Goal: Task Accomplishment & Management: Manage account settings

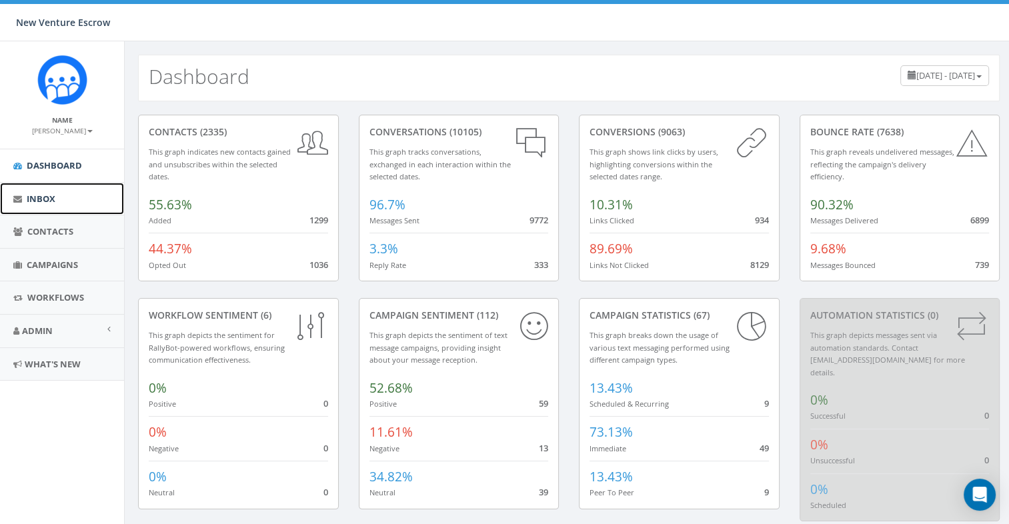
click at [81, 201] on link "Inbox" at bounding box center [62, 199] width 124 height 33
click at [84, 268] on link "Campaigns" at bounding box center [62, 265] width 124 height 33
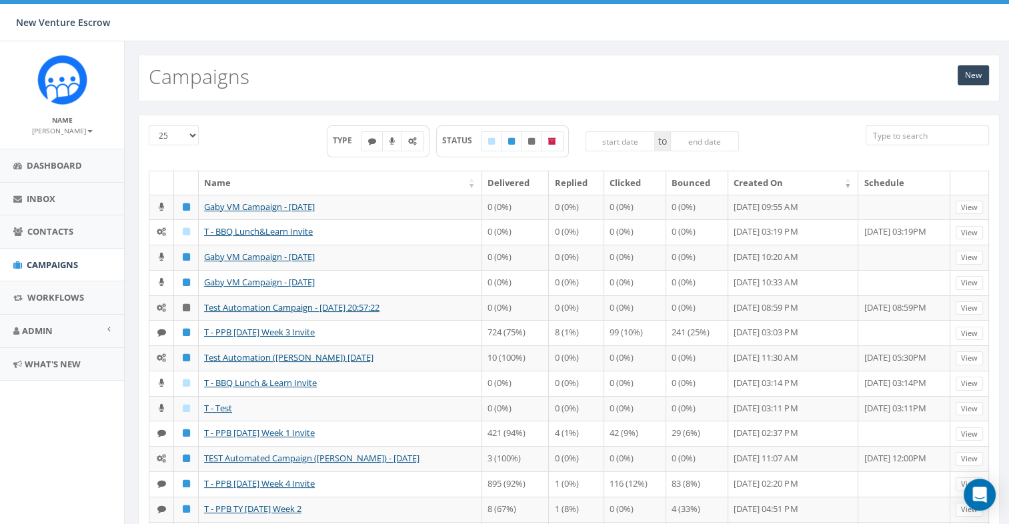
drag, startPoint x: 88, startPoint y: 428, endPoint x: 106, endPoint y: 408, distance: 27.4
click at [88, 428] on aside "Name Tamarra Armstrong Profile Sign Out Dashboard Inbox Contacts Campaigns Work…" at bounding box center [62, 282] width 124 height 483
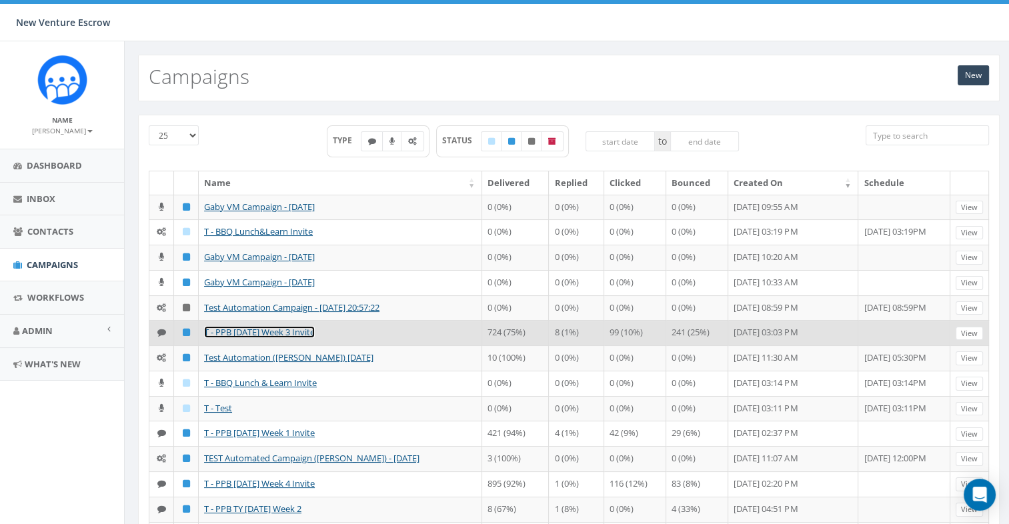
click at [257, 328] on link "T - PPB 2025 Oct Week 3 Invite" at bounding box center [259, 332] width 111 height 12
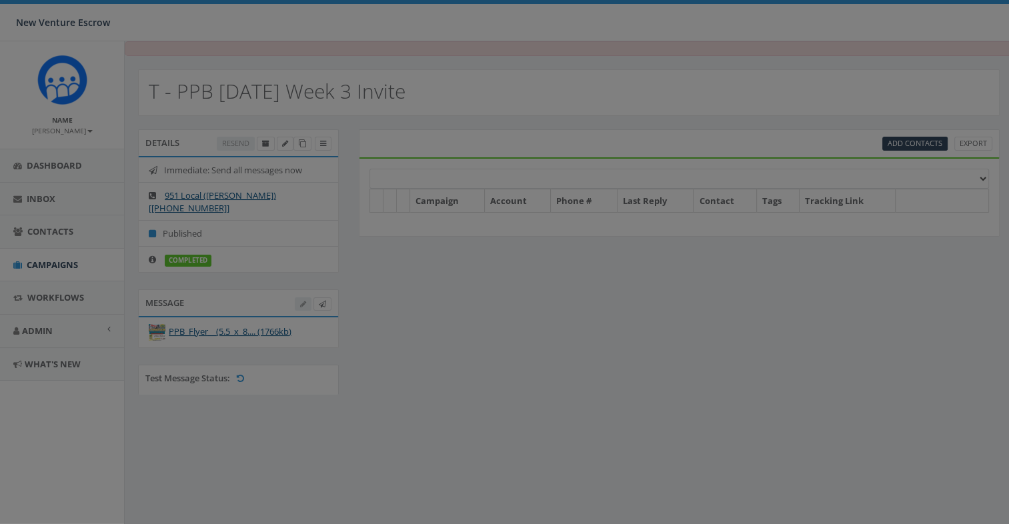
select select
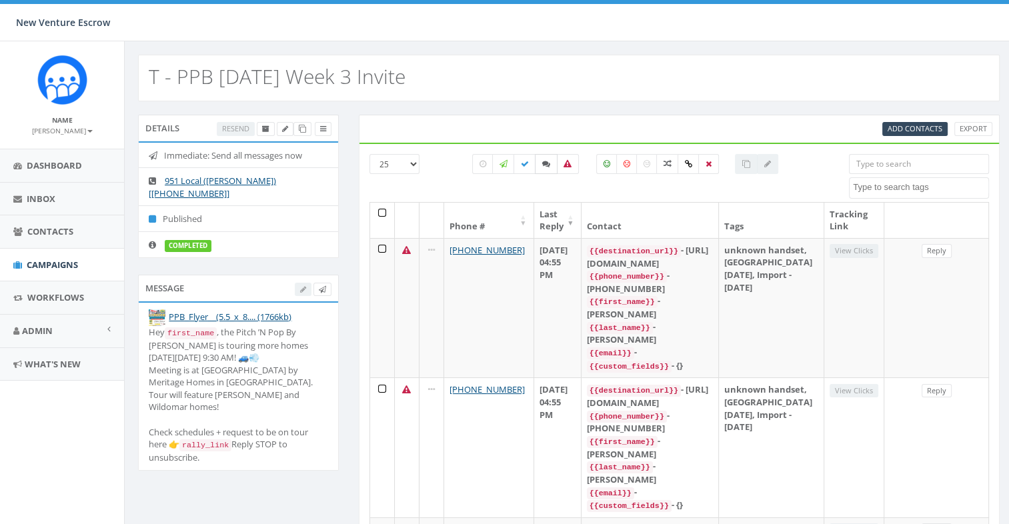
click at [544, 167] on icon at bounding box center [546, 164] width 8 height 8
checkbox input "true"
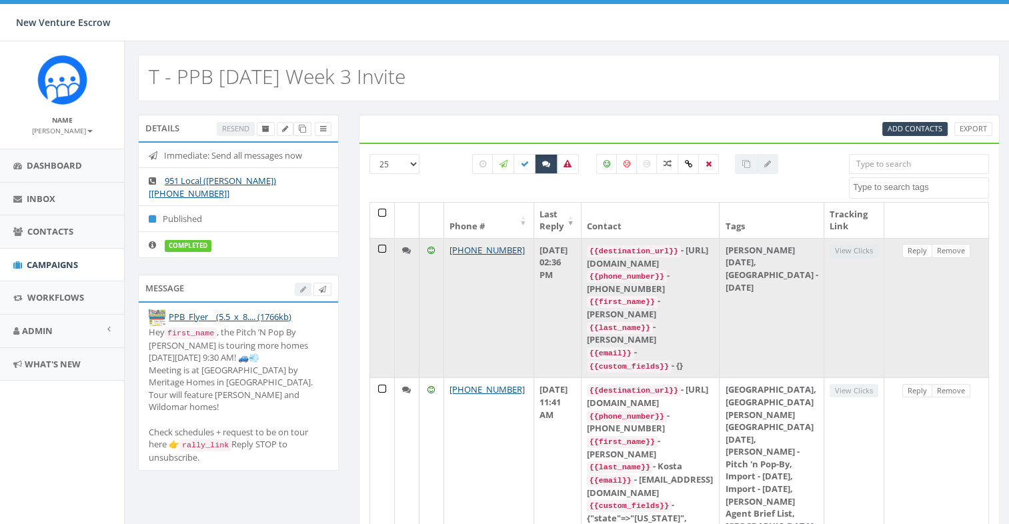
drag, startPoint x: 903, startPoint y: 268, endPoint x: 875, endPoint y: 260, distance: 28.5
click at [903, 268] on td "Reply Remove" at bounding box center [937, 308] width 105 height 140
click at [923, 249] on link "Reply" at bounding box center [918, 251] width 30 height 14
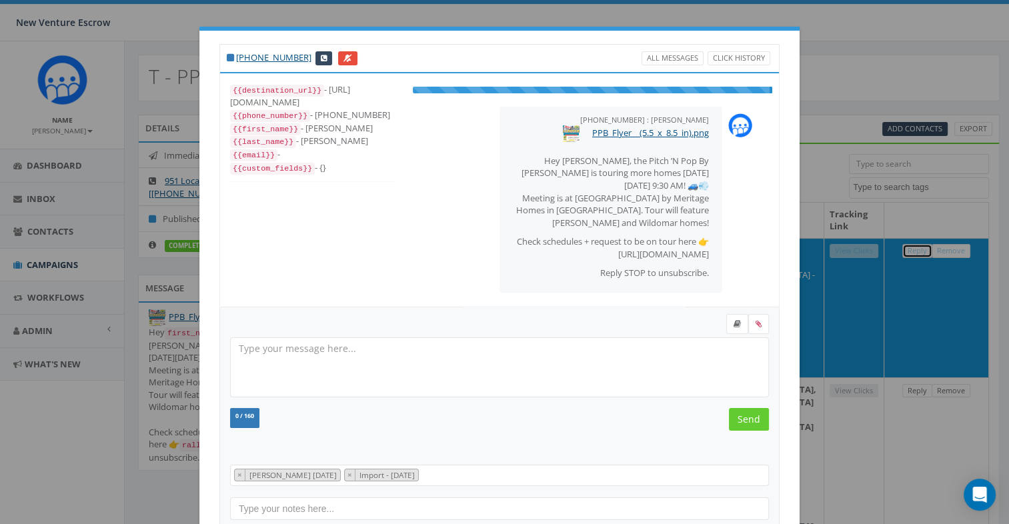
select select "Tamarra August 29 2025"
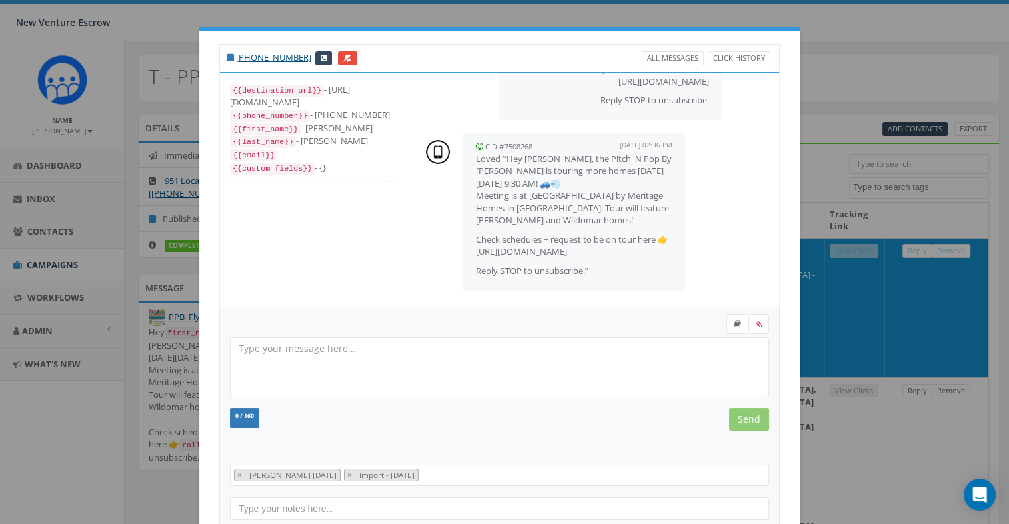
scroll to position [156, 0]
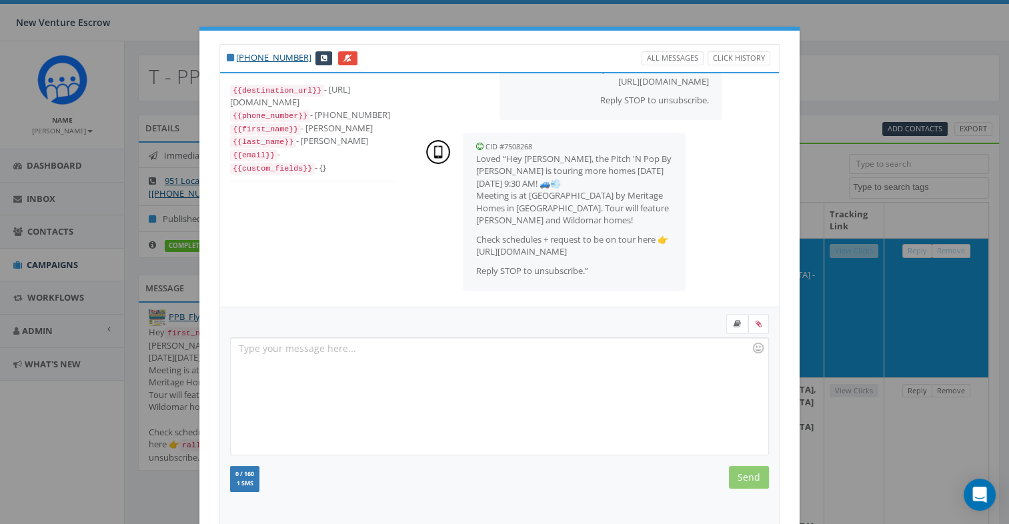
click at [829, 373] on div "+1 619-866-5290 All Messages Click History {{destination_url}} - https://rclink…" at bounding box center [504, 262] width 1009 height 524
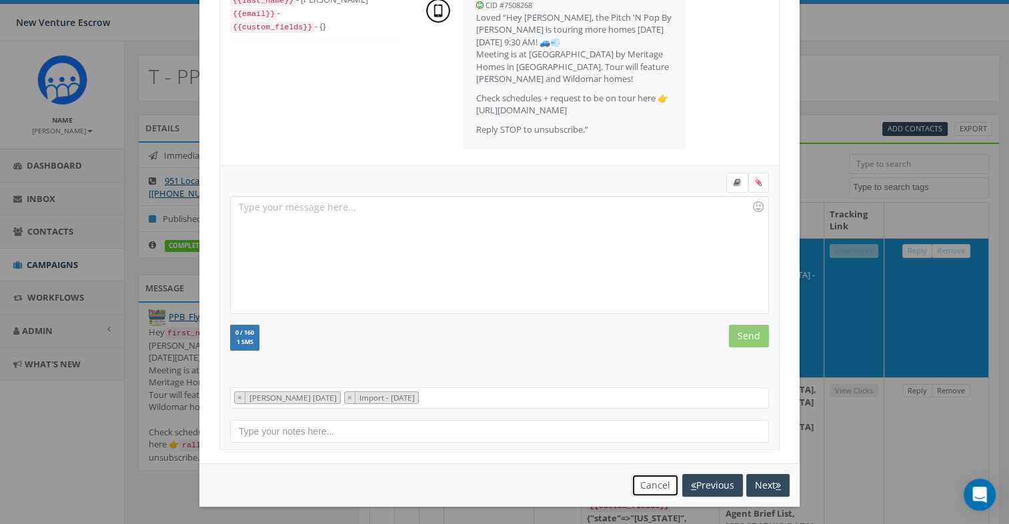
click at [648, 480] on button "Cancel" at bounding box center [655, 485] width 47 height 23
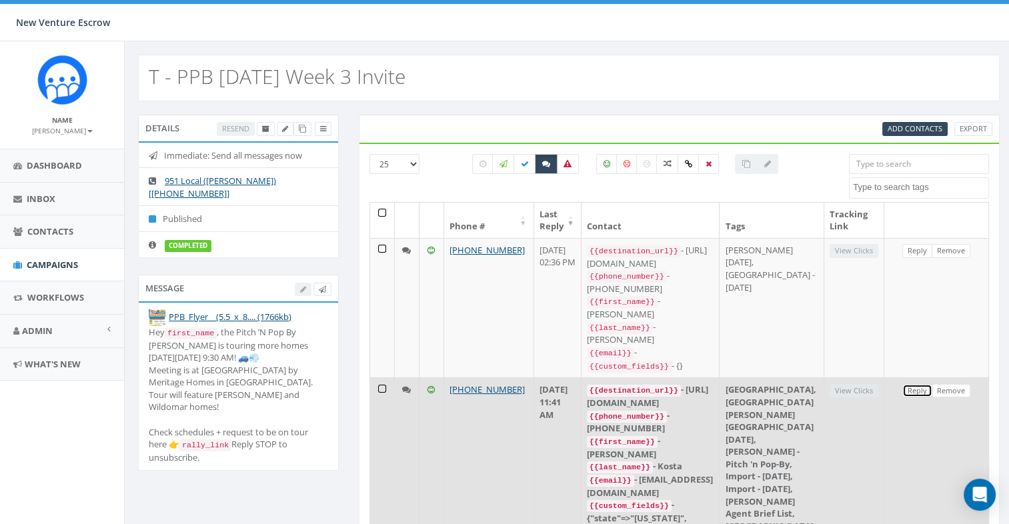
click at [915, 384] on link "Reply" at bounding box center [918, 391] width 30 height 14
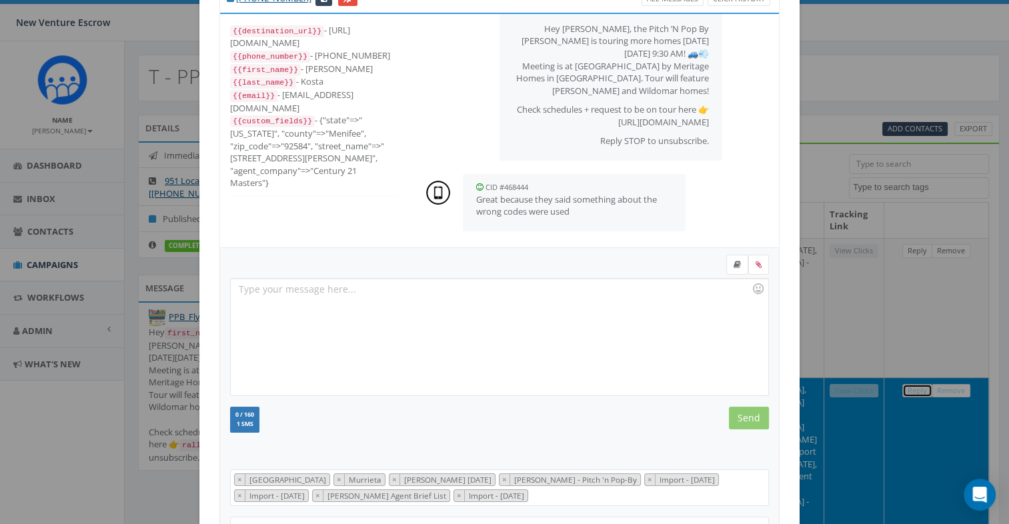
scroll to position [156, 0]
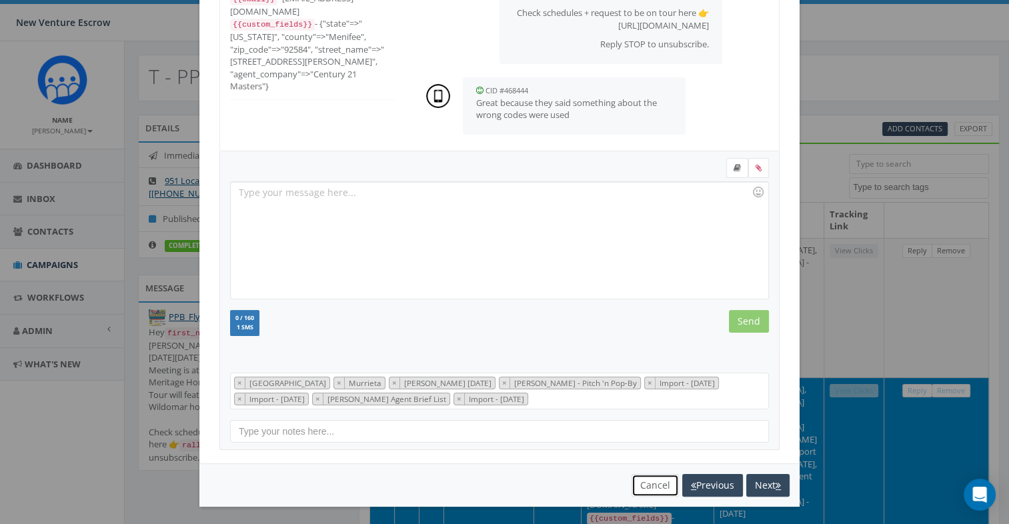
click at [651, 490] on button "Cancel" at bounding box center [655, 485] width 47 height 23
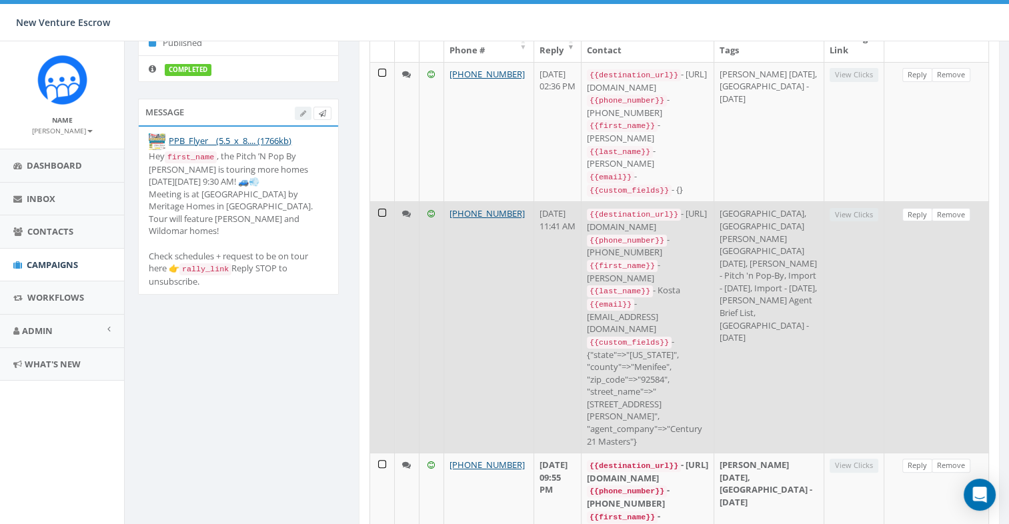
scroll to position [200, 0]
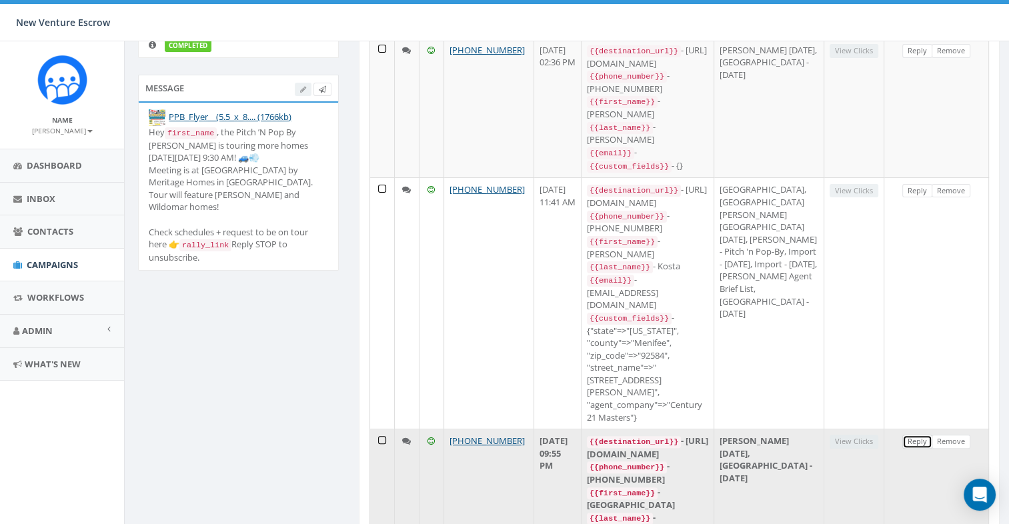
click at [916, 435] on link "Reply" at bounding box center [918, 442] width 30 height 14
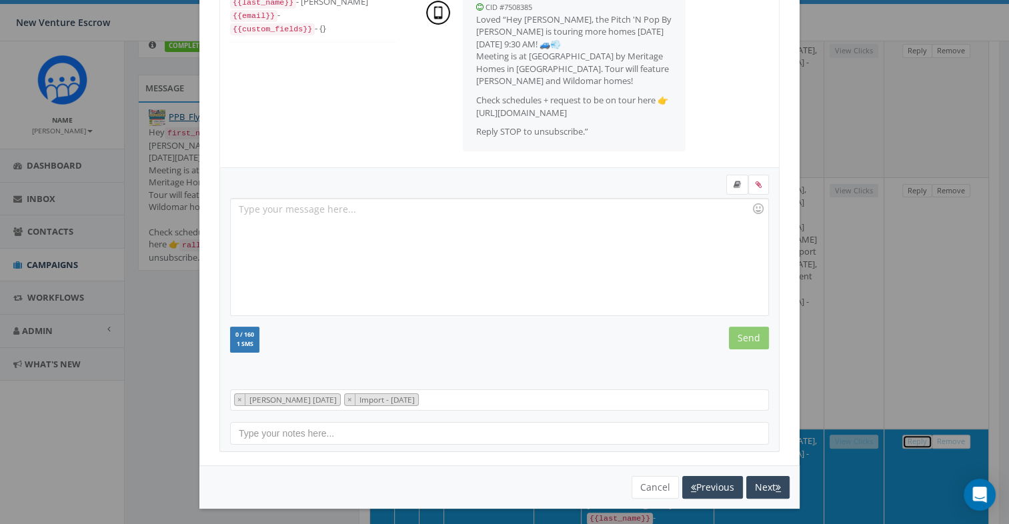
scroll to position [141, 0]
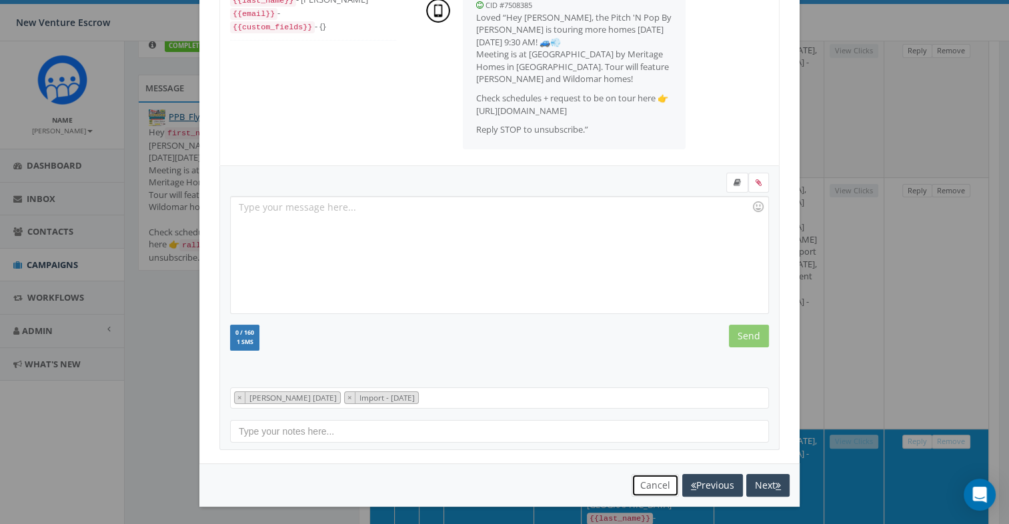
click at [650, 478] on button "Cancel" at bounding box center [655, 485] width 47 height 23
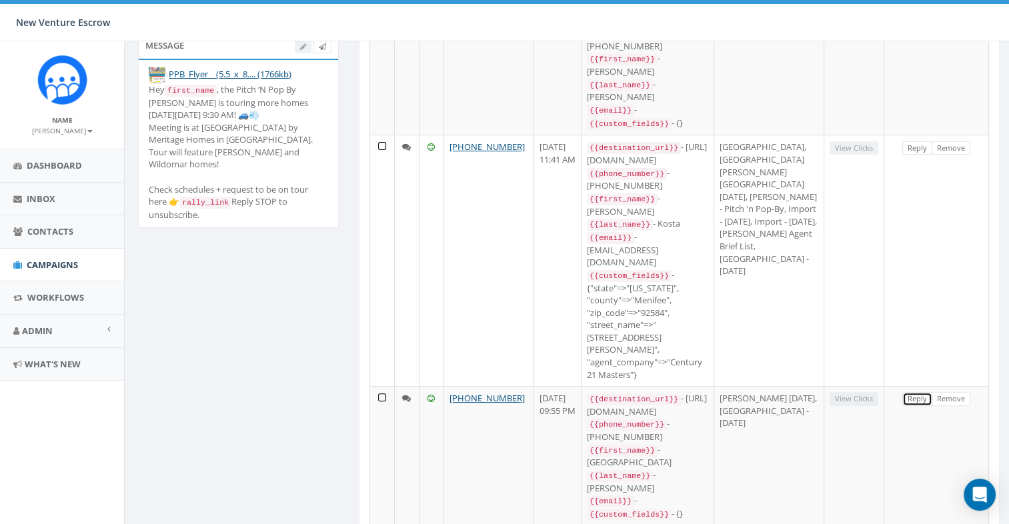
scroll to position [267, 0]
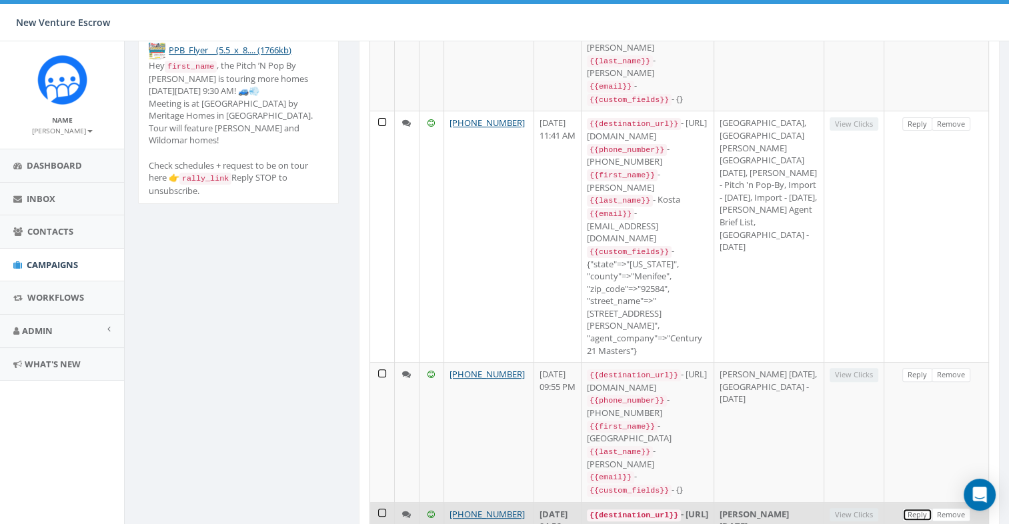
click at [919, 508] on link "Reply" at bounding box center [918, 515] width 30 height 14
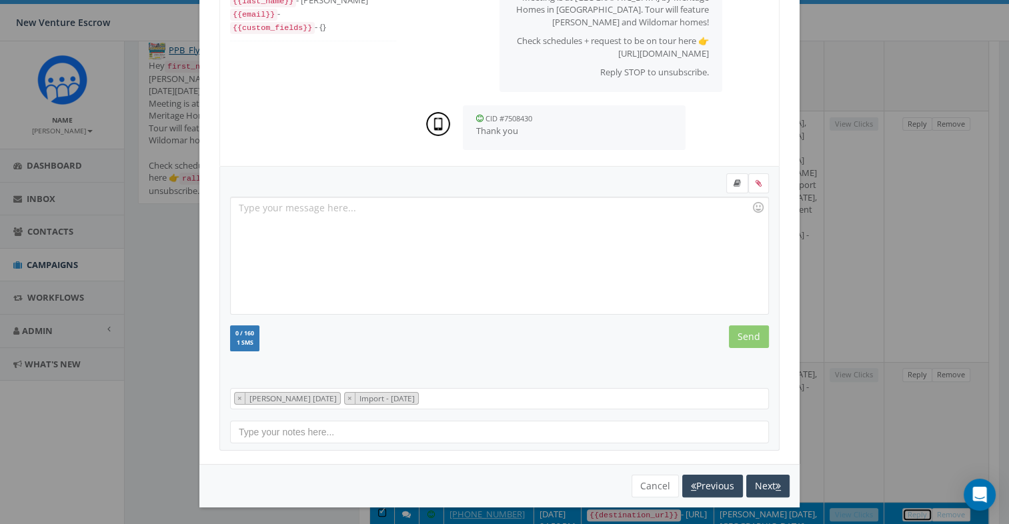
scroll to position [141, 0]
drag, startPoint x: 656, startPoint y: 479, endPoint x: 663, endPoint y: 472, distance: 9.9
click at [656, 480] on button "Cancel" at bounding box center [655, 485] width 47 height 23
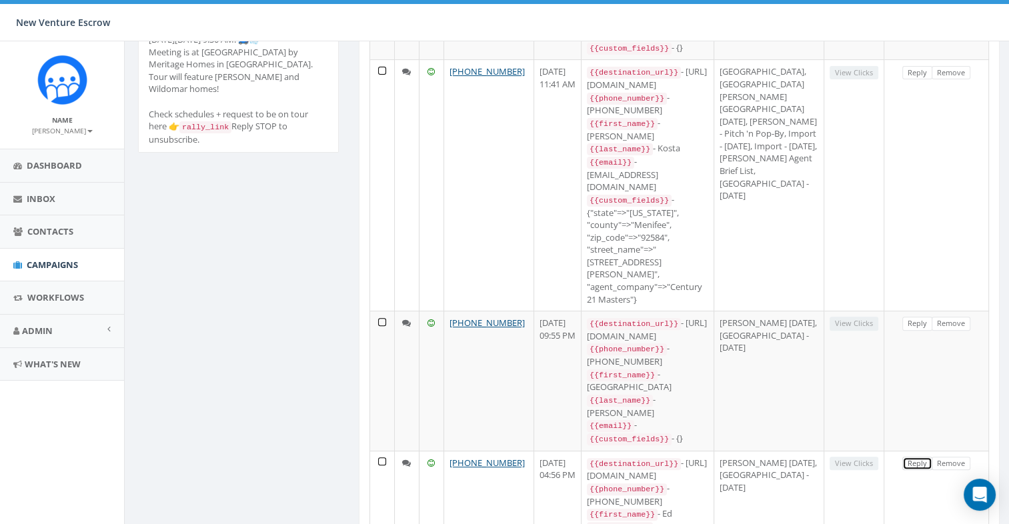
scroll to position [334, 0]
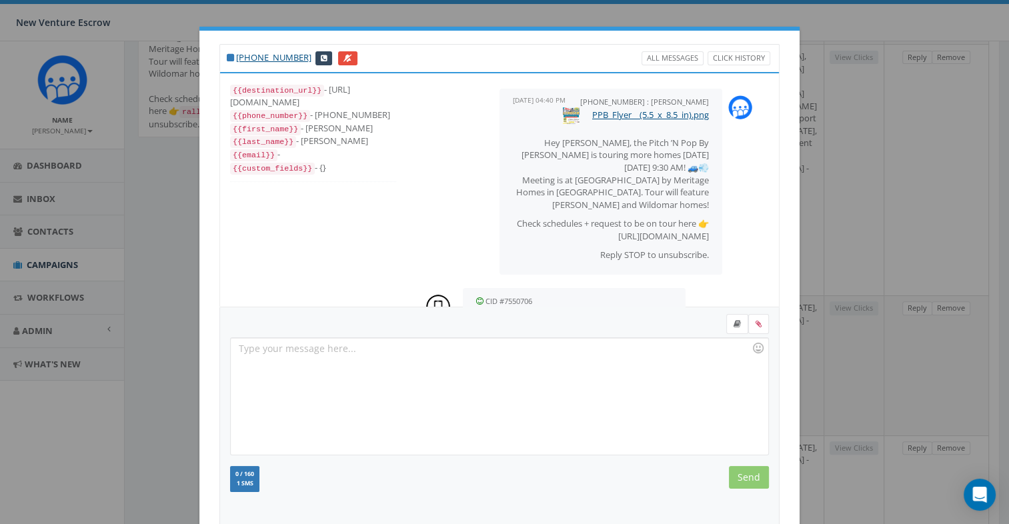
scroll to position [0, 0]
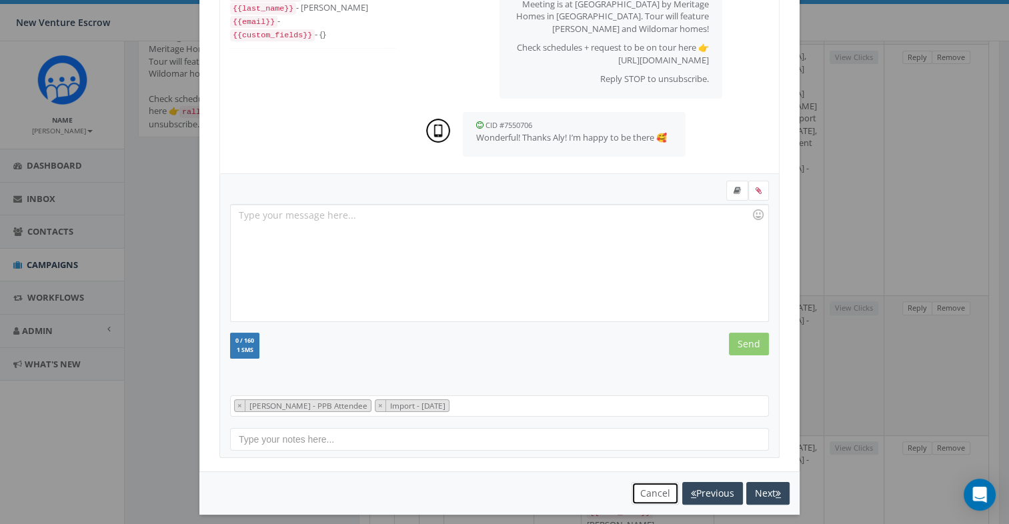
click at [658, 488] on button "Cancel" at bounding box center [655, 493] width 47 height 23
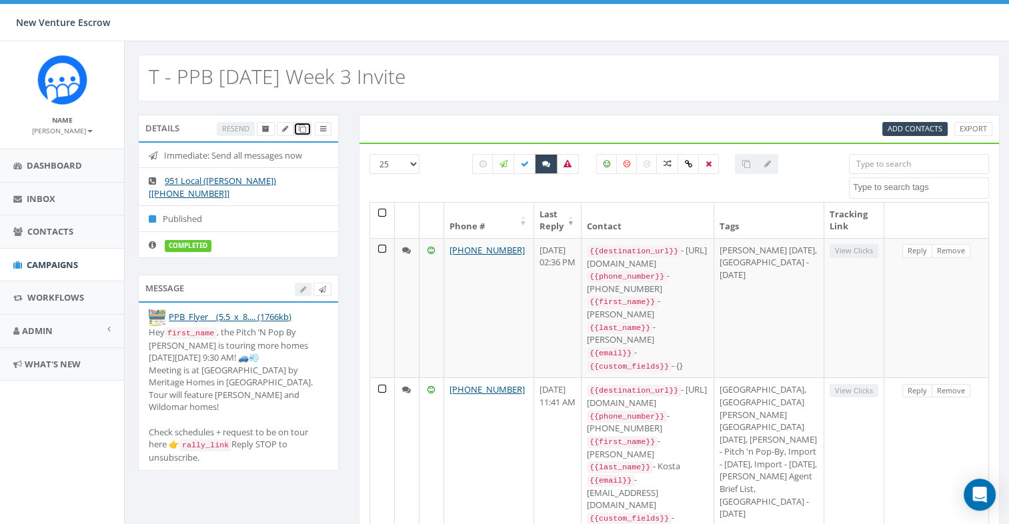
click at [307, 128] on link at bounding box center [303, 129] width 18 height 14
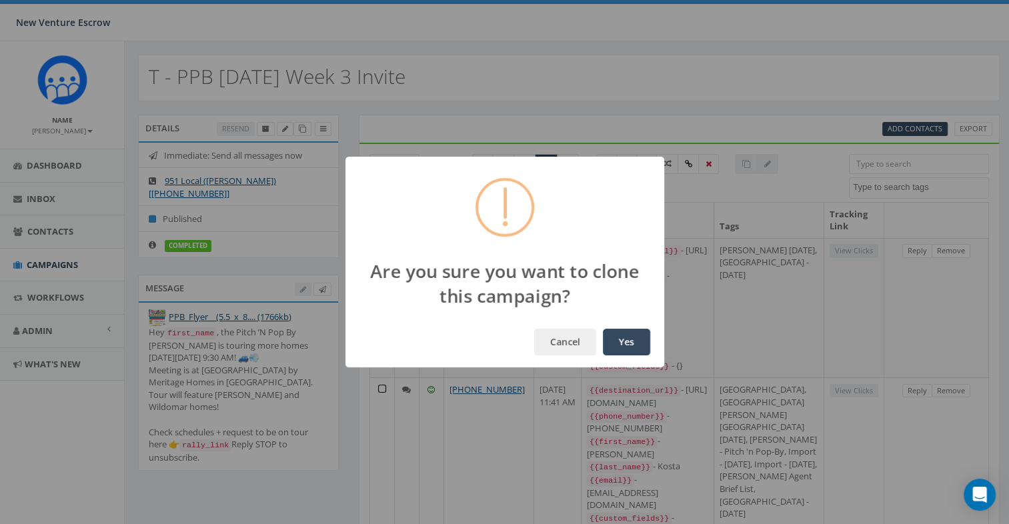
click at [641, 344] on button "Yes" at bounding box center [626, 342] width 47 height 27
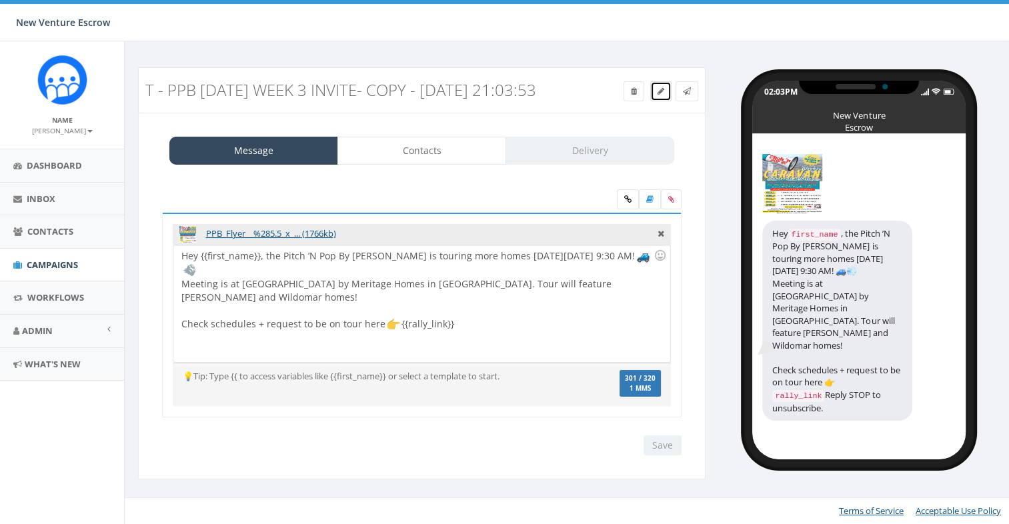
click at [664, 91] on icon at bounding box center [661, 91] width 7 height 8
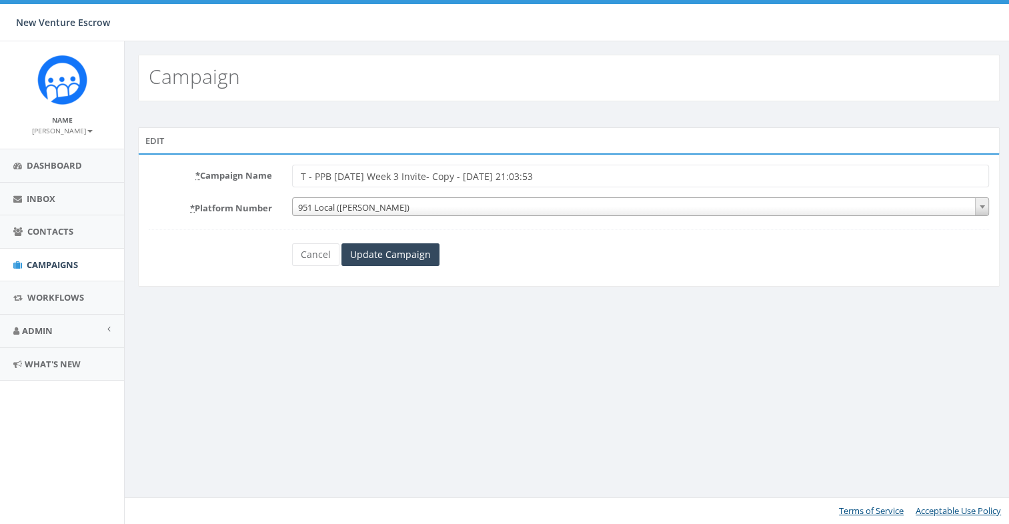
click at [545, 177] on input "T - PPB 2025 Oct Week 3 Invite- Copy - 2025-10-15 21:03:53" at bounding box center [640, 176] width 697 height 23
drag, startPoint x: 592, startPoint y: 171, endPoint x: 371, endPoint y: 177, distance: 221.6
click at [371, 177] on input "T - PPB 2025 Oct Week 3 Invite- Copy - 2025-10-15 21:03:53" at bounding box center [640, 176] width 697 height 23
type input "T - PPB [DATE] Headshots Promotion"
click at [409, 209] on span "951 Local (Tamarra Armstrong)" at bounding box center [641, 207] width 696 height 19
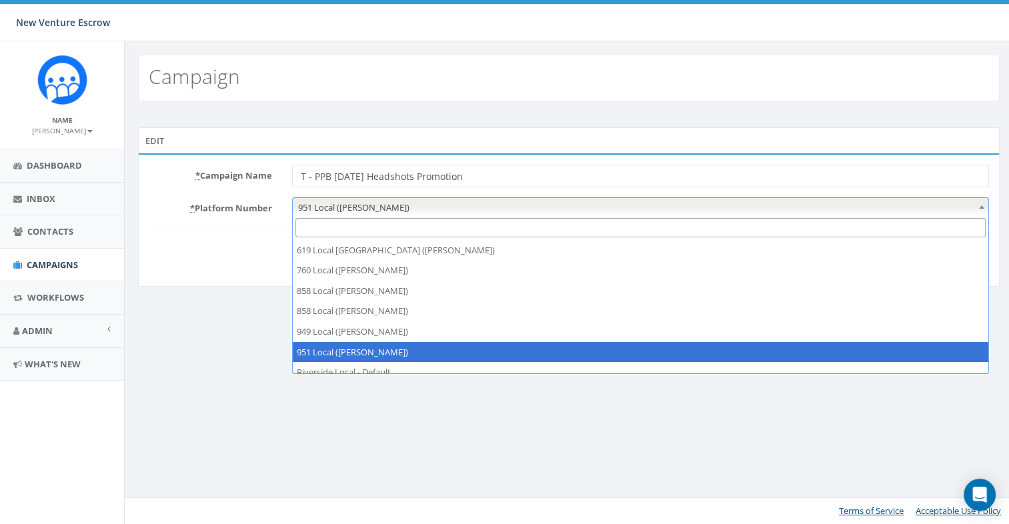
click at [409, 209] on span "951 Local (Tamarra Armstrong)" at bounding box center [641, 207] width 696 height 19
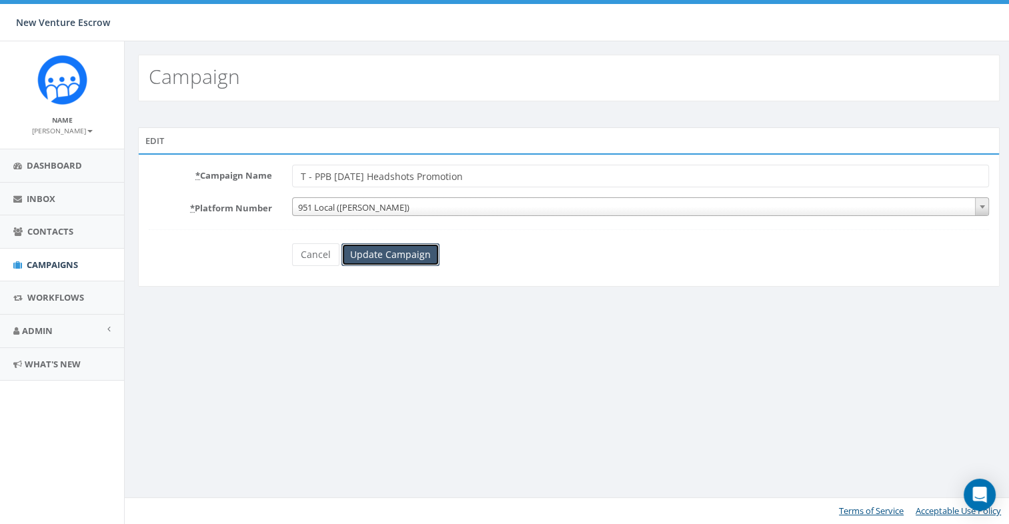
click at [365, 256] on input "Update Campaign" at bounding box center [391, 255] width 98 height 23
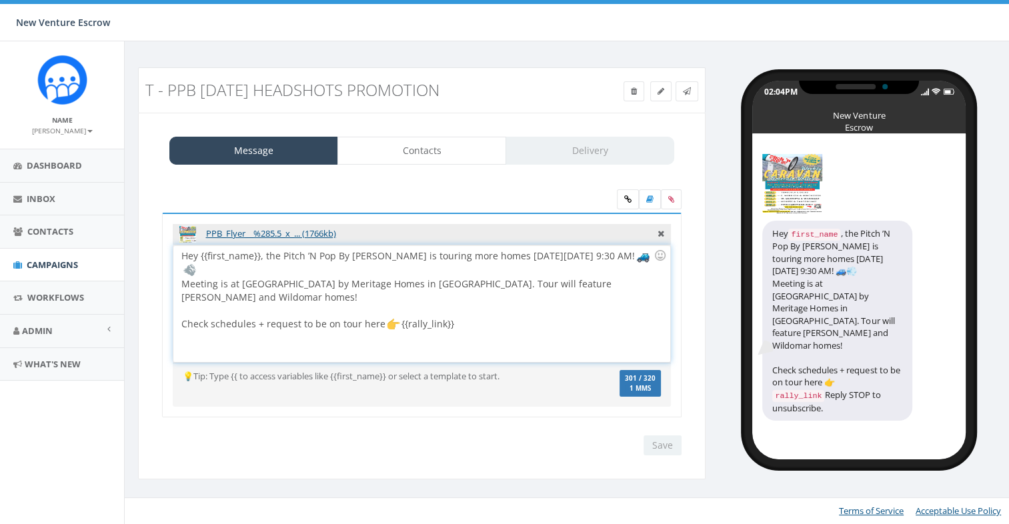
click at [488, 284] on div "Hey {{first_name}}, the Pitch ’N Pop By Caravan is touring more homes next Thur…" at bounding box center [421, 304] width 496 height 117
click at [506, 312] on div "Hey {{first_name}}, the Pitch ’N Pop By Caravan is touring more homes next Thur…" at bounding box center [421, 304] width 496 height 117
drag, startPoint x: 396, startPoint y: 256, endPoint x: 651, endPoint y: 252, distance: 254.9
click at [651, 252] on div "Hey {{first_name}}, the Pitch ’N Pop By Caravan is touring more homes next Thur…" at bounding box center [422, 304] width 498 height 118
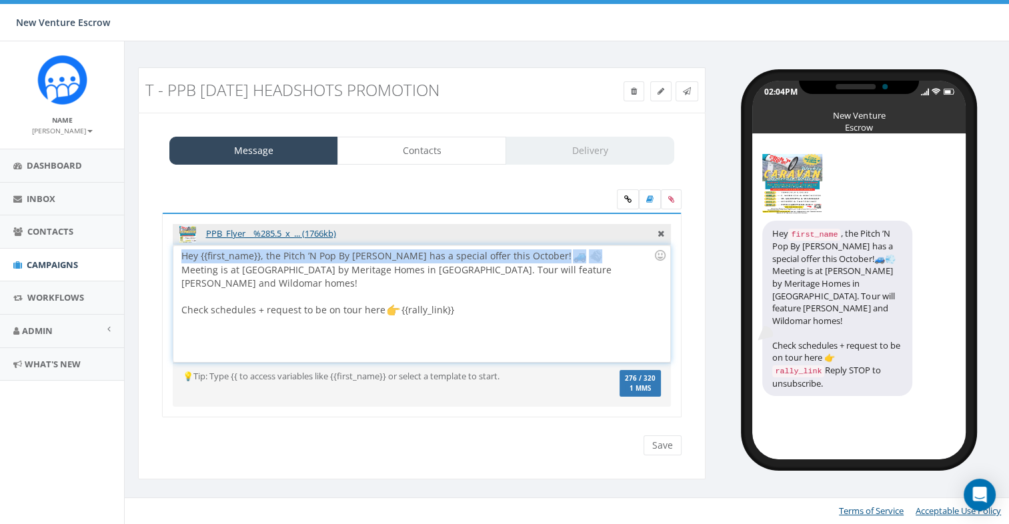
drag, startPoint x: 569, startPoint y: 257, endPoint x: 528, endPoint y: 257, distance: 40.7
click at [528, 257] on div "Hey {{first_name}}, the Pitch ’N Pop By Caravan has a special offer this Octobe…" at bounding box center [421, 304] width 496 height 117
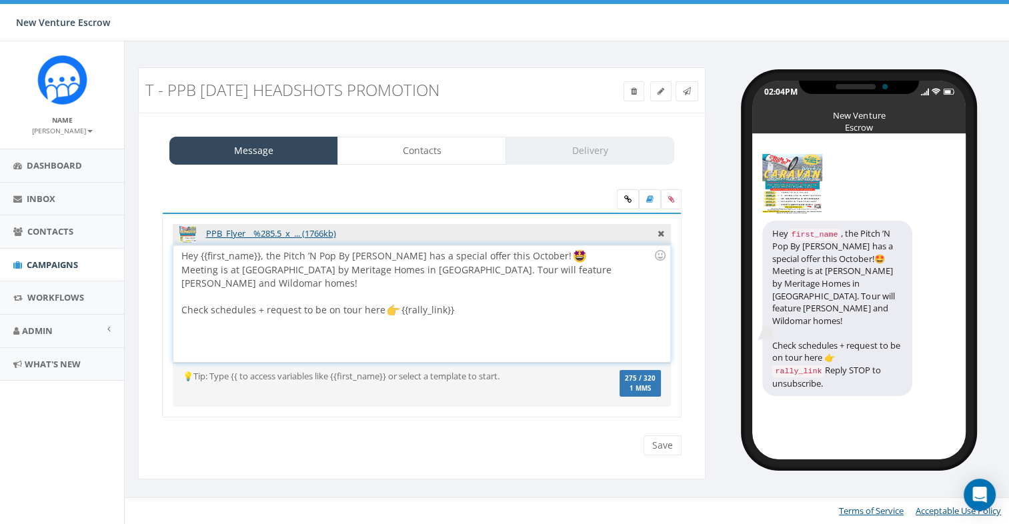
click at [560, 290] on div at bounding box center [417, 296] width 472 height 13
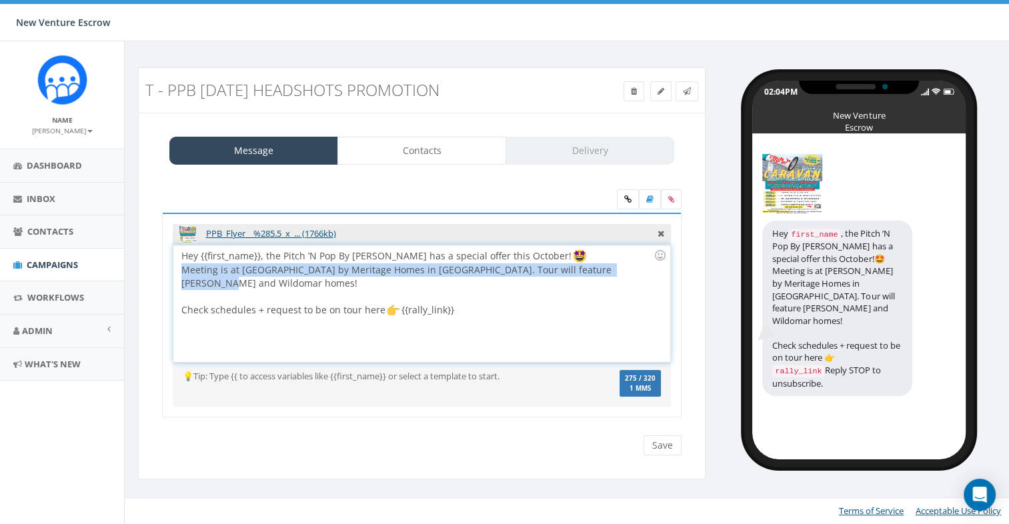
drag, startPoint x: 202, startPoint y: 270, endPoint x: 648, endPoint y: 277, distance: 446.4
click at [648, 276] on div "Hey {{first_name}}, the Pitch ’N Pop By Caravan has a special offer this Octobe…" at bounding box center [421, 304] width 496 height 117
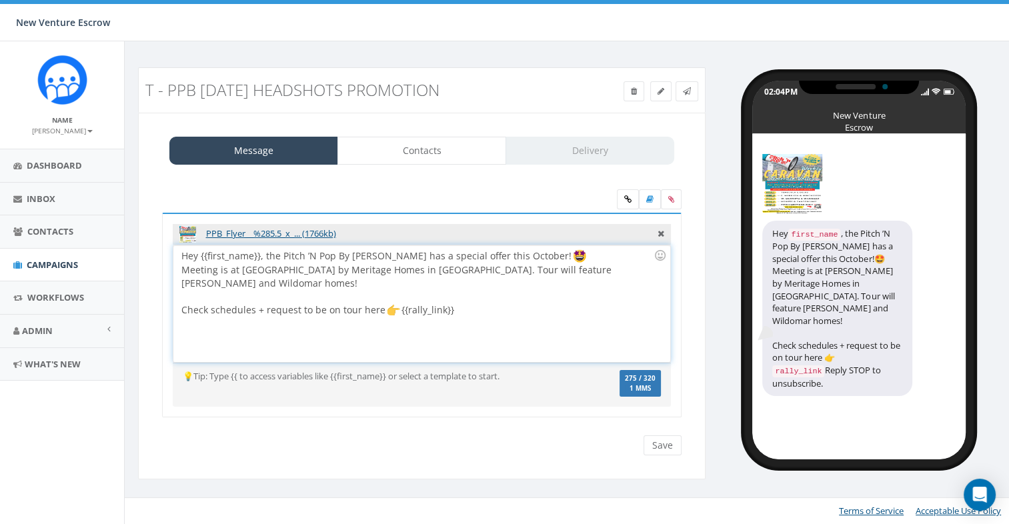
drag, startPoint x: 635, startPoint y: 262, endPoint x: 646, endPoint y: 271, distance: 13.8
click at [635, 263] on div "Hey {{first_name}}, the Pitch ’N Pop By Caravan has a special offer this Octobe…" at bounding box center [421, 304] width 496 height 117
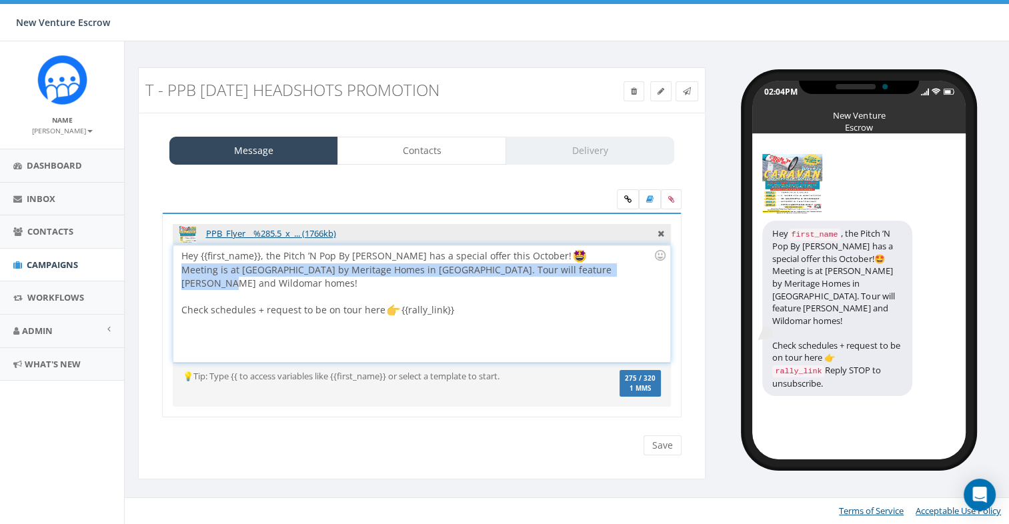
drag, startPoint x: 648, startPoint y: 273, endPoint x: 133, endPoint y: 273, distance: 514.4
click at [133, 273] on div "T - PPB 2025 October Headshots Promotion Test Message Status: Message Contacts …" at bounding box center [422, 282] width 588 height 430
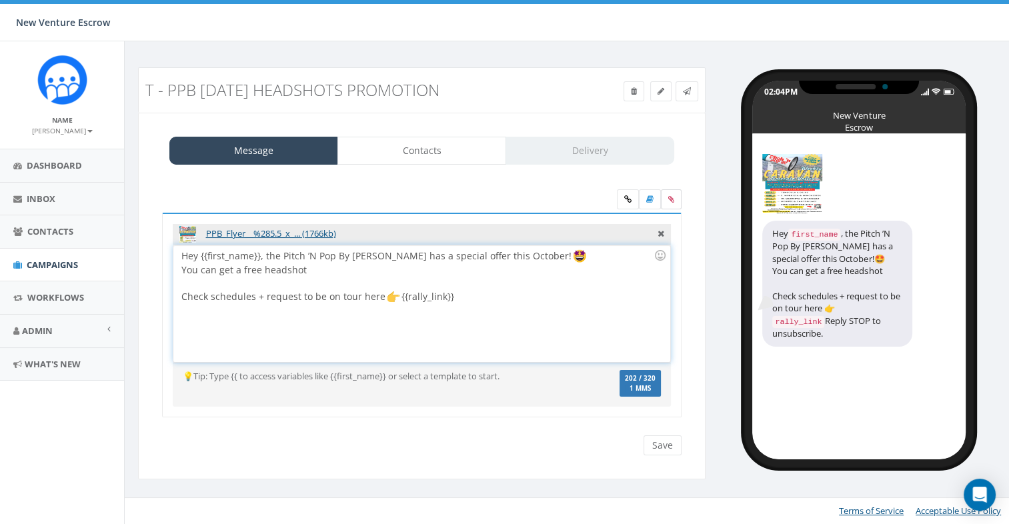
click at [670, 203] on label at bounding box center [671, 199] width 21 height 20
click at [0, 0] on input "file" at bounding box center [0, 0] width 0 height 0
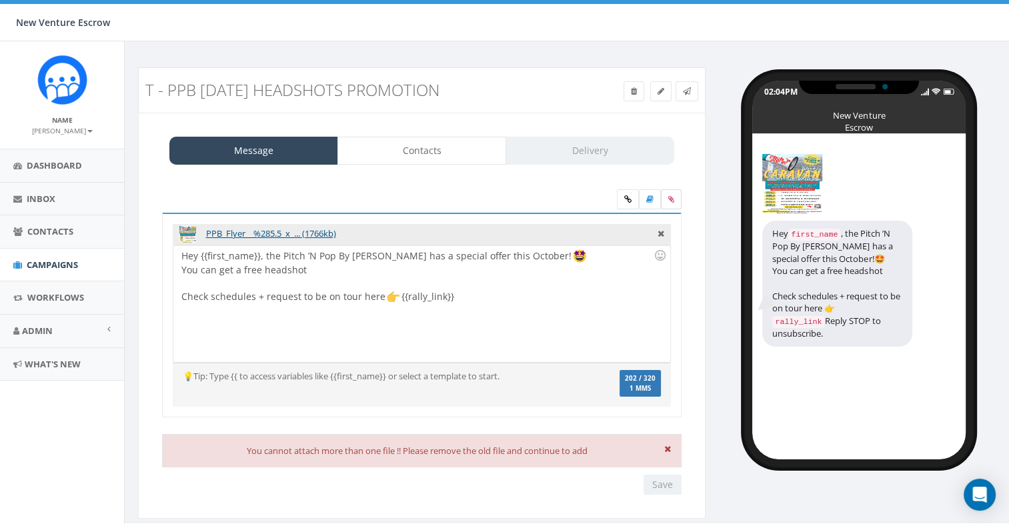
click at [668, 197] on icon at bounding box center [671, 199] width 6 height 8
click at [0, 0] on input "file" at bounding box center [0, 0] width 0 height 0
click at [666, 448] on icon at bounding box center [667, 449] width 7 height 9
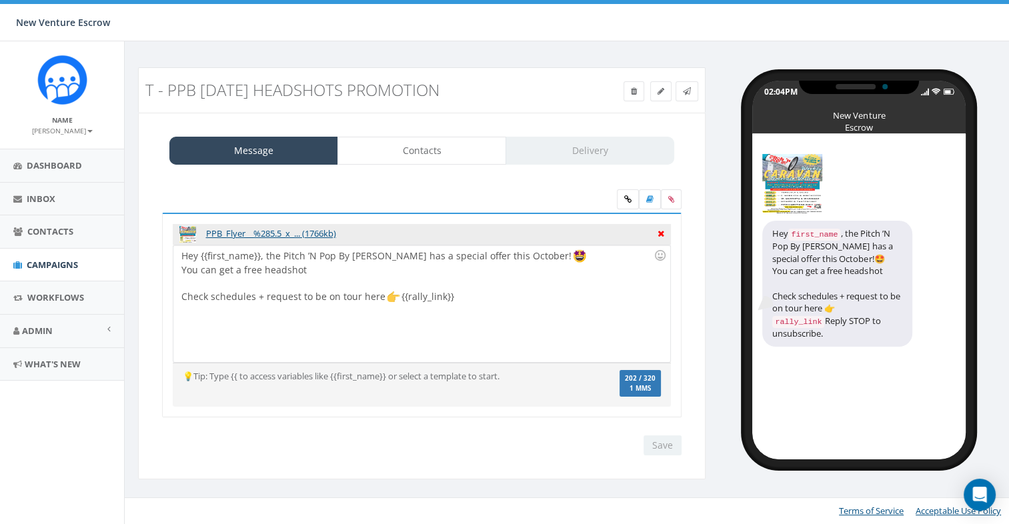
click at [658, 235] on icon at bounding box center [661, 232] width 7 height 12
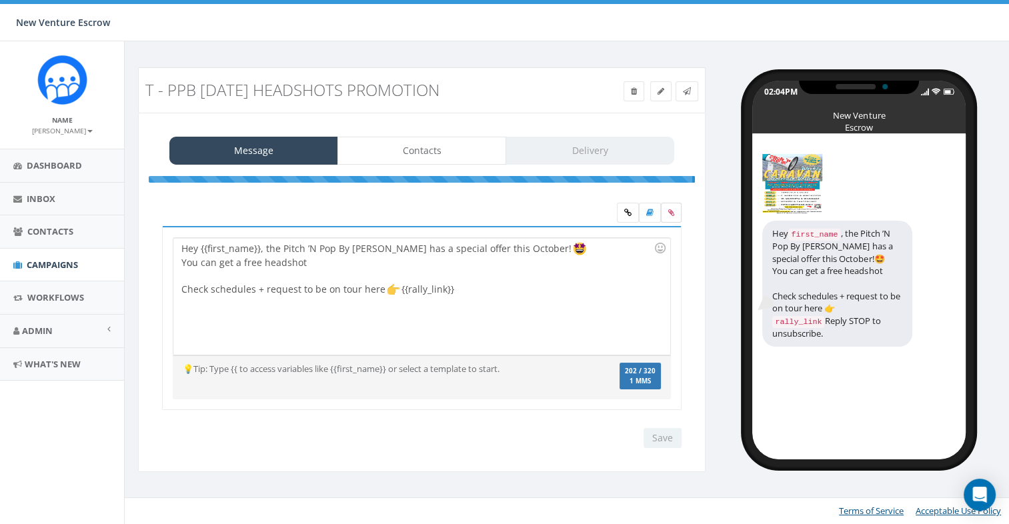
click at [669, 212] on icon at bounding box center [671, 213] width 6 height 8
click at [0, 0] on input "file" at bounding box center [0, 0] width 0 height 0
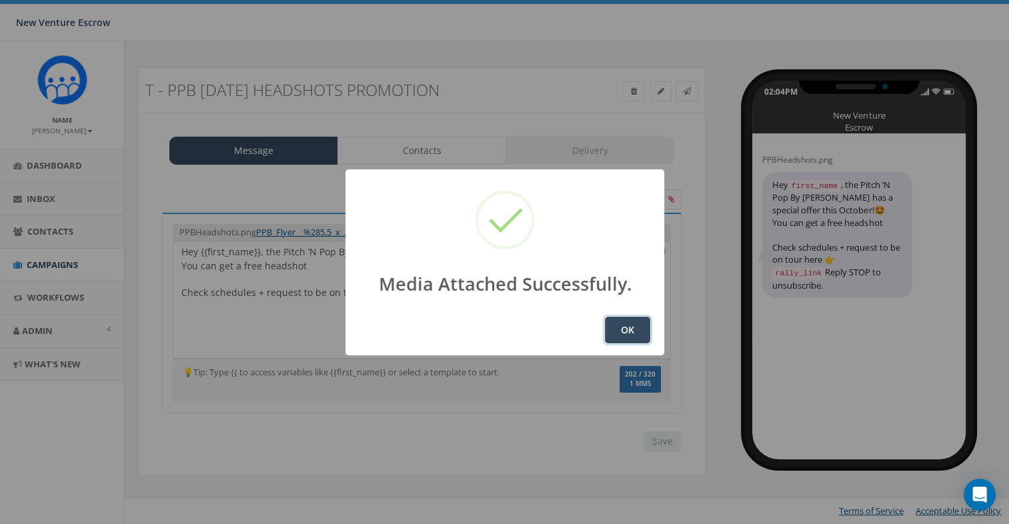
click at [625, 340] on button "OK" at bounding box center [627, 330] width 45 height 27
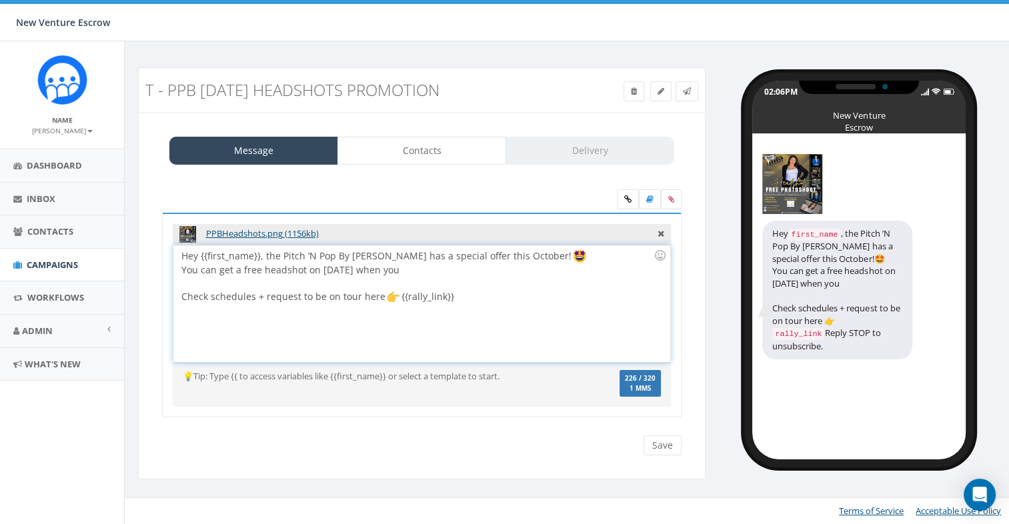
click at [506, 427] on div "PPBHeadshots.png (1156kb) Hey {{first_name}}, the Pitch ’N Pop By [PERSON_NAME]…" at bounding box center [422, 324] width 540 height 222
click at [286, 318] on div "Hey {{first_name}}, the Pitch ’N Pop By [PERSON_NAME] has a special offer this …" at bounding box center [421, 304] width 496 height 117
drag, startPoint x: 424, startPoint y: 266, endPoint x: 390, endPoint y: 276, distance: 35.9
click at [374, 274] on div "Hey {{first_name}}, the Pitch ’N Pop By Caravan has a special offer this Octobe…" at bounding box center [421, 304] width 496 height 117
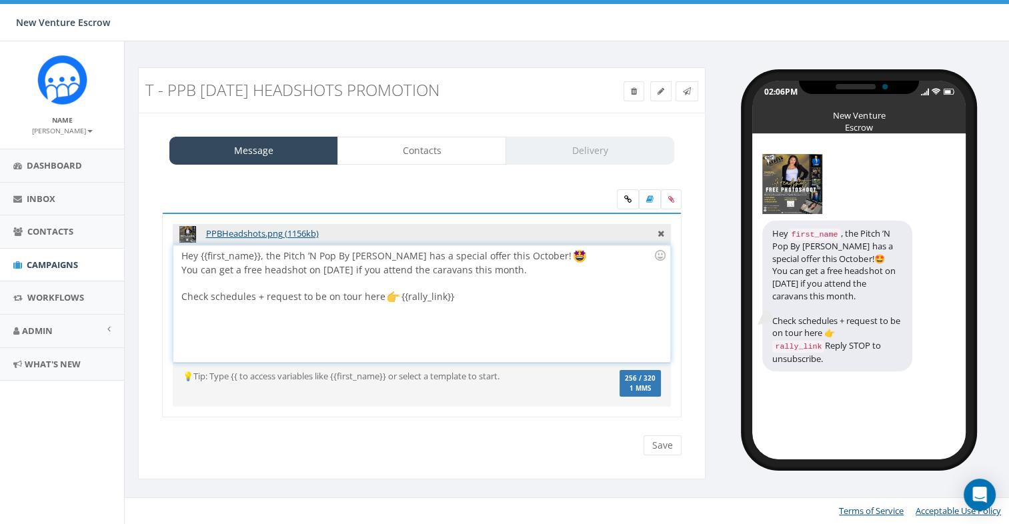
click at [552, 271] on div "Hey {{first_name}}, the Pitch ’N Pop By Caravan has a special offer this Octobe…" at bounding box center [421, 304] width 496 height 117
click at [557, 264] on div "Hey {{first_name}}, the Pitch ’N Pop By Caravan has a special offer this Octobe…" at bounding box center [421, 304] width 496 height 117
click at [560, 270] on div "Hey {{first_name}}, the Pitch ’N Pop By Caravan has a special offer this Octobe…" at bounding box center [421, 304] width 496 height 117
click at [264, 296] on div "Hey {{first_name}}, the Pitch ’N Pop By Caravan has a special offer this Octobe…" at bounding box center [421, 304] width 496 height 117
click at [352, 296] on div "Hey {{first_name}}, the Pitch ’N Pop By Caravan has a special offer this Octobe…" at bounding box center [421, 304] width 496 height 117
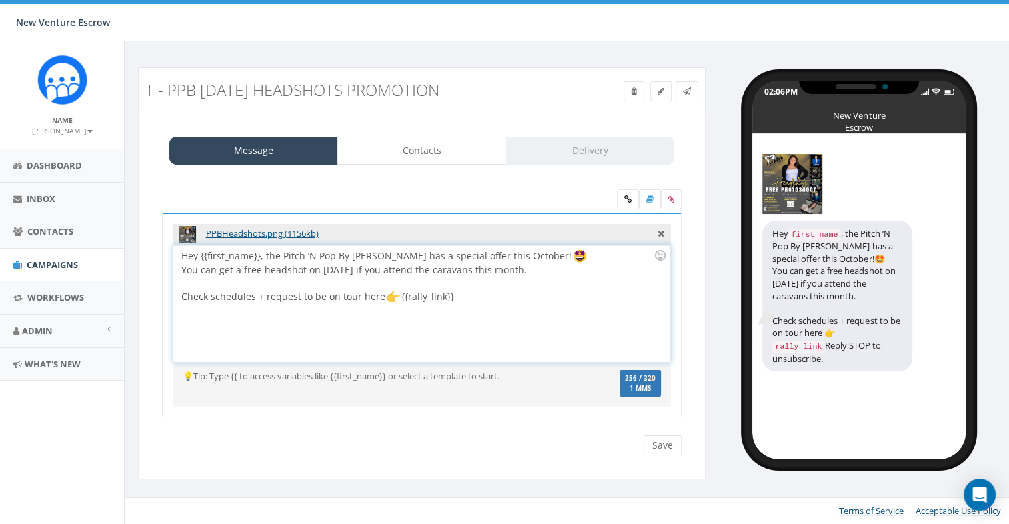
click at [252, 298] on div "Hey {{first_name}}, the Pitch ’N Pop By Caravan has a special offer this Octobe…" at bounding box center [421, 304] width 496 height 117
click at [211, 299] on div "Hey {{first_name}}, the Pitch ’N Pop By Caravan has a special offer this Octobe…" at bounding box center [421, 304] width 496 height 117
drag, startPoint x: 210, startPoint y: 296, endPoint x: 218, endPoint y: 304, distance: 11.3
click at [210, 297] on div "Hey {{first_name}}, the Pitch ’N Pop By Caravan has a special offer this Octobe…" at bounding box center [421, 304] width 496 height 117
click at [544, 268] on div "Hey {{first_name}}, the Pitch ’N Pop By Caravan has a special offer this Octobe…" at bounding box center [421, 304] width 496 height 117
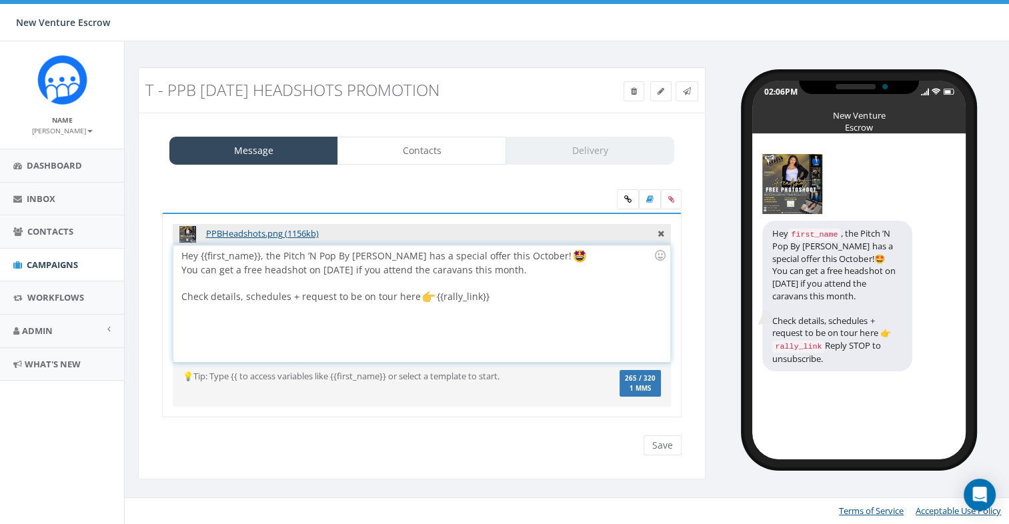
click at [570, 274] on div "Hey {{first_name}}, the Pitch ’N Pop By Caravan has a special offer this Octobe…" at bounding box center [421, 304] width 496 height 117
click at [555, 272] on div "Hey {{first_name}}, the Pitch ’N Pop By Caravan has a special offer this Octobe…" at bounding box center [421, 304] width 496 height 117
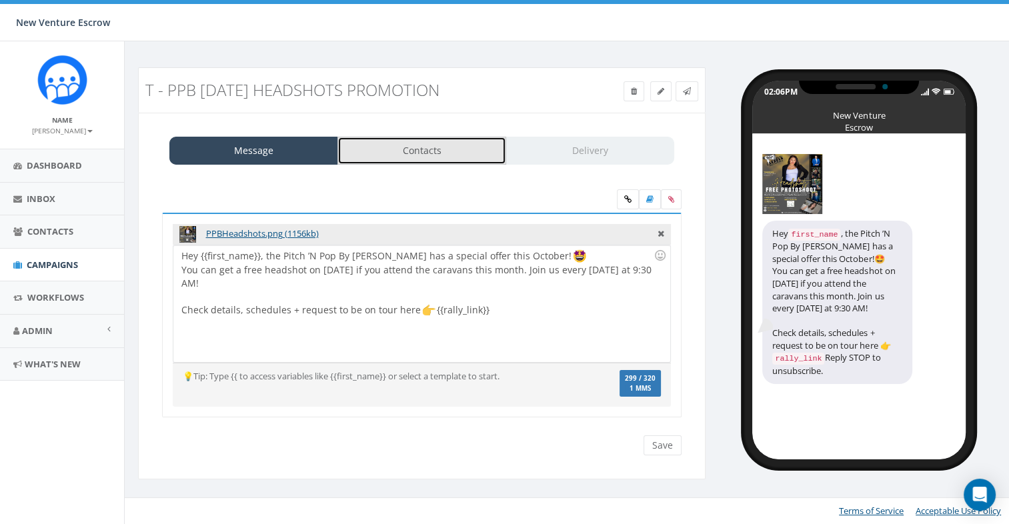
click at [427, 155] on link "Contacts" at bounding box center [422, 151] width 169 height 28
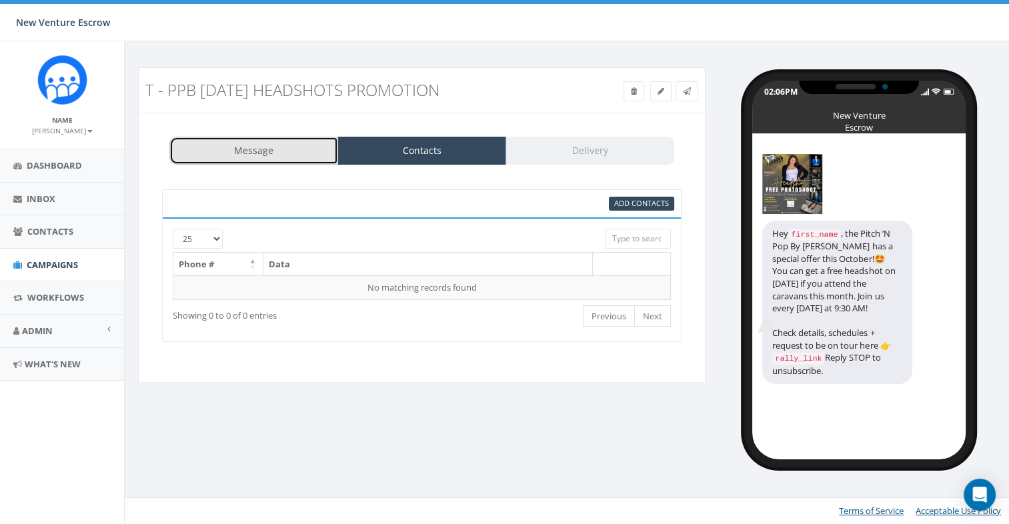
click at [264, 150] on link "Message" at bounding box center [253, 151] width 169 height 28
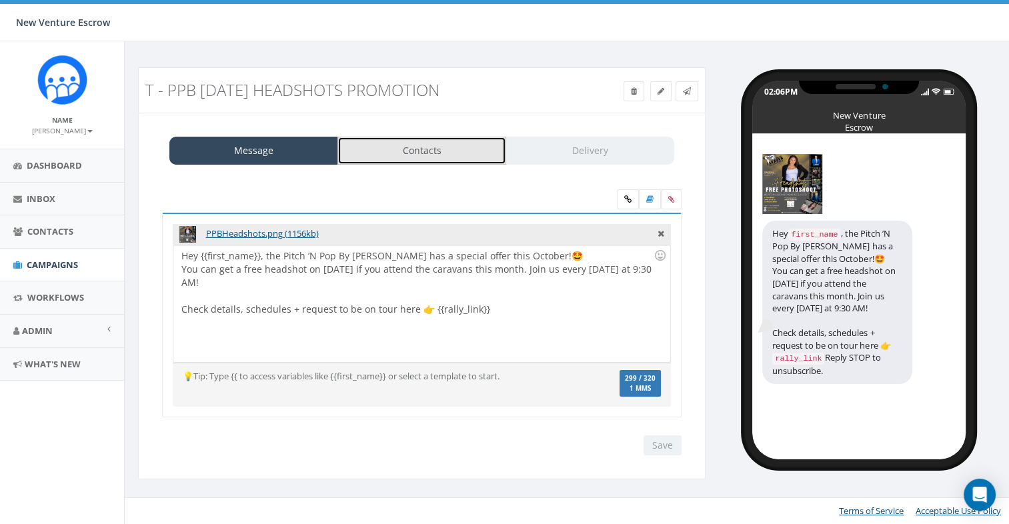
click at [402, 151] on link "Contacts" at bounding box center [422, 151] width 169 height 28
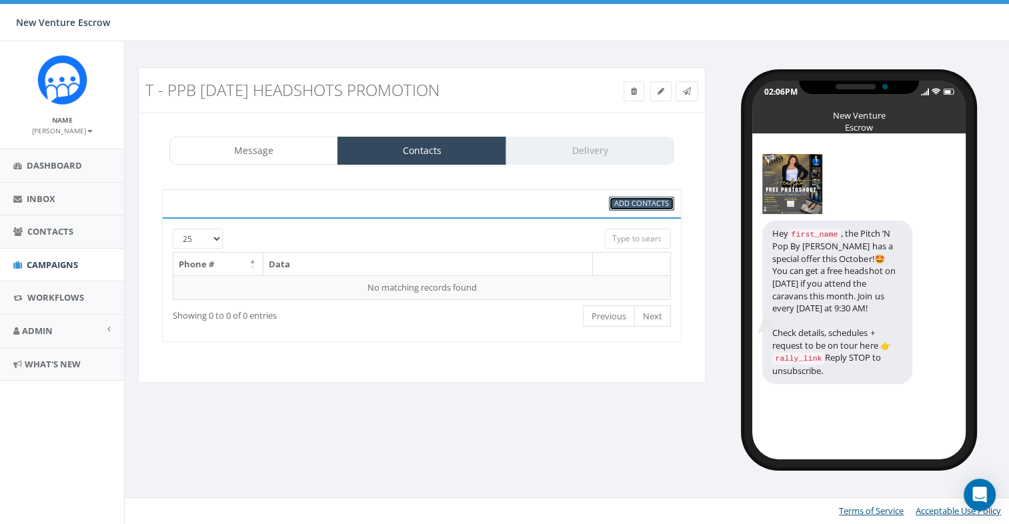
click at [627, 201] on span "Add Contacts" at bounding box center [641, 203] width 55 height 10
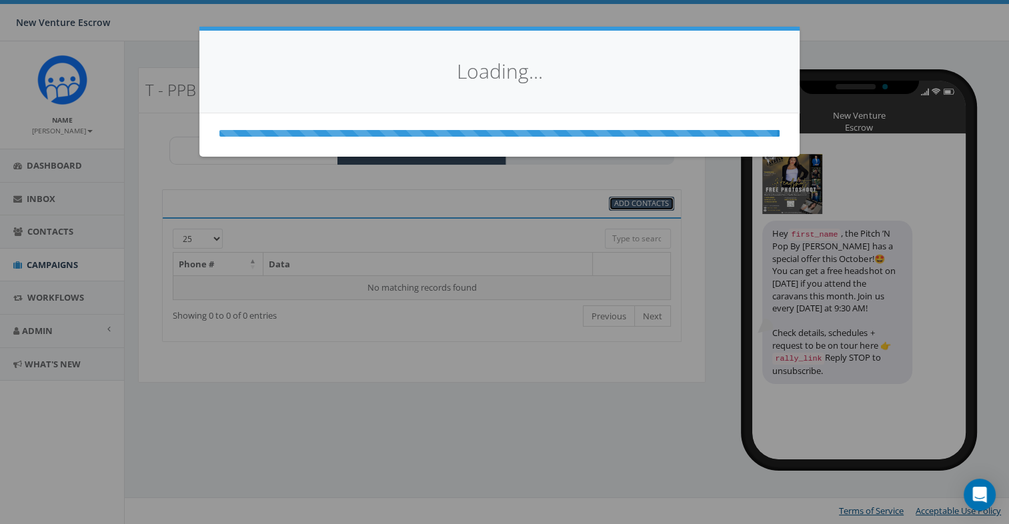
select select
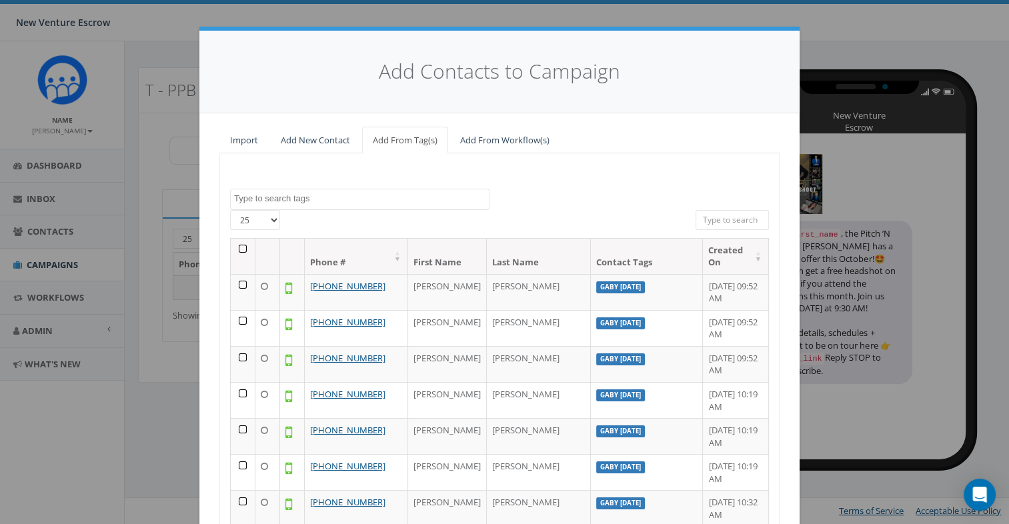
click at [347, 199] on textarea "Search" at bounding box center [361, 199] width 255 height 12
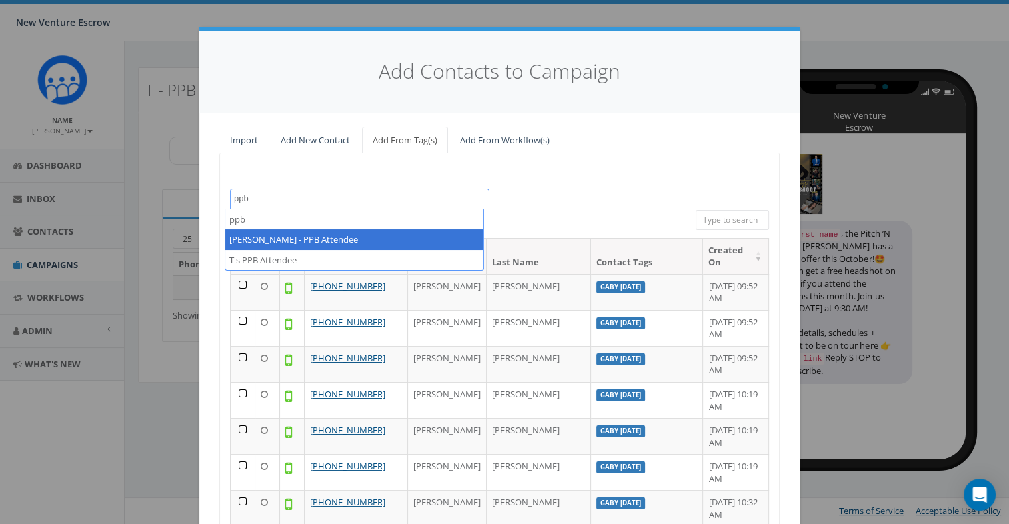
type textarea "ppb"
select select "[PERSON_NAME] - PPB Attendee"
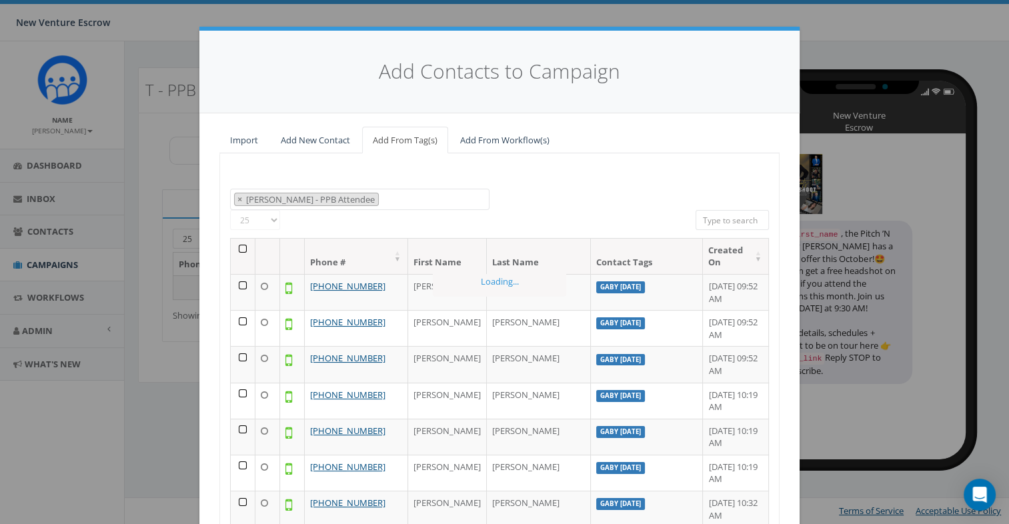
scroll to position [4048, 0]
click at [366, 204] on span "× Tamarra - PPB Attendee" at bounding box center [360, 200] width 260 height 22
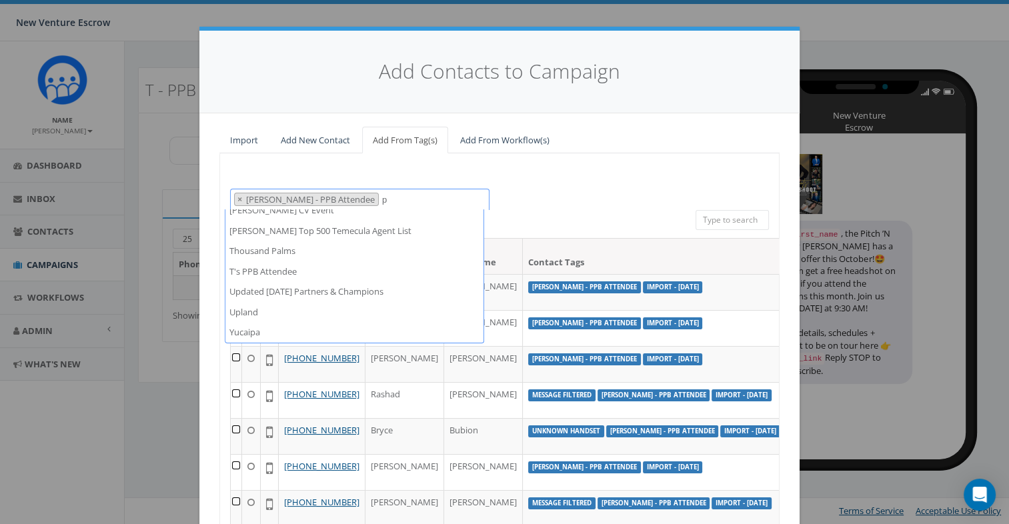
scroll to position [0, 0]
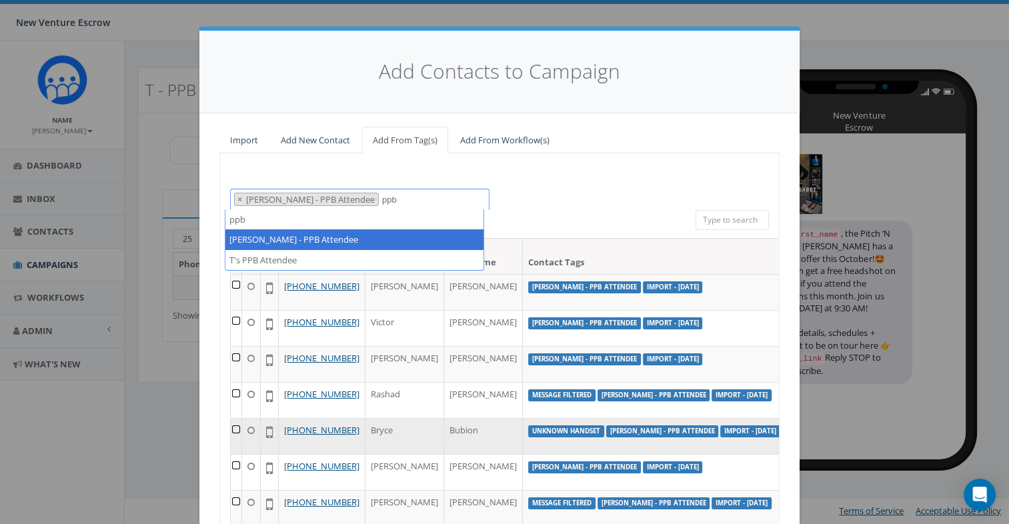
type textarea "ppb"
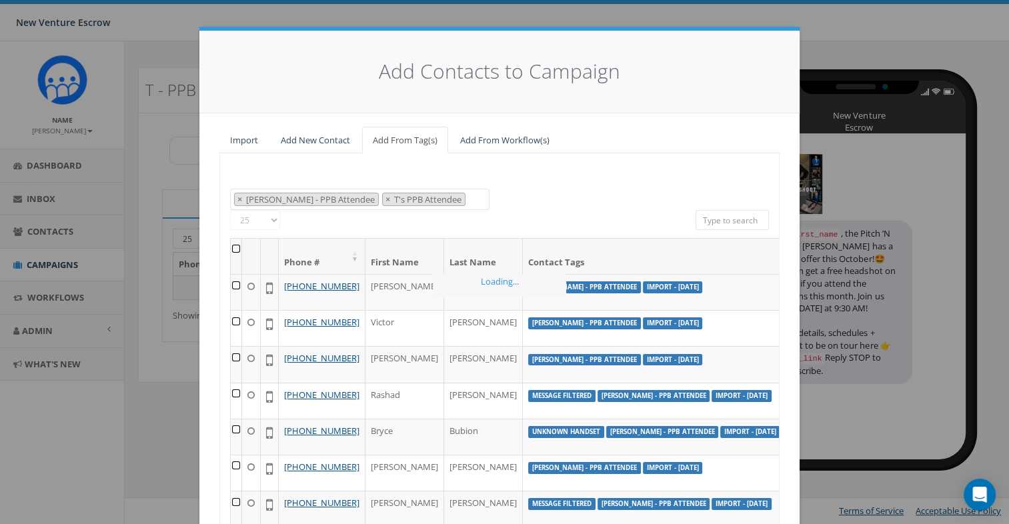
click at [469, 203] on textarea "Search" at bounding box center [472, 200] width 7 height 12
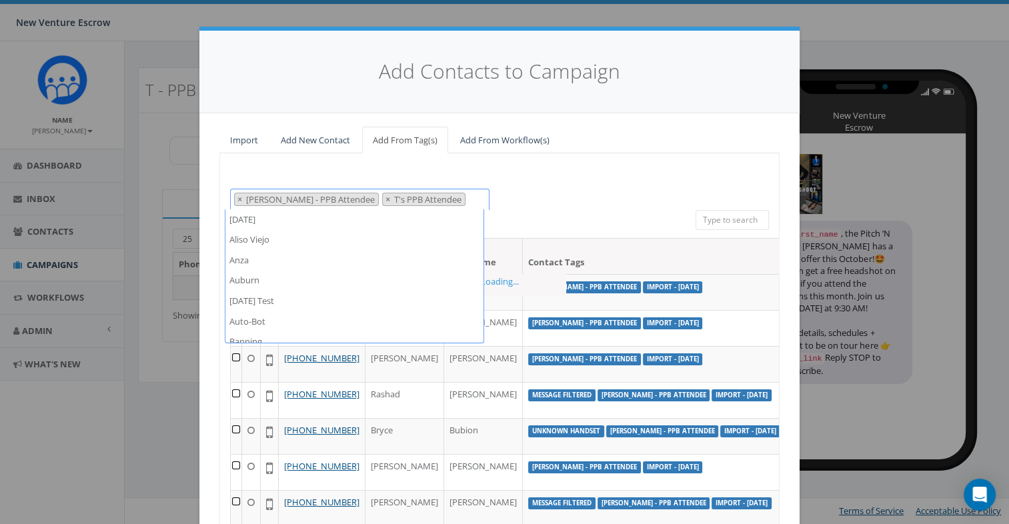
scroll to position [7238, 0]
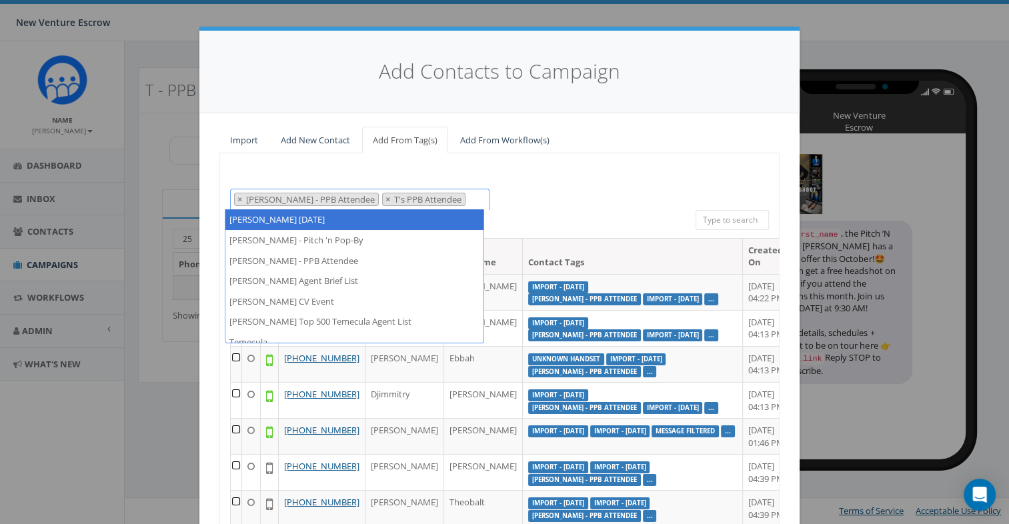
select select "[PERSON_NAME] [DATE]"
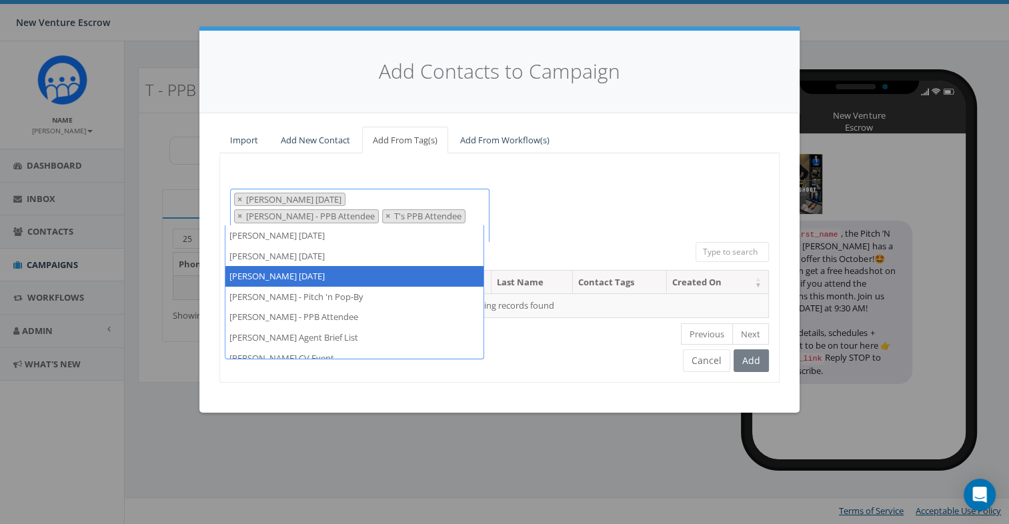
scroll to position [9, 0]
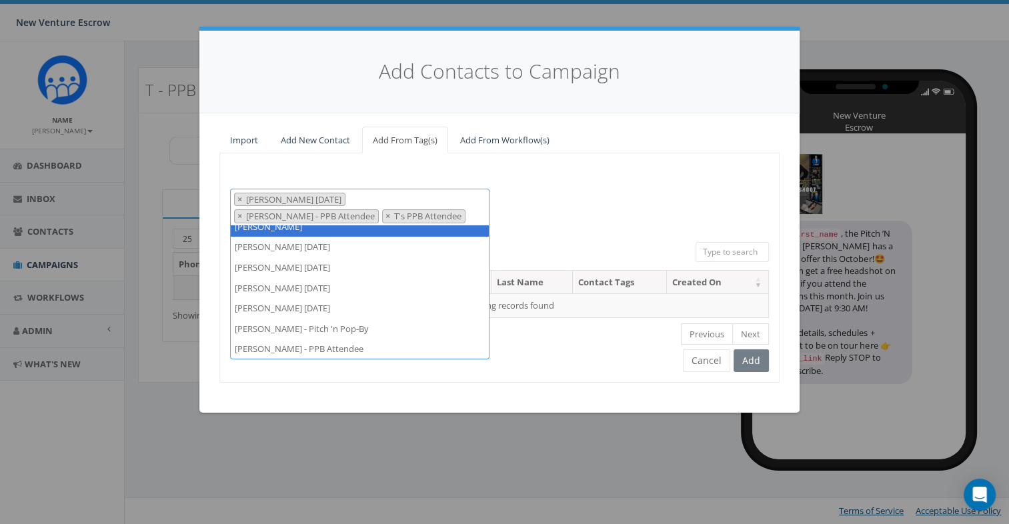
type textarea "[PERSON_NAME]"
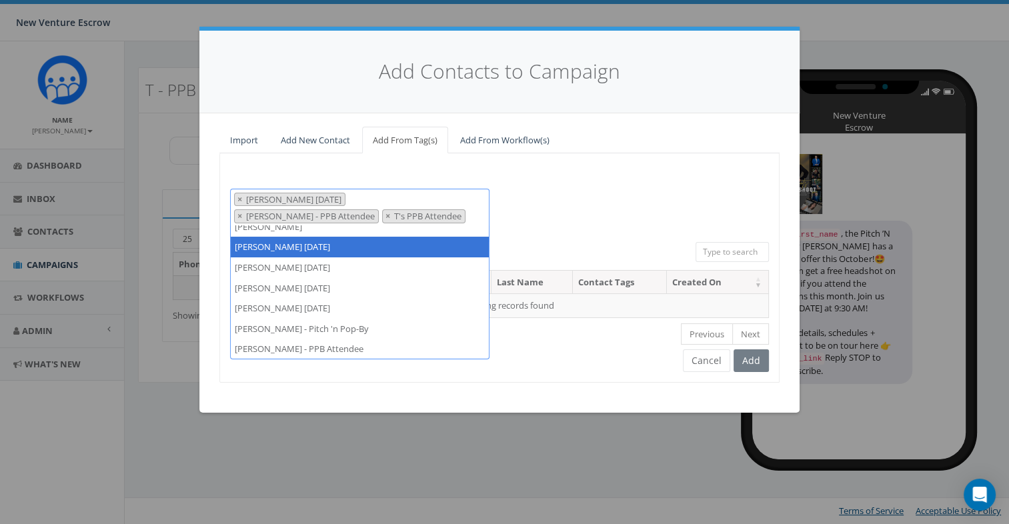
select select "[PERSON_NAME] [DATE]"
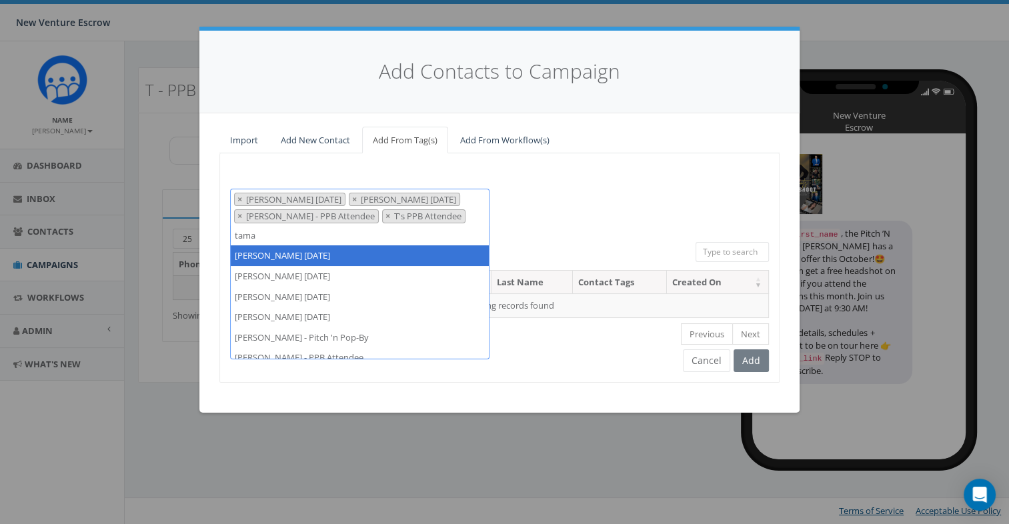
drag, startPoint x: 462, startPoint y: 216, endPoint x: 438, endPoint y: 217, distance: 24.1
click at [267, 227] on textarea "tama" at bounding box center [250, 233] width 33 height 12
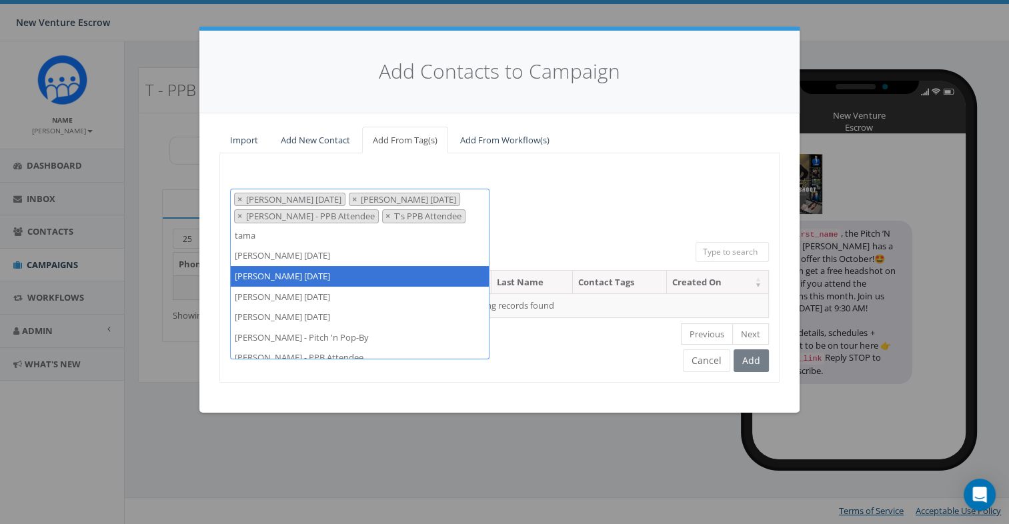
type textarea "tama"
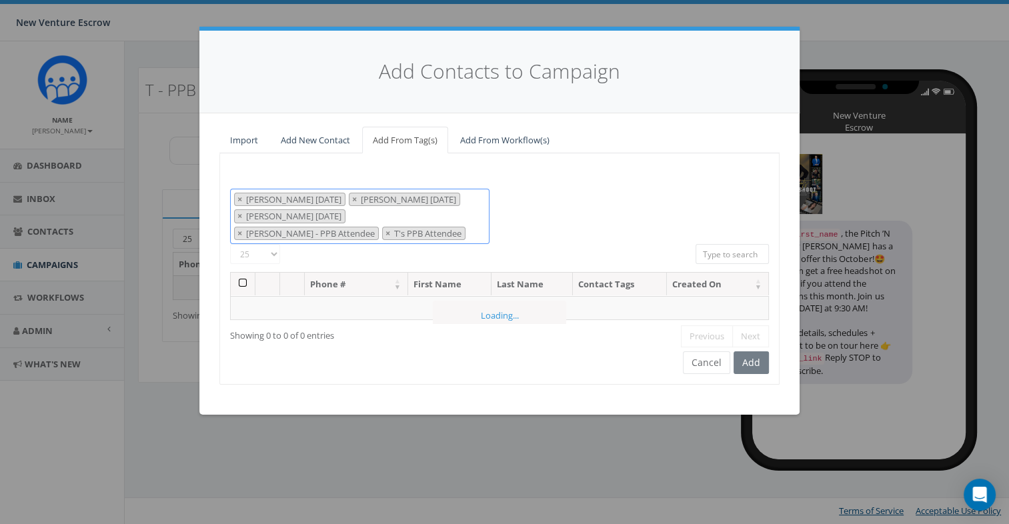
click at [456, 231] on span "× Tamarra August 14 2025 × Tamarra August 26 2025 × Tamarra August 6 2025 × Tam…" at bounding box center [360, 217] width 260 height 56
paste textarea "tama"
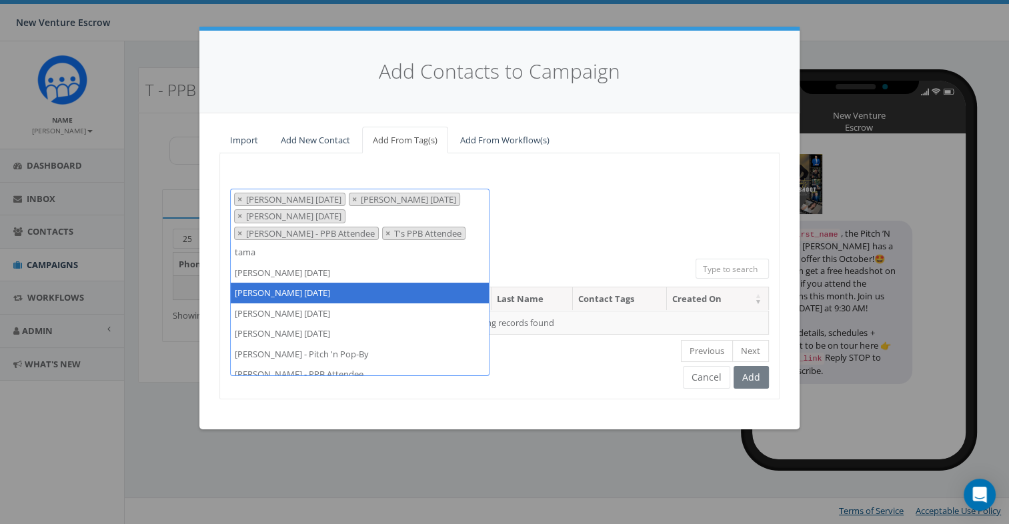
type textarea "tama"
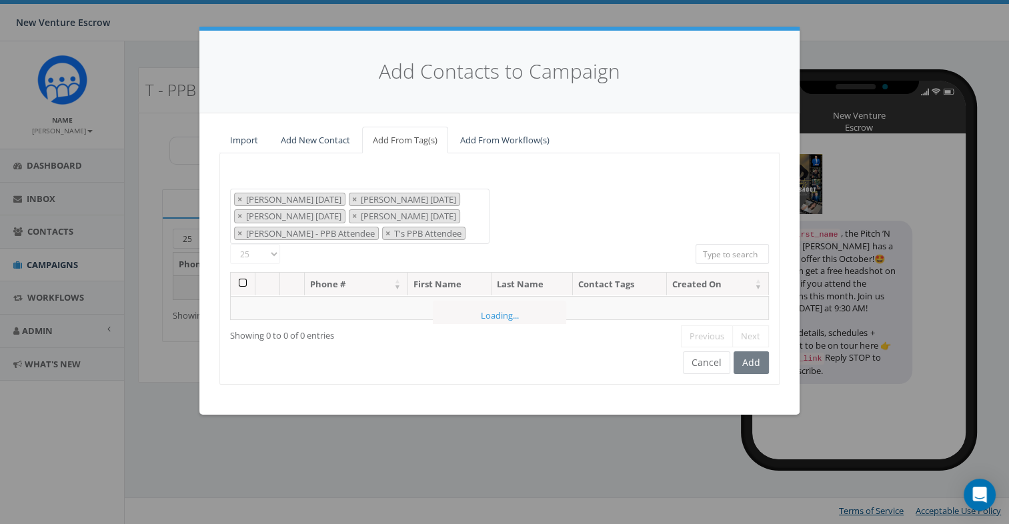
paste textarea "tama"
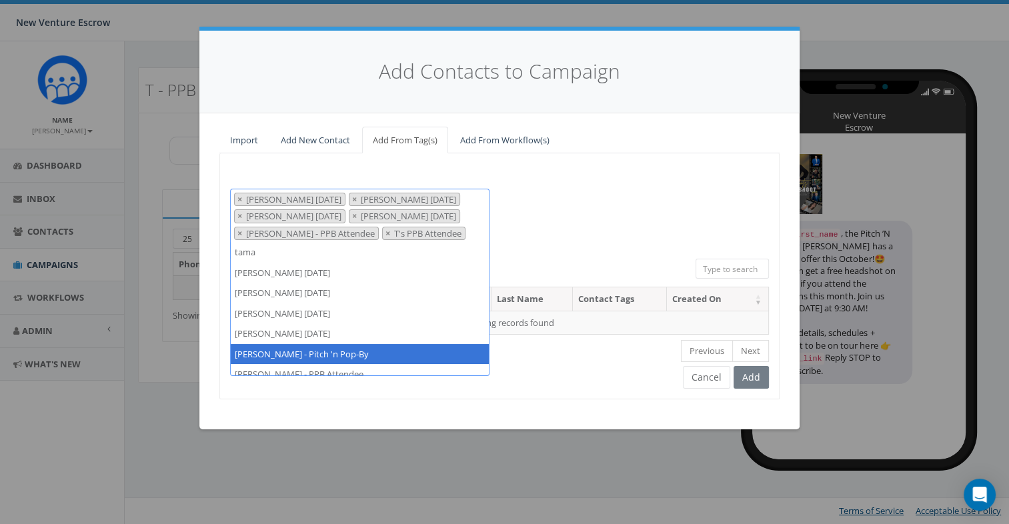
type textarea "tama"
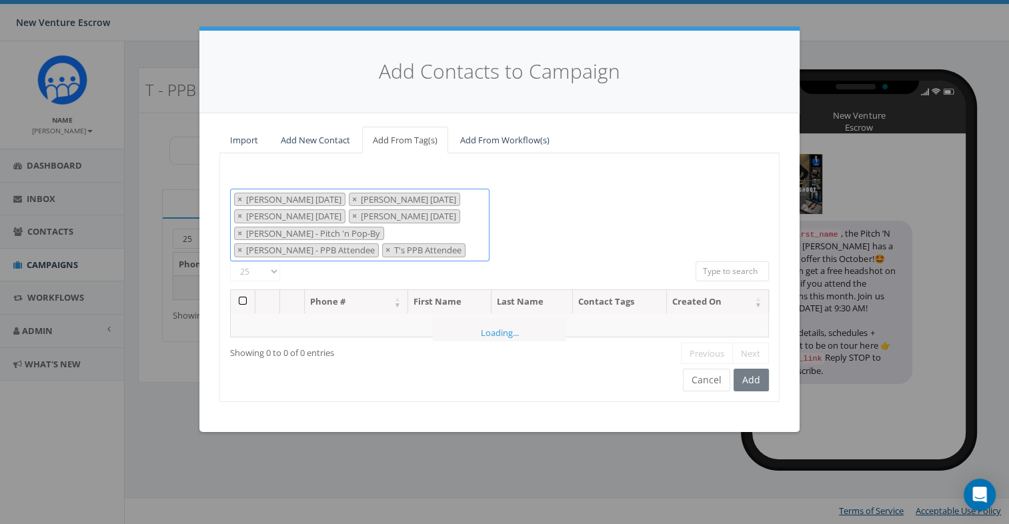
click at [454, 252] on span "× Tamarra August 14 2025 × Tamarra August 26 2025 × Tamarra August 29 2025 × Ta…" at bounding box center [360, 225] width 260 height 73
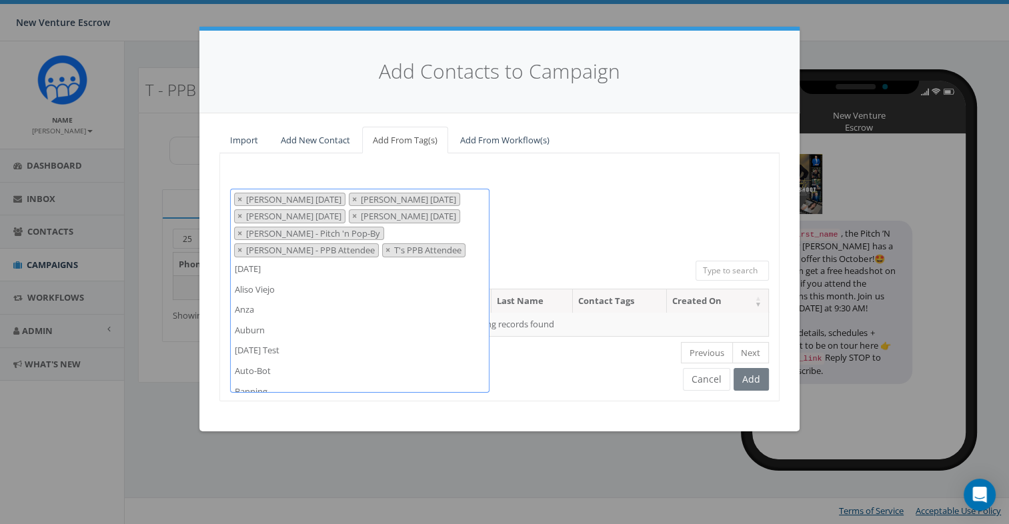
scroll to position [7136, 0]
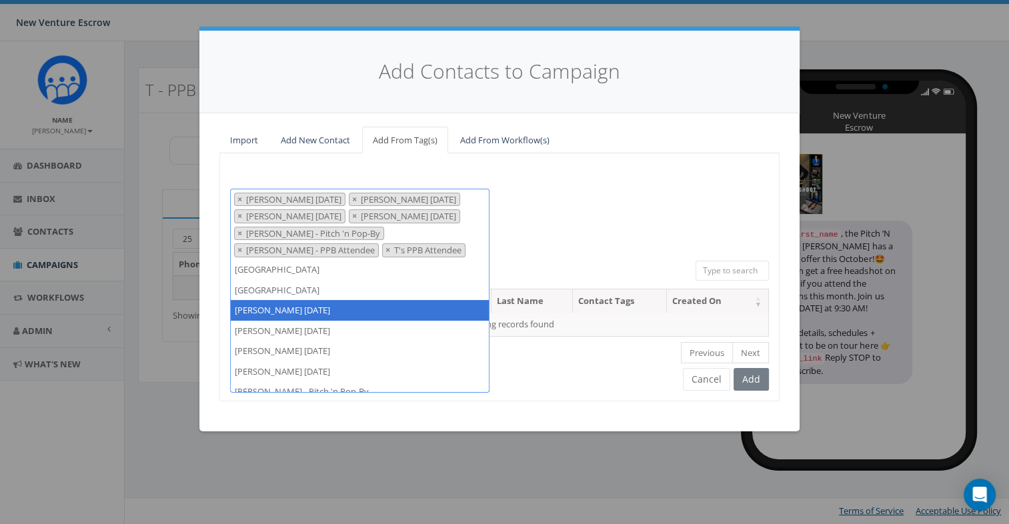
paste textarea "tama"
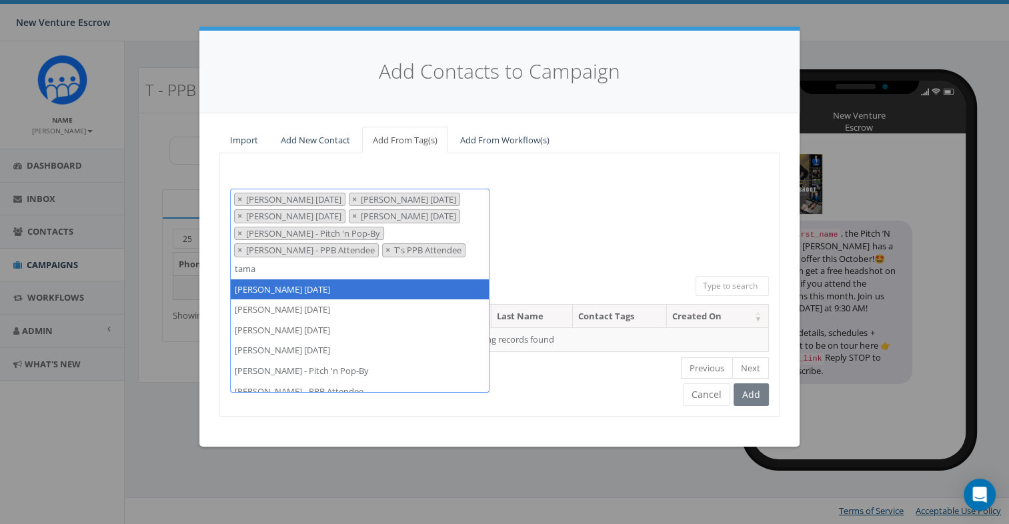
scroll to position [9, 0]
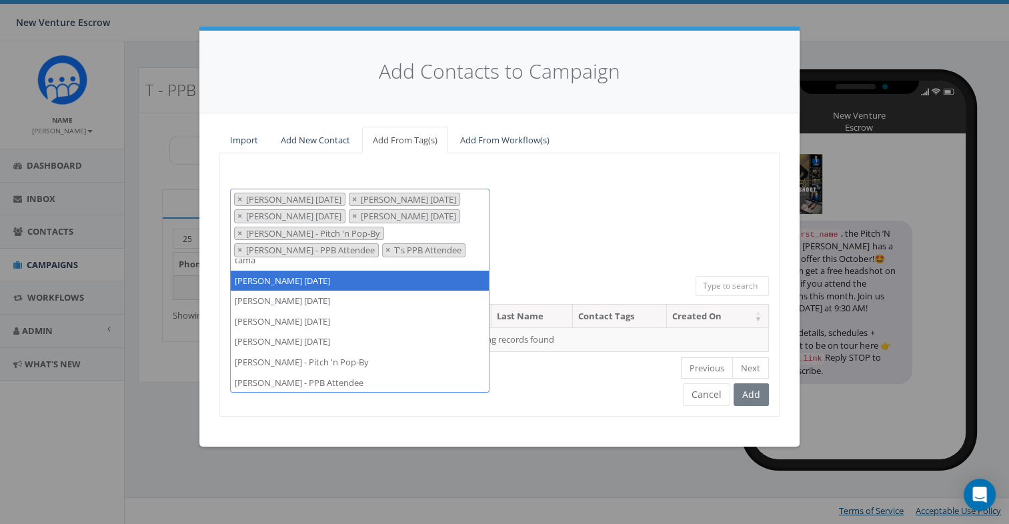
type textarea "tama"
click at [678, 185] on div "[DATE] [GEOGRAPHIC_DATA] Anza Auburn [DATE] Test Auto-Bot Banning [PERSON_NAME]…" at bounding box center [499, 285] width 560 height 264
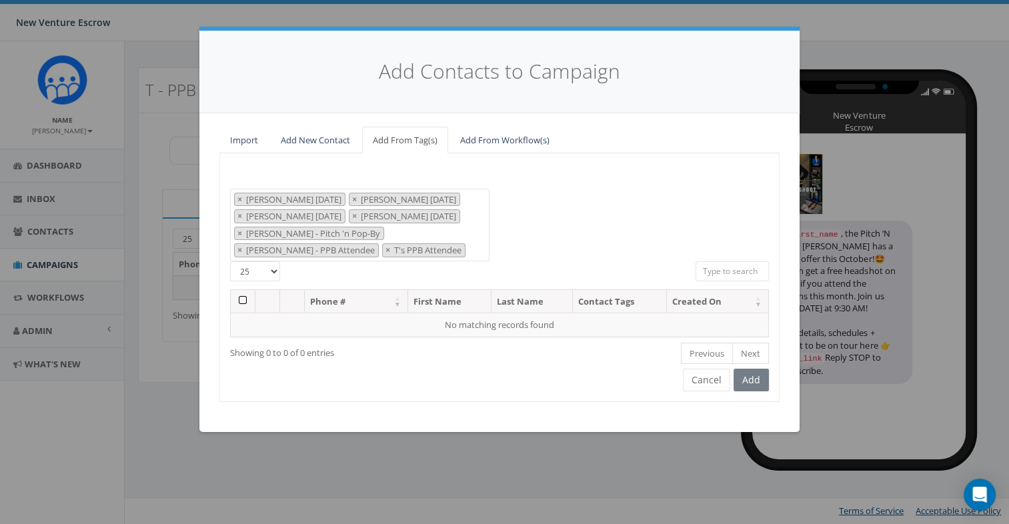
scroll to position [0, 0]
drag, startPoint x: 235, startPoint y: 248, endPoint x: 235, endPoint y: 240, distance: 8.0
click at [383, 250] on button "×" at bounding box center [388, 250] width 10 height 13
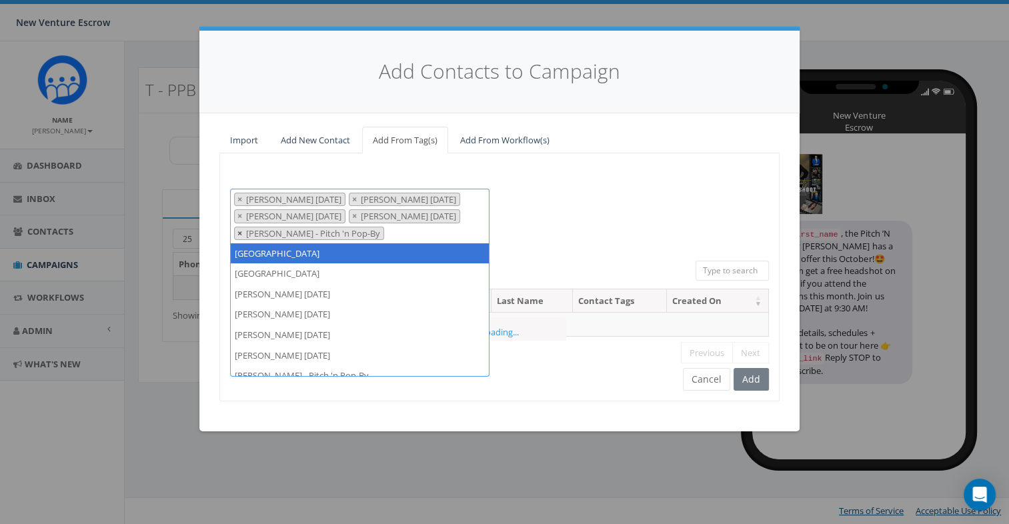
click at [237, 232] on span "×" at bounding box center [239, 233] width 5 height 12
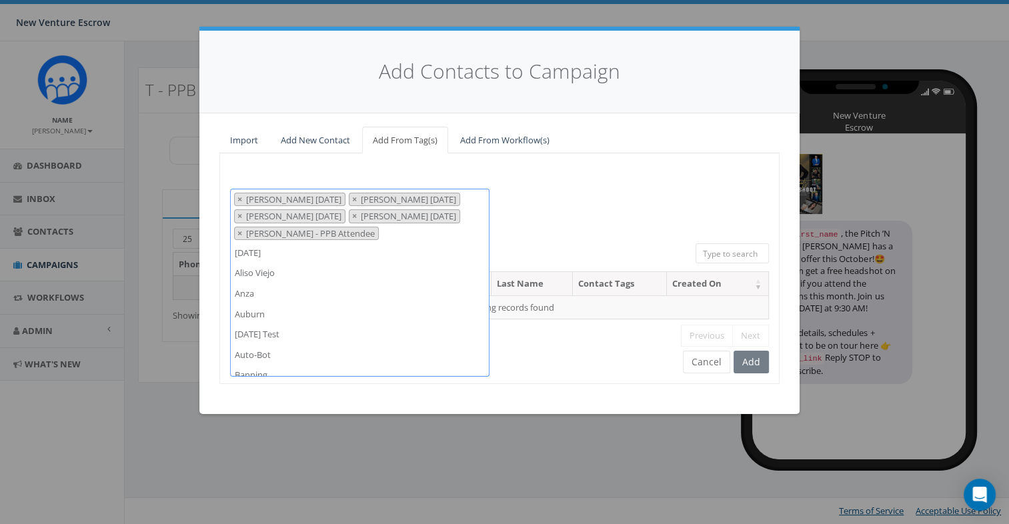
click at [237, 216] on span "×" at bounding box center [239, 216] width 5 height 12
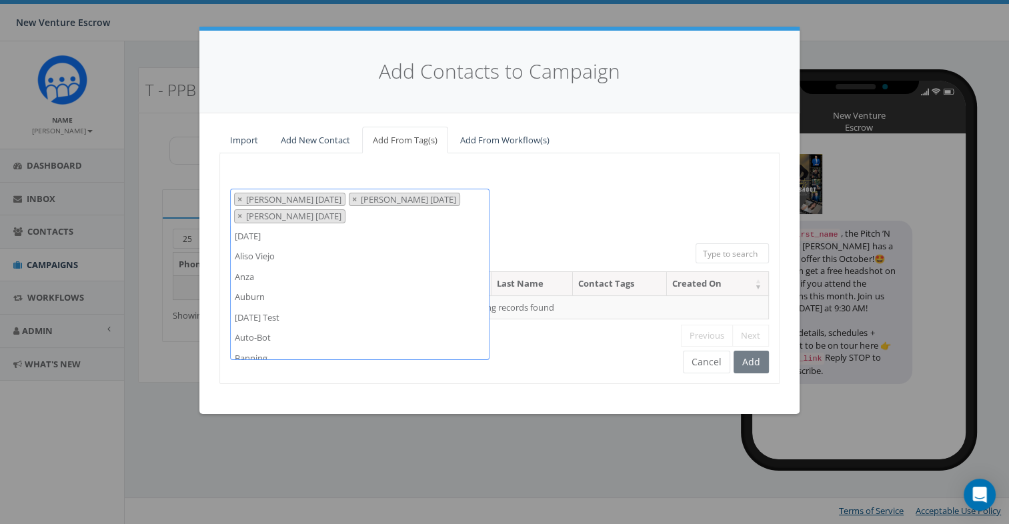
scroll to position [7156, 0]
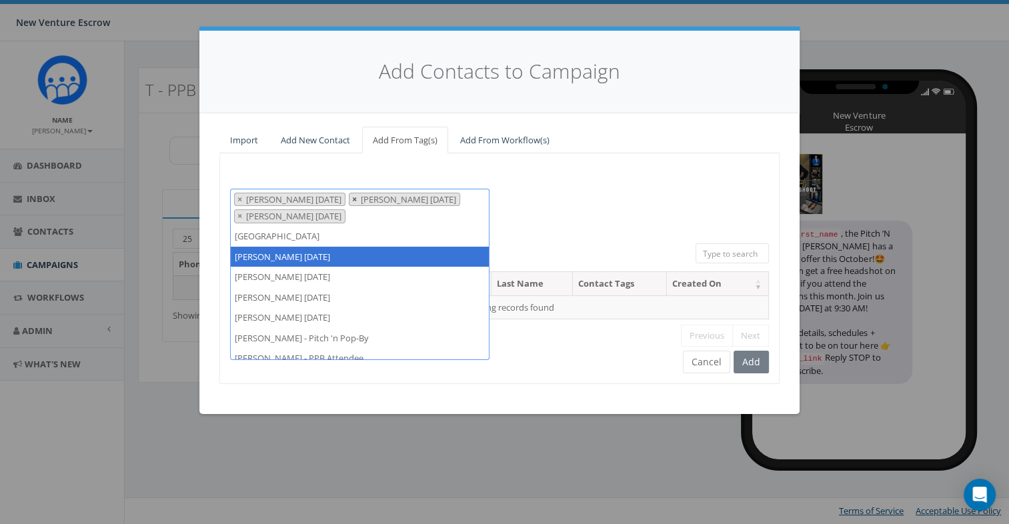
click at [357, 201] on span "×" at bounding box center [354, 199] width 5 height 12
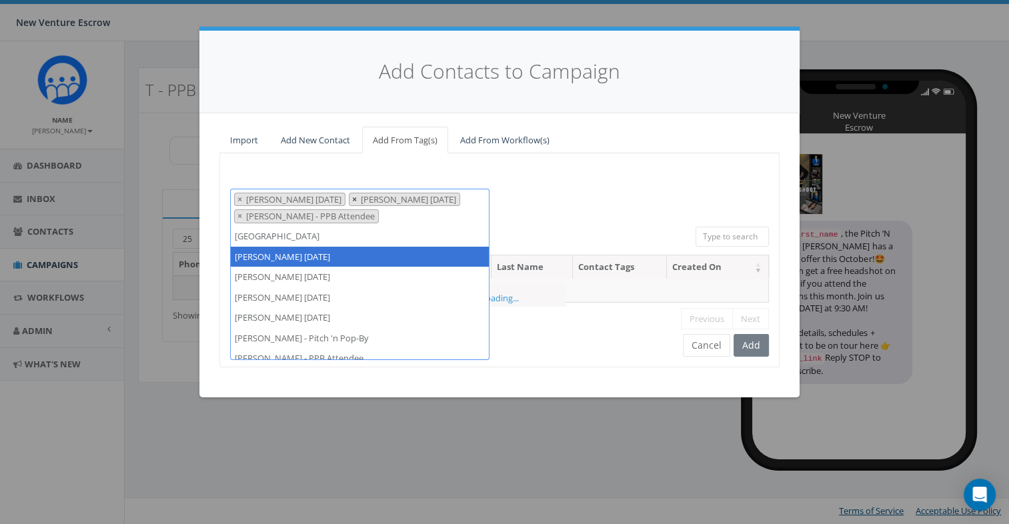
click at [357, 201] on span "×" at bounding box center [354, 199] width 5 height 12
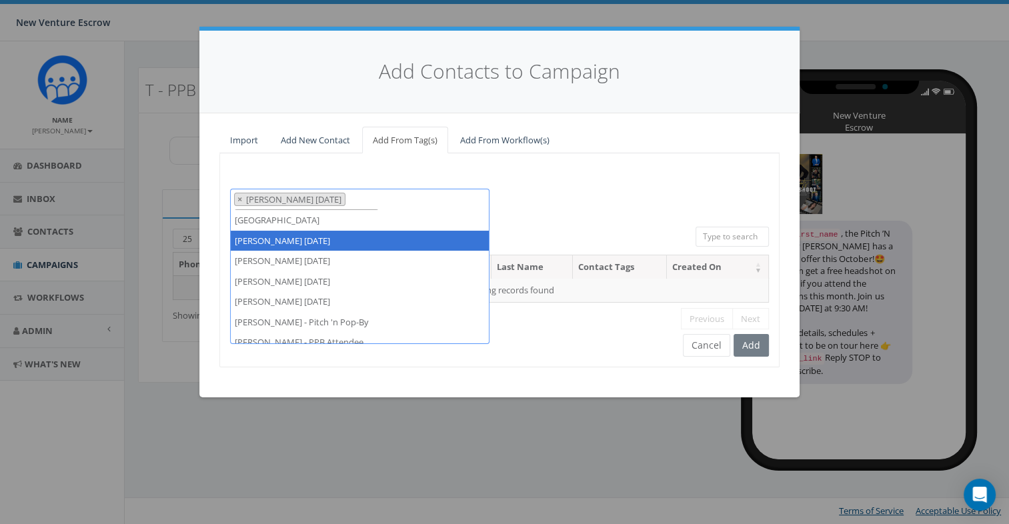
click at [242, 210] on span "×" at bounding box center [239, 216] width 5 height 12
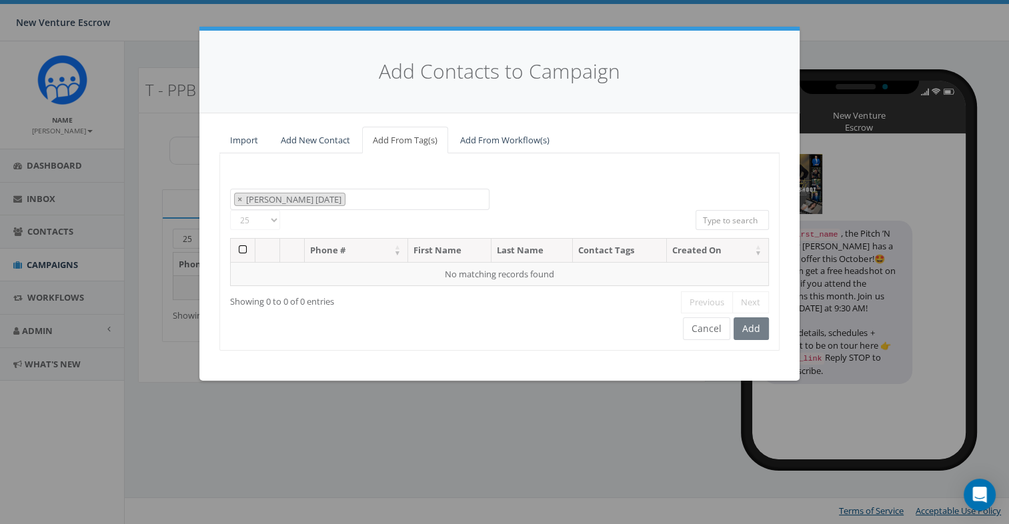
click at [576, 201] on div "2024/11/12 Aliso Viejo Anza Auburn August 28 Test Auto-Bot Banning Beaumont Bec…" at bounding box center [499, 200] width 559 height 22
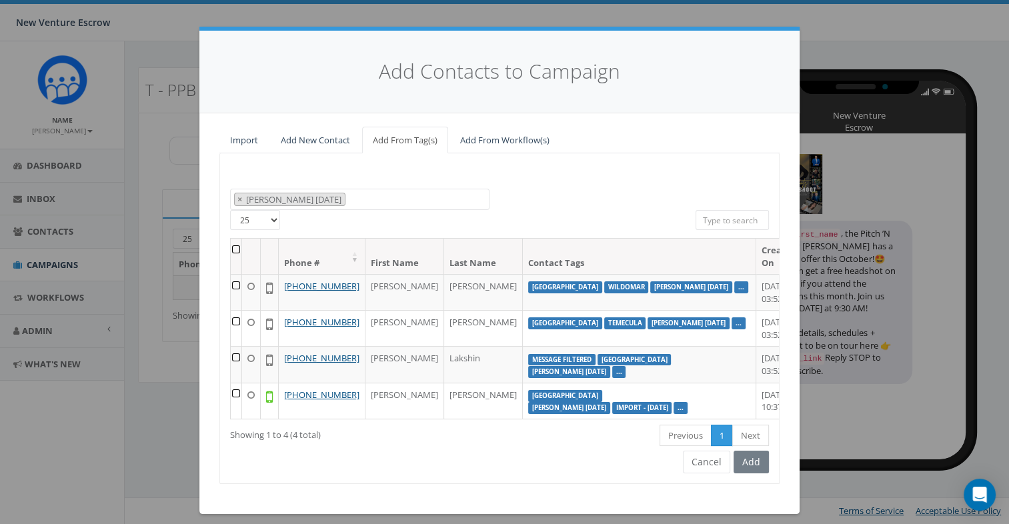
click at [238, 248] on th at bounding box center [236, 256] width 11 height 35
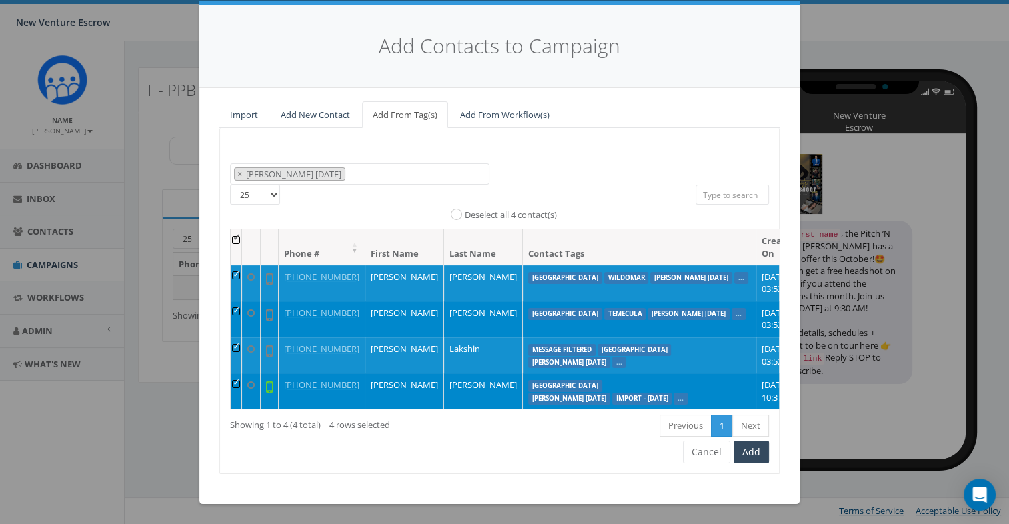
scroll to position [67, 0]
click at [749, 464] on button "Add" at bounding box center [751, 452] width 35 height 23
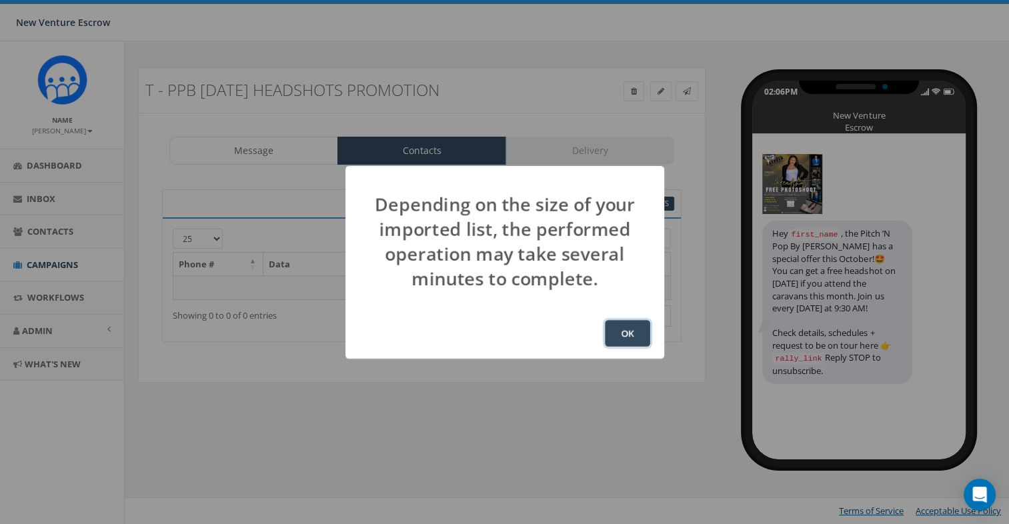
click at [625, 336] on button "OK" at bounding box center [627, 333] width 45 height 27
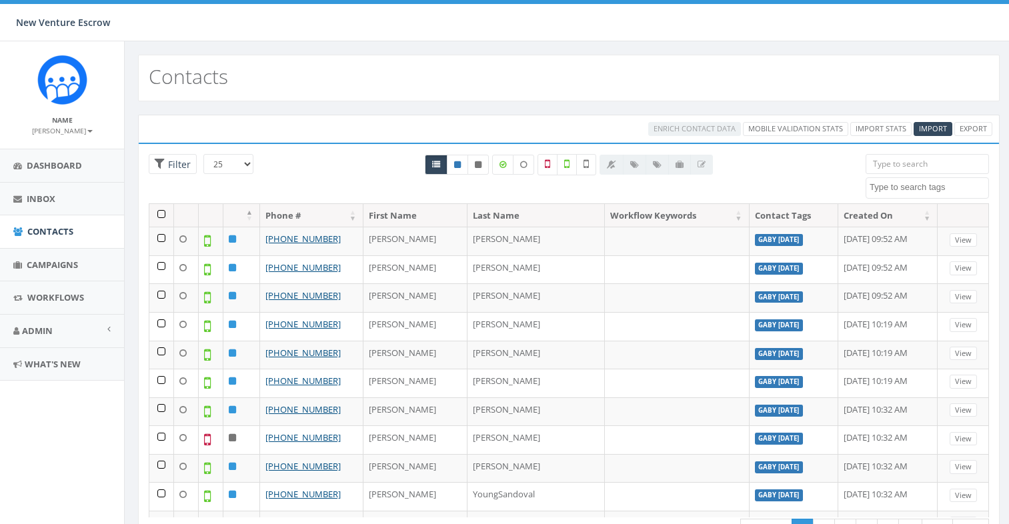
select select
click at [891, 170] on input "search" at bounding box center [927, 164] width 123 height 20
paste input "tama"
drag, startPoint x: 893, startPoint y: 157, endPoint x: 851, endPoint y: 157, distance: 41.4
click at [851, 157] on div "25 50 100 Filter All 0 contact(s) on current page All 10445 contact(s) filtered…" at bounding box center [569, 178] width 861 height 49
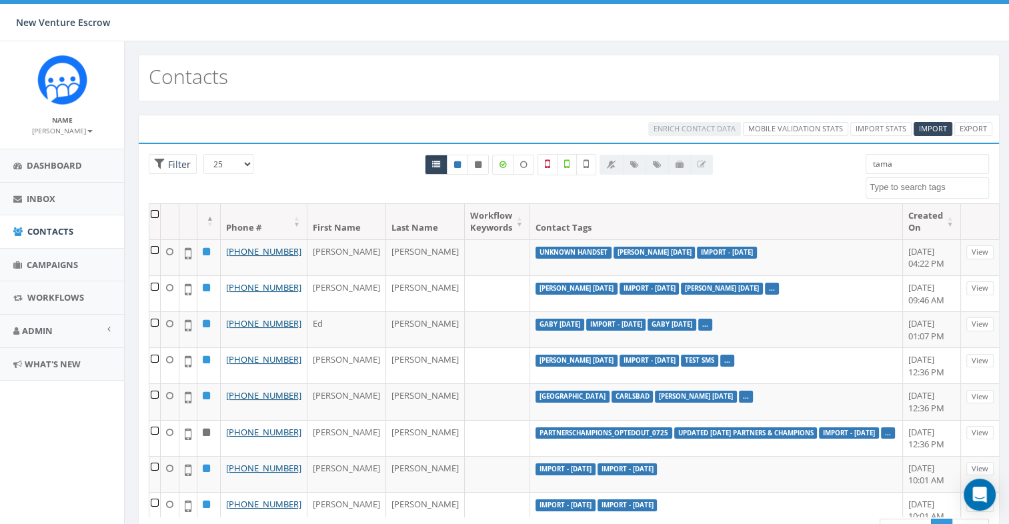
type input "tama"
click at [915, 179] on span at bounding box center [927, 187] width 123 height 21
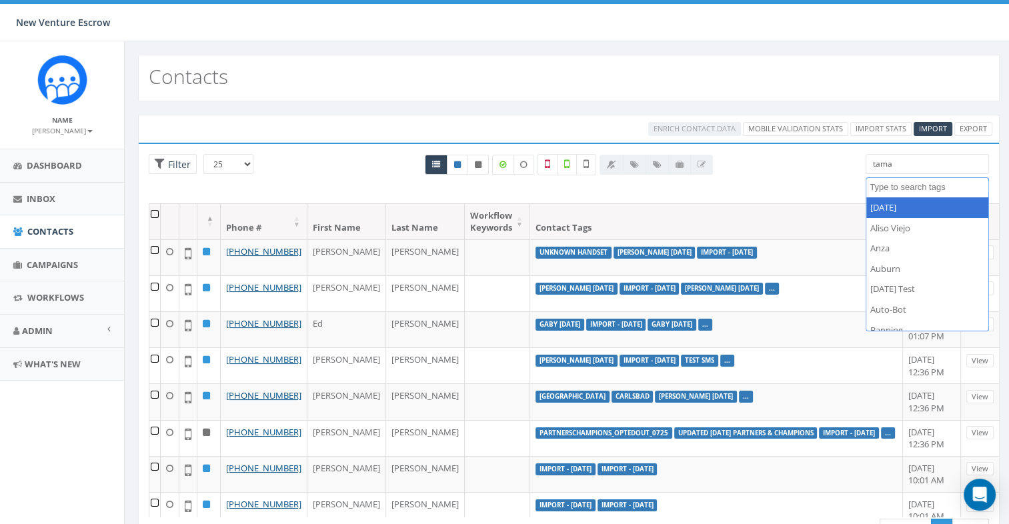
paste textarea "tama"
type textarea "tama"
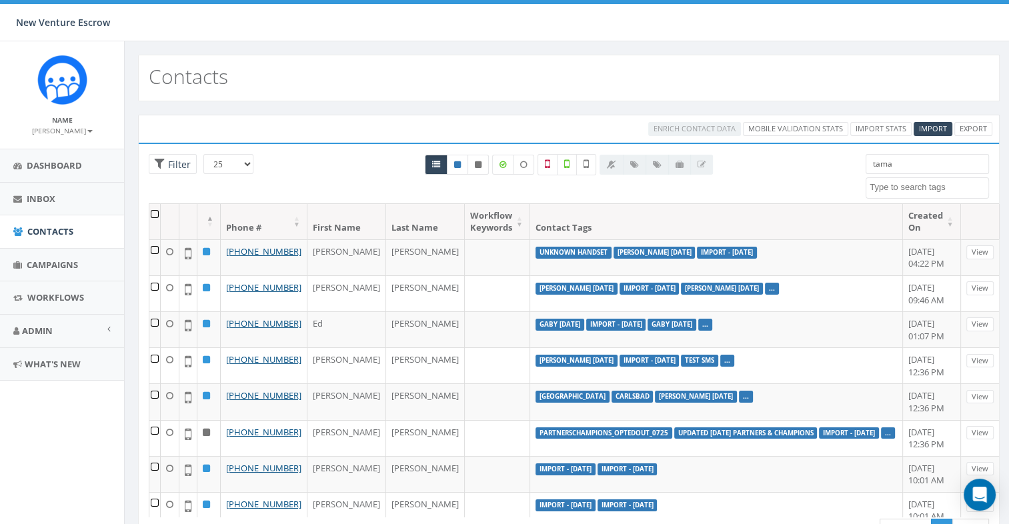
drag, startPoint x: 913, startPoint y: 163, endPoint x: 844, endPoint y: 160, distance: 69.5
click at [844, 160] on div "25 50 100 Filter All 0 contact(s) on current page All 10445 contact(s) filtered…" at bounding box center [569, 178] width 861 height 49
click at [913, 181] on textarea "Search" at bounding box center [929, 187] width 119 height 12
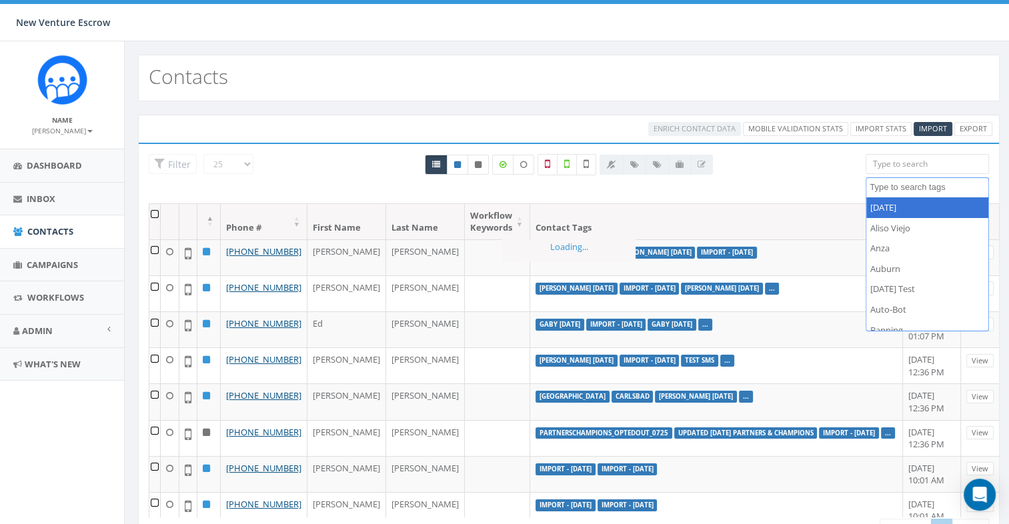
paste textarea "tama"
type textarea "tama"
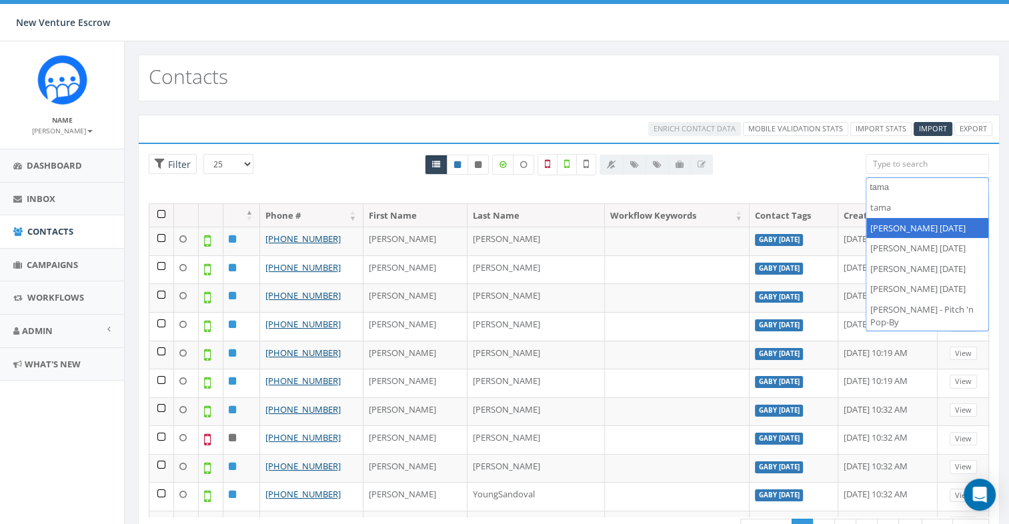
select select "[PERSON_NAME] [DATE]"
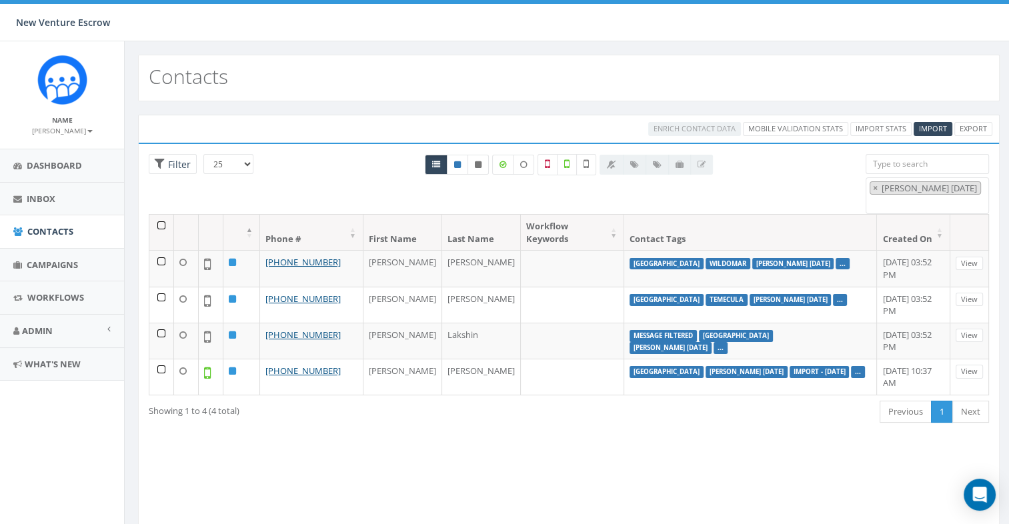
click at [160, 223] on th at bounding box center [161, 232] width 25 height 35
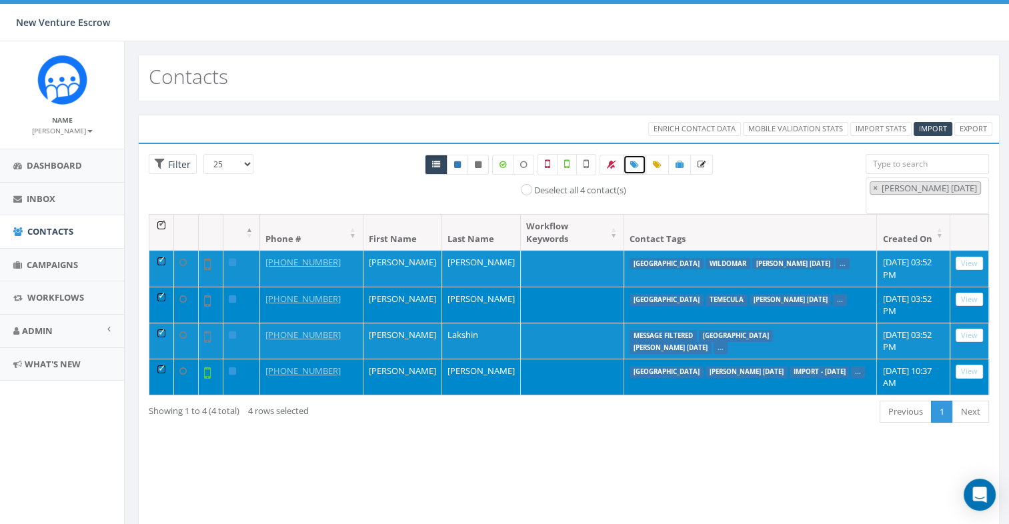
click at [637, 163] on icon at bounding box center [634, 165] width 9 height 8
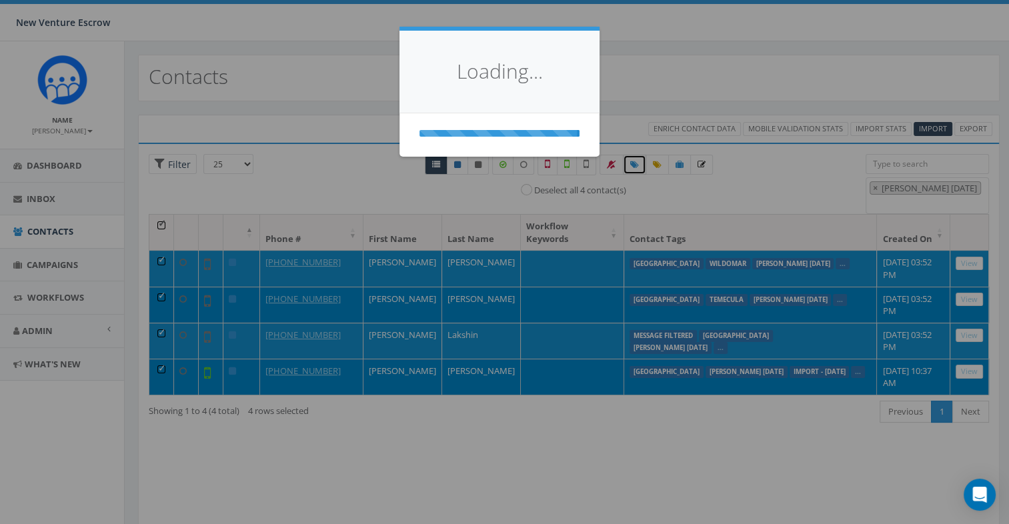
select select
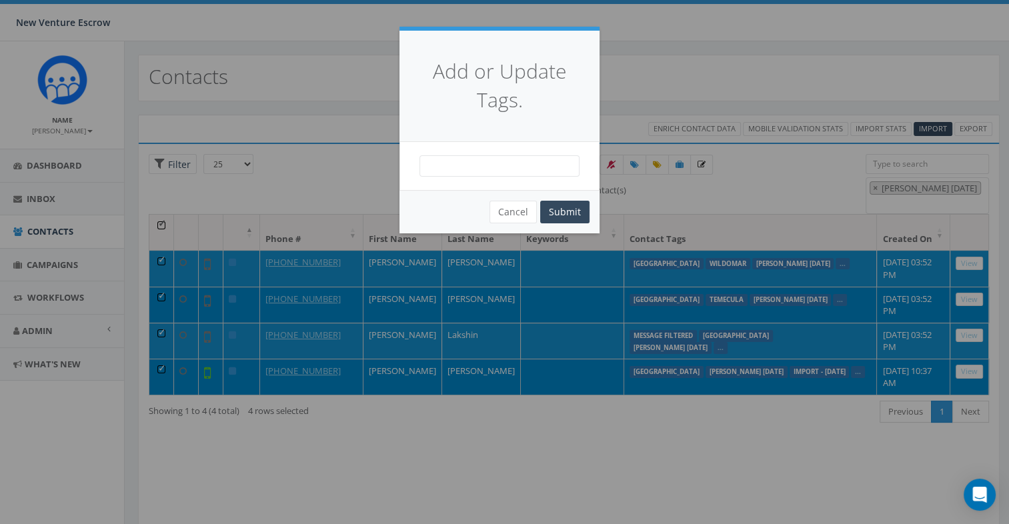
click at [542, 167] on span at bounding box center [500, 165] width 160 height 21
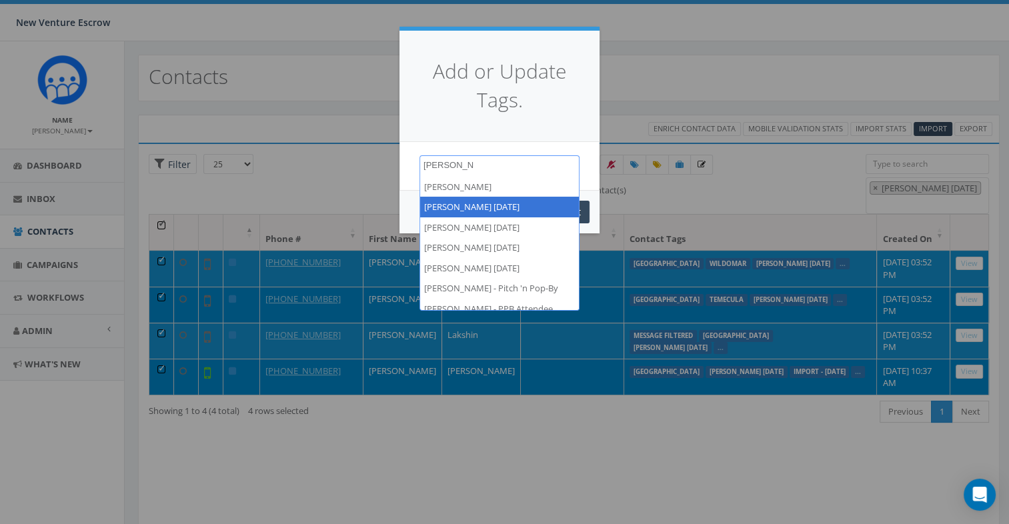
type textarea "[PERSON_NAME]"
select select "[PERSON_NAME] [DATE]"
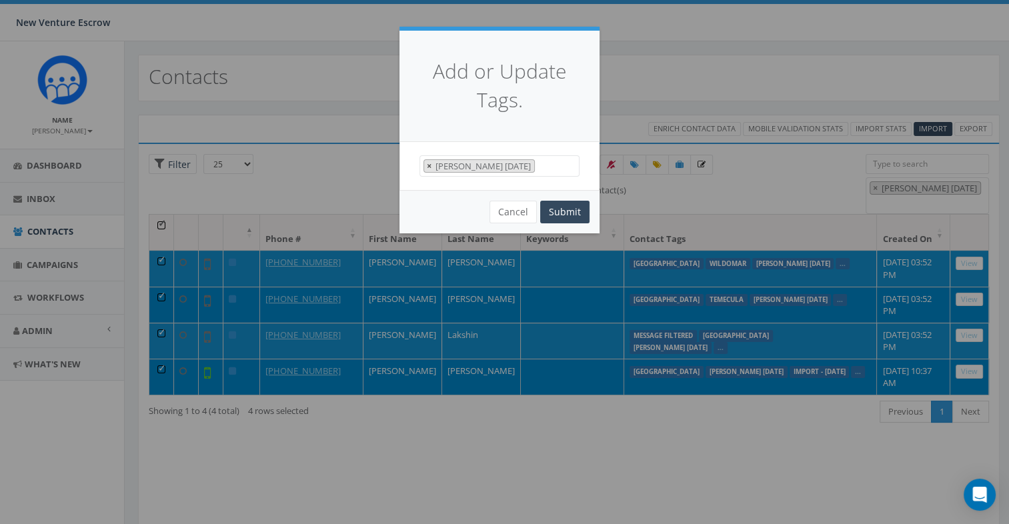
click at [427, 169] on span "×" at bounding box center [429, 166] width 5 height 12
select select
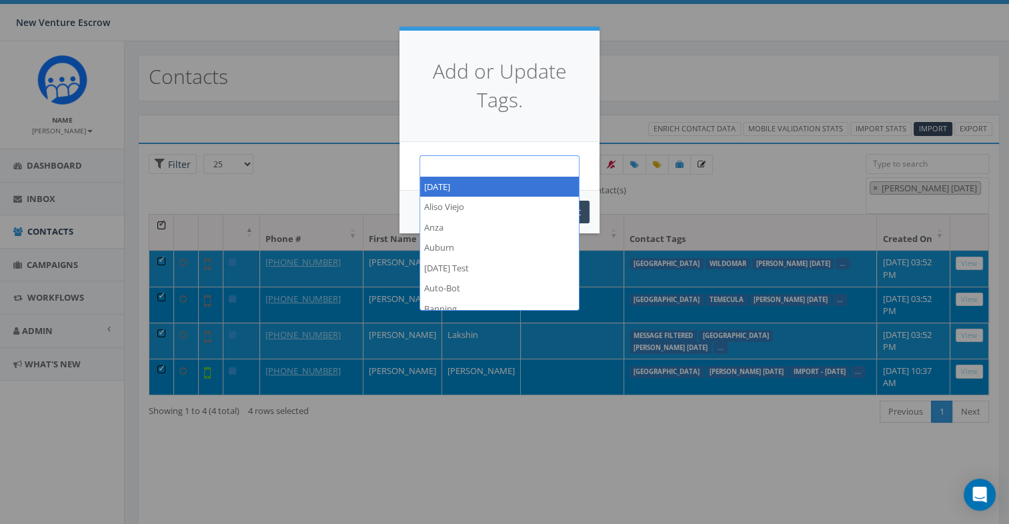
click at [448, 169] on span at bounding box center [500, 165] width 160 height 21
type textarea "[PERSON_NAME]"
click at [598, 135] on div "Add or Update Tags." at bounding box center [500, 86] width 200 height 111
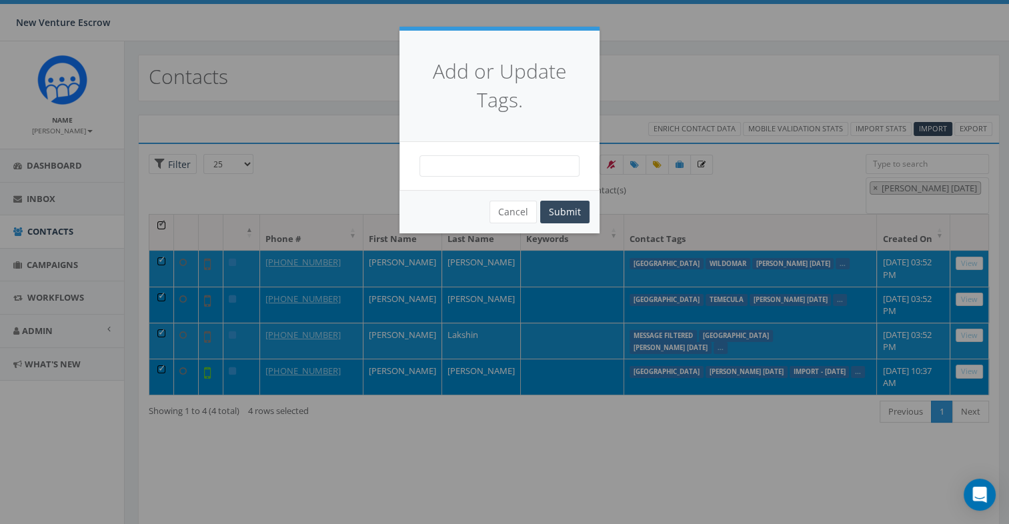
click at [542, 167] on span at bounding box center [500, 165] width 160 height 21
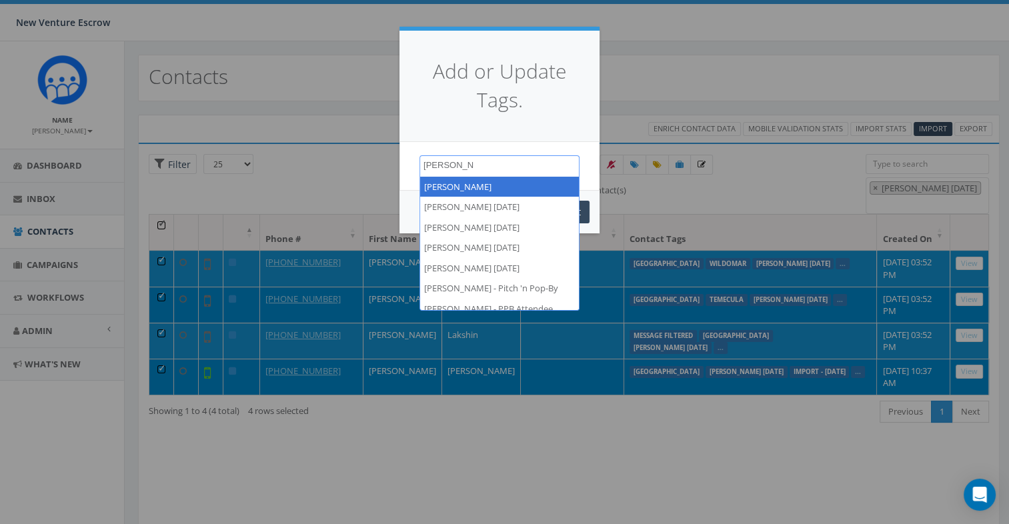
type textarea "[PERSON_NAME]"
select select "[PERSON_NAME]"
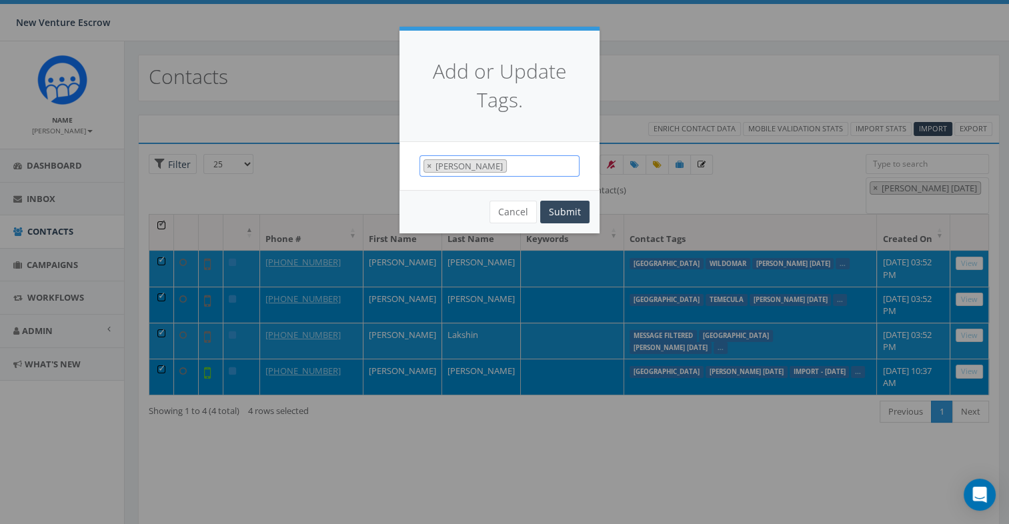
click at [464, 165] on span "[PERSON_NAME]" at bounding box center [470, 166] width 72 height 12
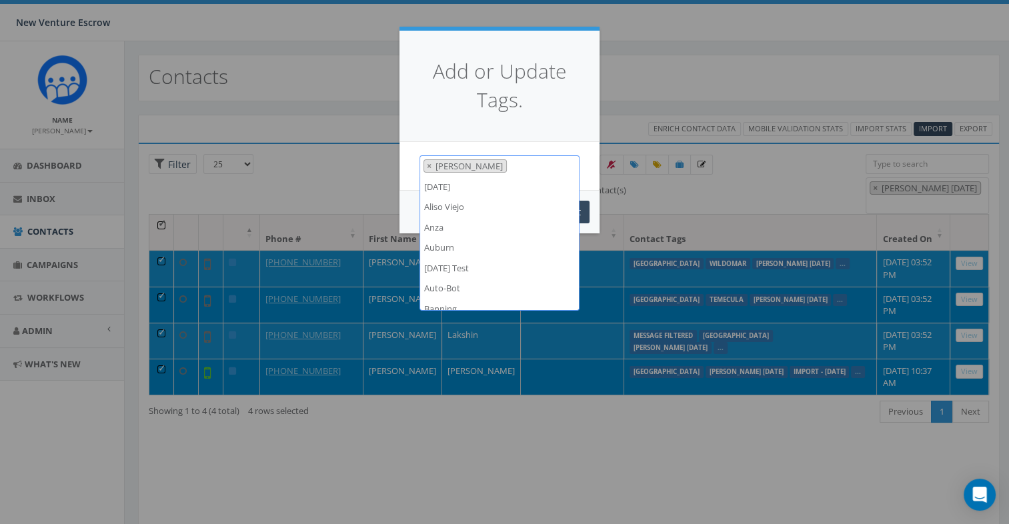
scroll to position [7637, 0]
click at [509, 141] on div "Add or Update Tags." at bounding box center [500, 86] width 200 height 111
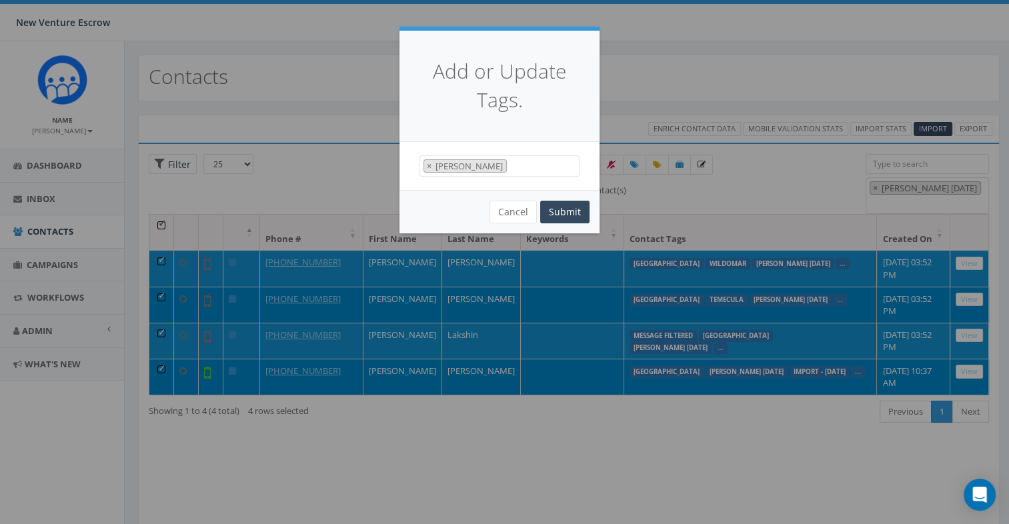
click at [512, 168] on span "× [PERSON_NAME]" at bounding box center [500, 166] width 160 height 22
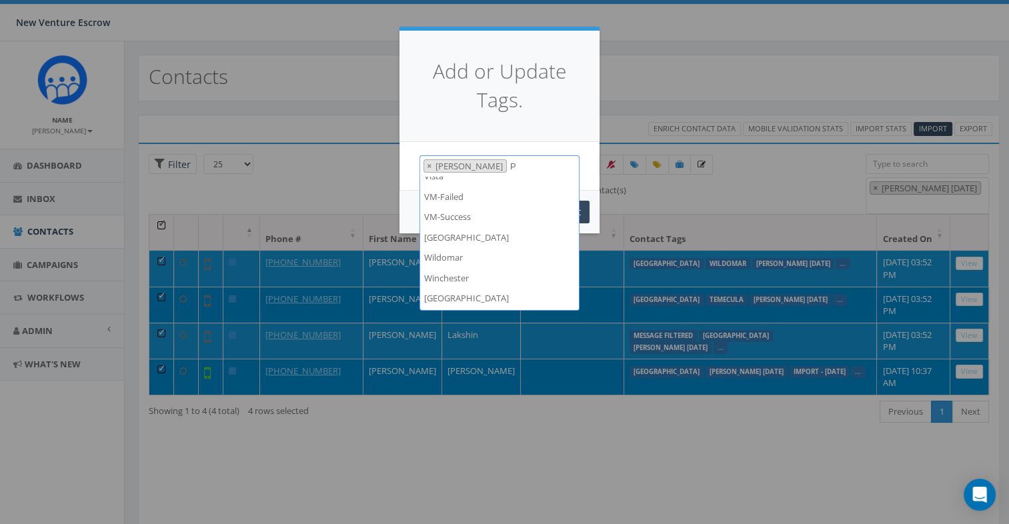
scroll to position [0, 0]
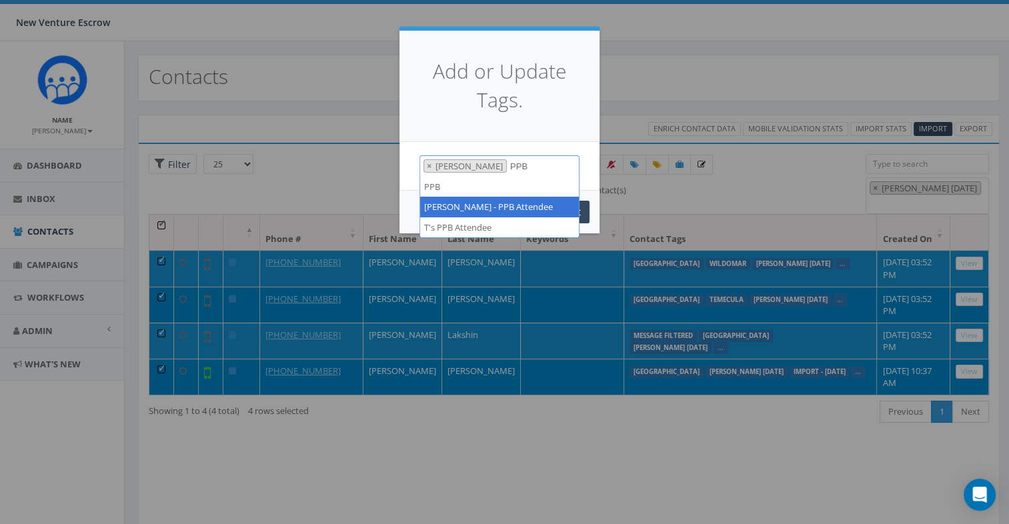
type textarea "PPB"
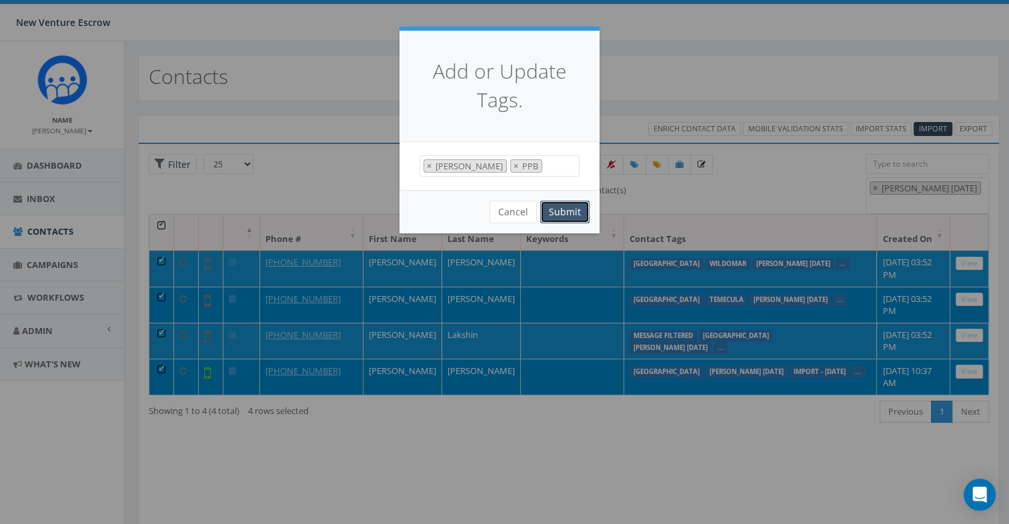
click at [560, 212] on button "Submit" at bounding box center [564, 212] width 49 height 23
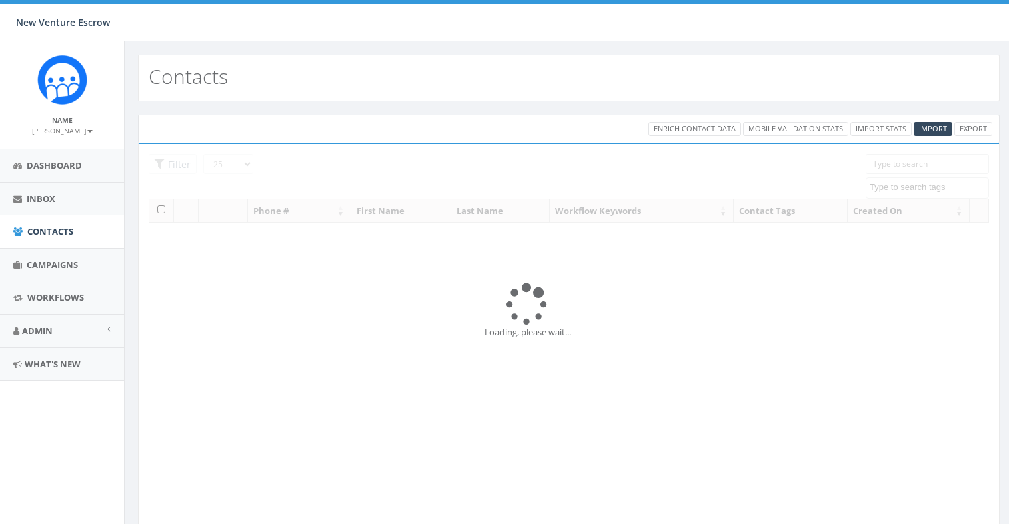
select select
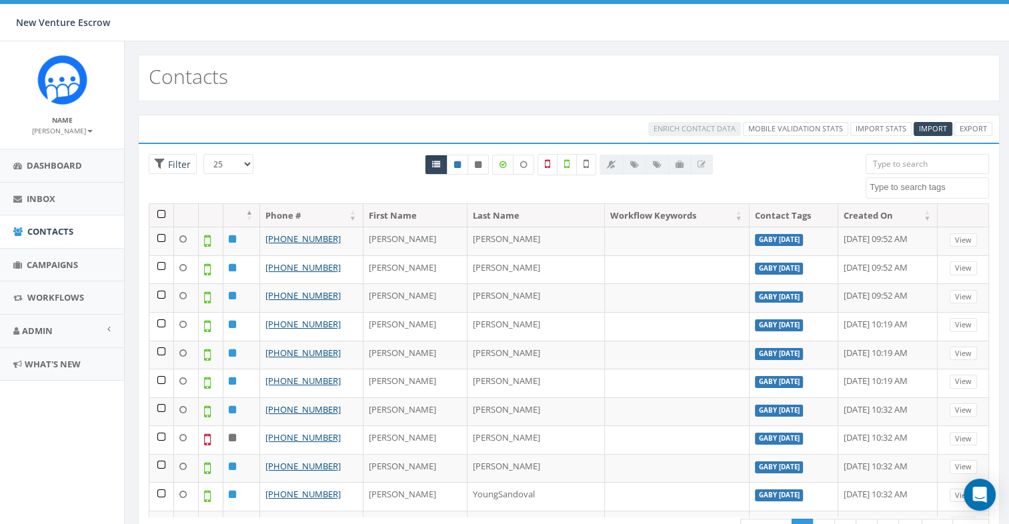
click at [899, 183] on textarea "Search" at bounding box center [929, 187] width 119 height 12
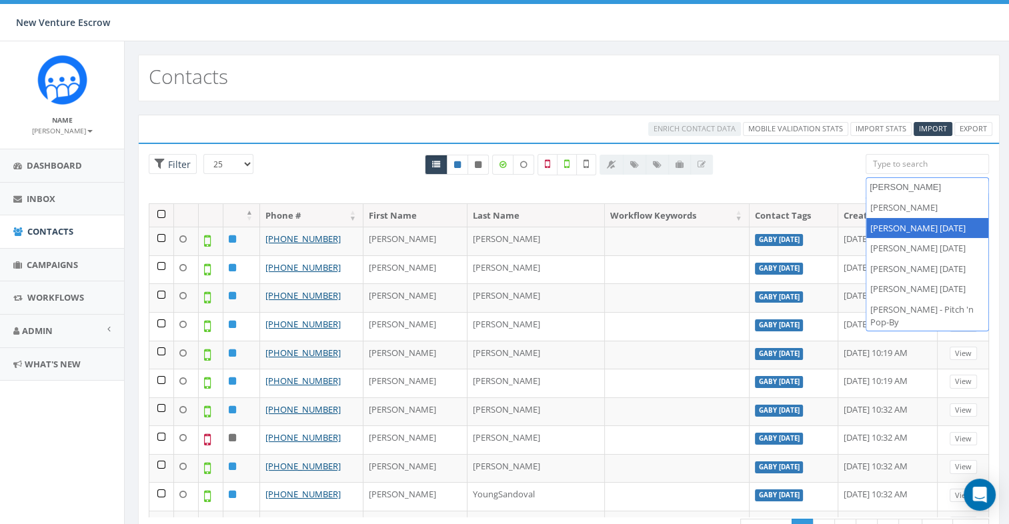
type textarea "[PERSON_NAME]"
select select "[PERSON_NAME] [DATE]"
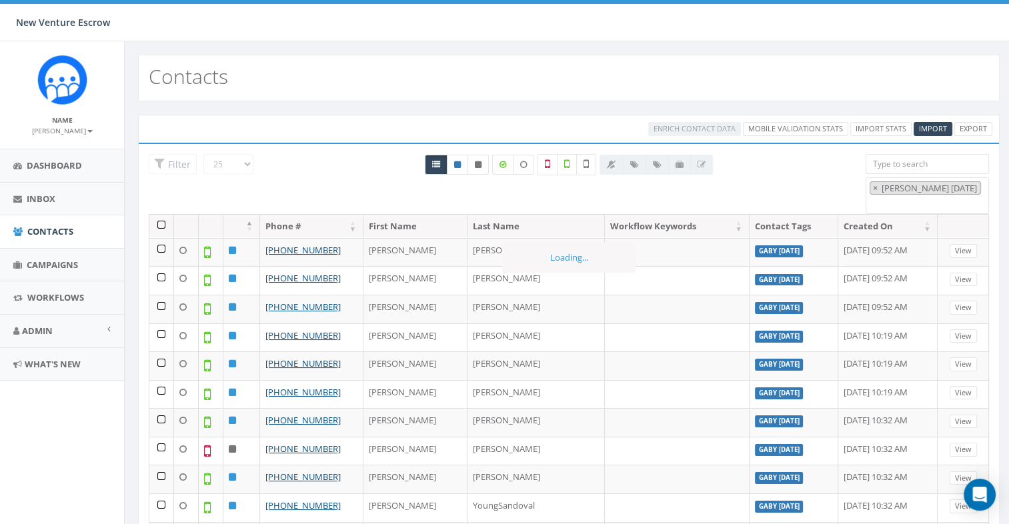
scroll to position [4015, 0]
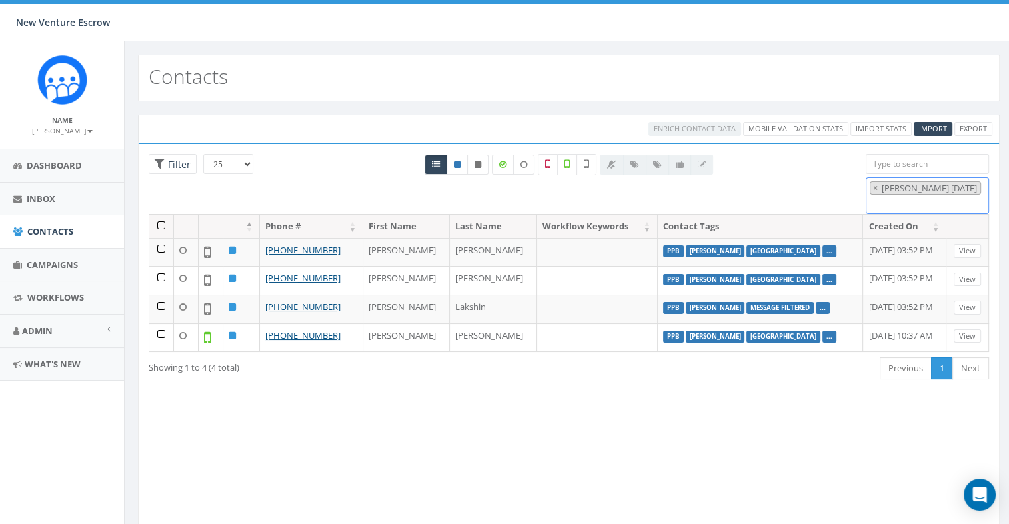
click at [913, 196] on span "× [PERSON_NAME] [DATE]" at bounding box center [927, 195] width 123 height 37
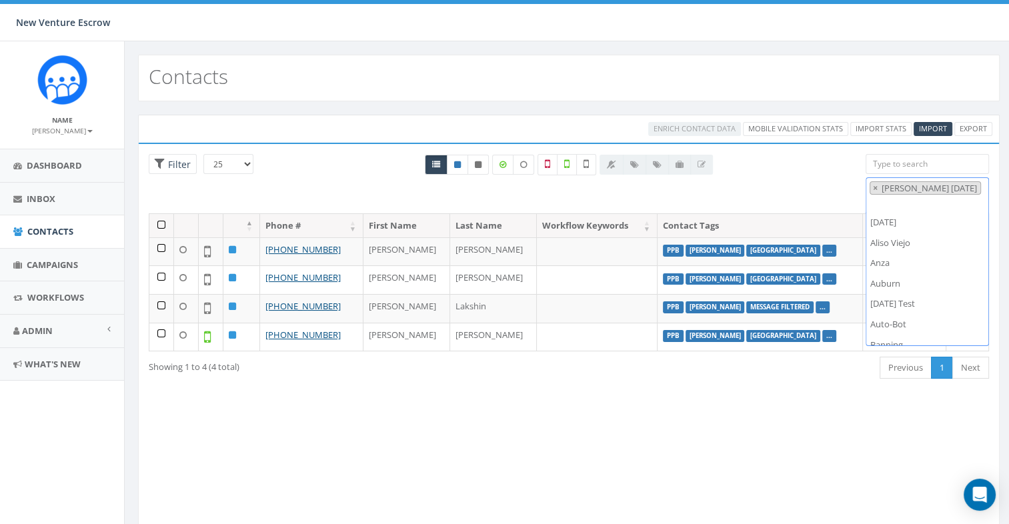
scroll to position [7202, 0]
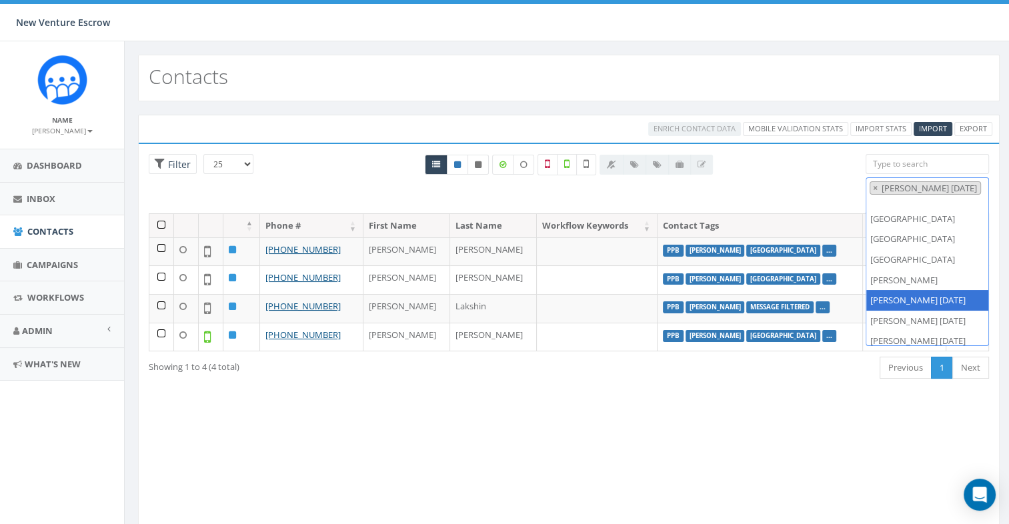
drag, startPoint x: 876, startPoint y: 186, endPoint x: 883, endPoint y: 189, distance: 7.8
click at [876, 185] on span "×" at bounding box center [875, 188] width 5 height 12
select select
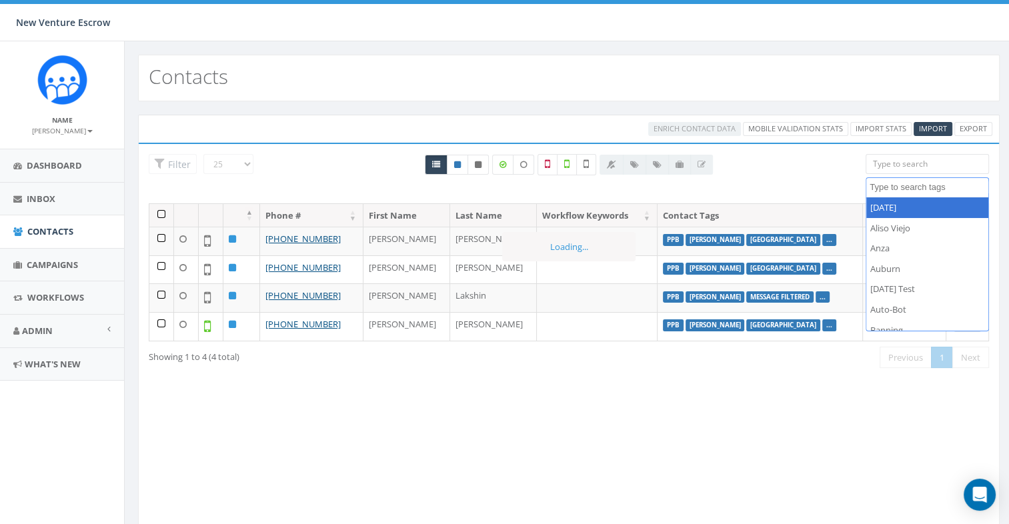
click at [889, 193] on span at bounding box center [927, 187] width 123 height 21
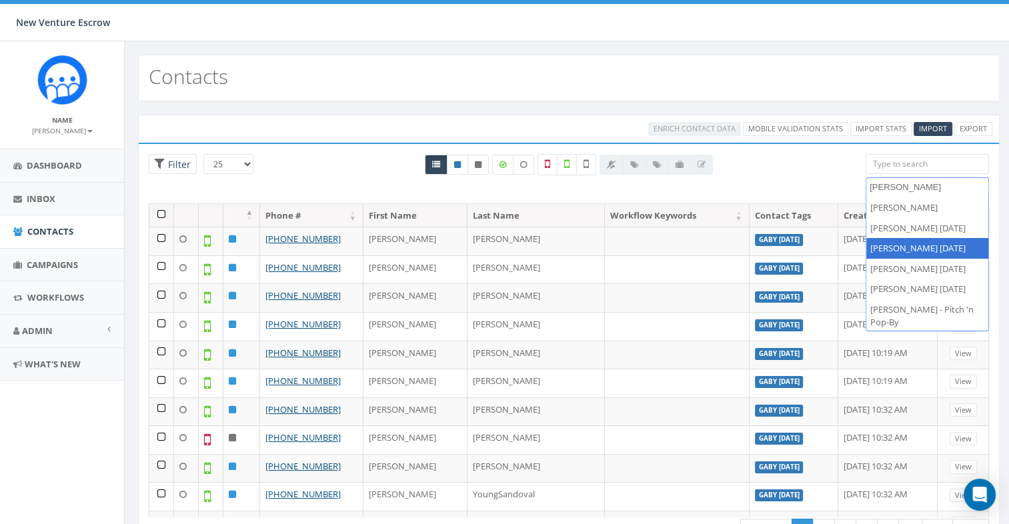
type textarea "[PERSON_NAME]"
select select "[PERSON_NAME] [DATE]"
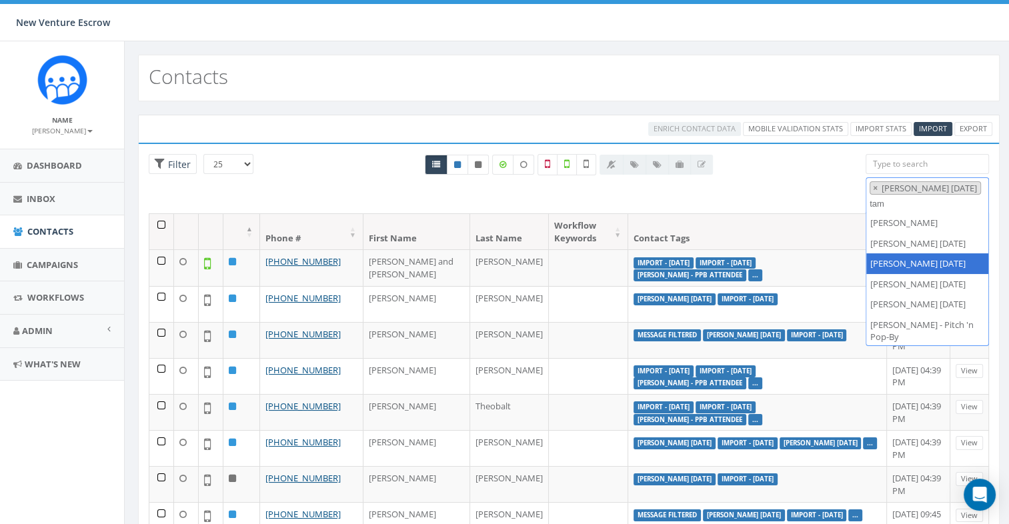
scroll to position [29, 0]
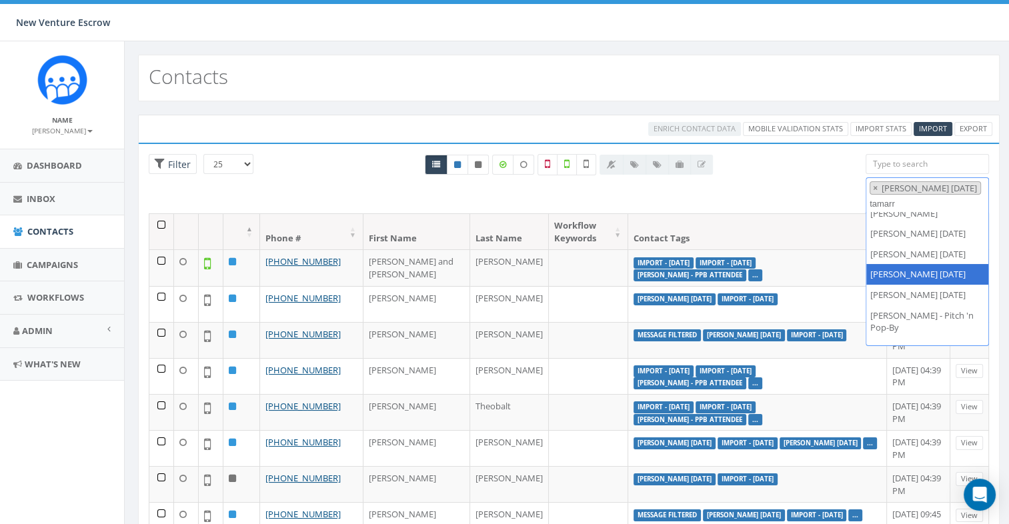
type textarea "tamarr"
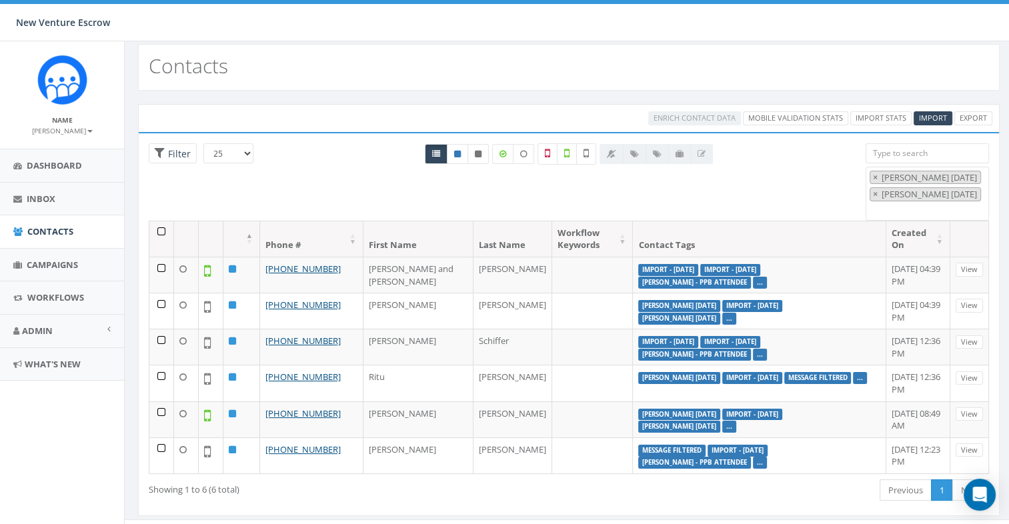
scroll to position [0, 0]
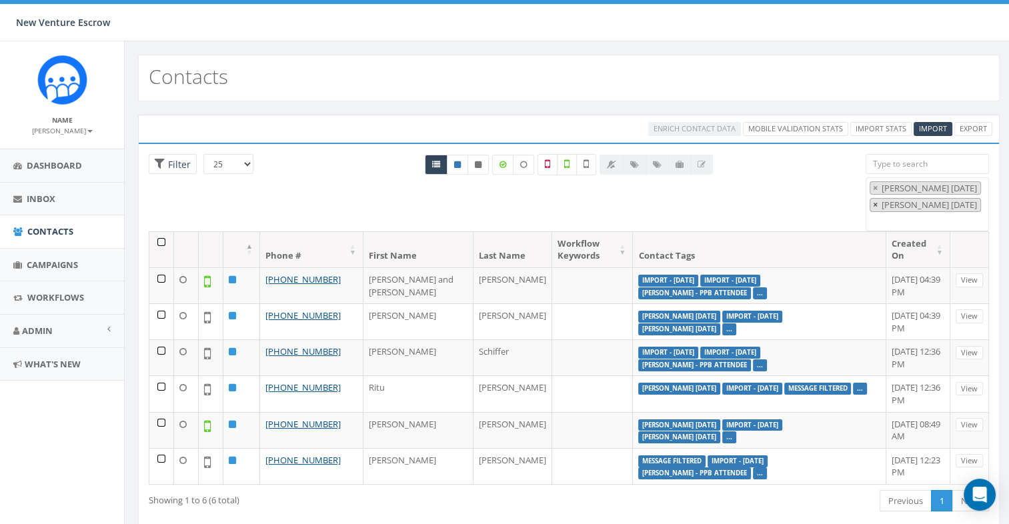
click at [877, 206] on span "×" at bounding box center [875, 205] width 5 height 12
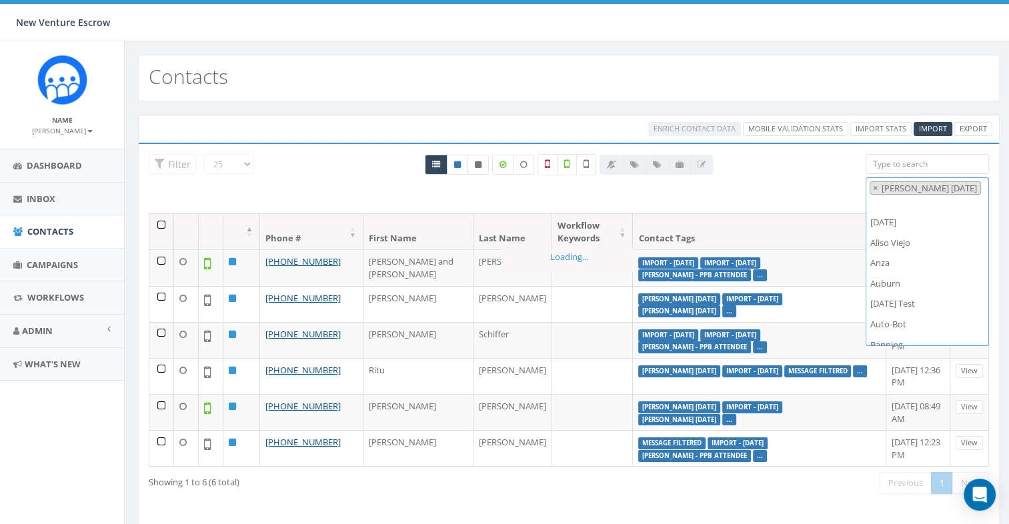
scroll to position [7222, 0]
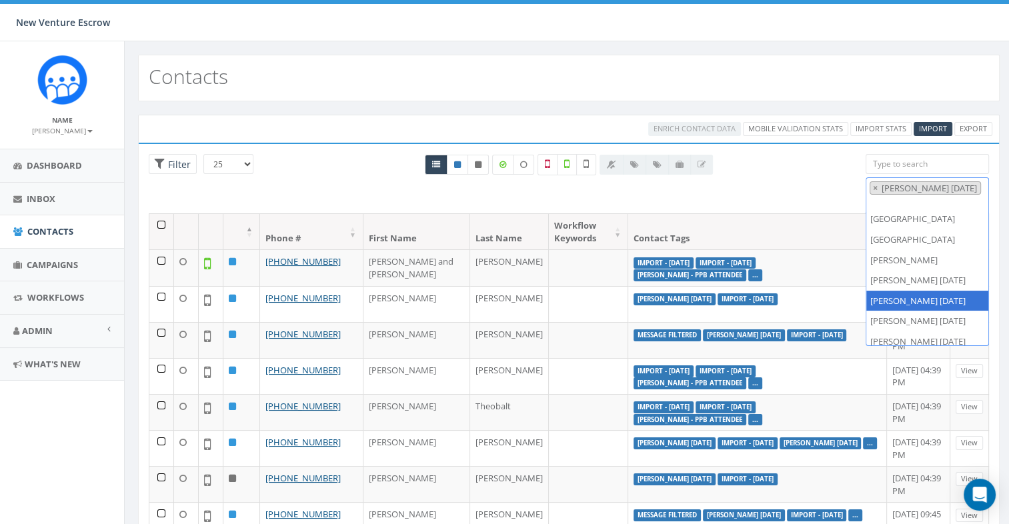
click at [160, 221] on th at bounding box center [161, 231] width 25 height 35
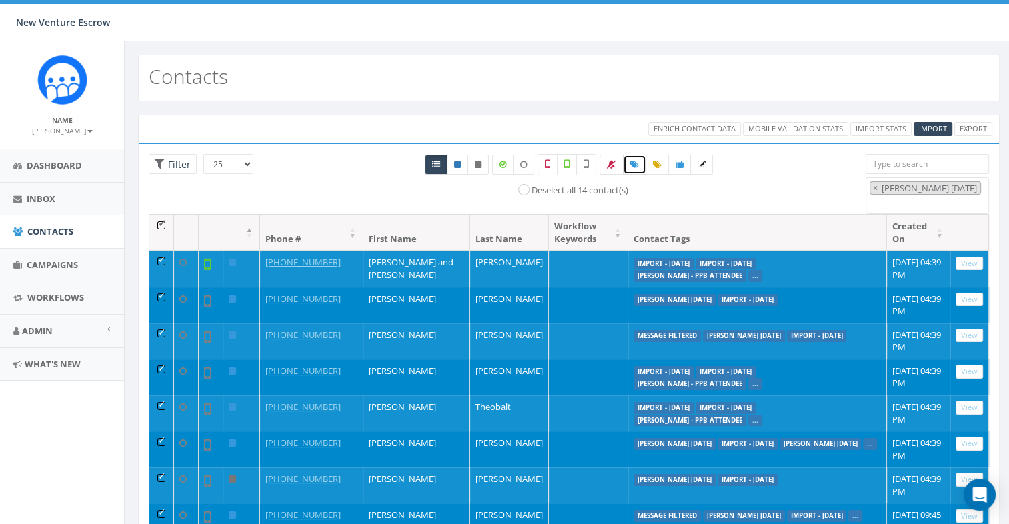
click at [628, 164] on link at bounding box center [634, 165] width 23 height 20
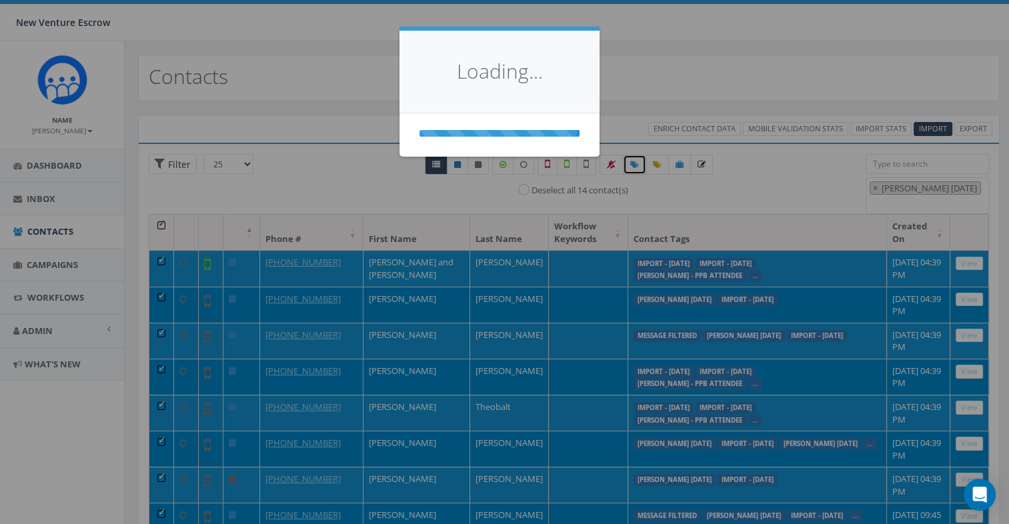
select select
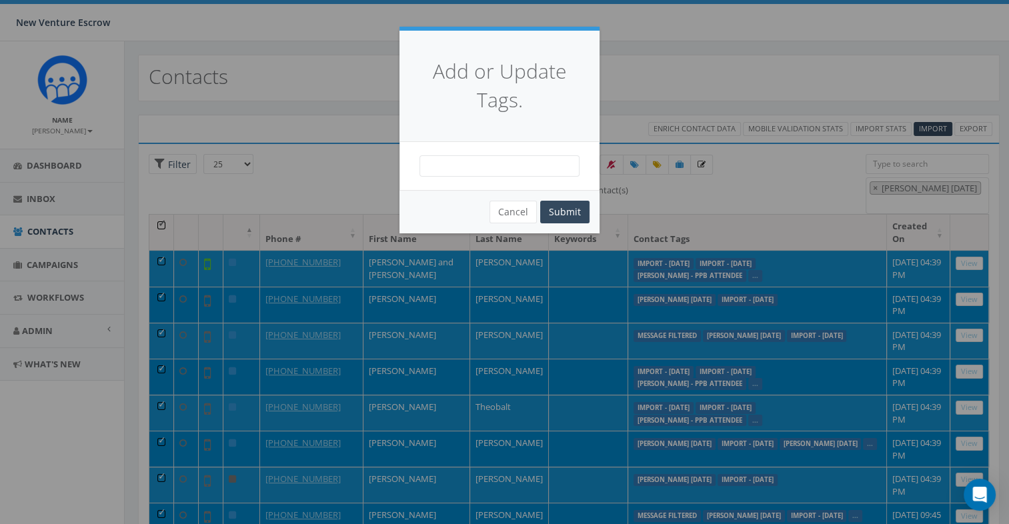
click at [510, 155] on span at bounding box center [500, 165] width 160 height 21
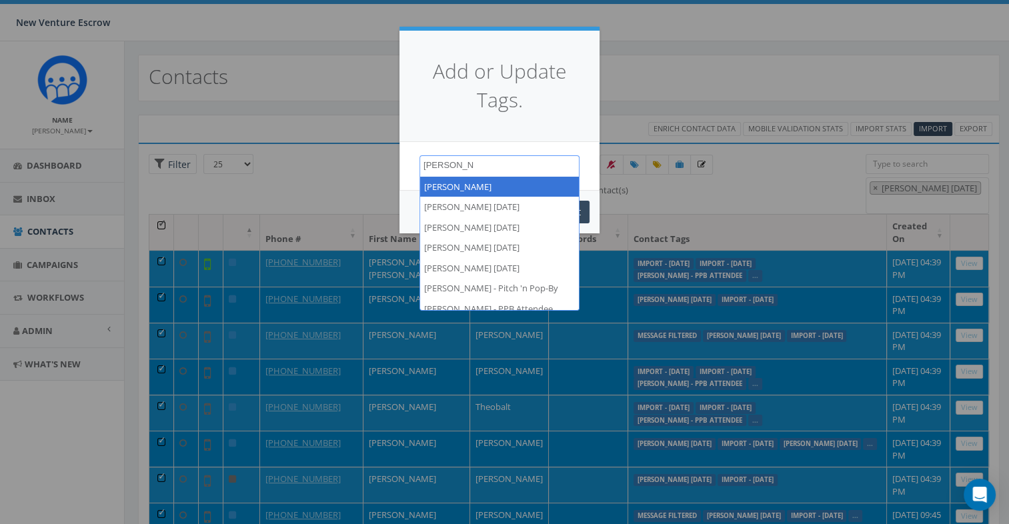
type textarea "[PERSON_NAME]"
select select "[PERSON_NAME]"
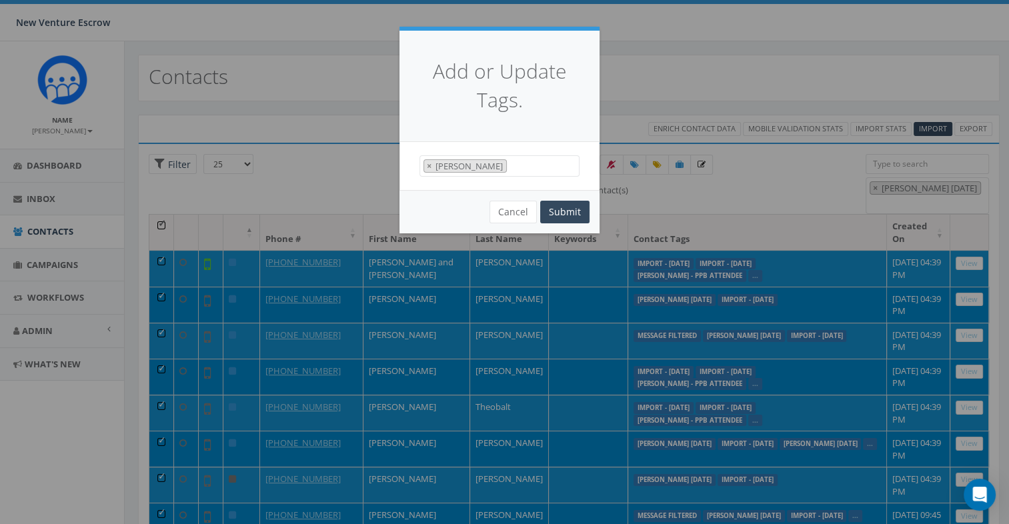
scroll to position [4757, 0]
click at [492, 164] on span "× [PERSON_NAME]" at bounding box center [500, 166] width 160 height 22
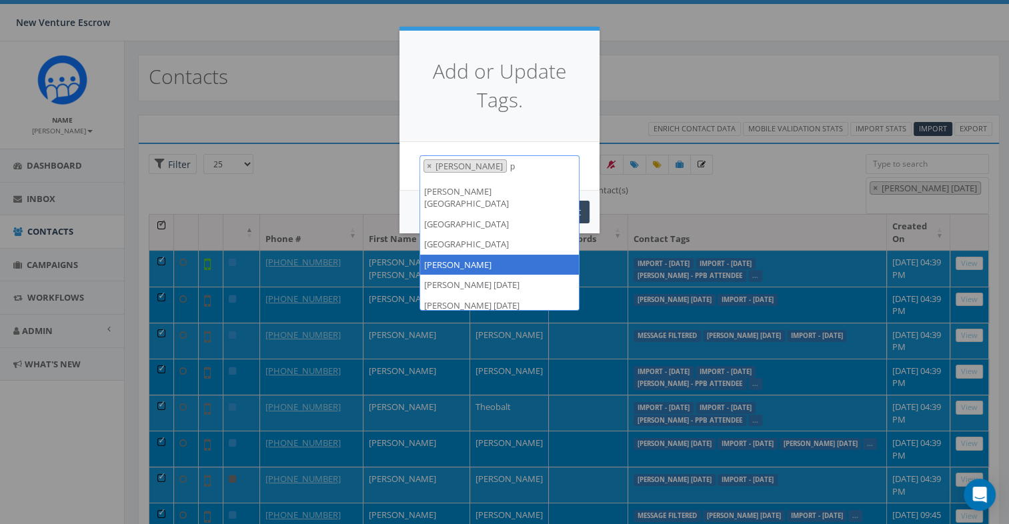
scroll to position [0, 0]
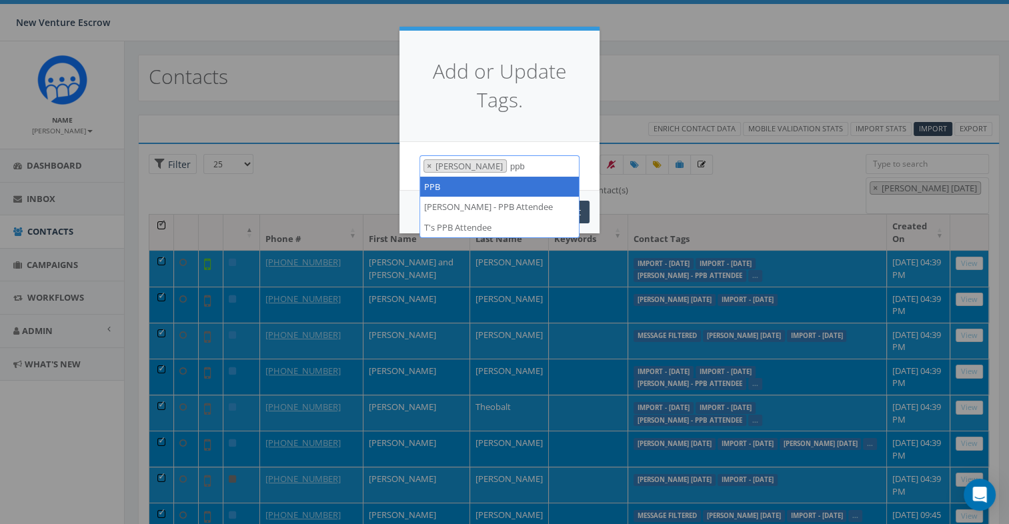
type textarea "ppb"
select select "PPB"
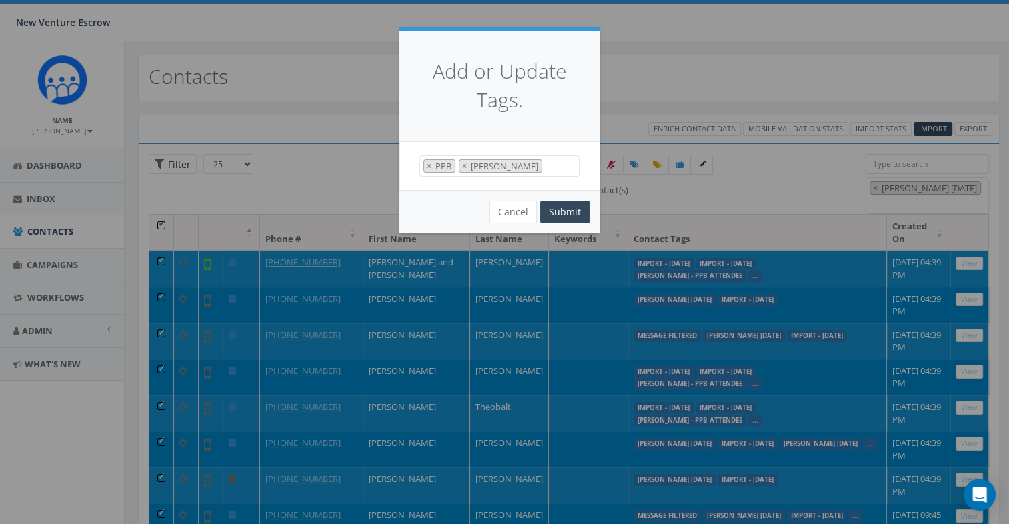
click at [528, 129] on div "Add or Update Tags." at bounding box center [500, 86] width 200 height 111
click at [562, 207] on button "Submit" at bounding box center [564, 212] width 49 height 23
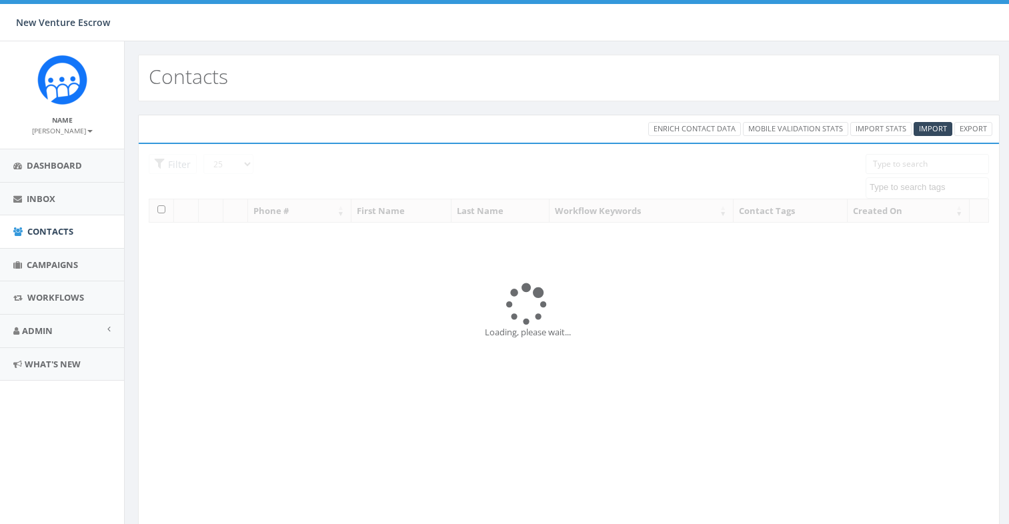
select select
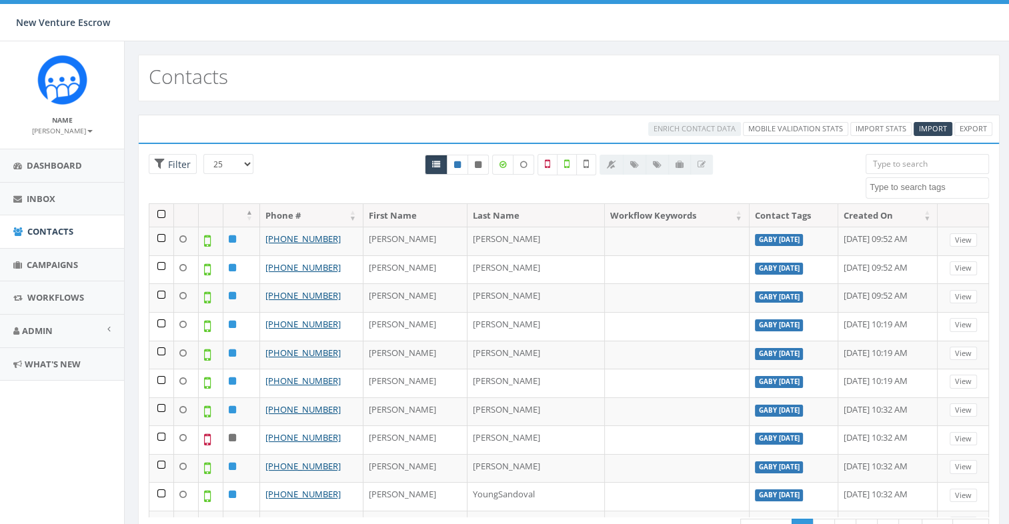
click at [903, 165] on input "search" at bounding box center [927, 164] width 123 height 20
click at [905, 183] on textarea "Search" at bounding box center [929, 187] width 119 height 12
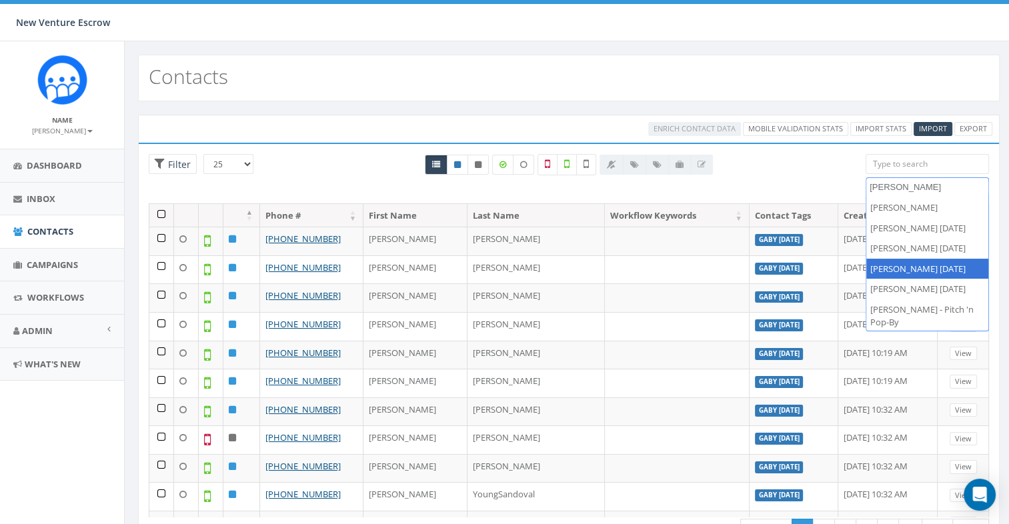
type textarea "[PERSON_NAME]"
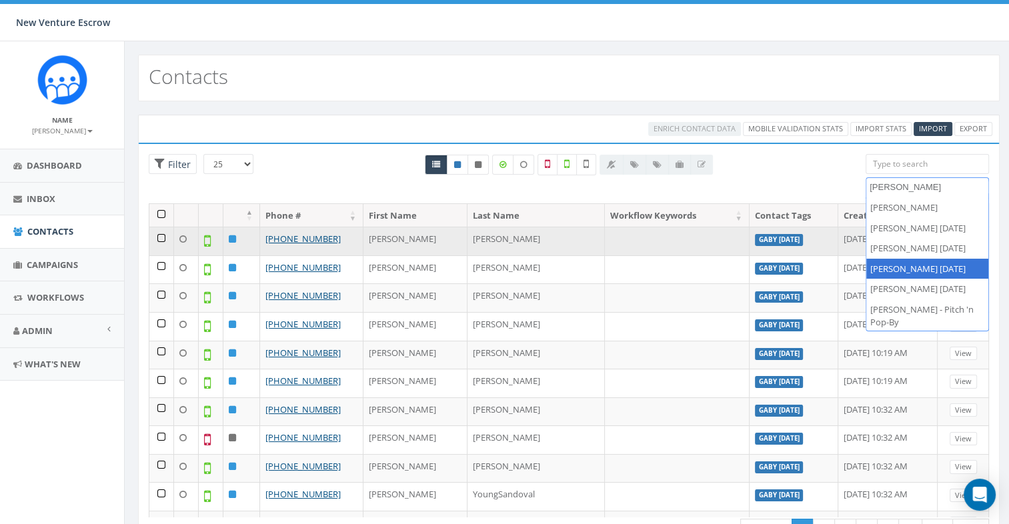
select select "[PERSON_NAME] [DATE]"
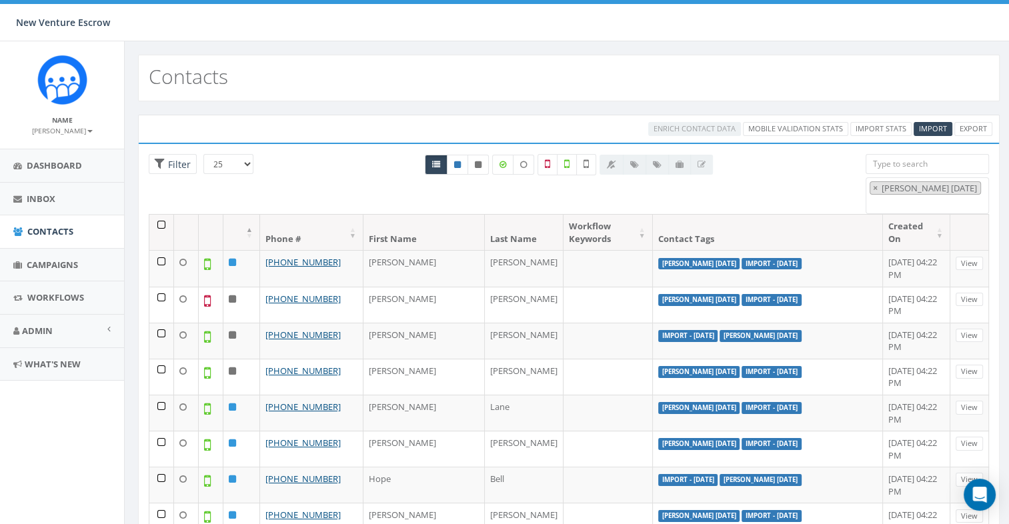
click at [157, 228] on th at bounding box center [161, 232] width 25 height 35
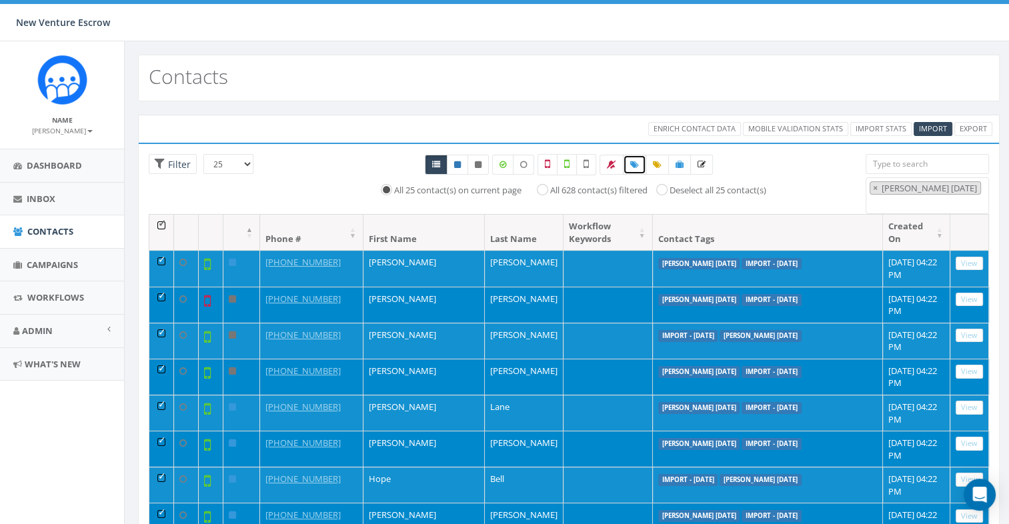
click at [634, 161] on icon at bounding box center [634, 165] width 9 height 8
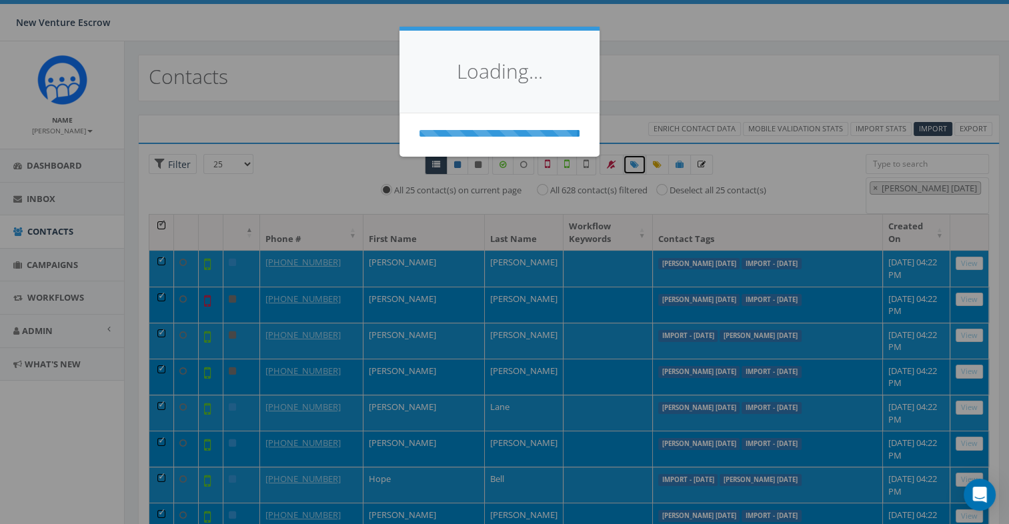
select select
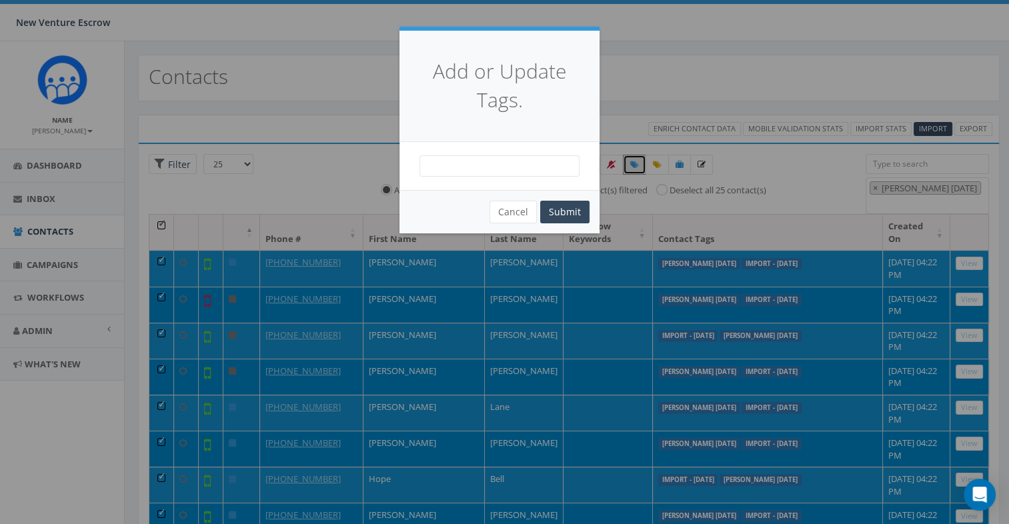
click at [513, 157] on span at bounding box center [500, 165] width 160 height 21
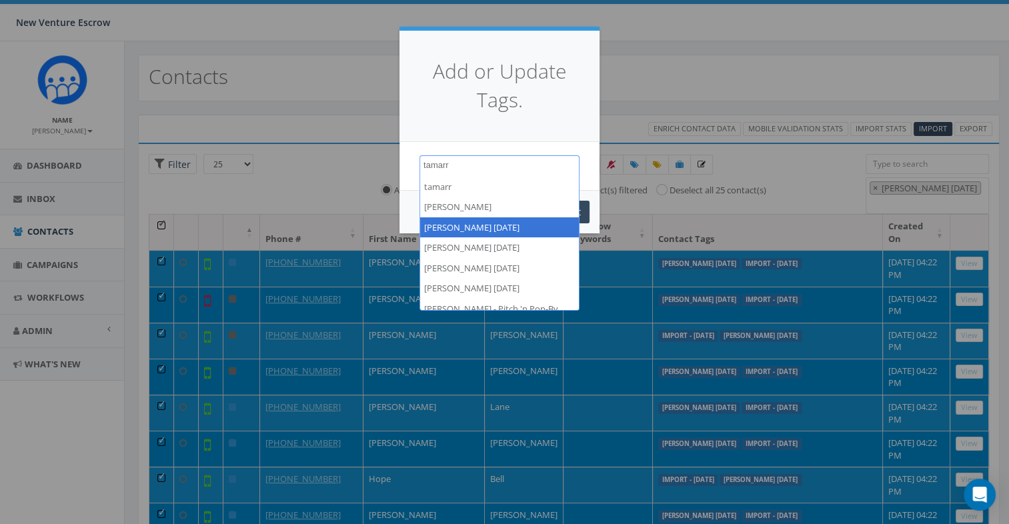
type textarea "tamarr"
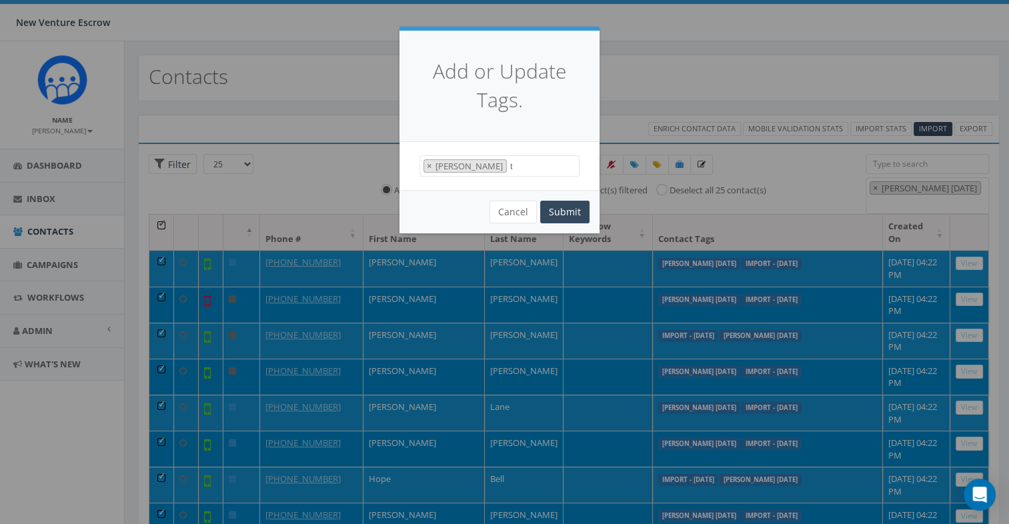
select select "[PERSON_NAME]"
drag, startPoint x: 506, startPoint y: 170, endPoint x: 520, endPoint y: 170, distance: 14.7
click at [506, 169] on span "× [PERSON_NAME]" at bounding box center [500, 166] width 160 height 22
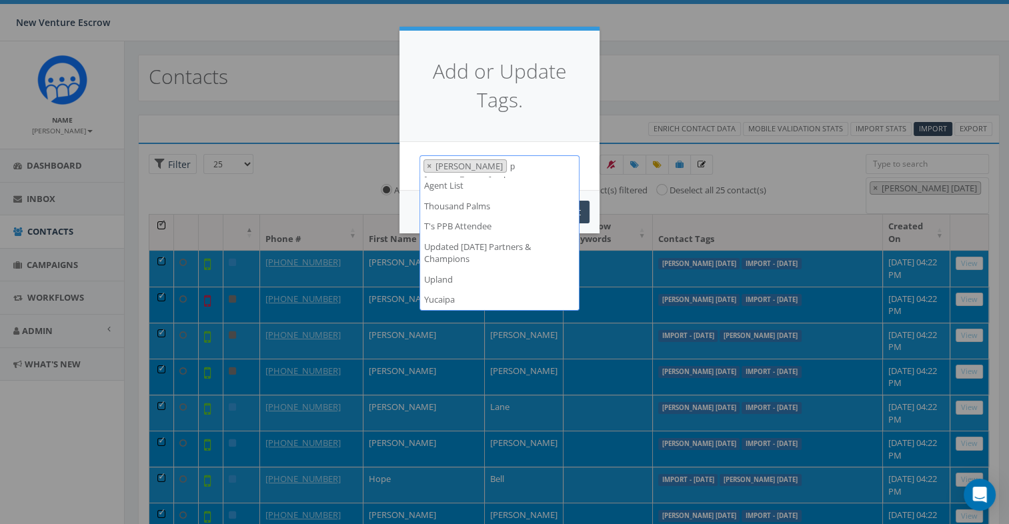
scroll to position [0, 0]
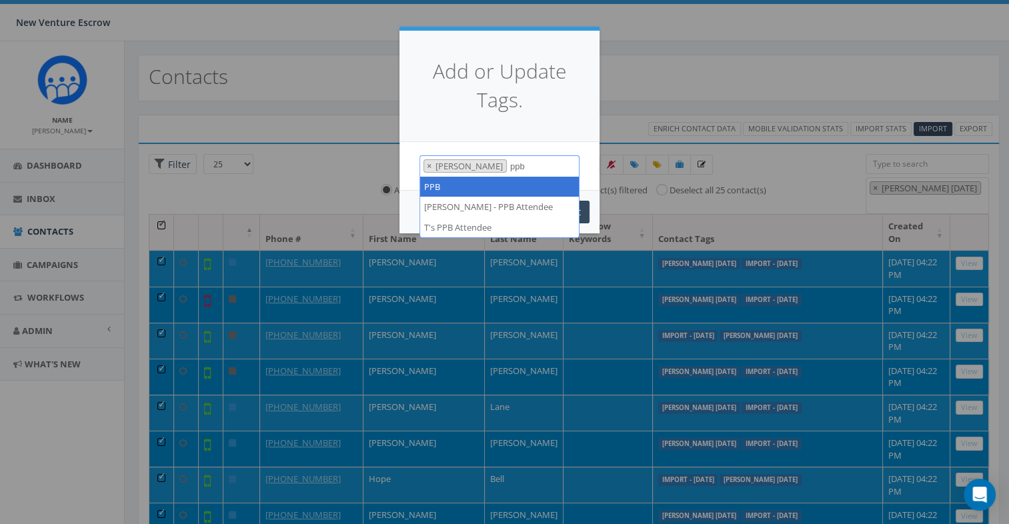
type textarea "ppb"
select select "PPB"
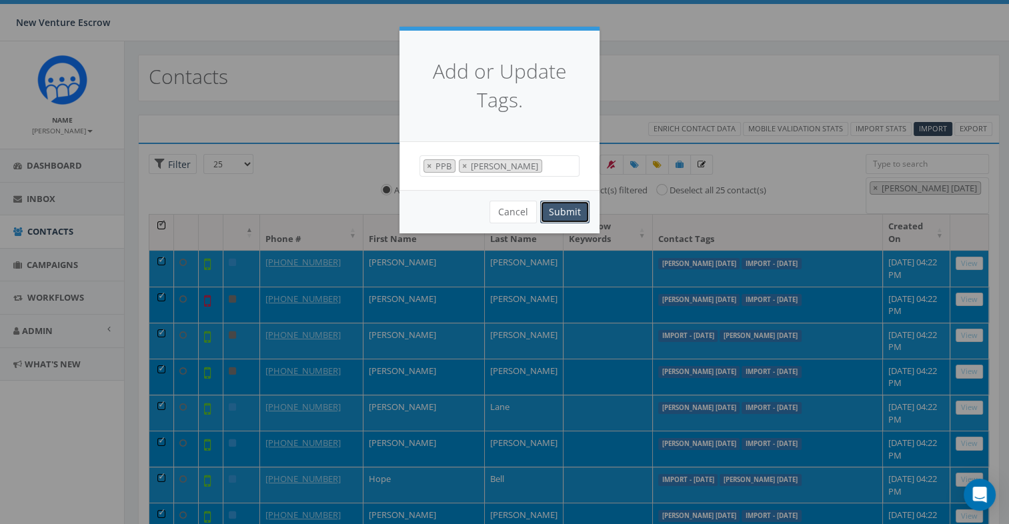
click at [545, 213] on button "Submit" at bounding box center [564, 212] width 49 height 23
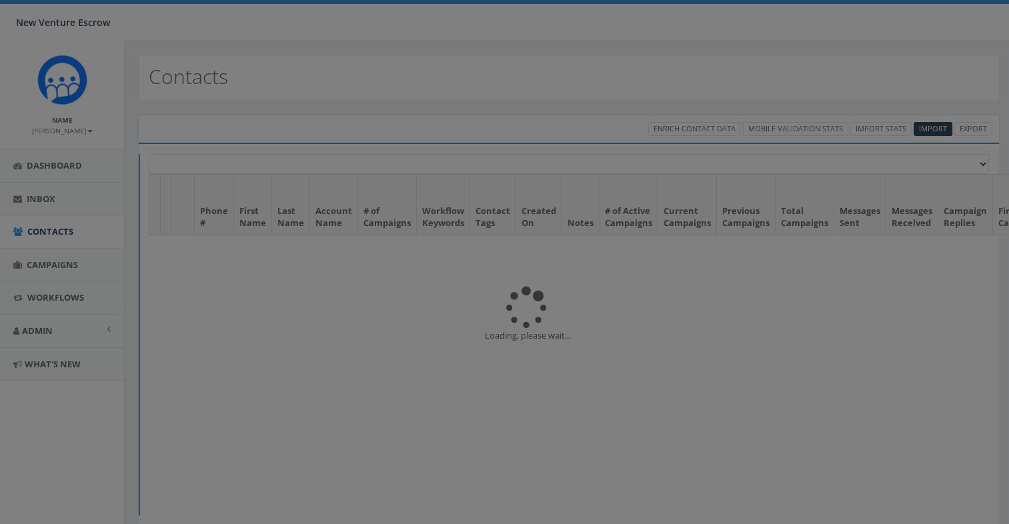
select select
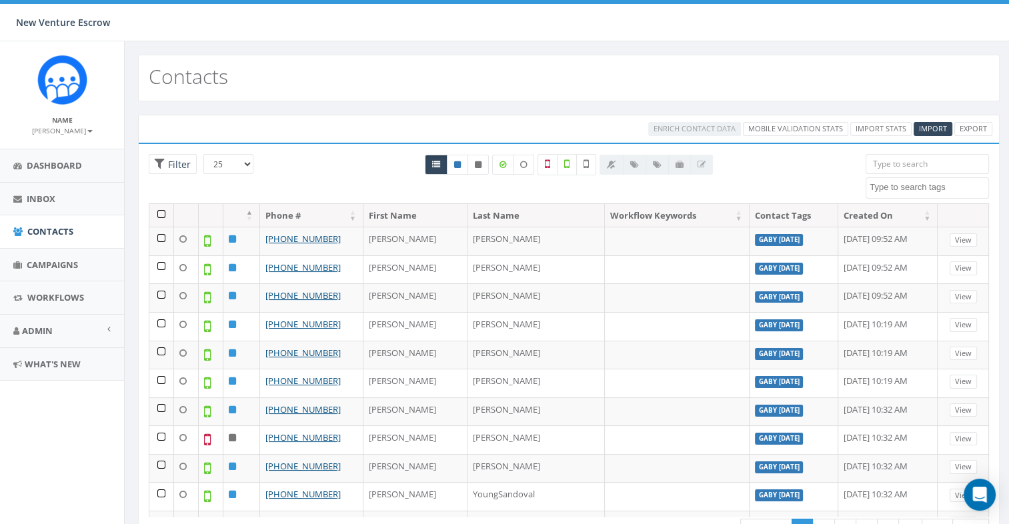
click at [875, 187] on textarea "Search" at bounding box center [929, 187] width 119 height 12
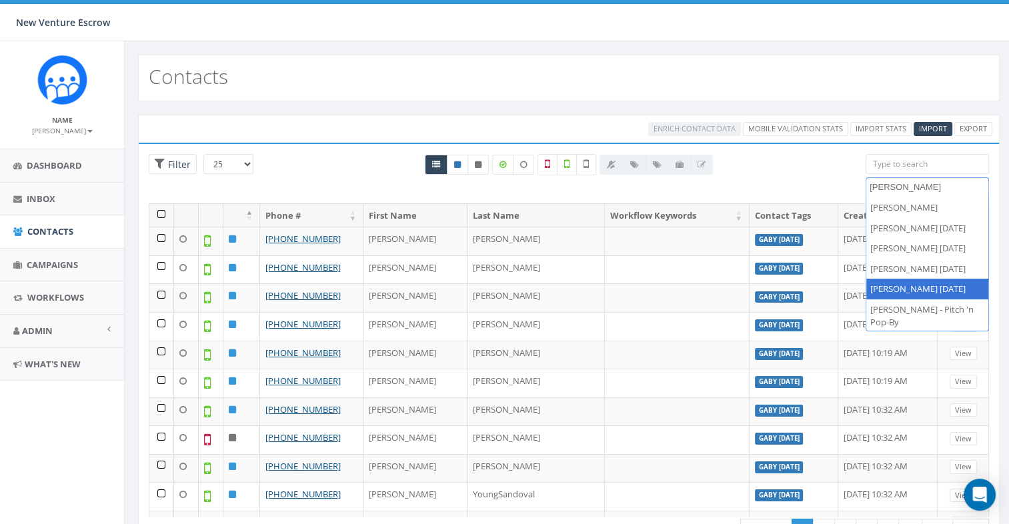
type textarea "[PERSON_NAME]"
select select "[PERSON_NAME] [DATE]"
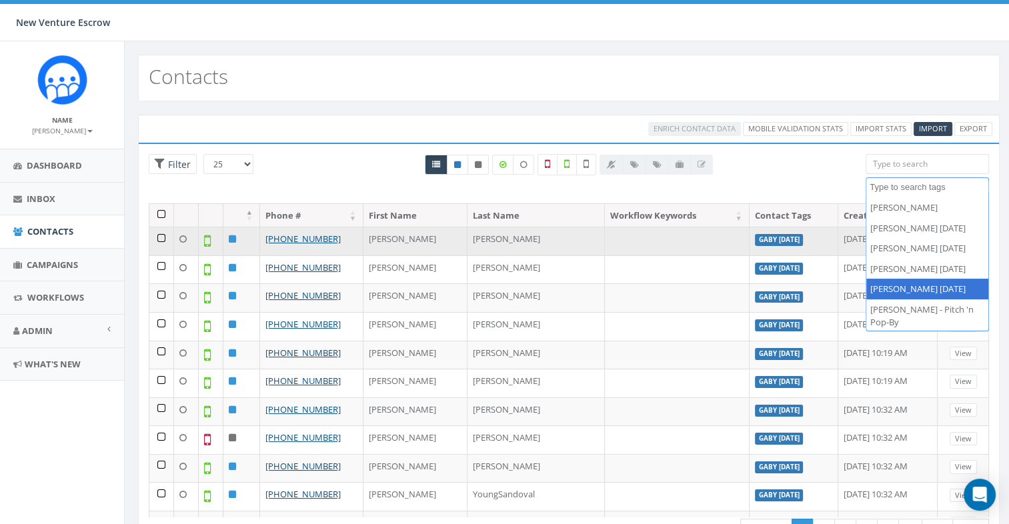
scroll to position [4048, 0]
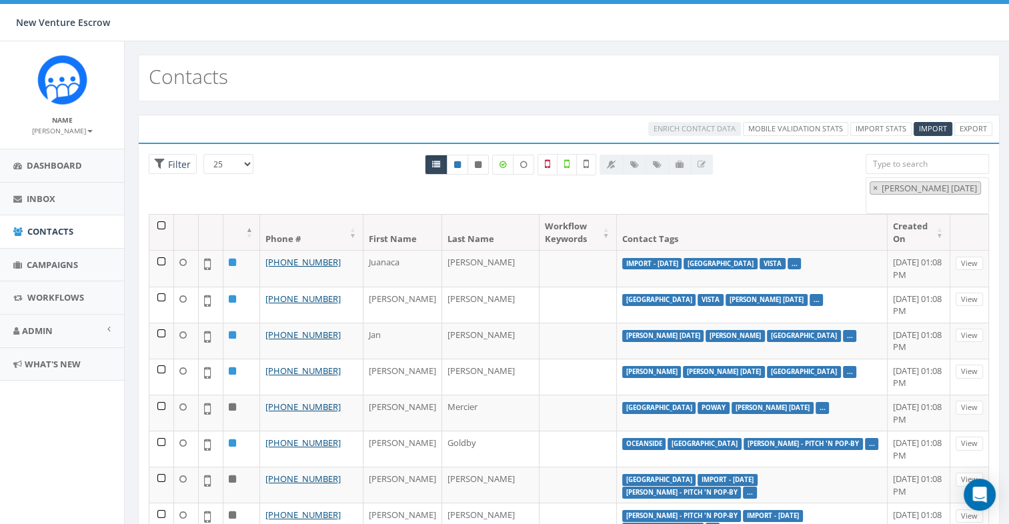
click at [642, 194] on div "All 0 contact(s) on current page All 10445 contact(s) filtered" at bounding box center [569, 189] width 328 height 15
click at [161, 225] on th at bounding box center [161, 232] width 25 height 35
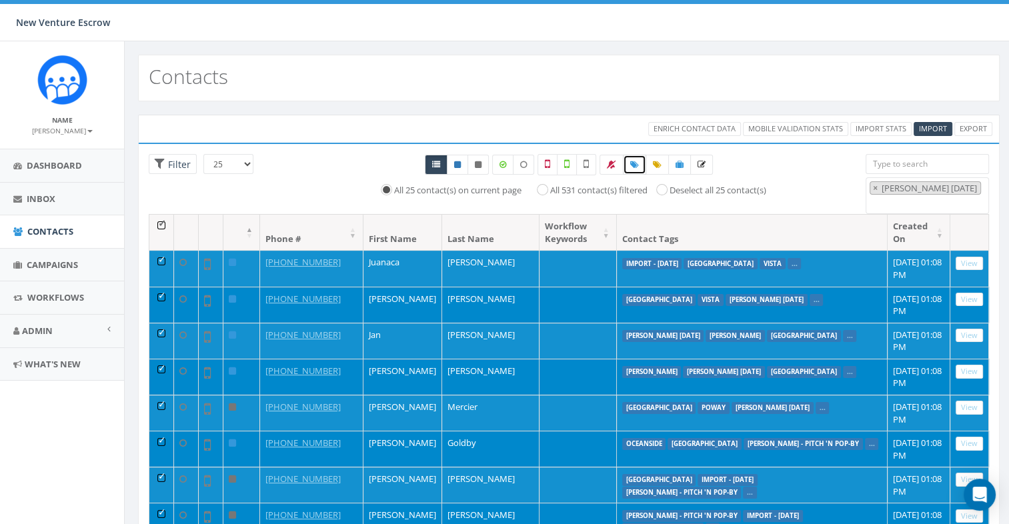
click at [628, 161] on link at bounding box center [634, 165] width 23 height 20
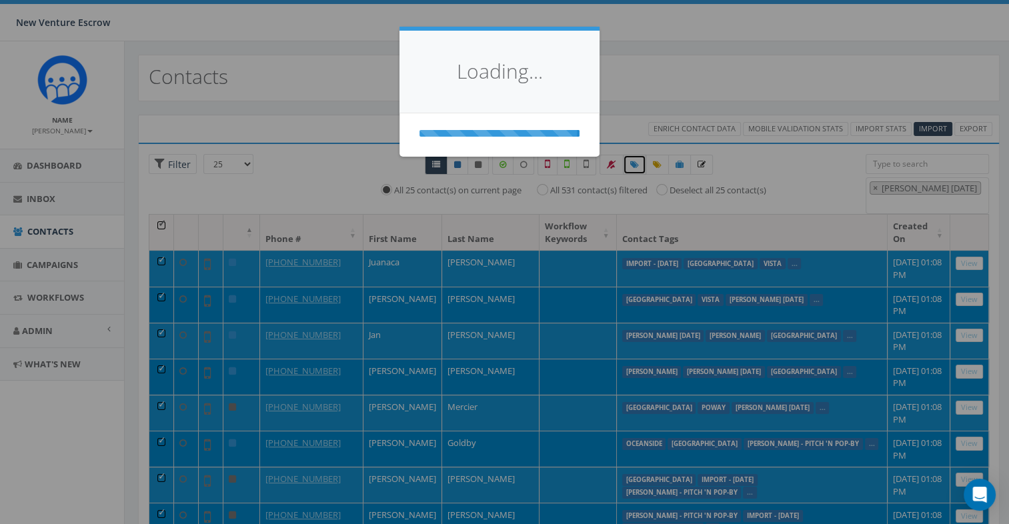
select select
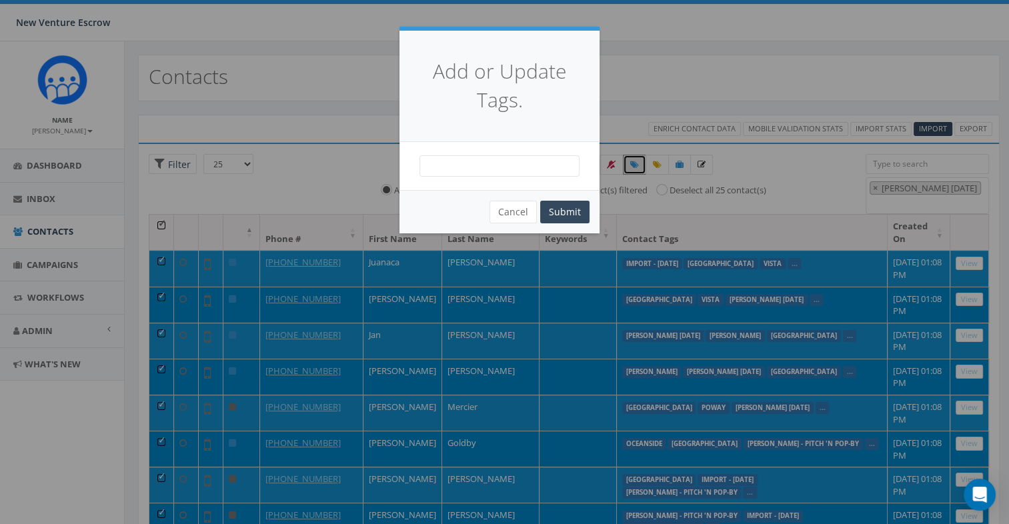
click at [507, 171] on span at bounding box center [500, 165] width 160 height 21
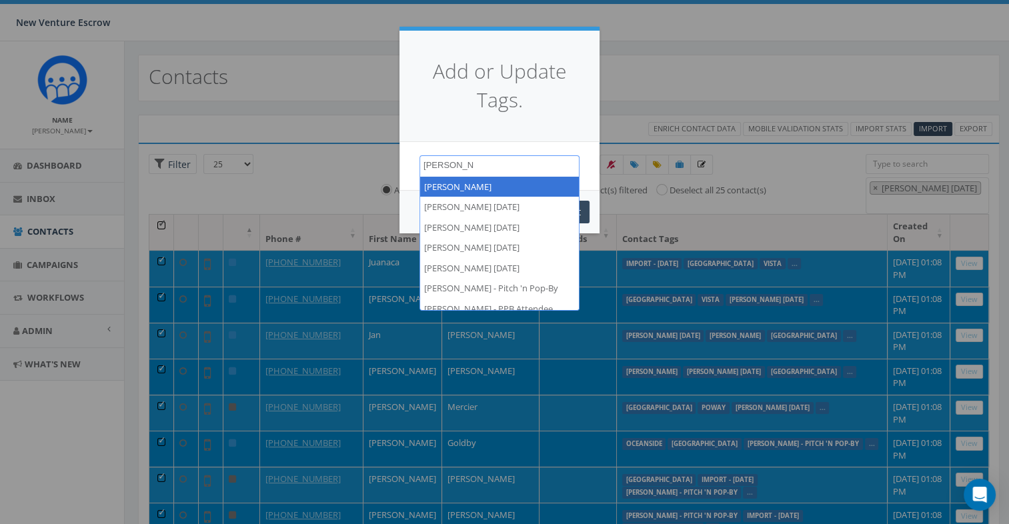
type textarea "[PERSON_NAME]"
select select "[PERSON_NAME]"
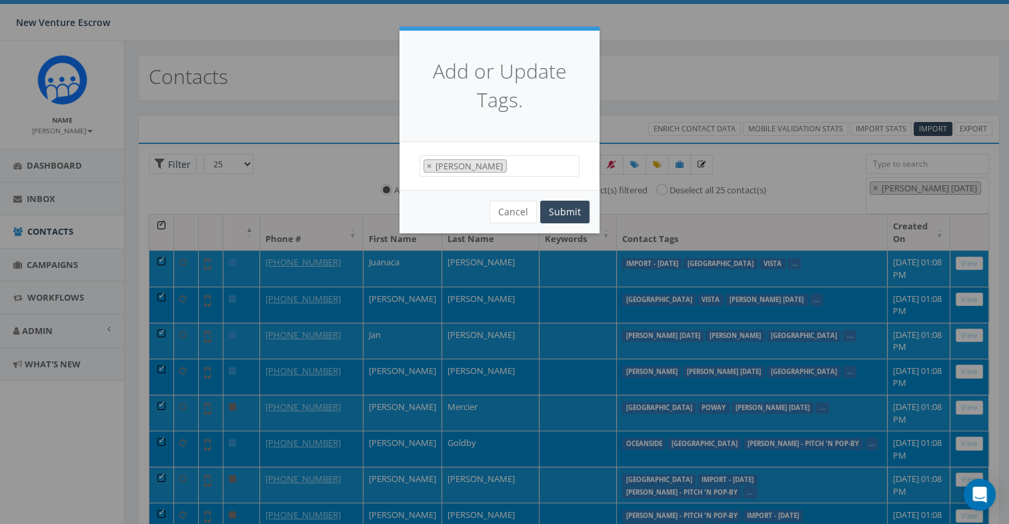
scroll to position [4757, 0]
click at [496, 168] on span "× [PERSON_NAME]" at bounding box center [500, 166] width 160 height 22
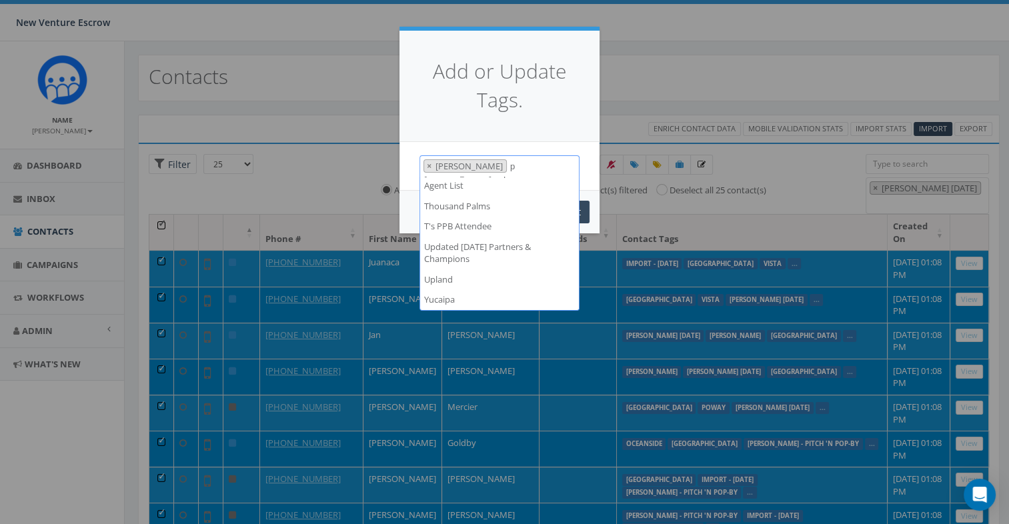
scroll to position [0, 0]
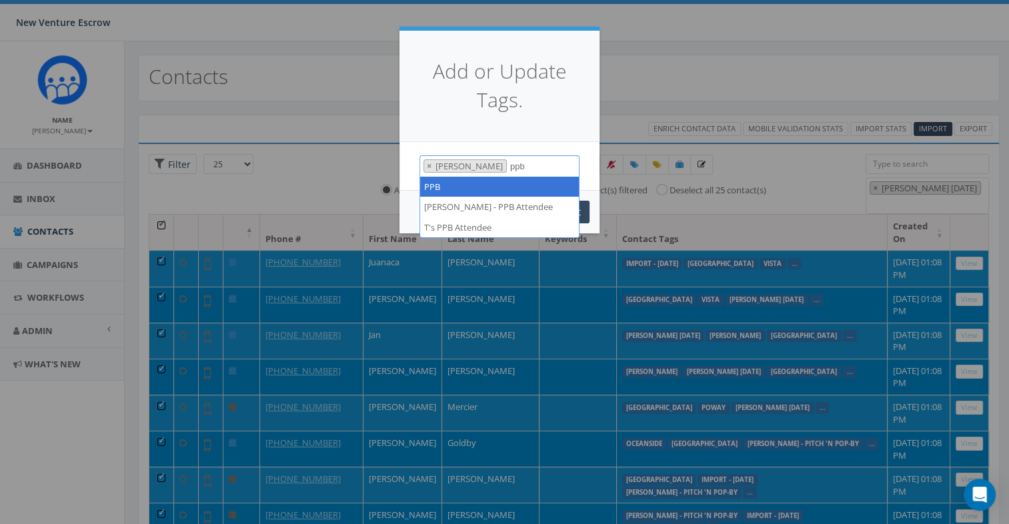
type textarea "ppb"
select select "PPB"
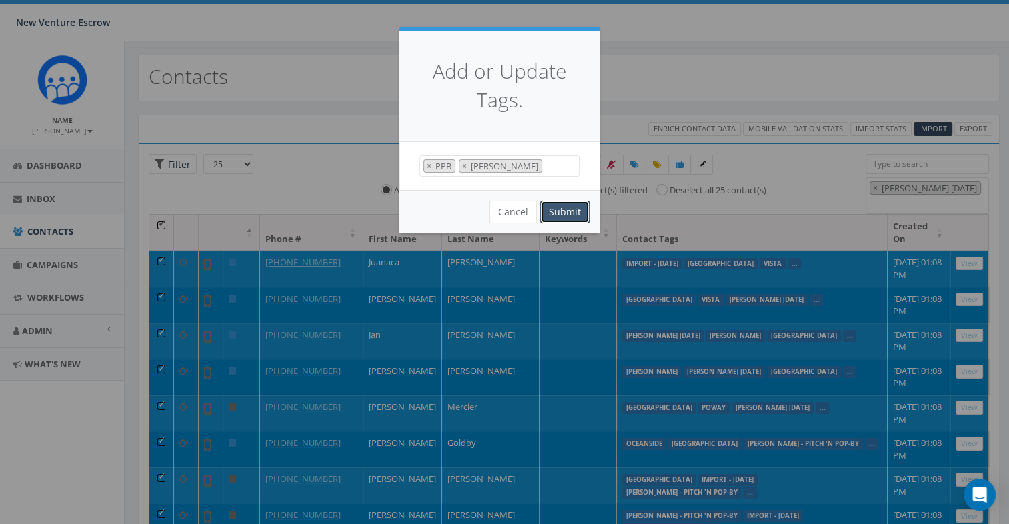
click at [571, 217] on button "Submit" at bounding box center [564, 212] width 49 height 23
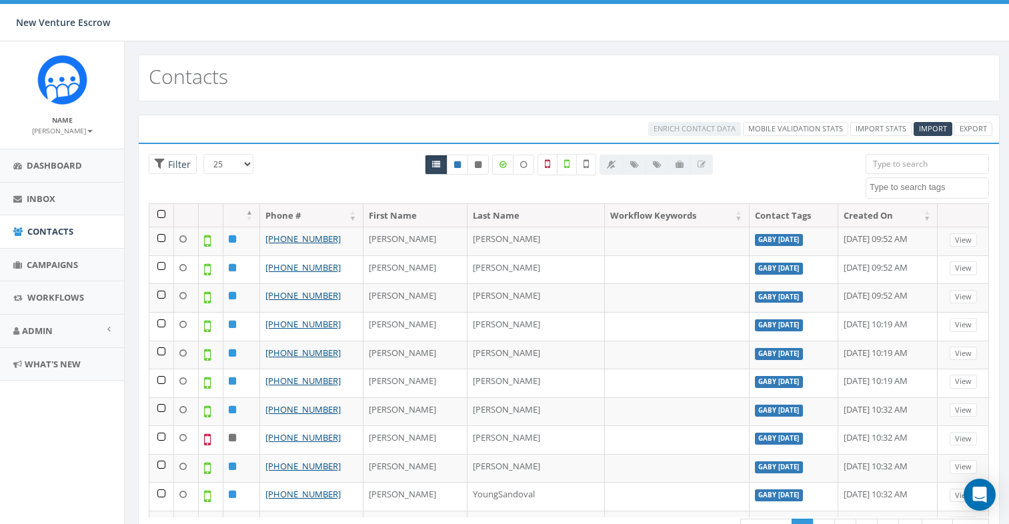
select select
type input "[PERSON_NAME]"
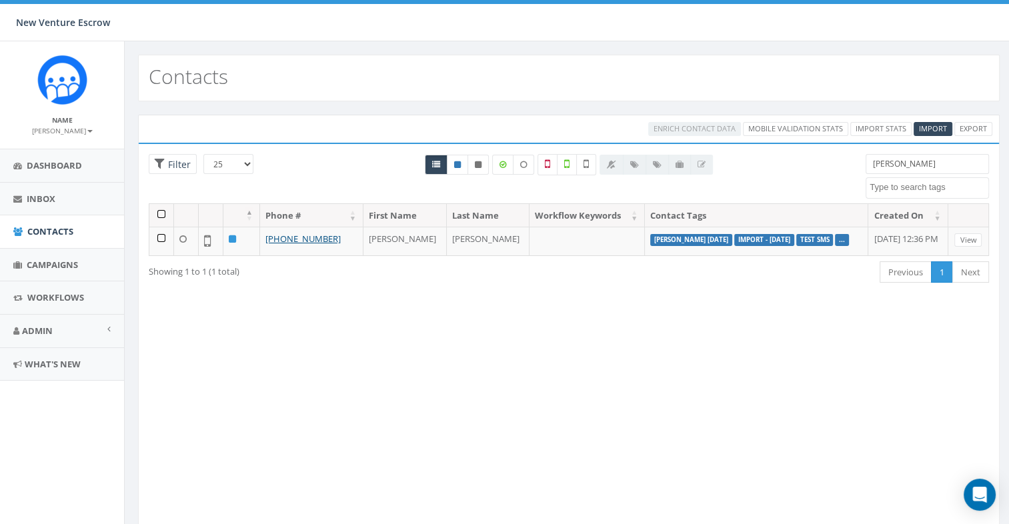
drag, startPoint x: 925, startPoint y: 162, endPoint x: 750, endPoint y: 161, distance: 175.5
click at [750, 161] on div "25 50 100 Filter All 0 contact(s) on current page All 1 contact(s) filtered [PE…" at bounding box center [569, 178] width 861 height 49
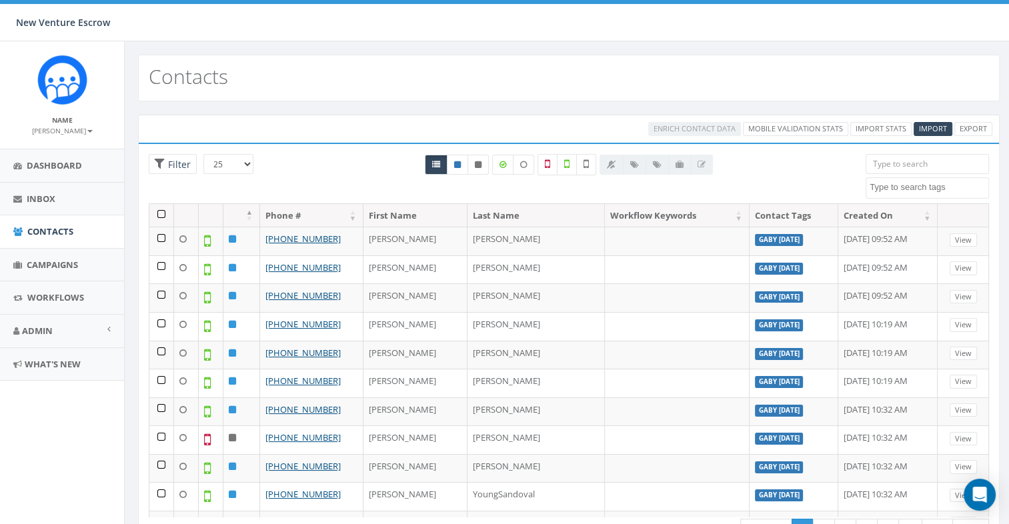
click at [955, 181] on textarea "Search" at bounding box center [929, 187] width 119 height 12
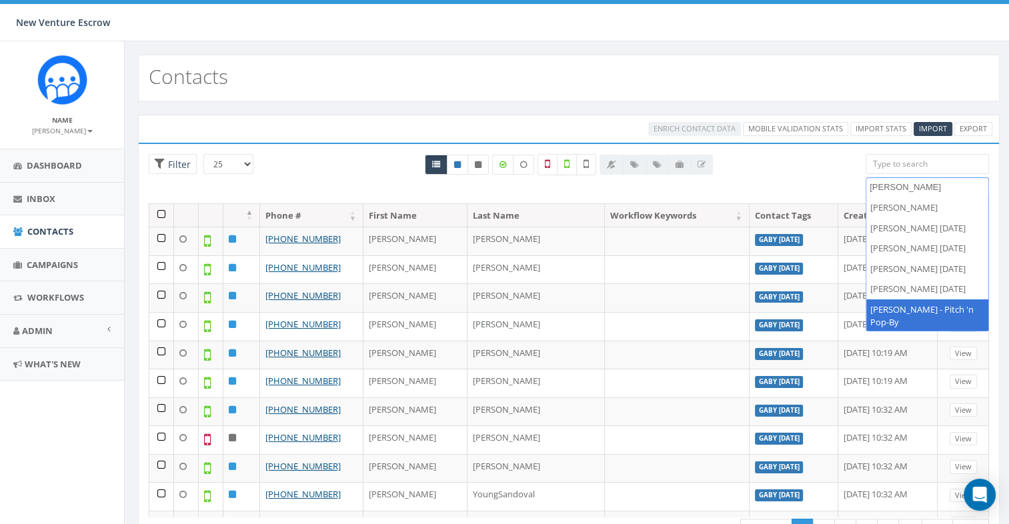
type textarea "[PERSON_NAME]"
select select "[PERSON_NAME] - Pitch 'n Pop-By"
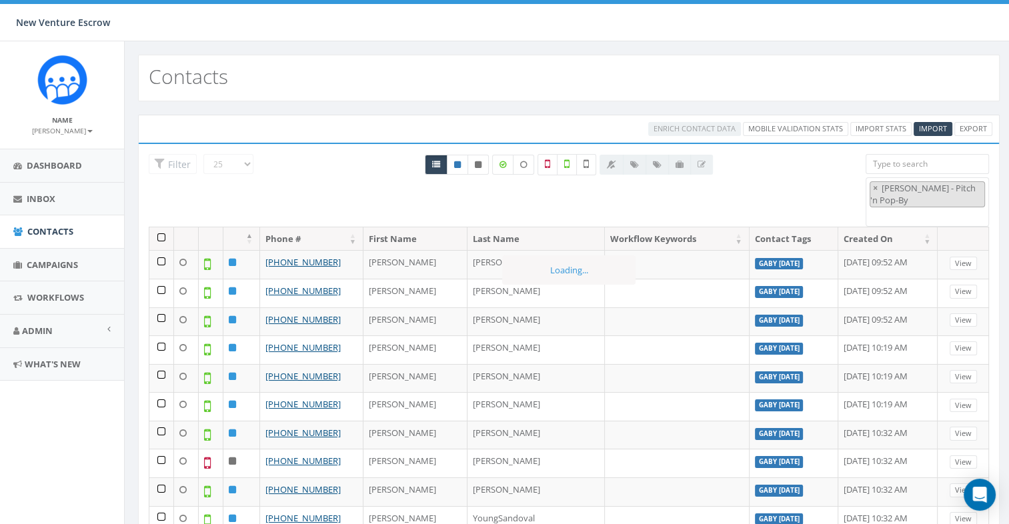
scroll to position [4060, 0]
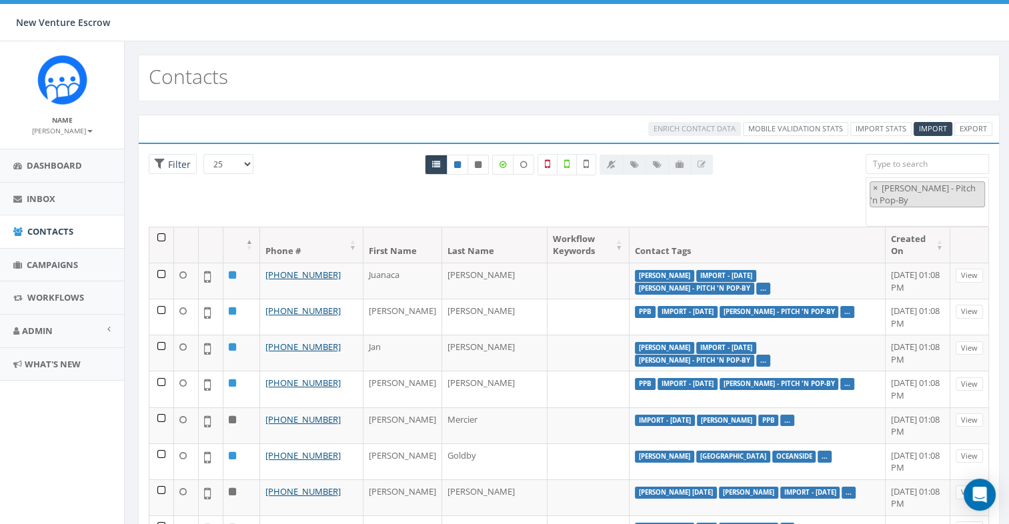
click at [158, 237] on th at bounding box center [161, 244] width 25 height 35
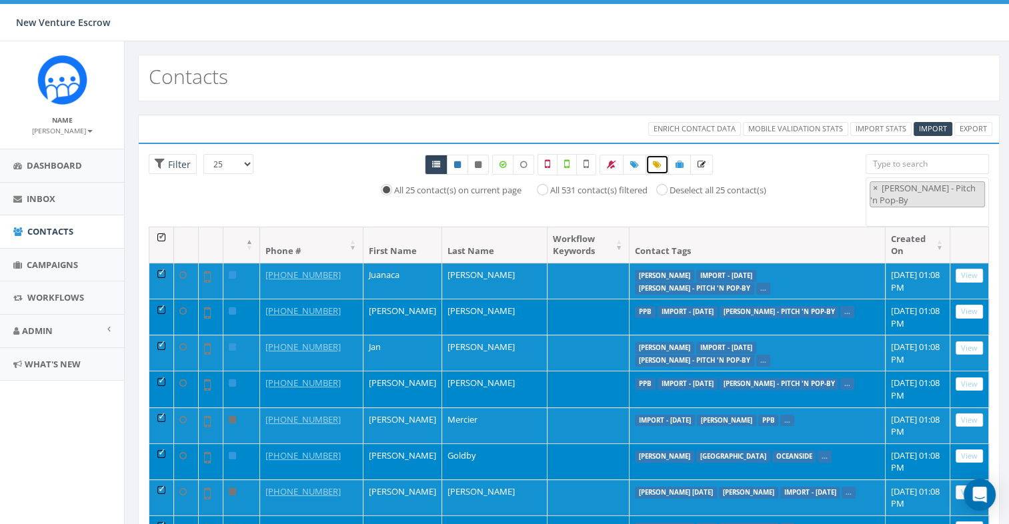
click at [653, 163] on icon at bounding box center [657, 165] width 9 height 8
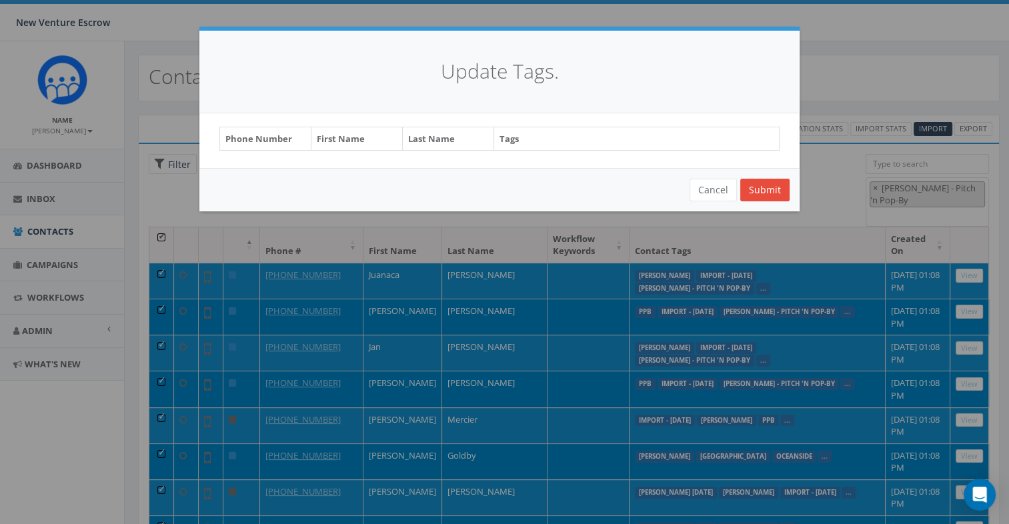
select select "[PERSON_NAME]"
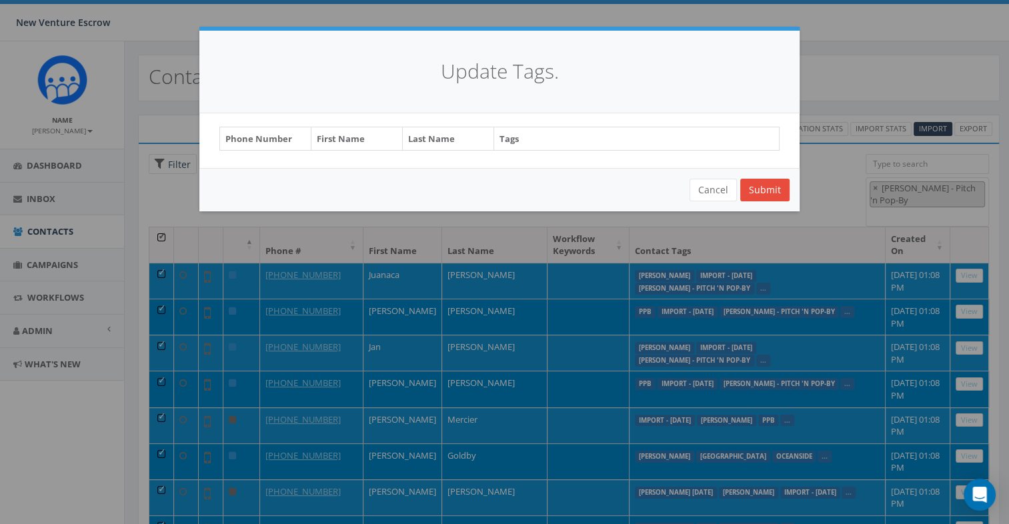
select select "[PERSON_NAME]"
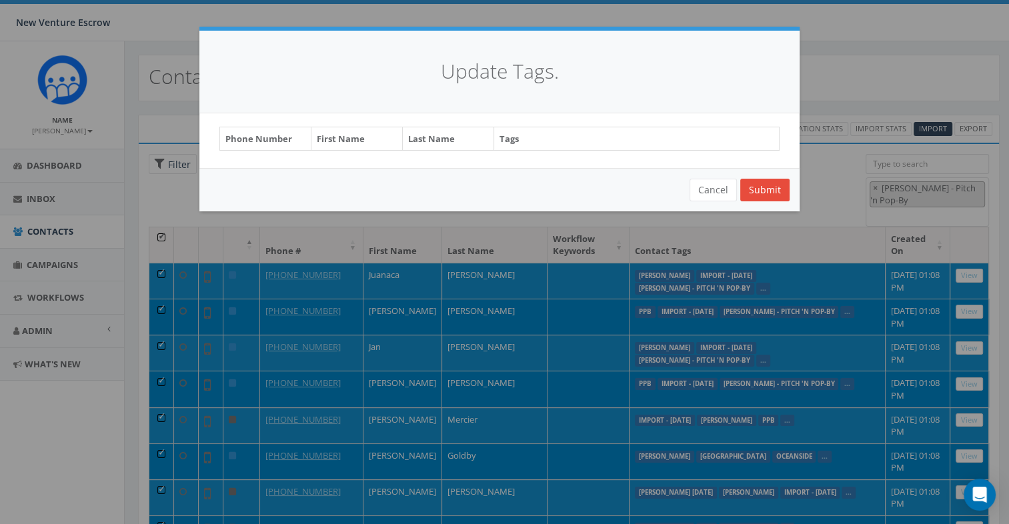
select select "[PERSON_NAME]"
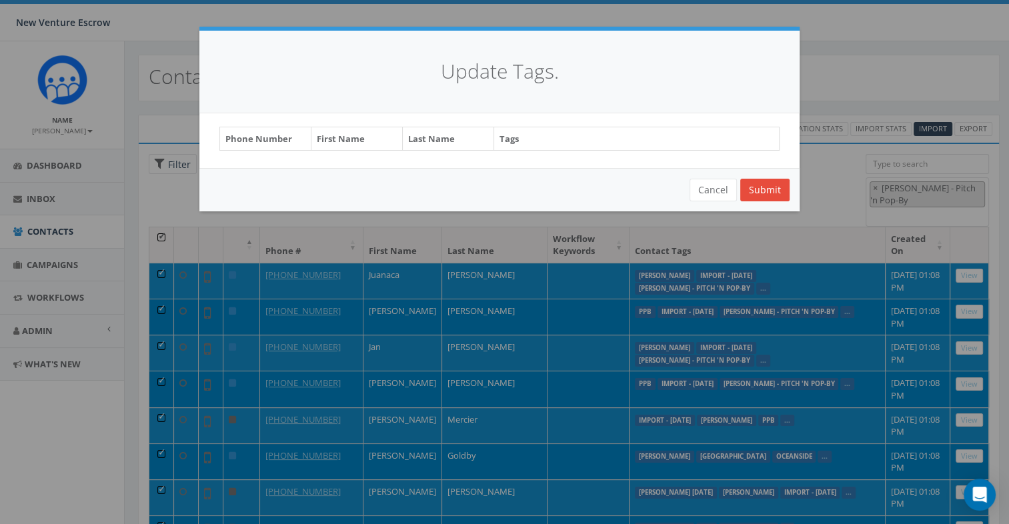
select select "[PERSON_NAME]"
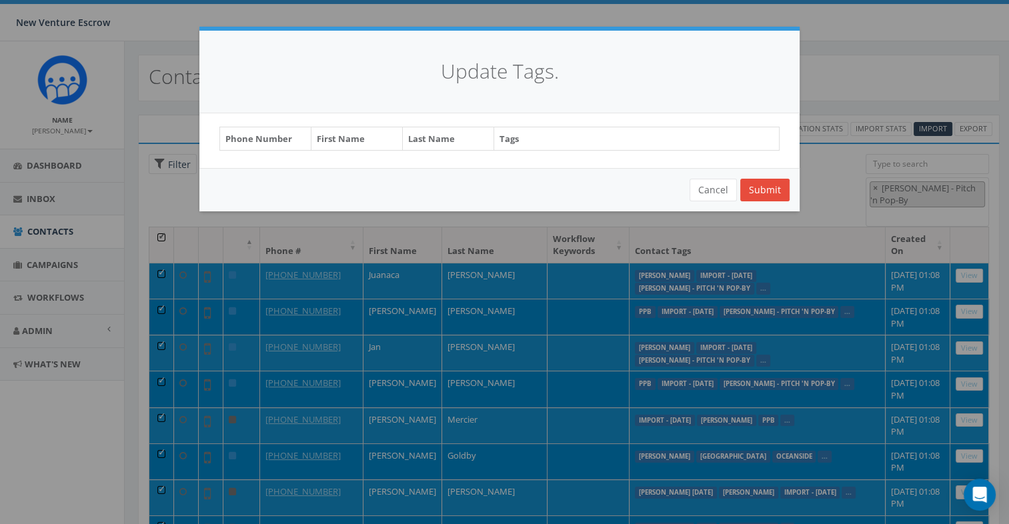
select select "[PERSON_NAME]"
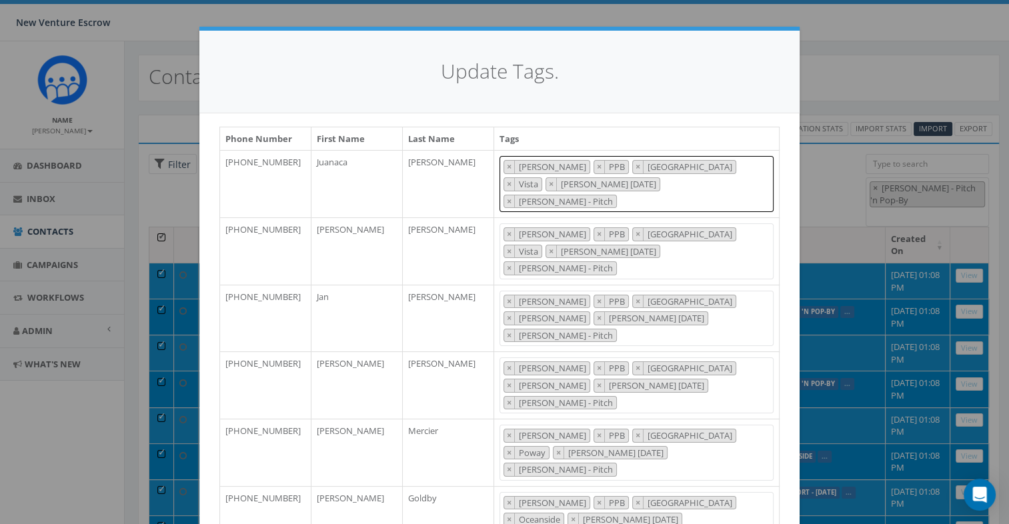
click at [706, 189] on span "× Tamarra × PPB × San Diego × Vista × Tamarra August 6 2025 × Tamarra - Pitch" at bounding box center [637, 184] width 274 height 56
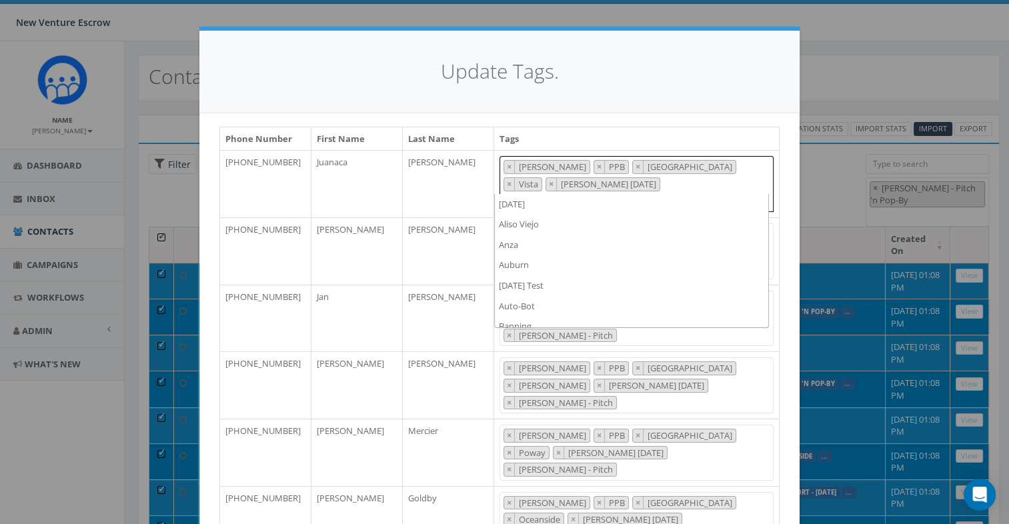
scroll to position [0, 0]
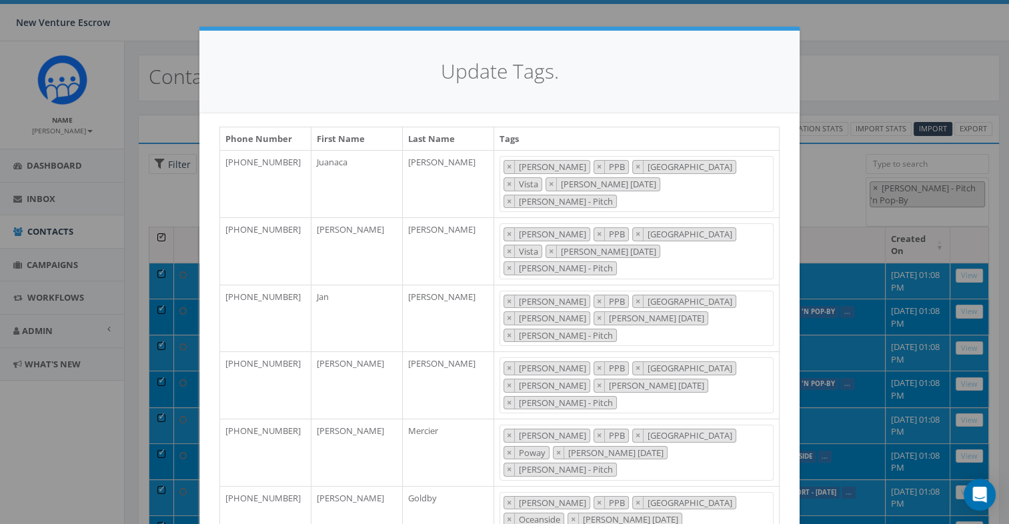
click at [662, 83] on h4 "Update Tags." at bounding box center [499, 71] width 560 height 29
click at [830, 136] on div "Update Tags. Phone Number First Name Last Name Tags +17608147470 Juanaca Lizarr…" at bounding box center [504, 262] width 1009 height 524
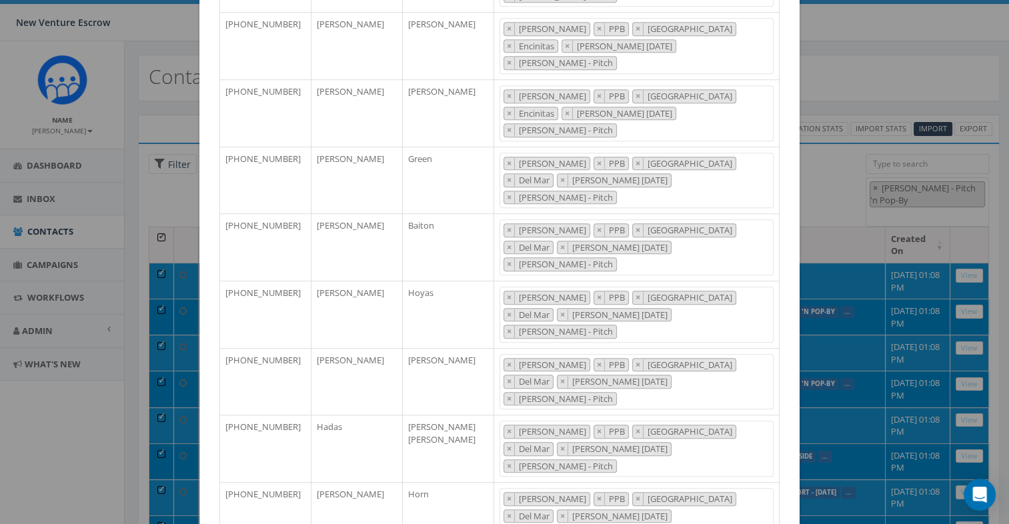
scroll to position [937, 0]
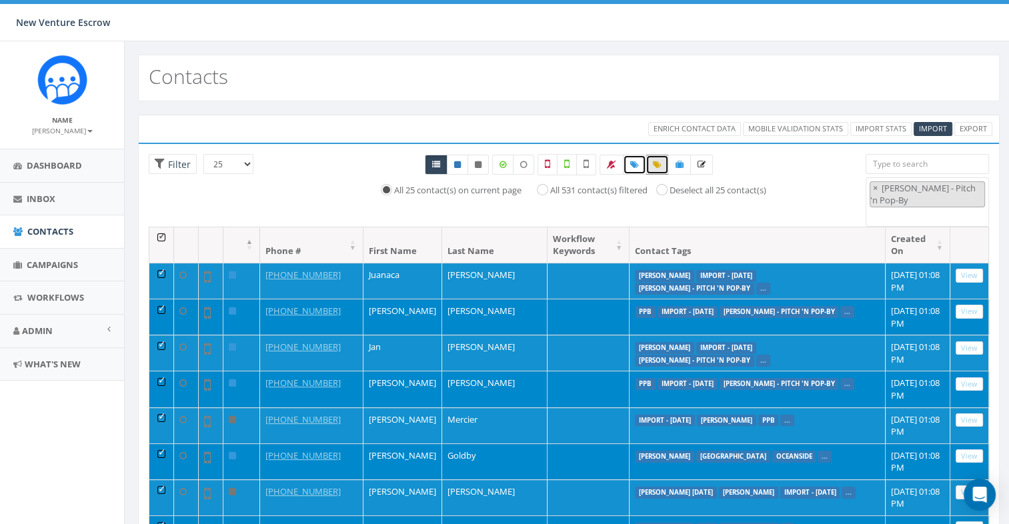
click at [632, 163] on icon at bounding box center [634, 165] width 9 height 8
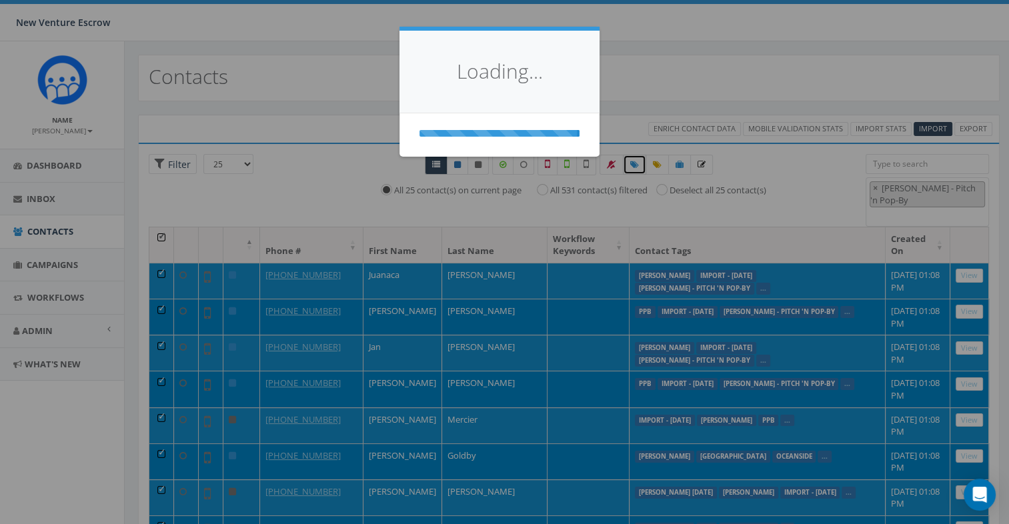
select select
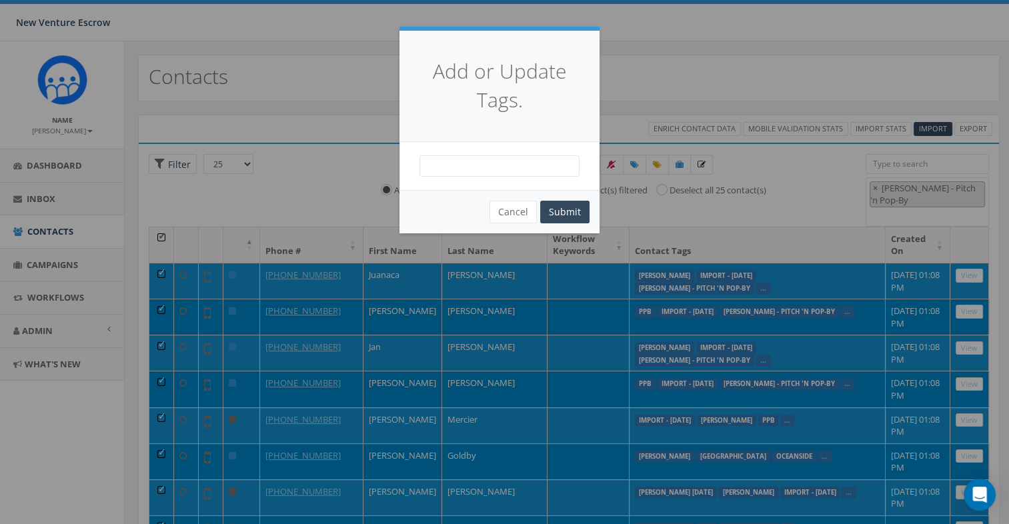
click at [517, 160] on span at bounding box center [500, 165] width 160 height 21
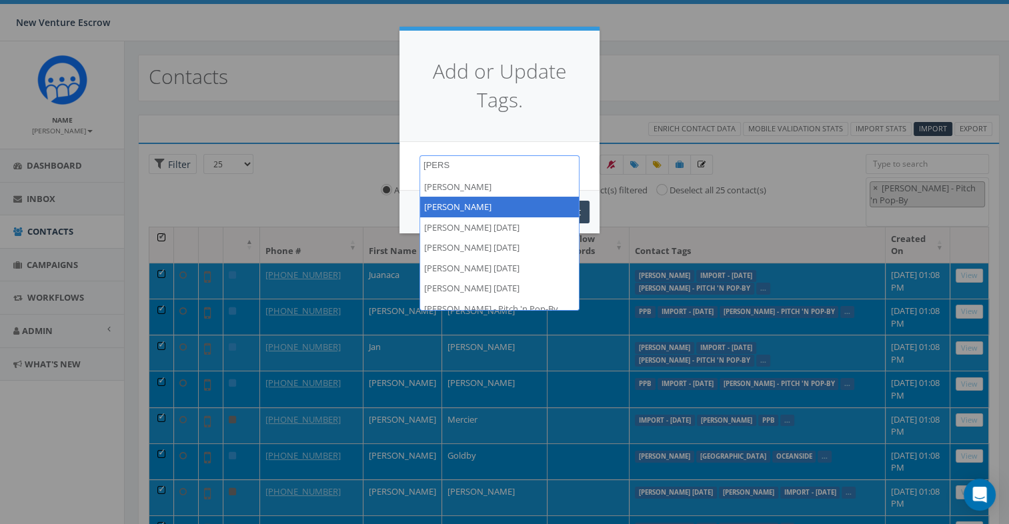
type textarea "Tam"
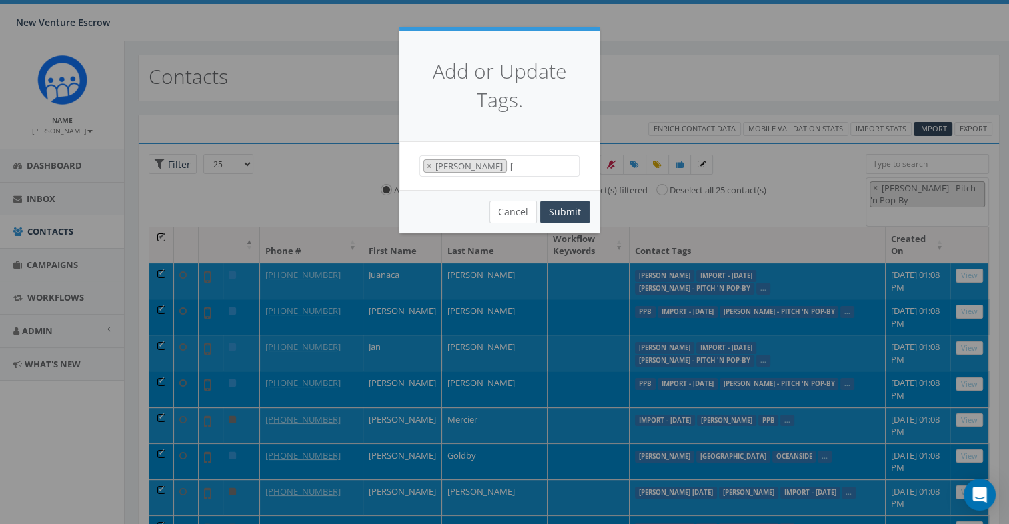
select select "[PERSON_NAME]"
click at [520, 167] on span "× [PERSON_NAME]" at bounding box center [500, 166] width 160 height 22
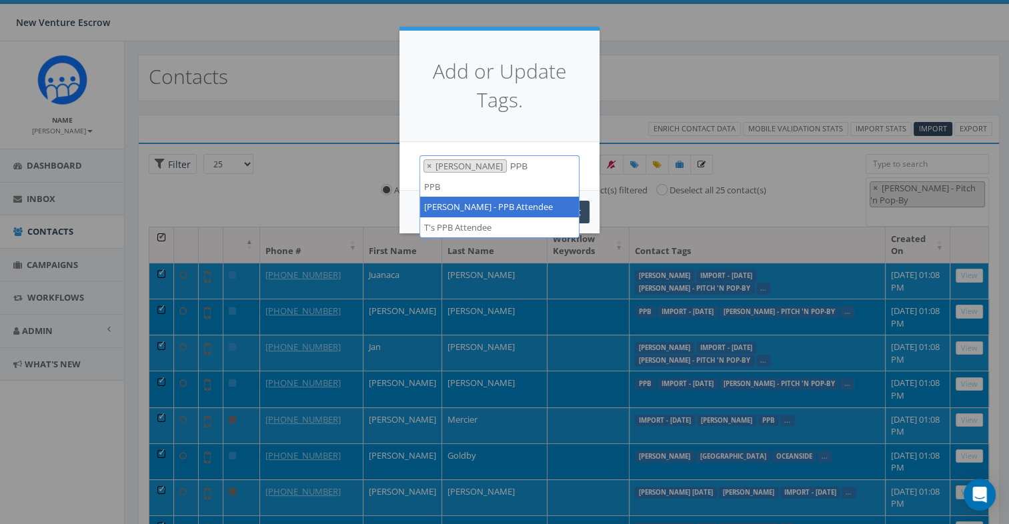
type textarea "PPB"
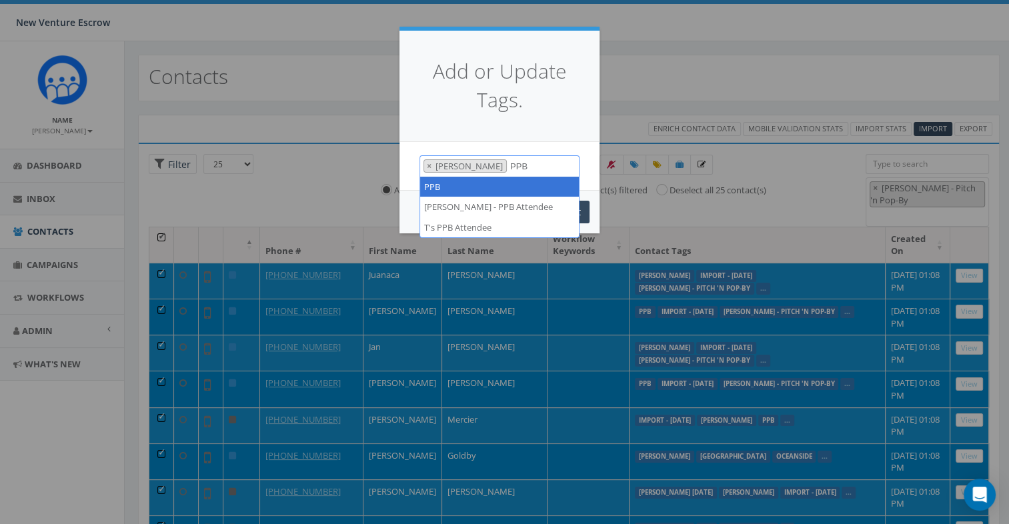
select select "PPB"
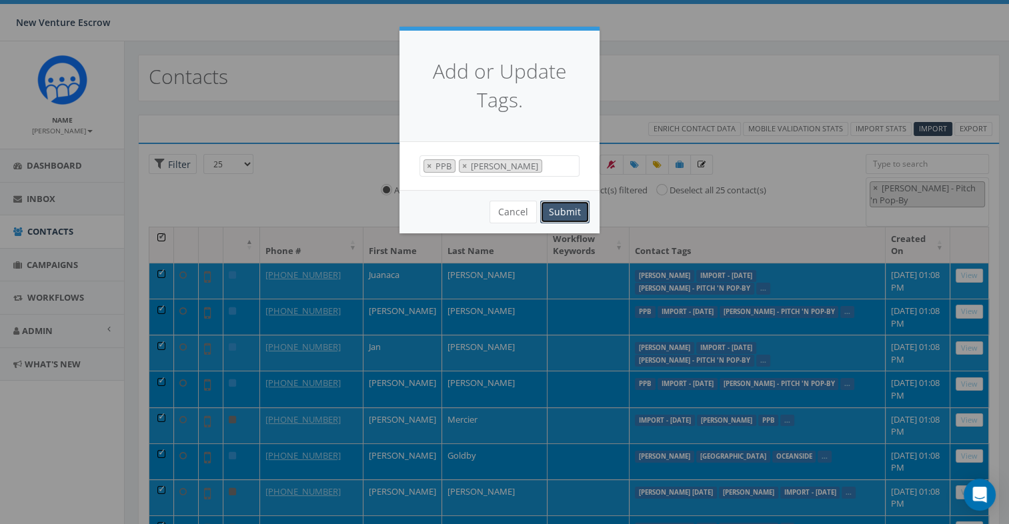
click at [558, 211] on button "Submit" at bounding box center [564, 212] width 49 height 23
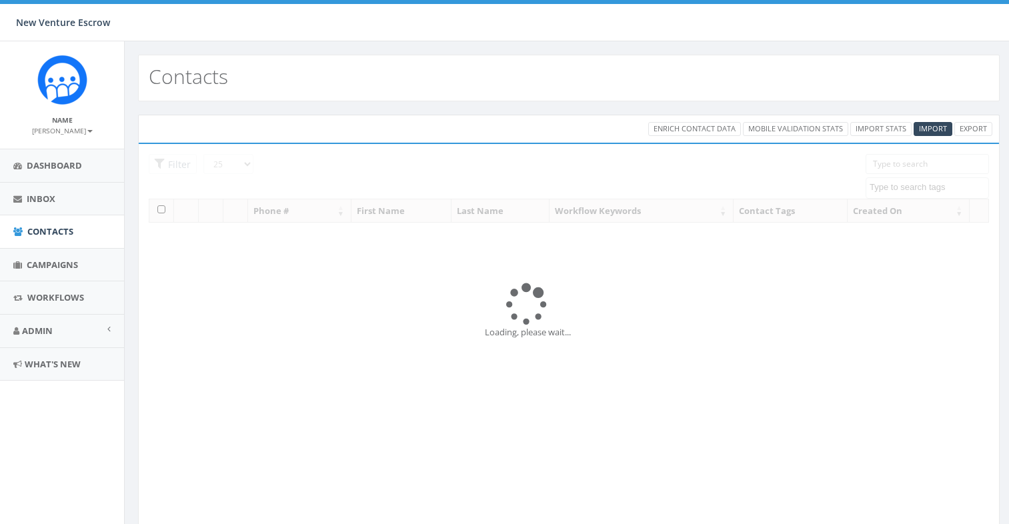
select select
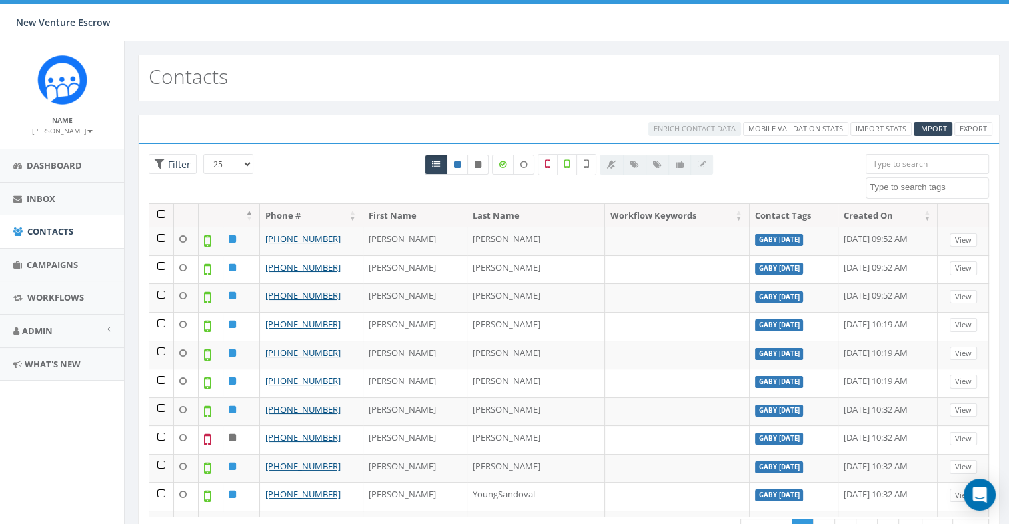
click at [889, 168] on input "search" at bounding box center [927, 164] width 123 height 20
click at [878, 196] on span at bounding box center [927, 187] width 123 height 21
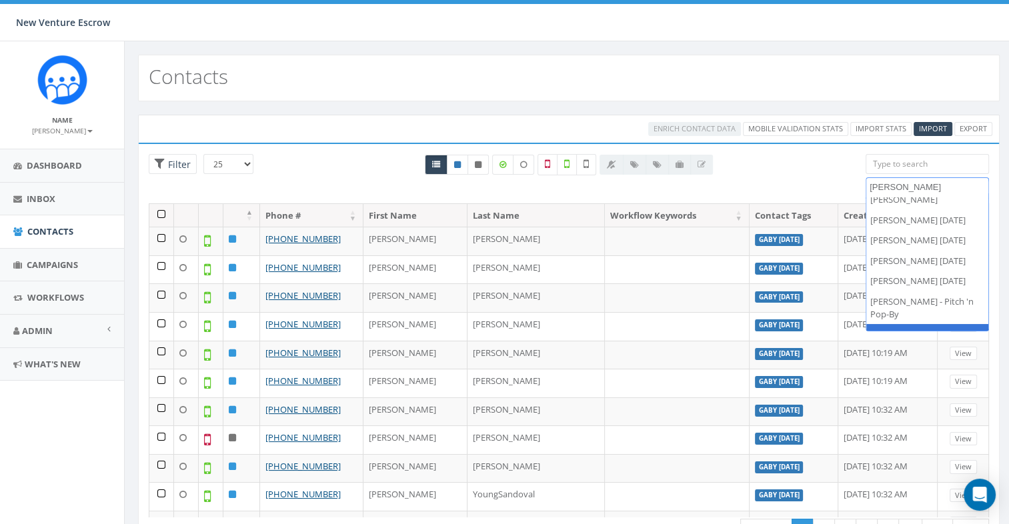
scroll to position [9, 0]
type textarea "[PERSON_NAME]"
select select "[PERSON_NAME] - PPB Attendee"
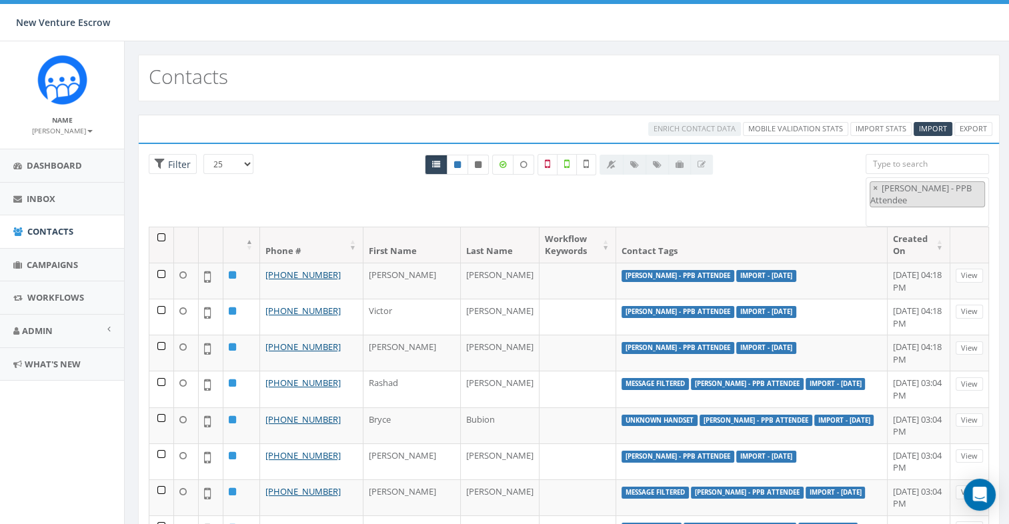
click at [161, 227] on th at bounding box center [161, 244] width 25 height 35
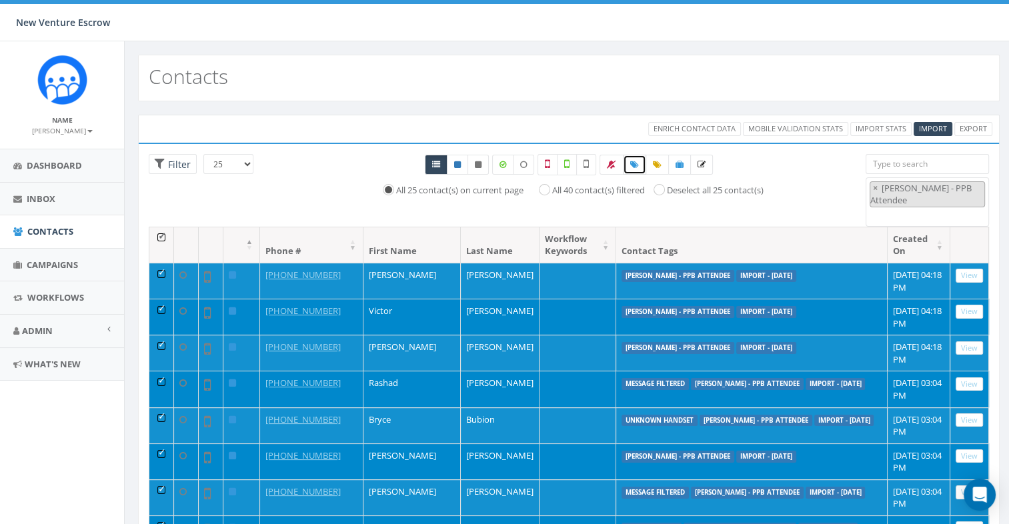
click at [631, 164] on icon at bounding box center [634, 165] width 9 height 8
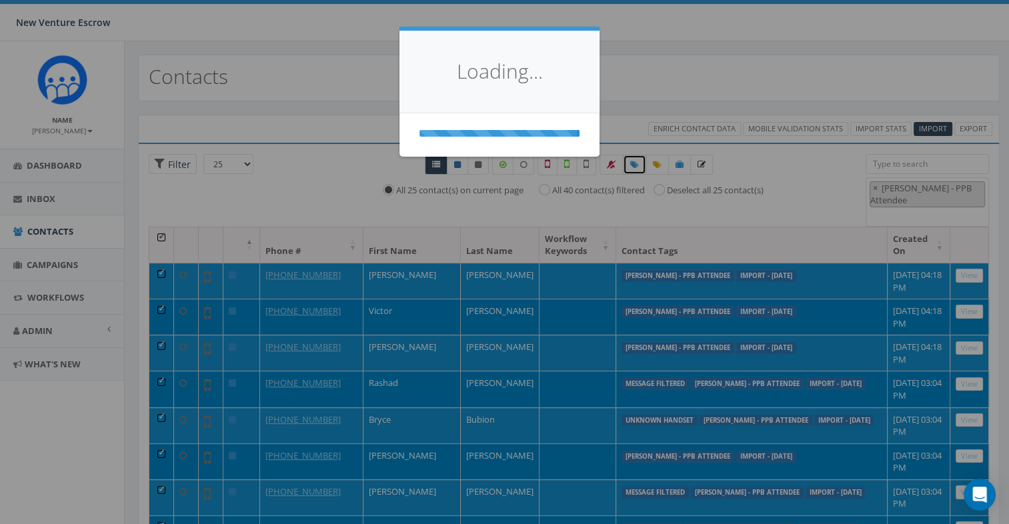
select select
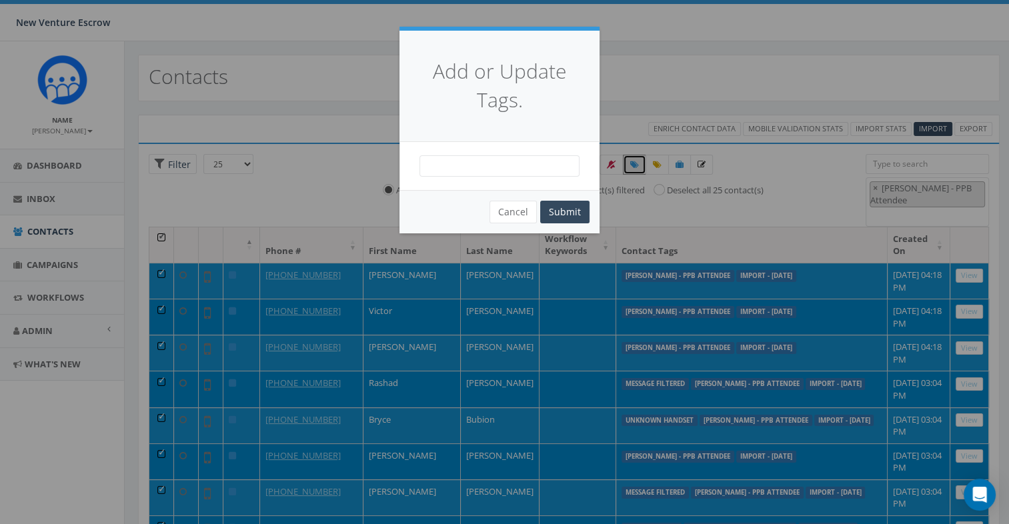
click at [488, 157] on span at bounding box center [500, 165] width 160 height 21
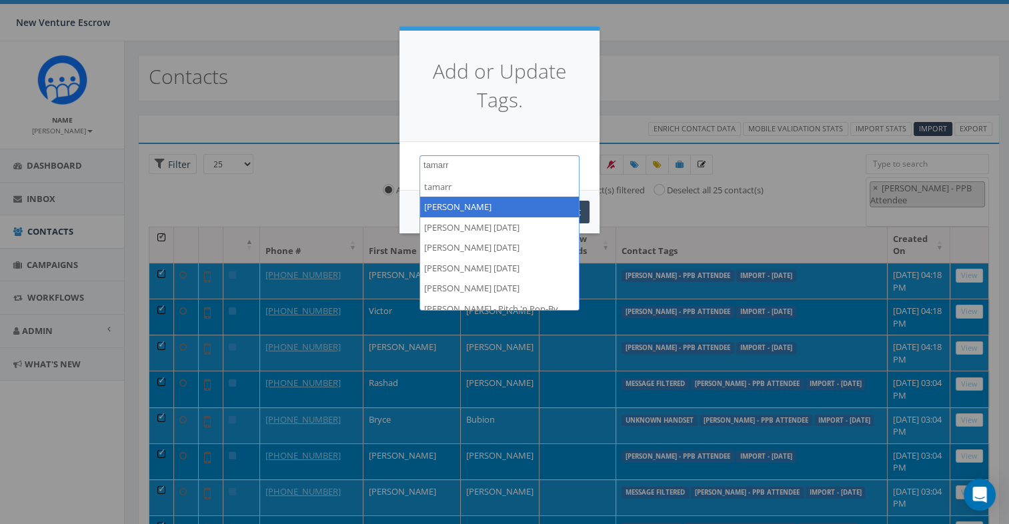
type textarea "tamarr"
select select "[PERSON_NAME]"
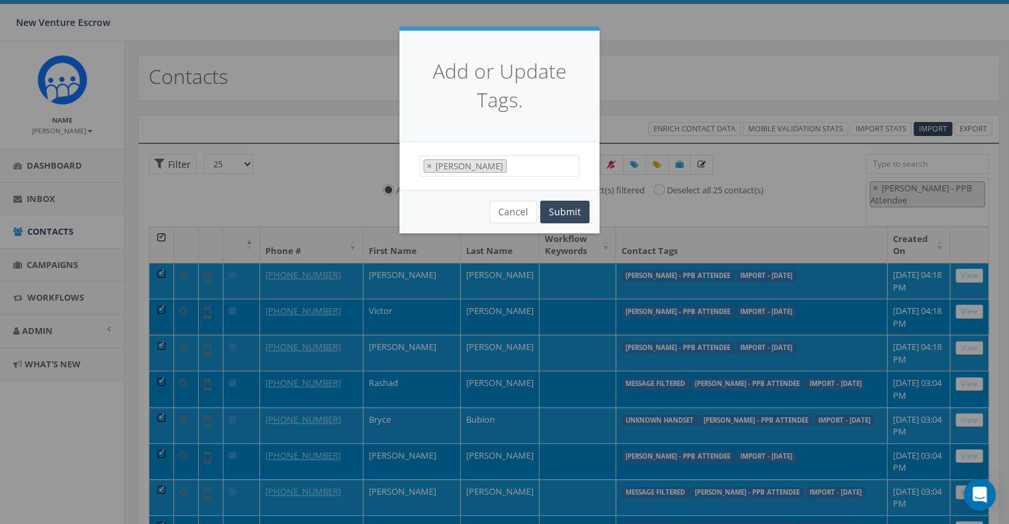
scroll to position [4757, 0]
click at [507, 172] on span "× [PERSON_NAME]" at bounding box center [500, 166] width 160 height 22
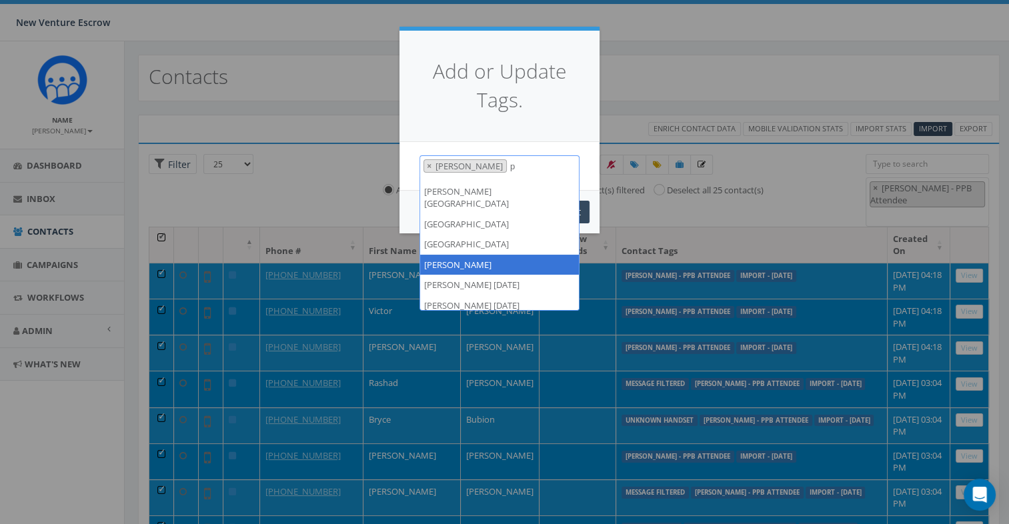
scroll to position [0, 0]
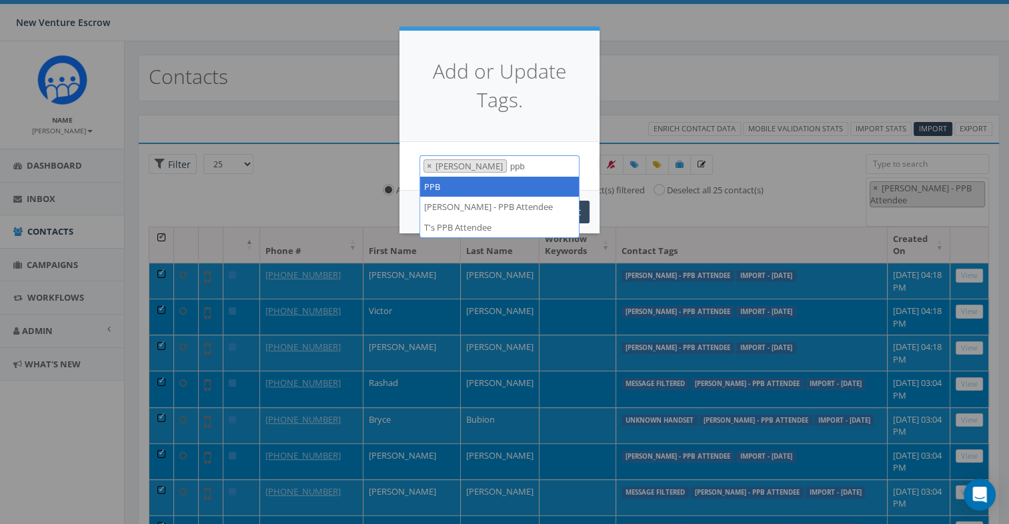
type textarea "ppb"
select select "PPB"
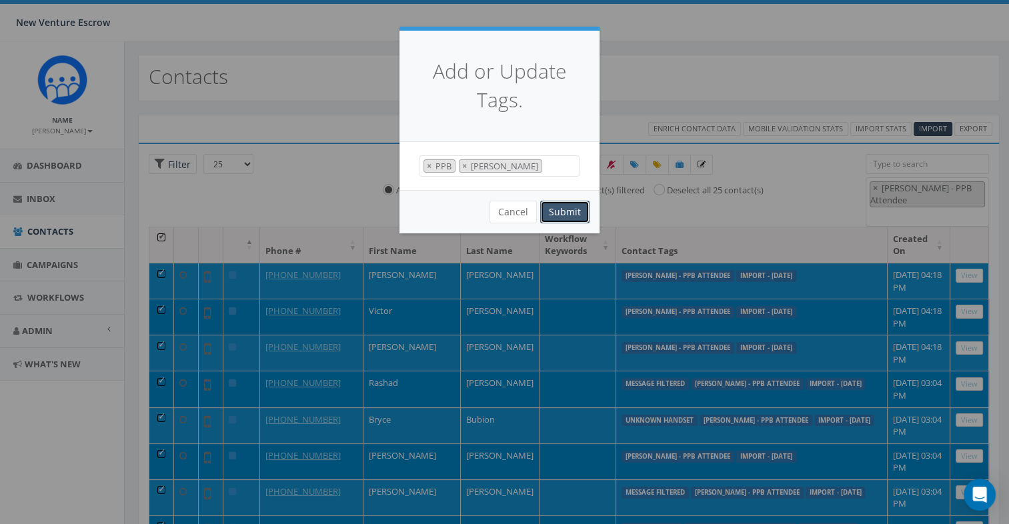
click at [566, 215] on button "Submit" at bounding box center [564, 212] width 49 height 23
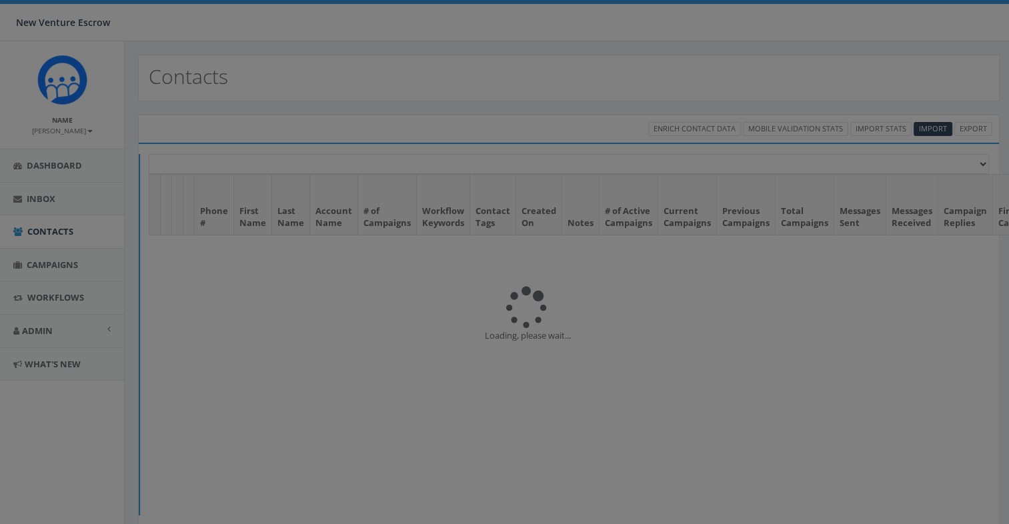
select select
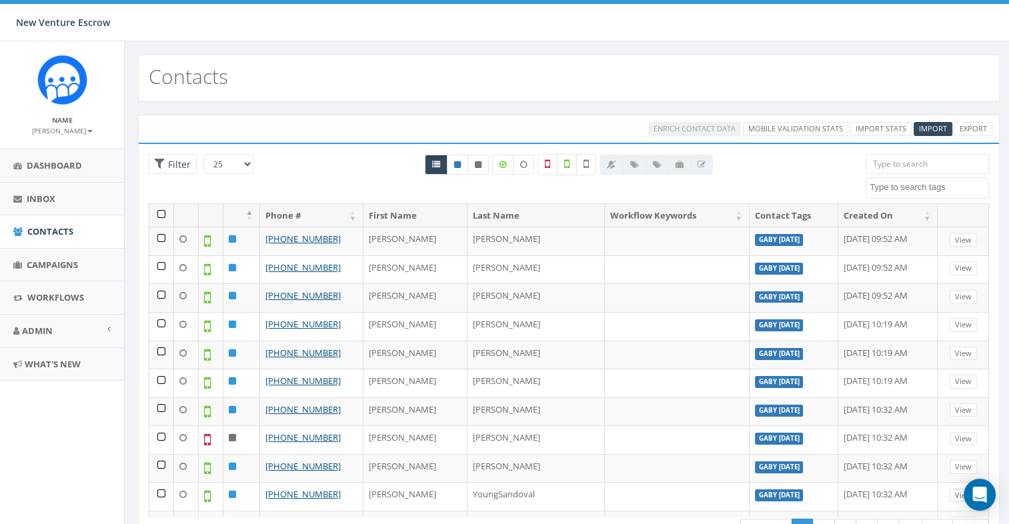
click at [913, 161] on input "search" at bounding box center [927, 164] width 123 height 20
type input "t"
click at [951, 180] on span at bounding box center [927, 187] width 123 height 21
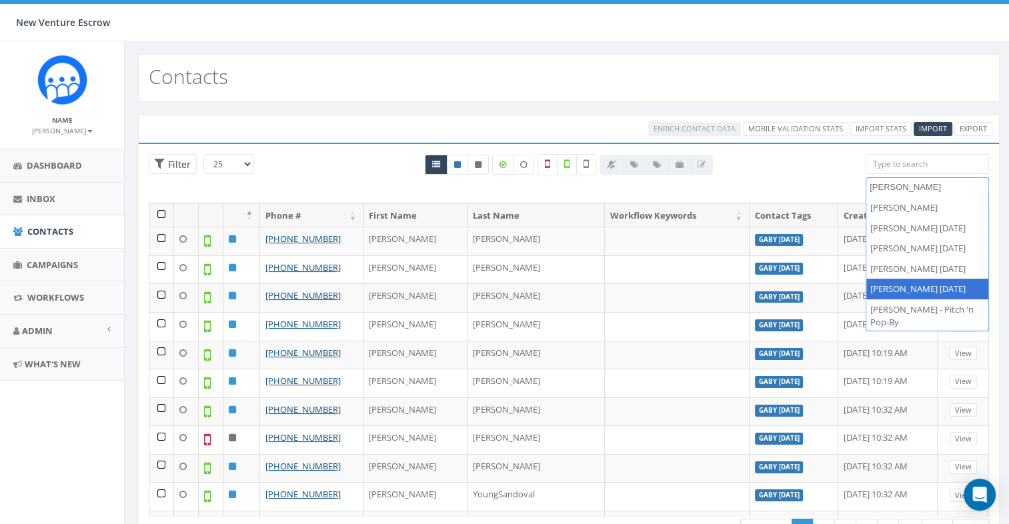
type textarea "[PERSON_NAME]"
select select "[PERSON_NAME] [DATE]"
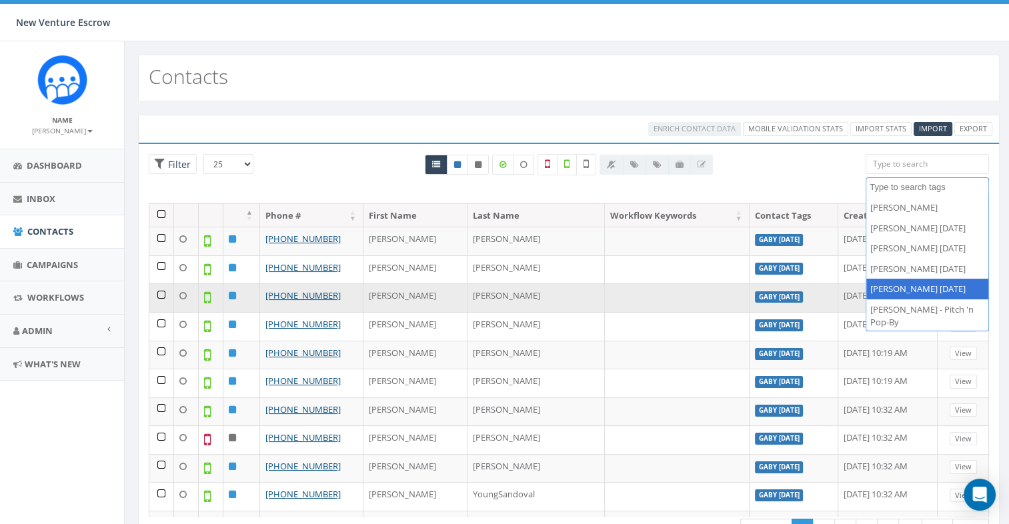
scroll to position [4048, 0]
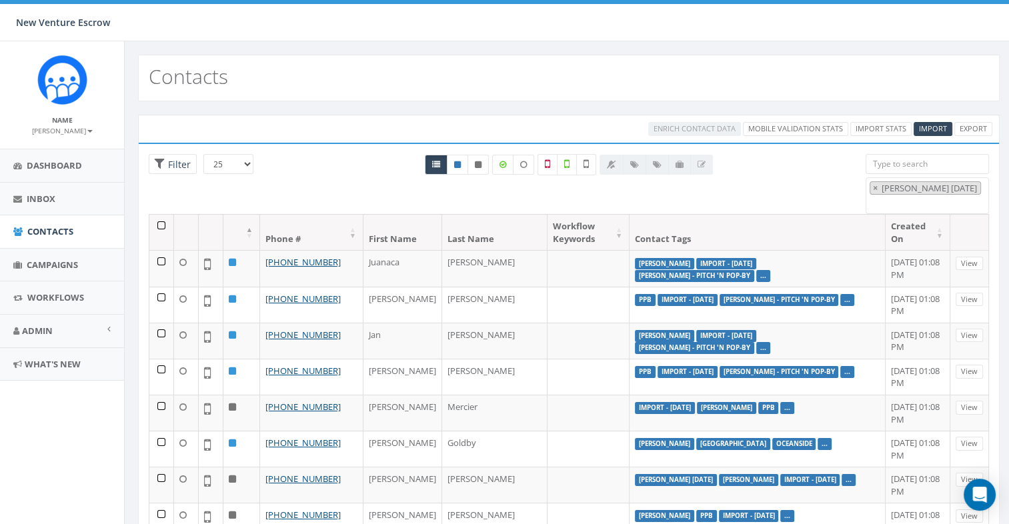
click at [157, 221] on th at bounding box center [161, 232] width 25 height 35
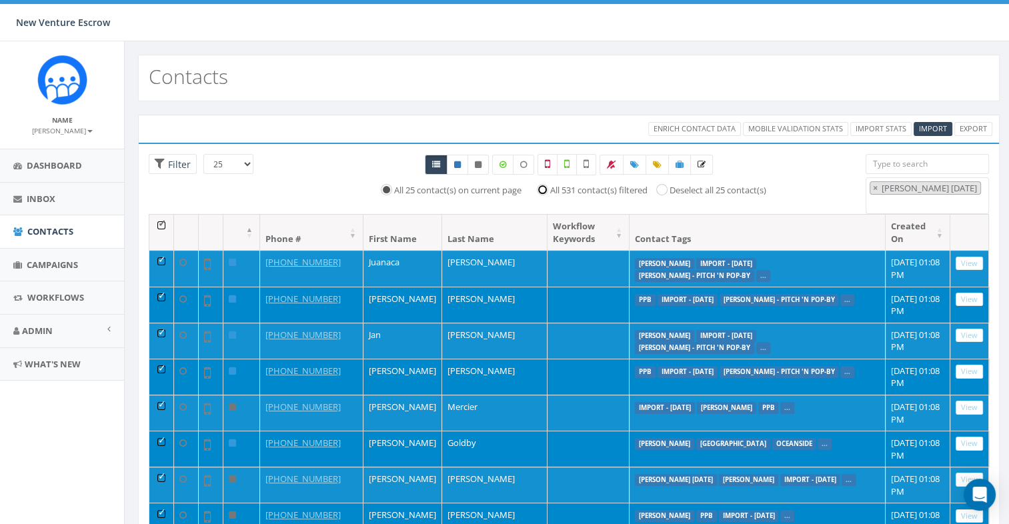
click at [544, 188] on input "All 531 contact(s) filtered" at bounding box center [546, 189] width 9 height 9
radio input "true"
click at [632, 161] on icon at bounding box center [634, 165] width 9 height 8
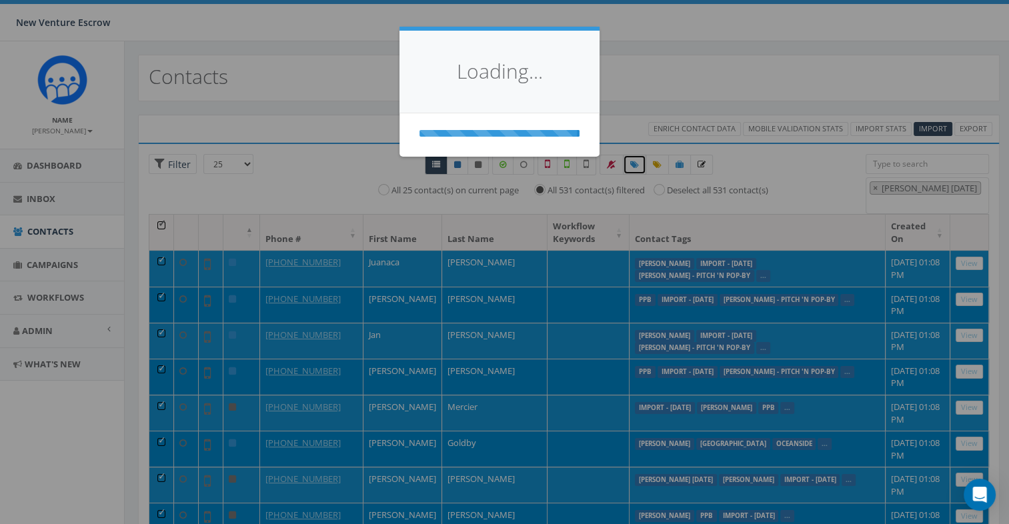
select select
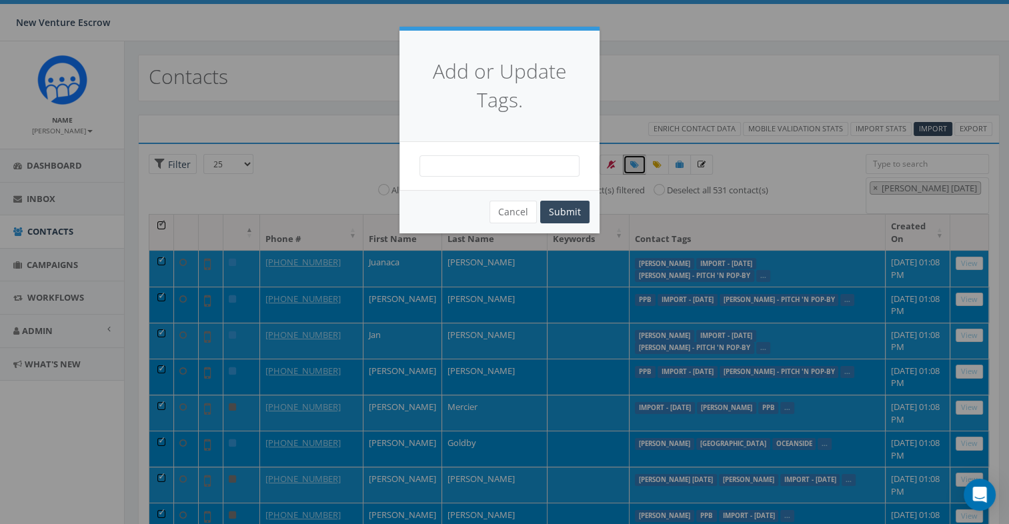
click at [547, 172] on span at bounding box center [500, 165] width 160 height 21
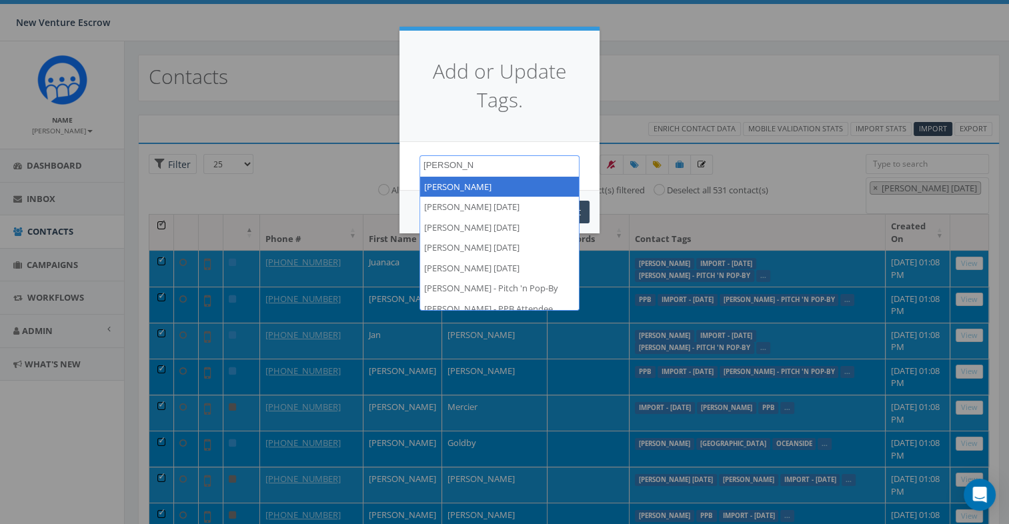
type textarea "tamarra"
select select "[PERSON_NAME]"
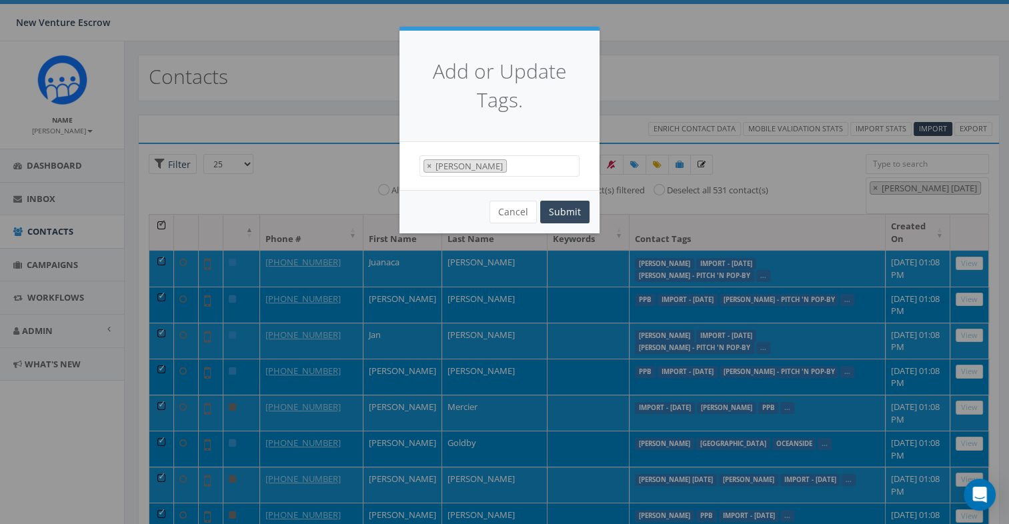
scroll to position [4757, 0]
click at [518, 163] on span "× Tamarra" at bounding box center [500, 166] width 160 height 22
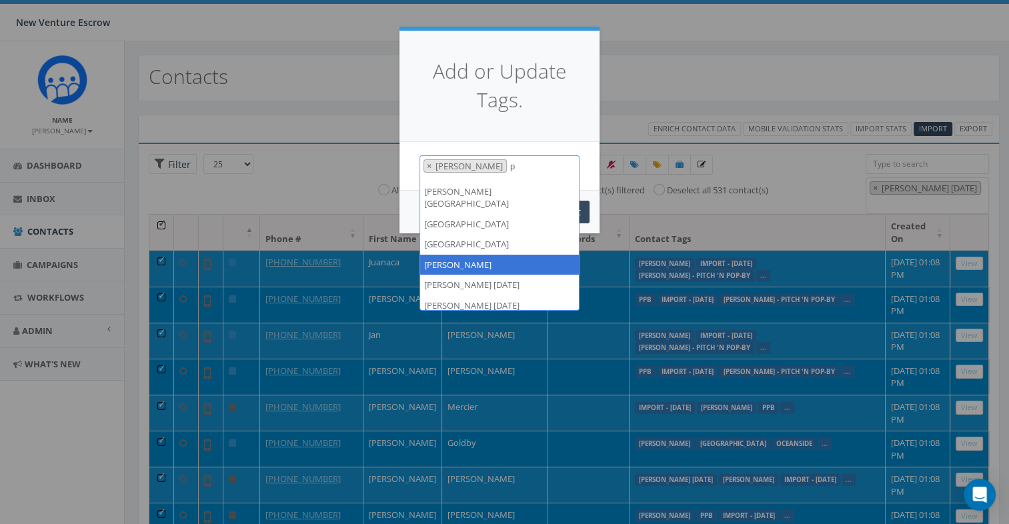
scroll to position [0, 0]
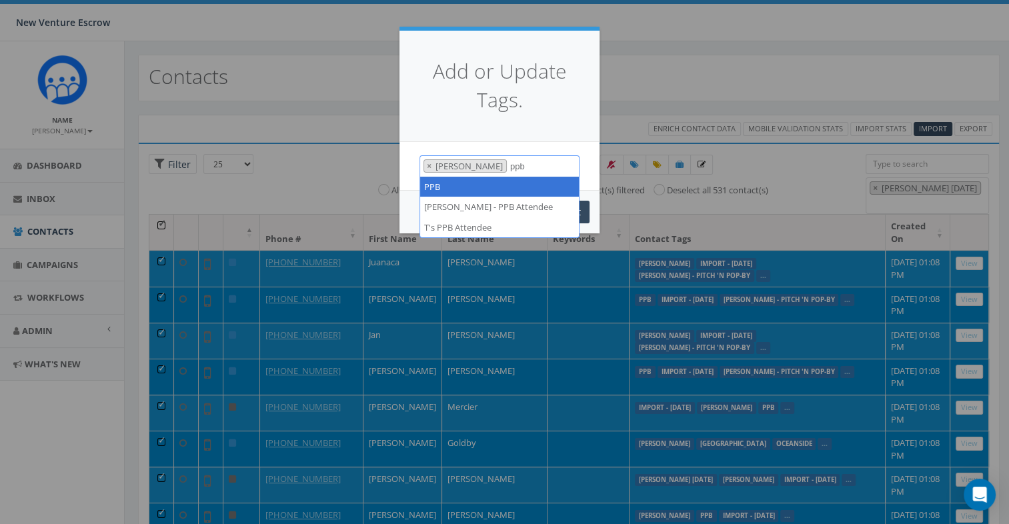
type textarea "ppb"
drag, startPoint x: 490, startPoint y: 197, endPoint x: 493, endPoint y: 189, distance: 8.4
select select "PPB"
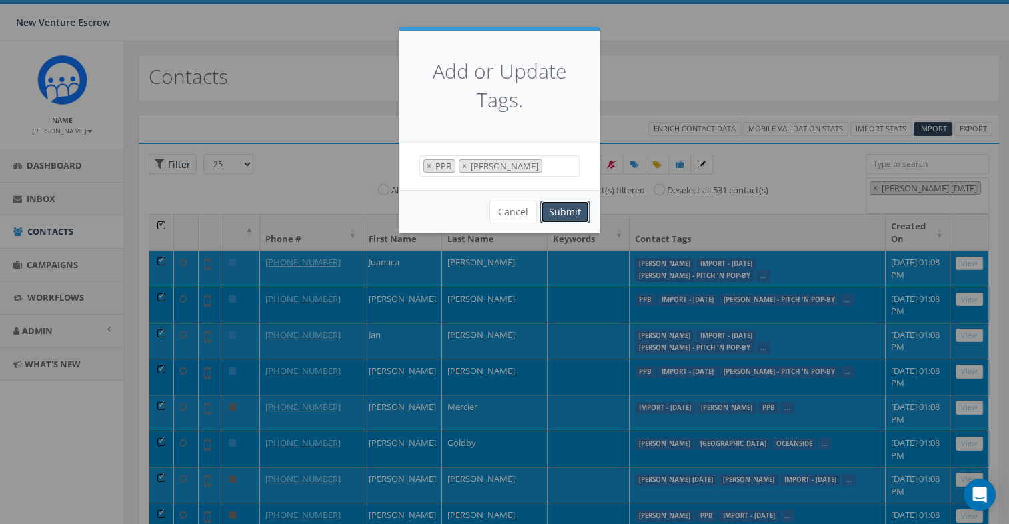
click at [579, 218] on button "Submit" at bounding box center [564, 212] width 49 height 23
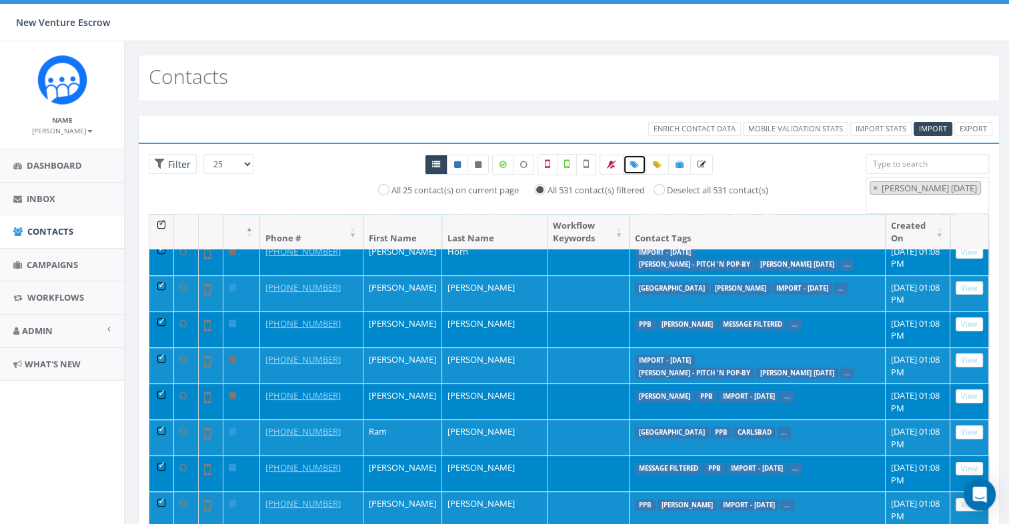
scroll to position [71, 0]
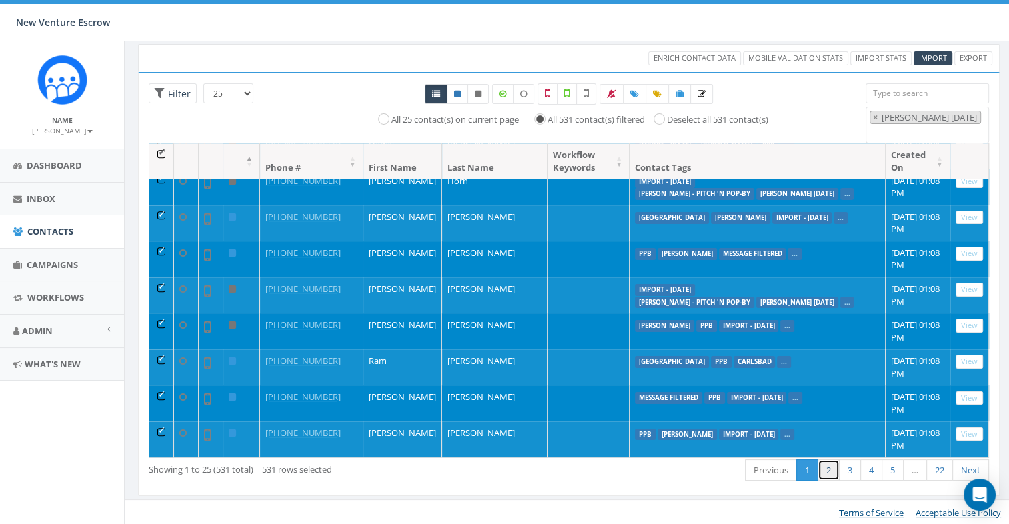
click at [835, 467] on link "2" at bounding box center [829, 471] width 22 height 22
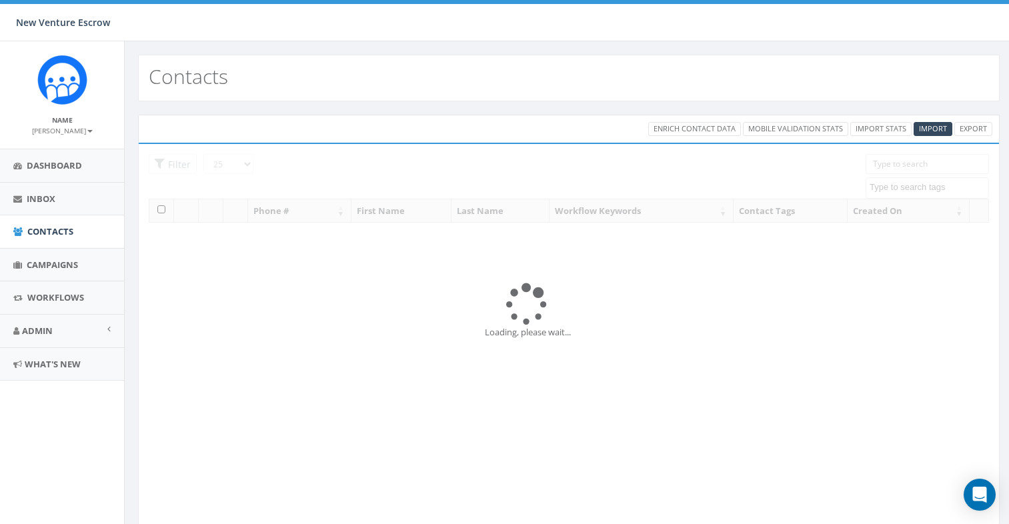
select select
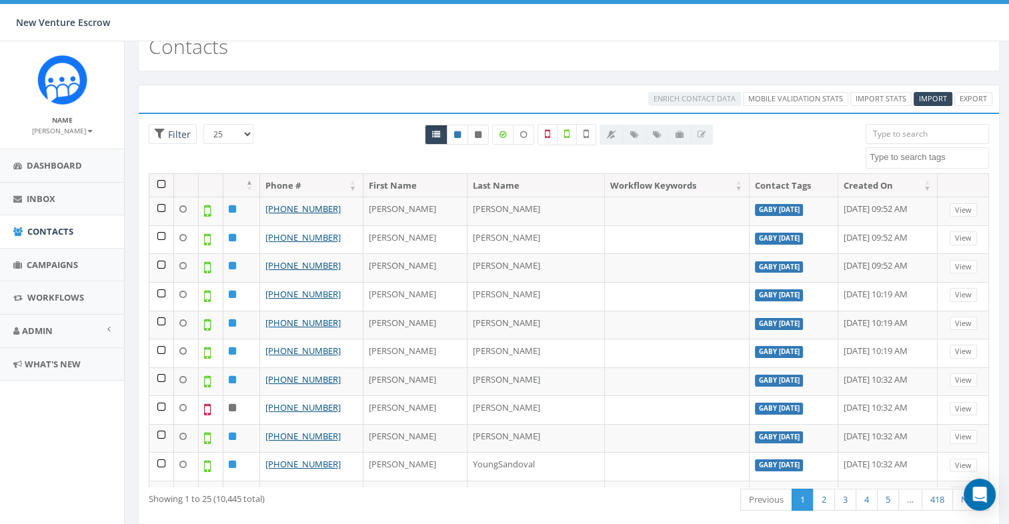
click at [913, 140] on input "search" at bounding box center [927, 134] width 123 height 20
type input "[PERSON_NAME]"
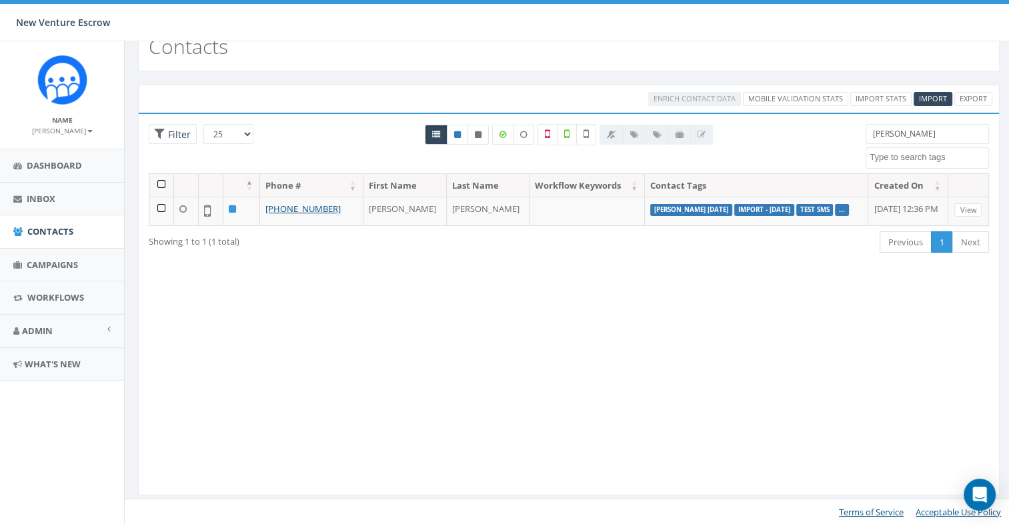
drag, startPoint x: 880, startPoint y: 133, endPoint x: 835, endPoint y: 131, distance: 44.7
click at [835, 131] on div "25 50 100 Filter All 0 contact(s) on current page All 10445 contact(s) filtered…" at bounding box center [569, 148] width 861 height 49
click at [910, 156] on textarea "Search" at bounding box center [929, 157] width 119 height 12
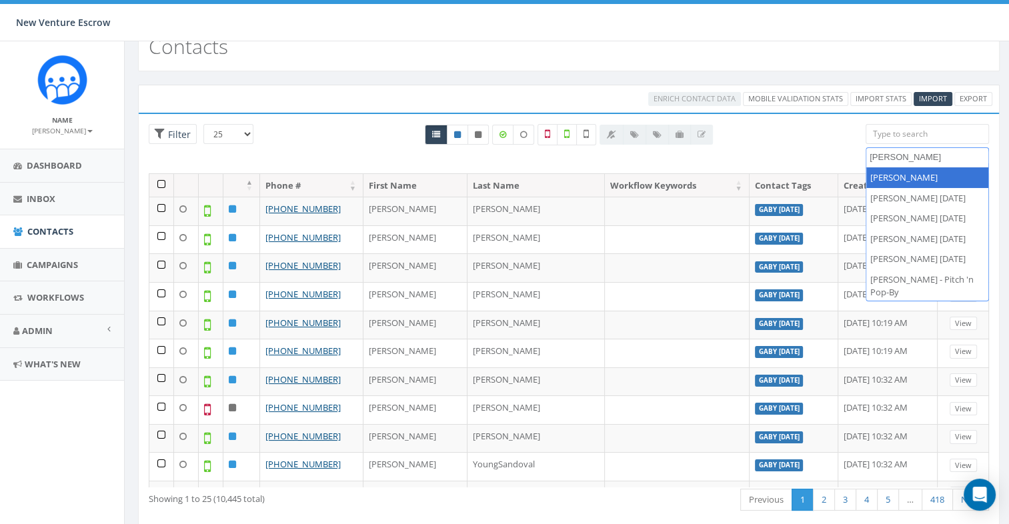
type textarea "[PERSON_NAME]"
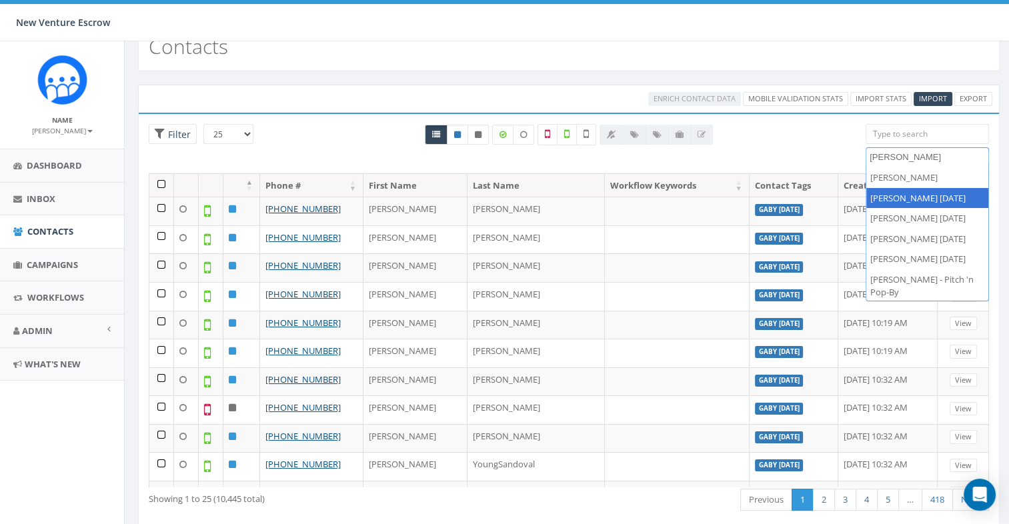
select select "[PERSON_NAME] [DATE]"
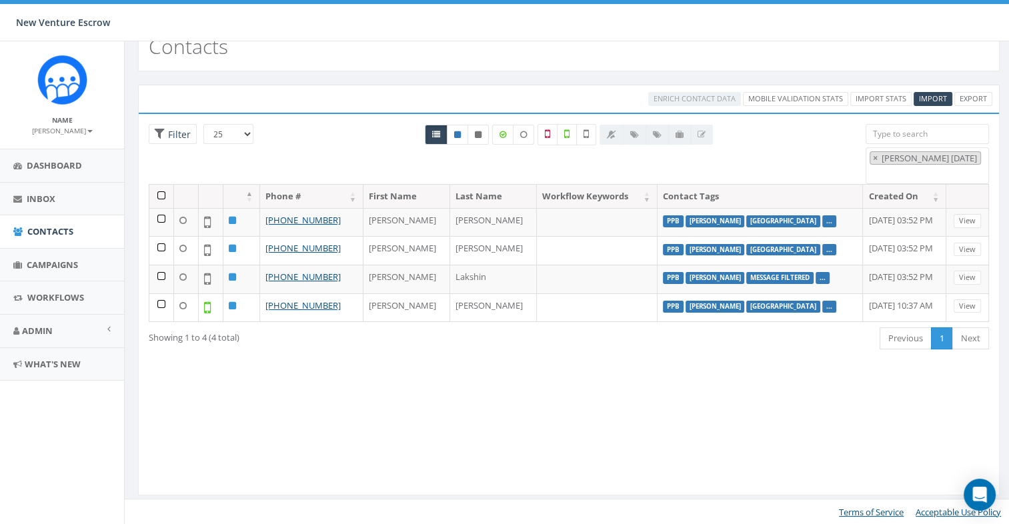
click at [162, 193] on th at bounding box center [161, 196] width 25 height 23
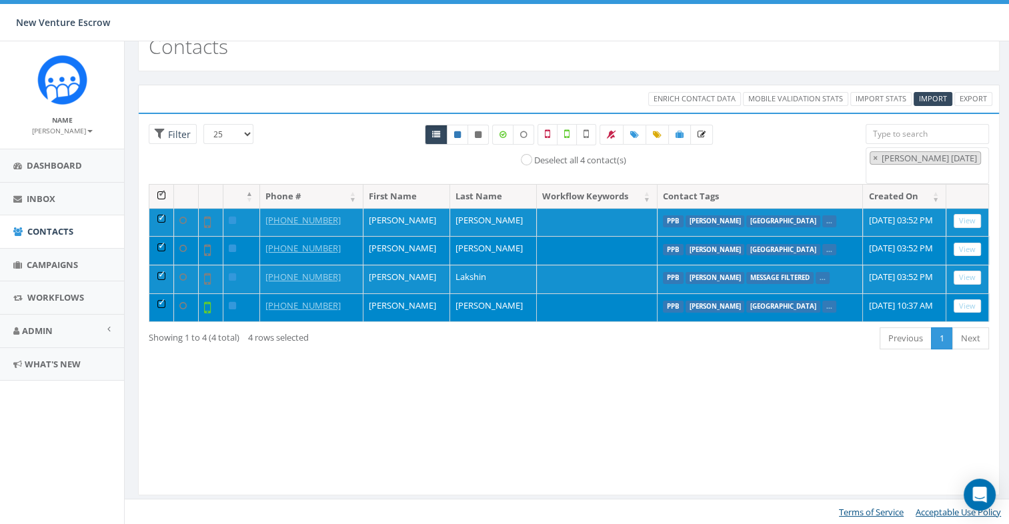
click at [895, 160] on 2025 "[PERSON_NAME] [DATE]" at bounding box center [931, 158] width 100 height 12
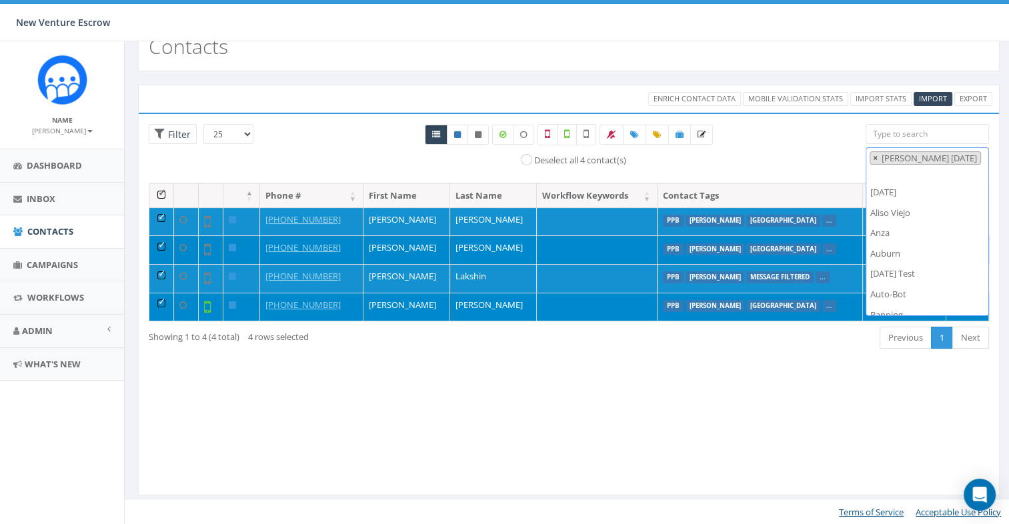
scroll to position [7202, 0]
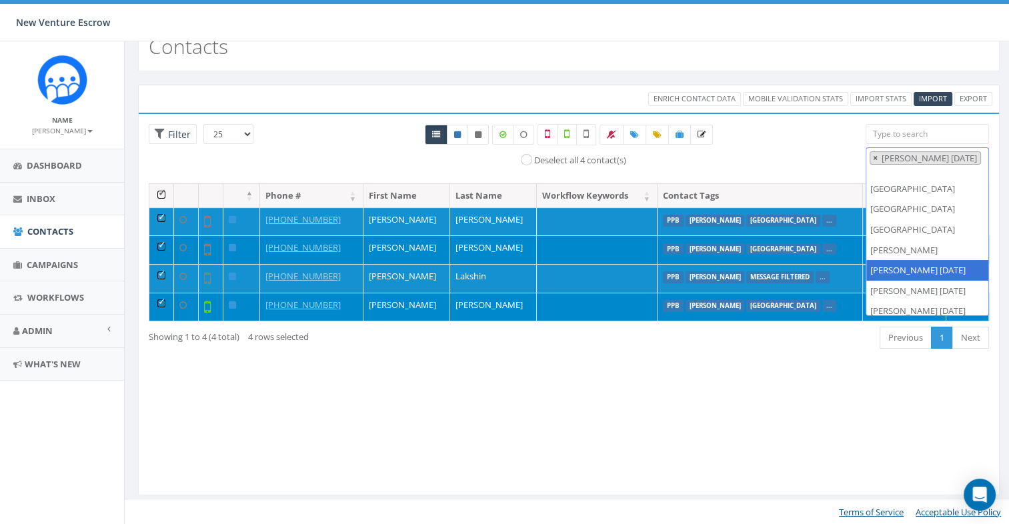
click at [878, 155] on button "×" at bounding box center [876, 158] width 10 height 13
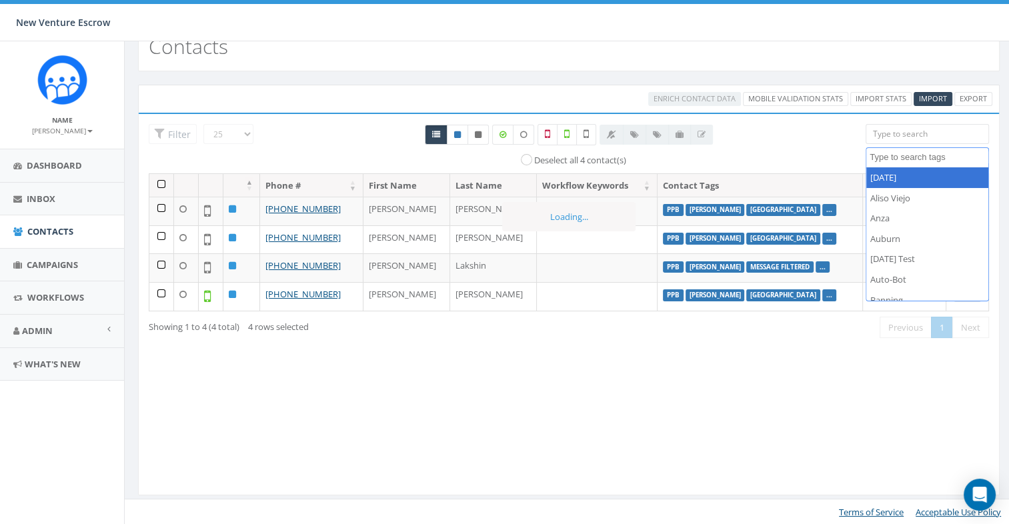
select select "[DATE]"
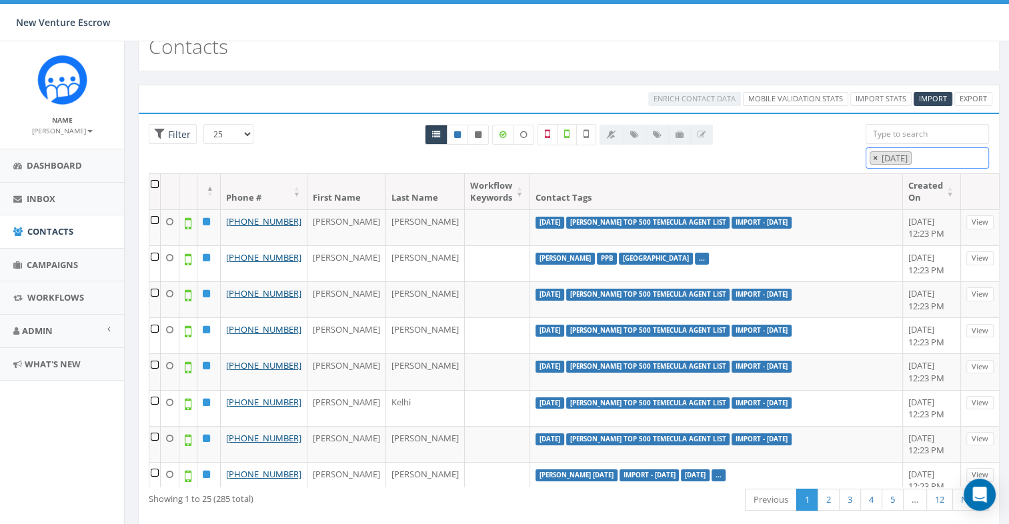
drag, startPoint x: 868, startPoint y: 157, endPoint x: 880, endPoint y: 157, distance: 12.0
click at [871, 157] on ul "× [DATE]" at bounding box center [889, 158] width 45 height 12
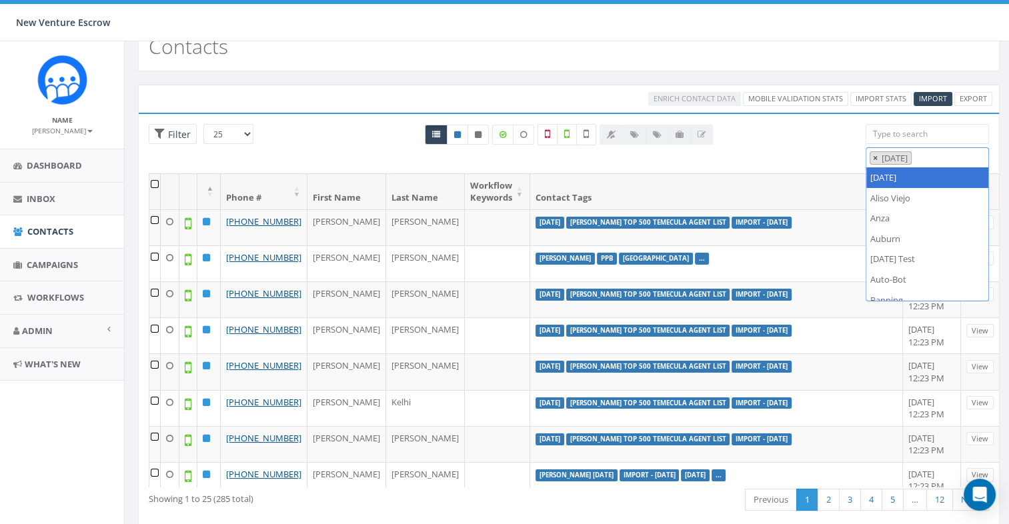
click at [880, 157] on button "×" at bounding box center [876, 158] width 10 height 13
select select
click at [878, 155] on textarea "Search" at bounding box center [929, 157] width 119 height 12
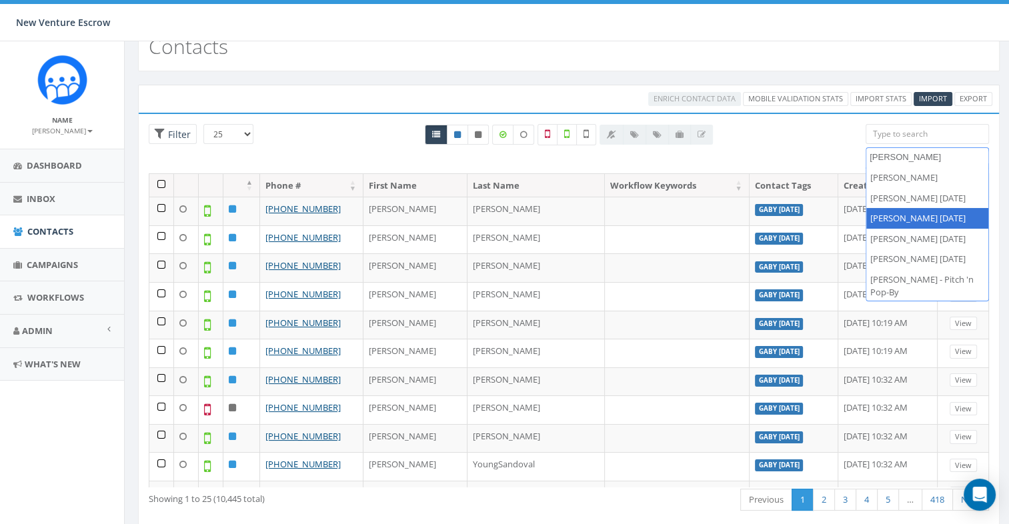
type textarea "[PERSON_NAME]"
select select "[PERSON_NAME] [DATE]"
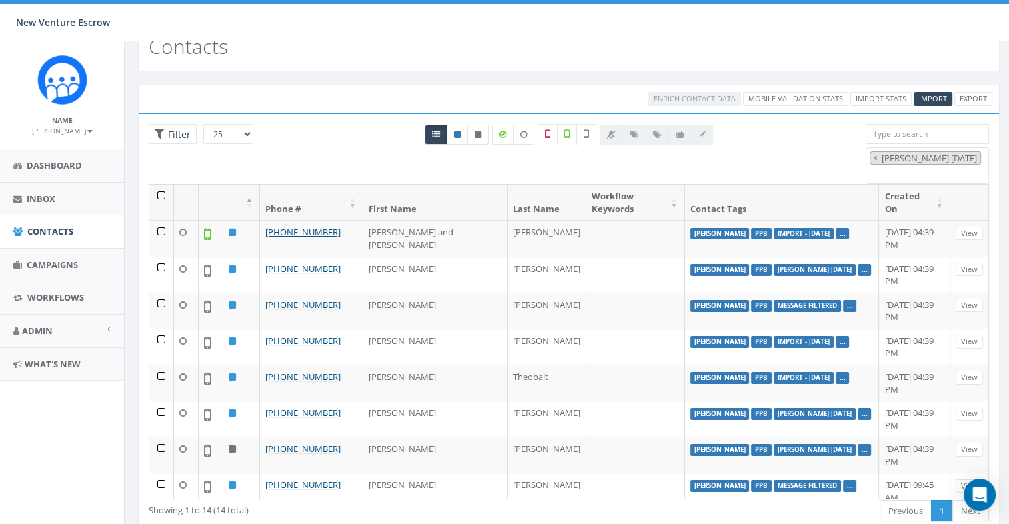
click at [160, 196] on th at bounding box center [161, 202] width 25 height 35
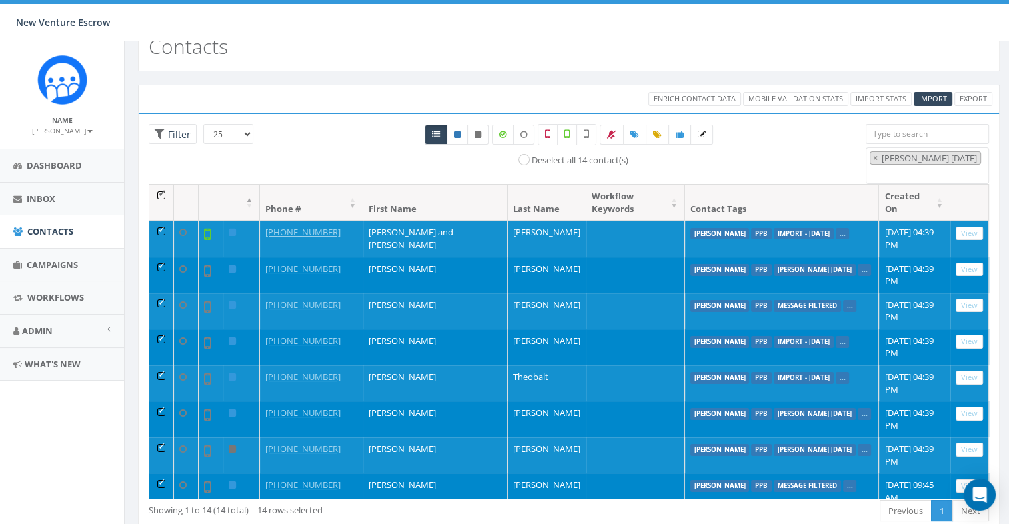
click at [160, 196] on th at bounding box center [161, 202] width 25 height 35
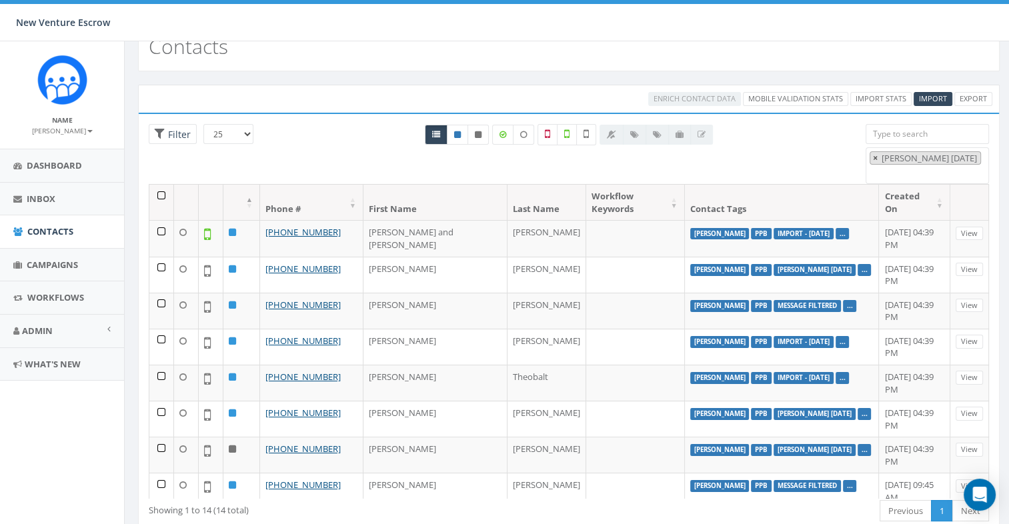
click at [879, 157] on button "×" at bounding box center [876, 158] width 10 height 13
select select
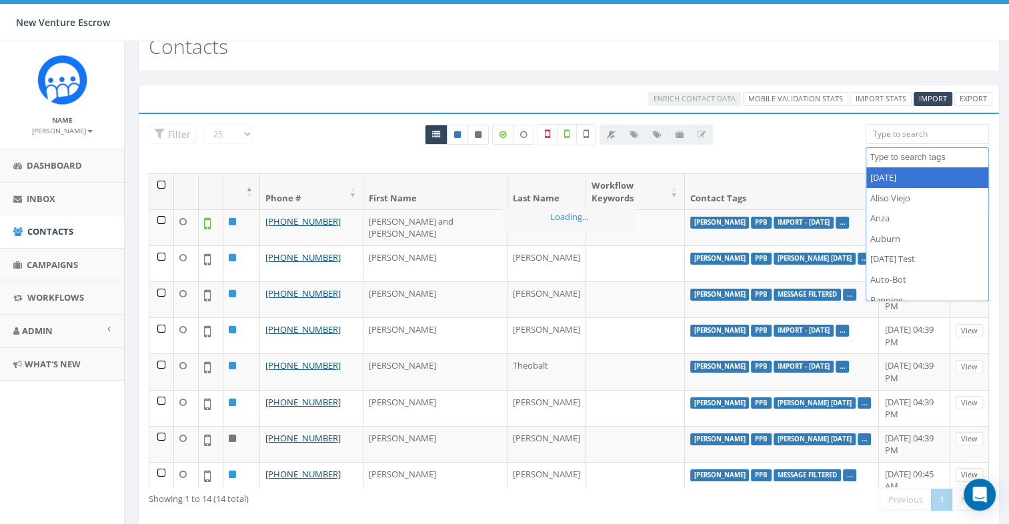
click at [905, 164] on span at bounding box center [927, 157] width 123 height 21
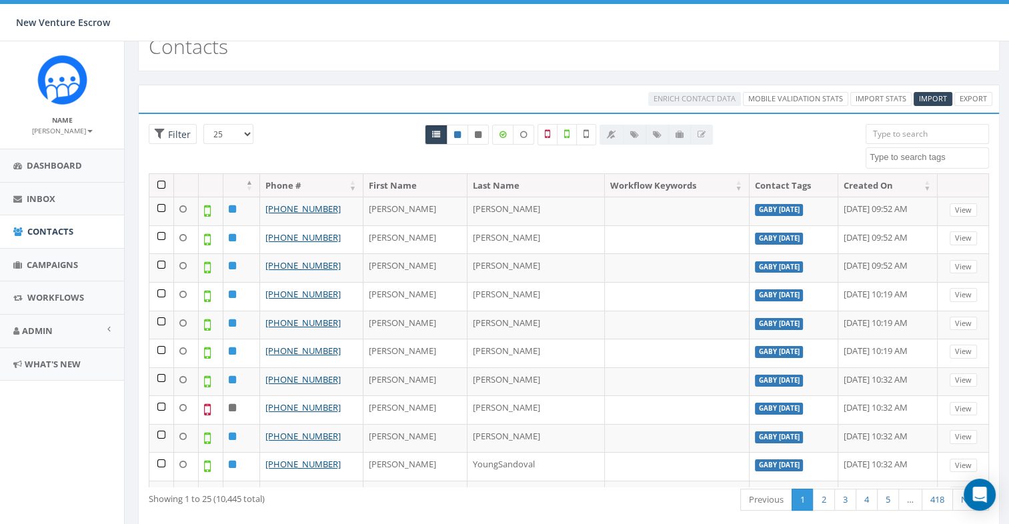
click at [907, 153] on textarea "Search" at bounding box center [929, 157] width 119 height 12
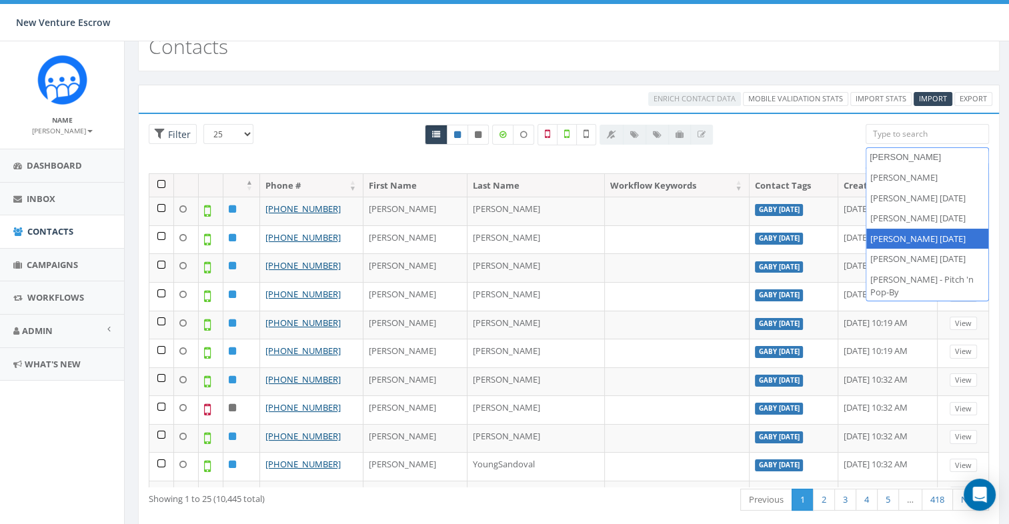
type textarea "[PERSON_NAME]"
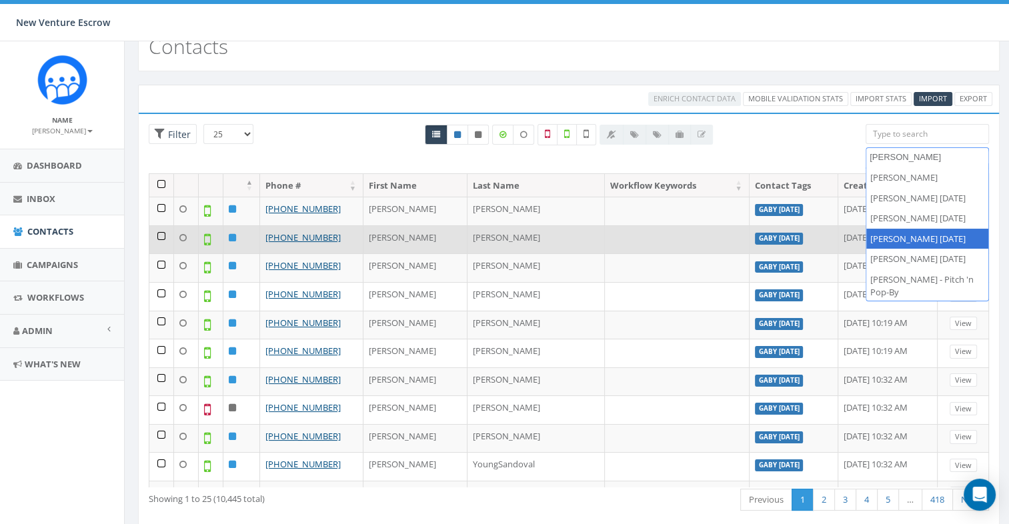
select select "[PERSON_NAME] [DATE]"
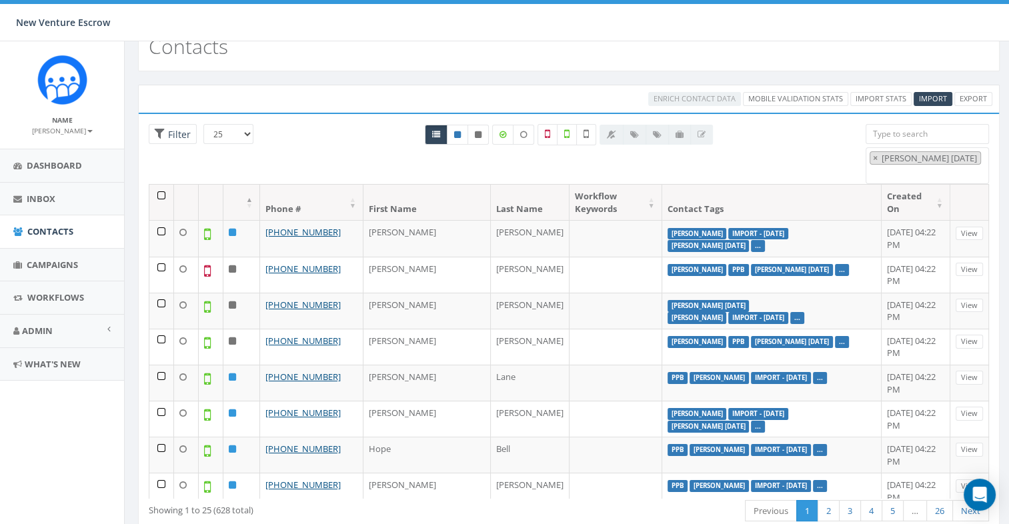
click at [160, 192] on th at bounding box center [161, 202] width 25 height 35
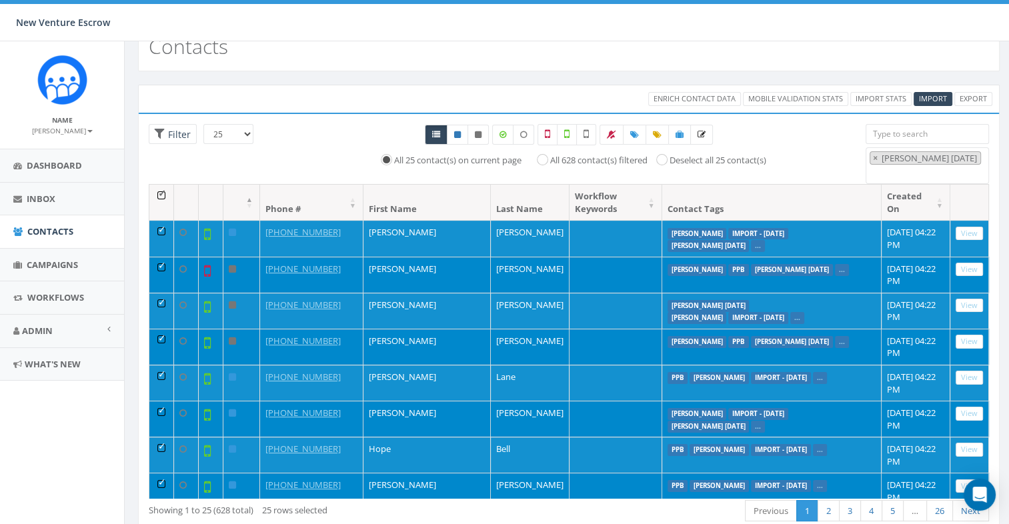
click at [160, 193] on th at bounding box center [161, 202] width 25 height 35
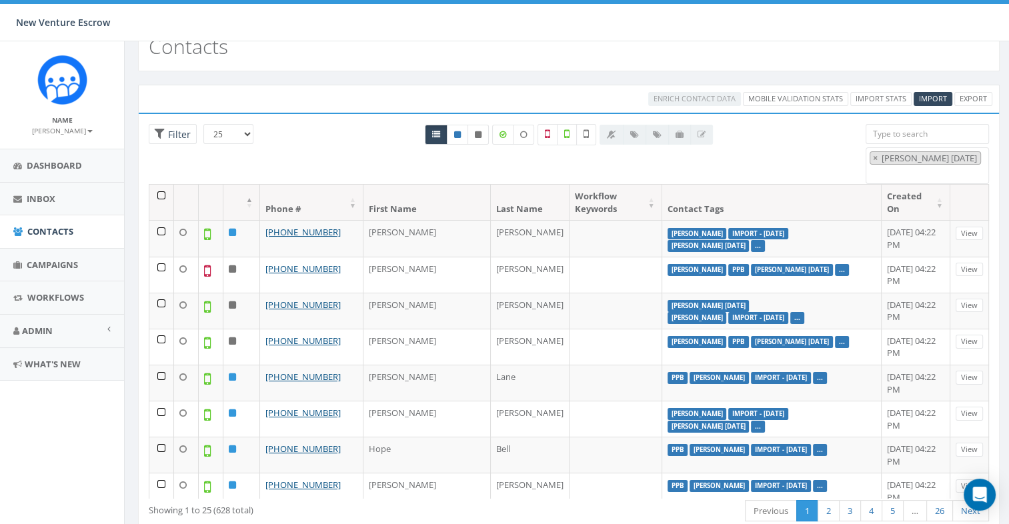
click at [160, 193] on th at bounding box center [161, 202] width 25 height 35
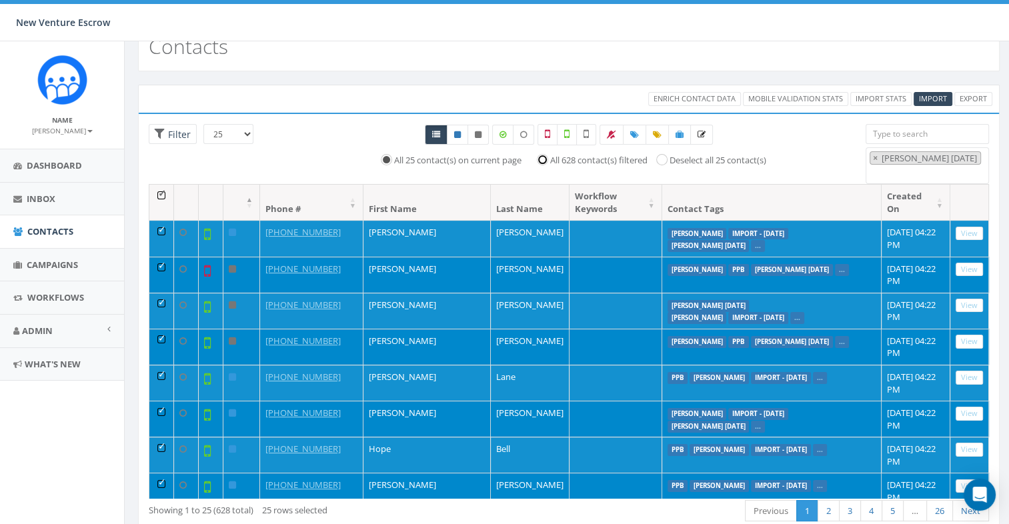
click at [542, 157] on input "All 628 contact(s) filtered" at bounding box center [546, 159] width 9 height 9
radio input "true"
click at [633, 140] on link at bounding box center [634, 135] width 23 height 20
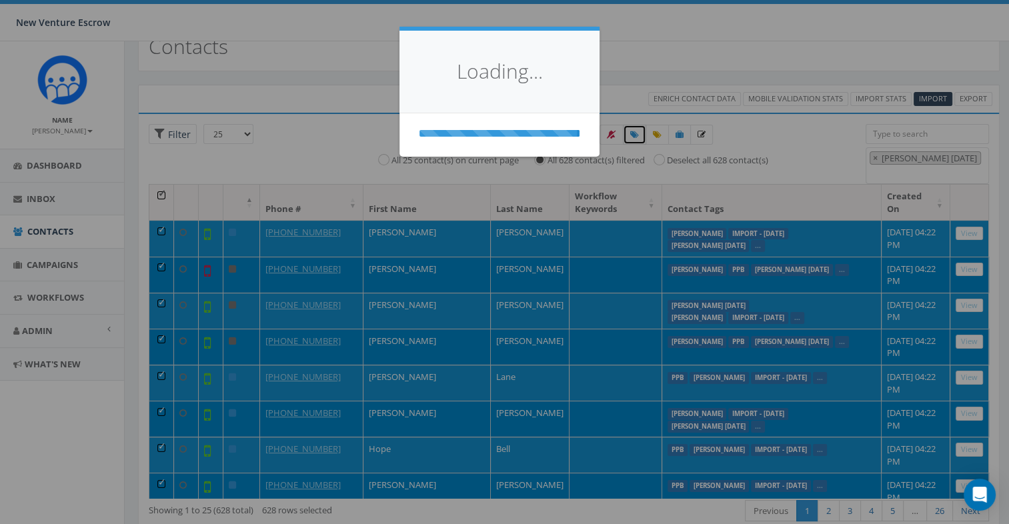
select select
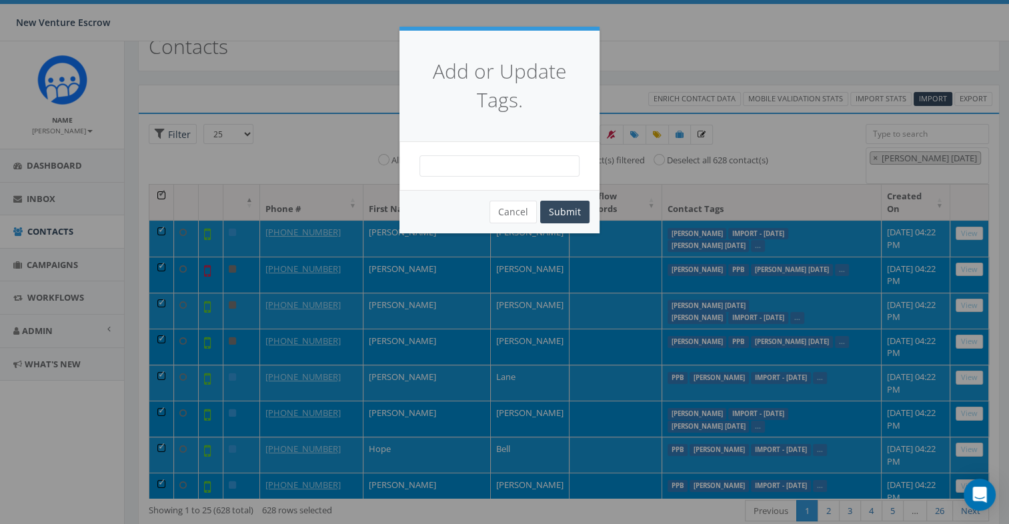
click at [518, 168] on span at bounding box center [500, 165] width 160 height 21
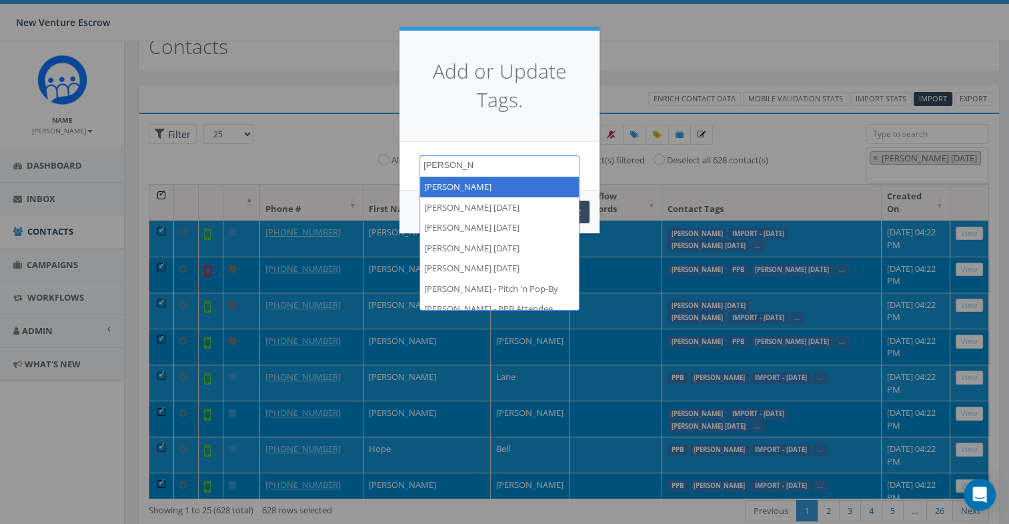
type textarea "[PERSON_NAME]"
select select "[PERSON_NAME]"
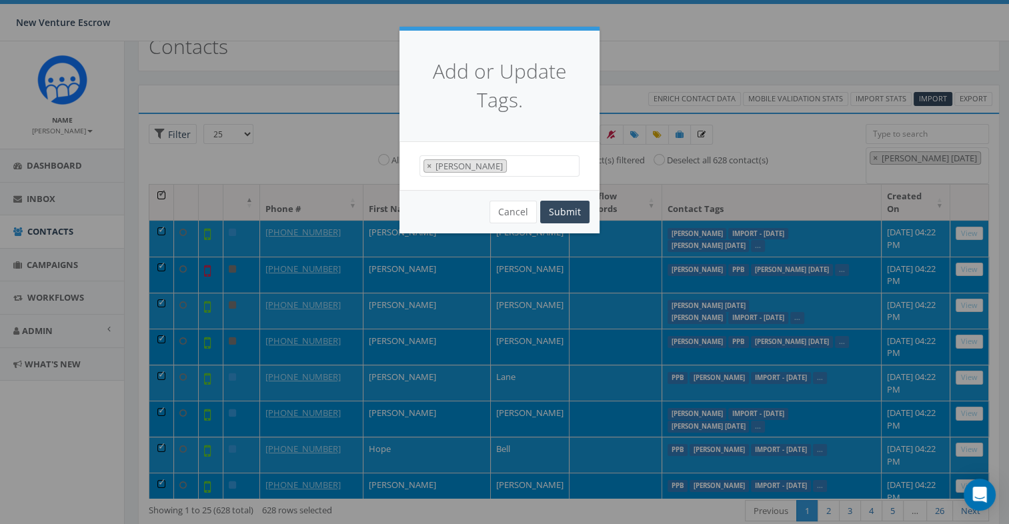
scroll to position [4757, 0]
click at [515, 171] on span "× Tamarra" at bounding box center [500, 166] width 160 height 22
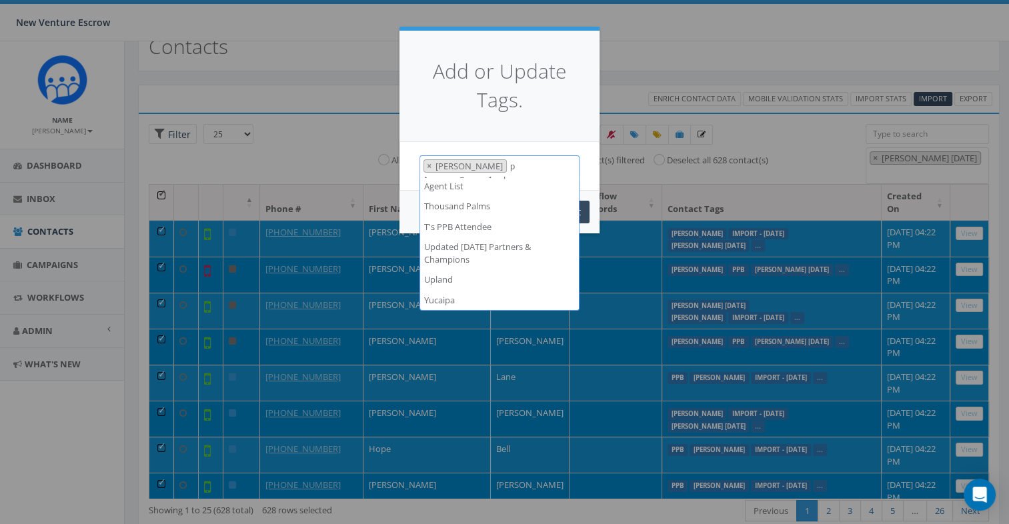
scroll to position [0, 0]
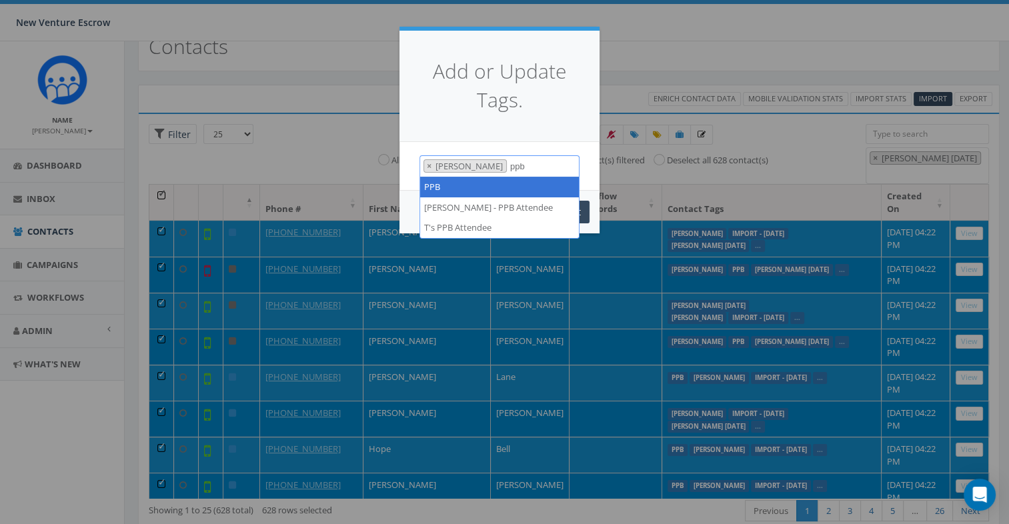
type textarea "ppb"
select select "PPB"
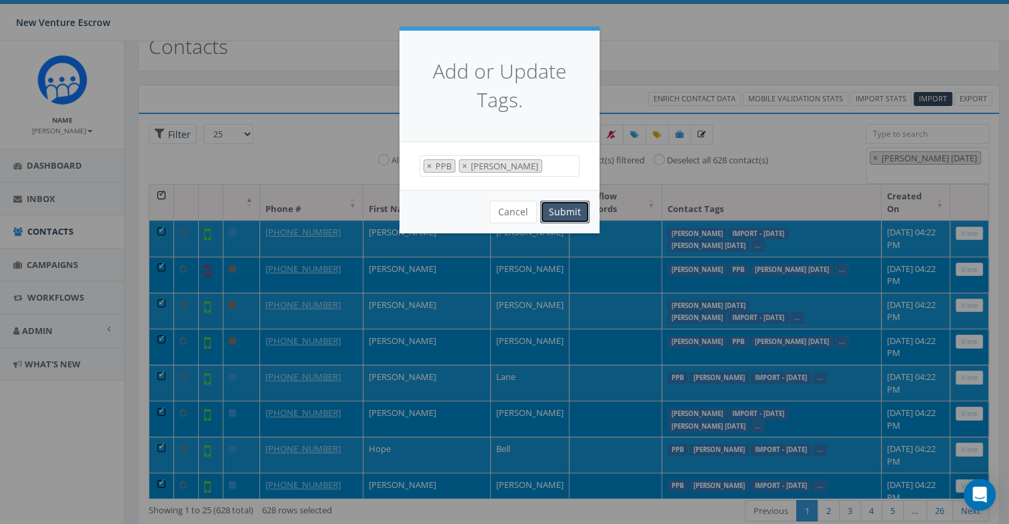
click at [560, 211] on button "Submit" at bounding box center [564, 212] width 49 height 23
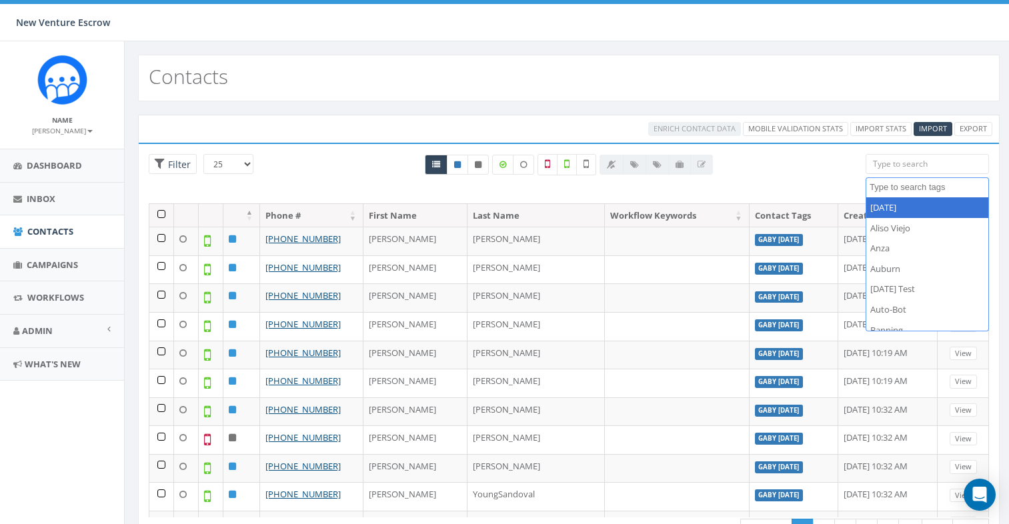
select select
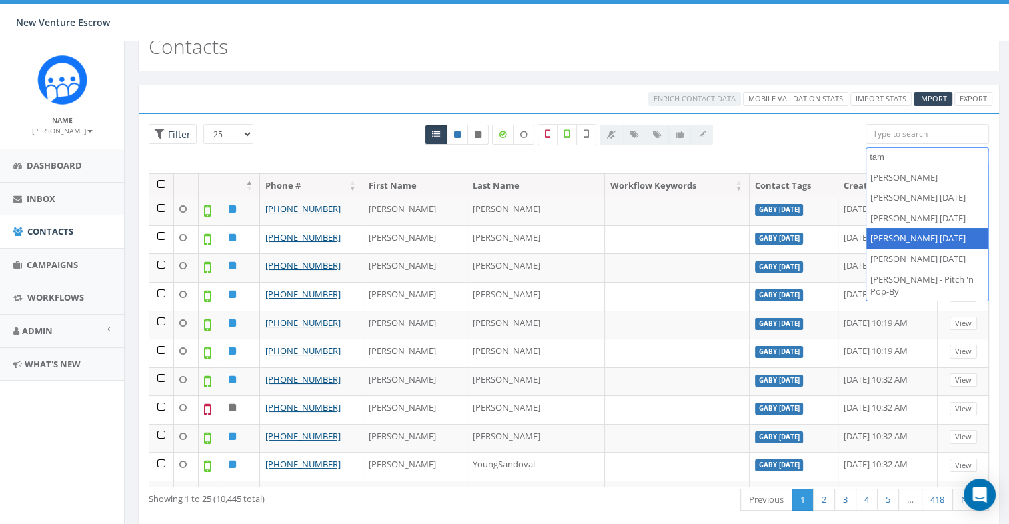
scroll to position [29, 0]
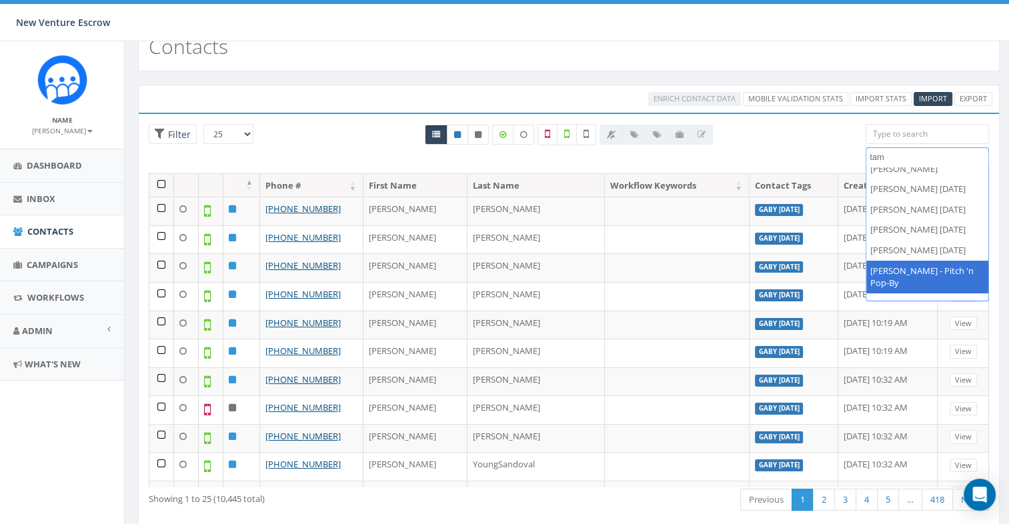
type textarea "tam"
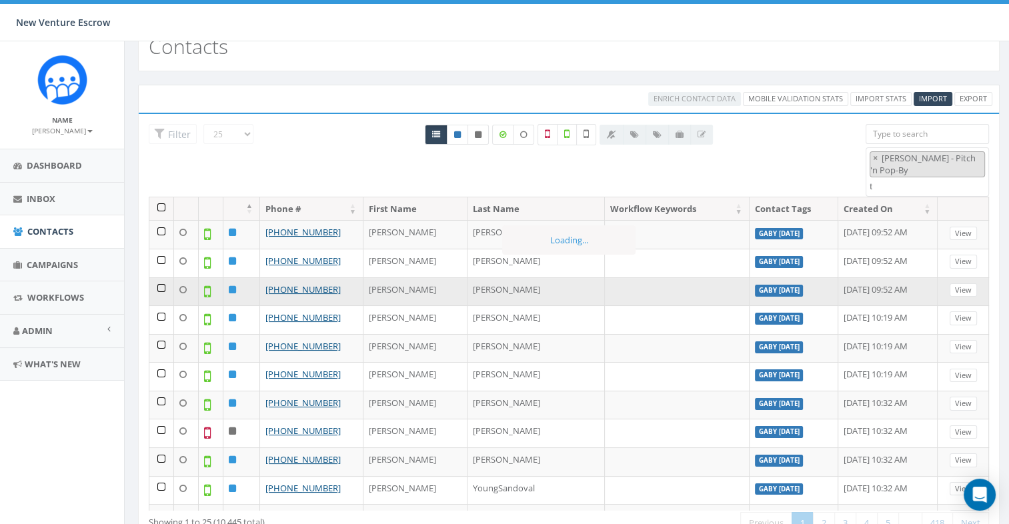
select select "[PERSON_NAME] - Pitch 'n Pop-By"
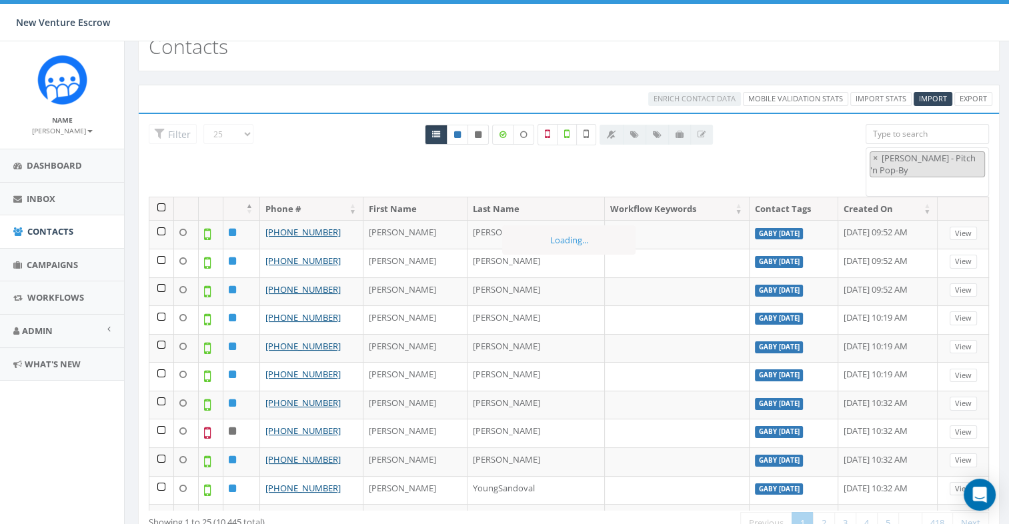
scroll to position [4060, 0]
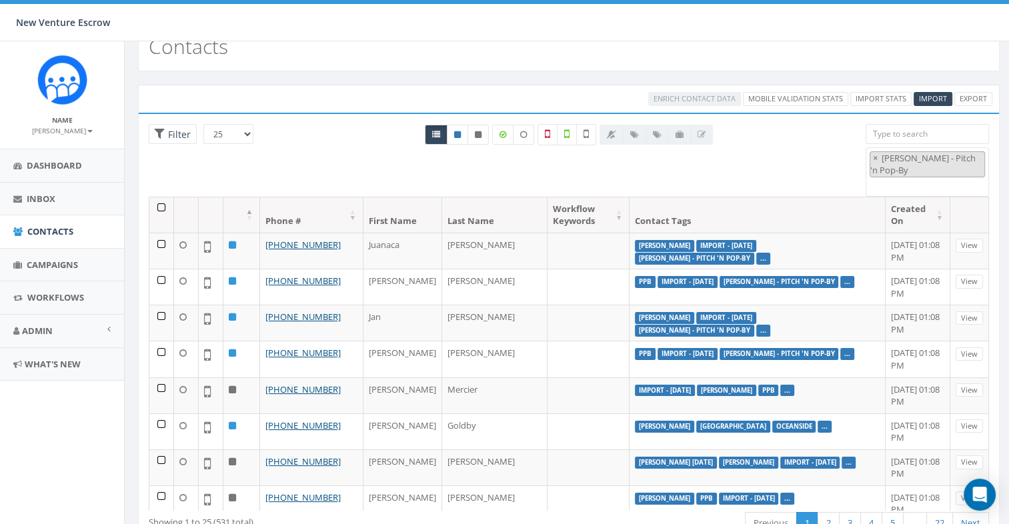
click at [158, 208] on th at bounding box center [161, 214] width 25 height 35
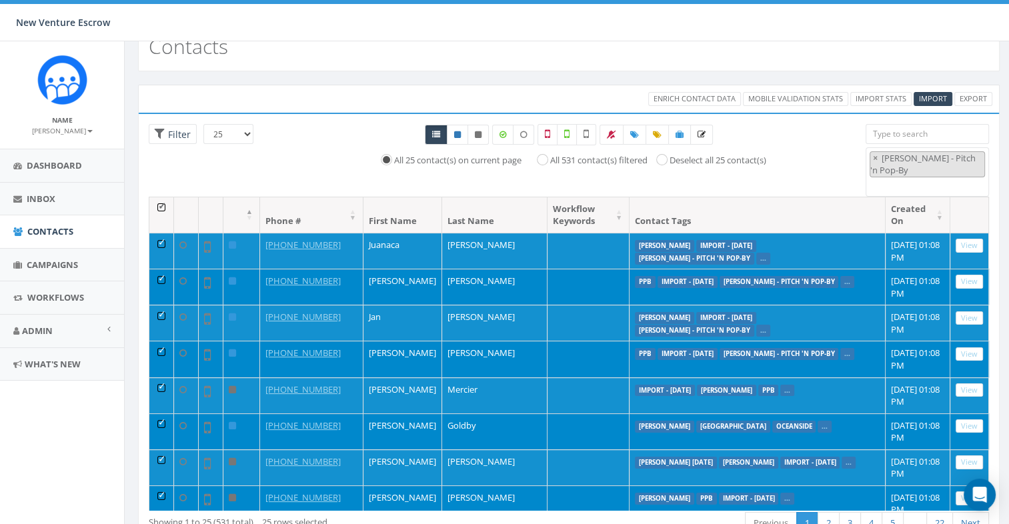
click at [552, 156] on label "All 531 contact(s) filtered" at bounding box center [598, 160] width 97 height 13
click at [550, 156] on input "All 531 contact(s) filtered" at bounding box center [546, 159] width 9 height 9
radio input "true"
click at [636, 131] on icon at bounding box center [634, 135] width 9 height 8
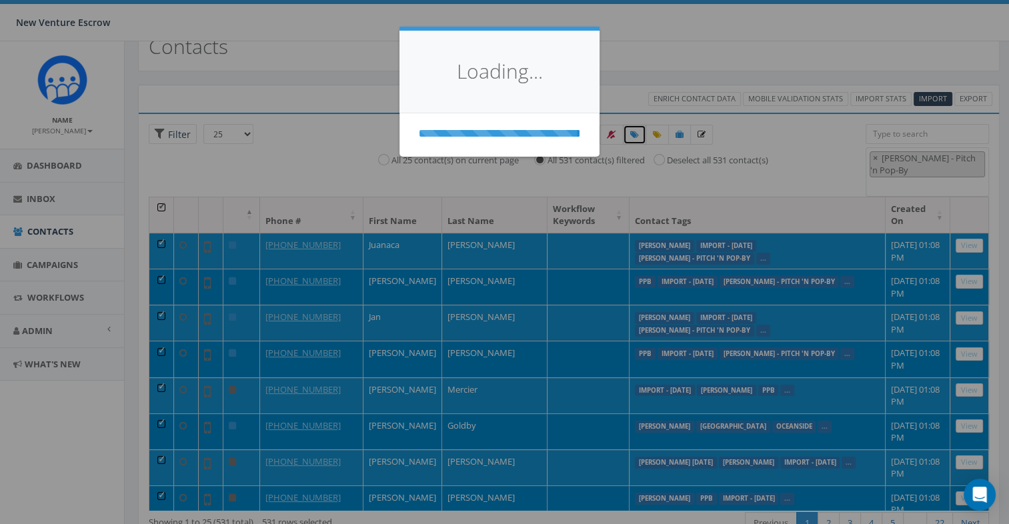
select select
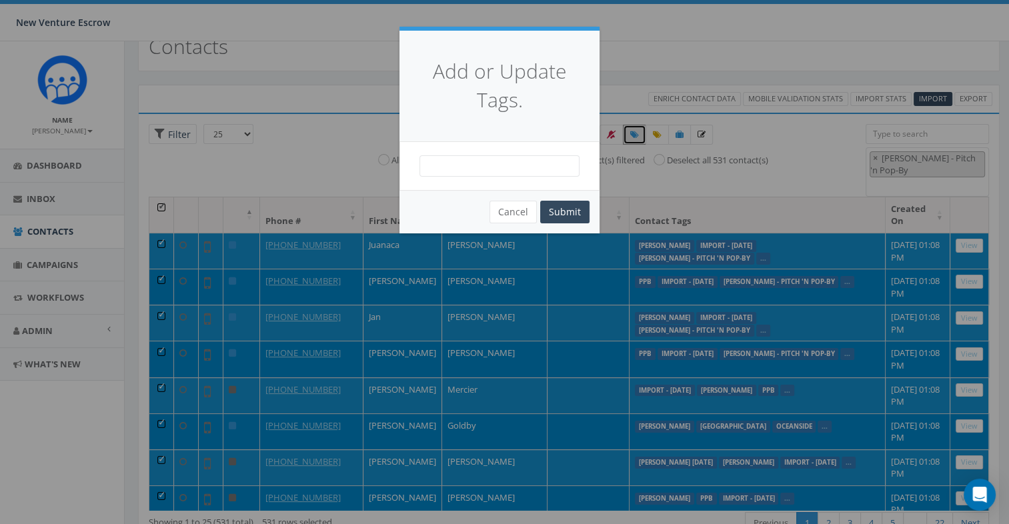
click at [509, 165] on span at bounding box center [500, 165] width 160 height 21
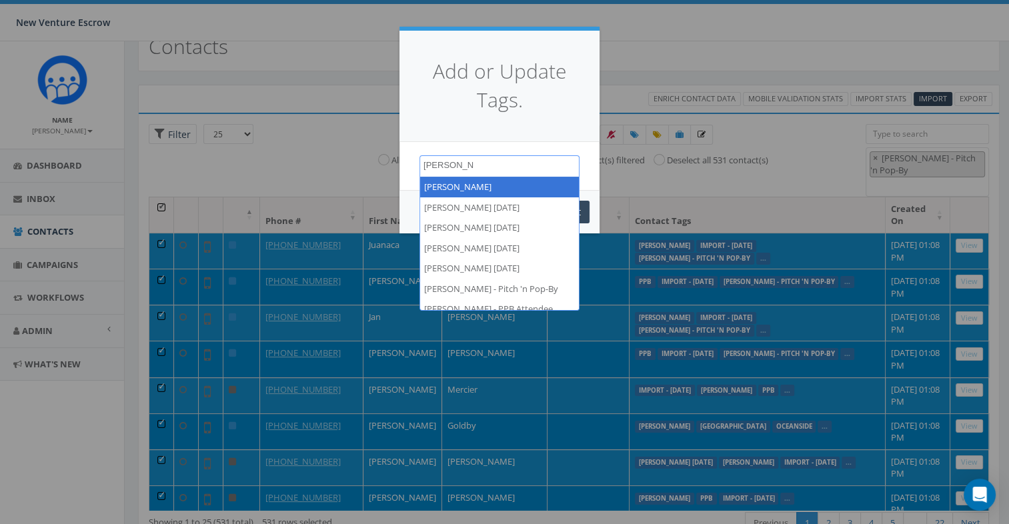
type textarea "tamarra"
select select "[PERSON_NAME]"
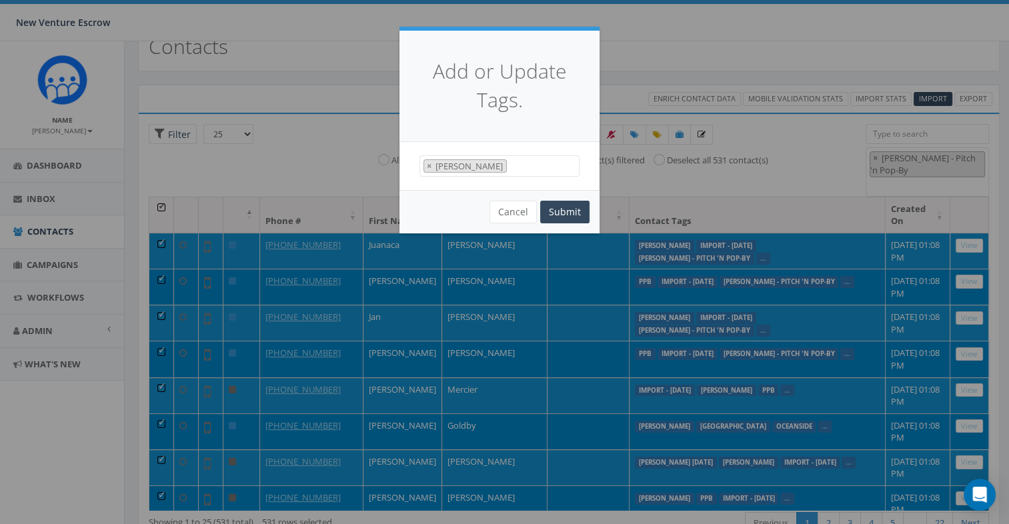
scroll to position [4757, 0]
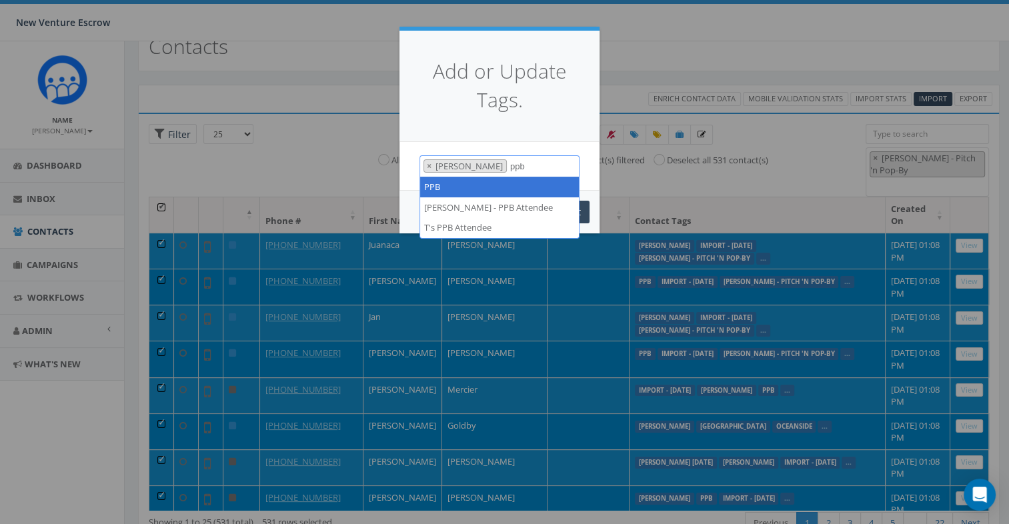
type textarea "ppb"
select select "PPB"
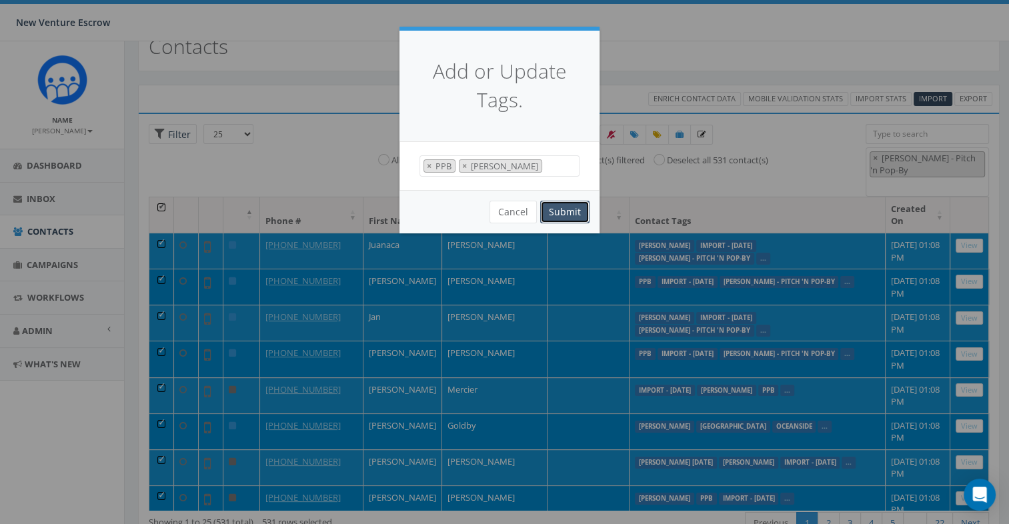
click at [564, 207] on button "Submit" at bounding box center [564, 212] width 49 height 23
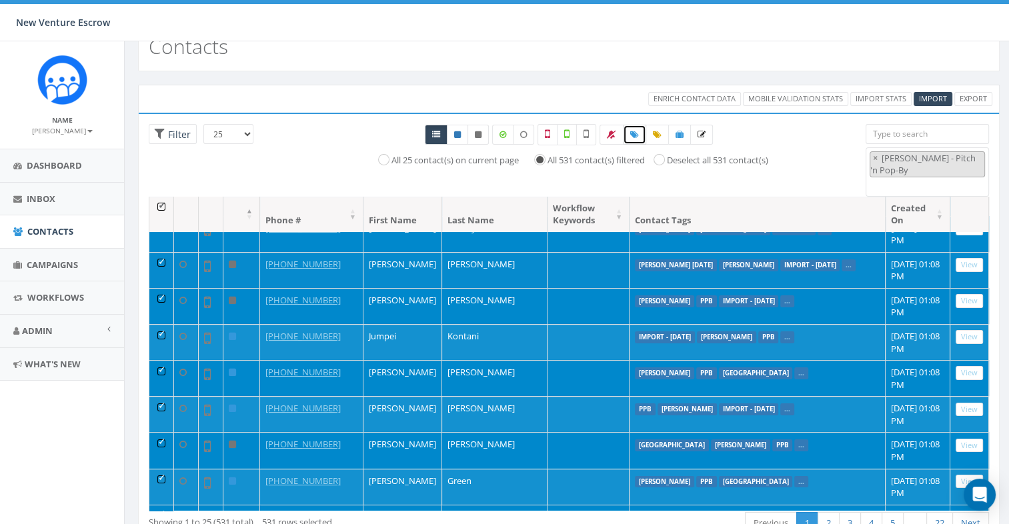
scroll to position [0, 0]
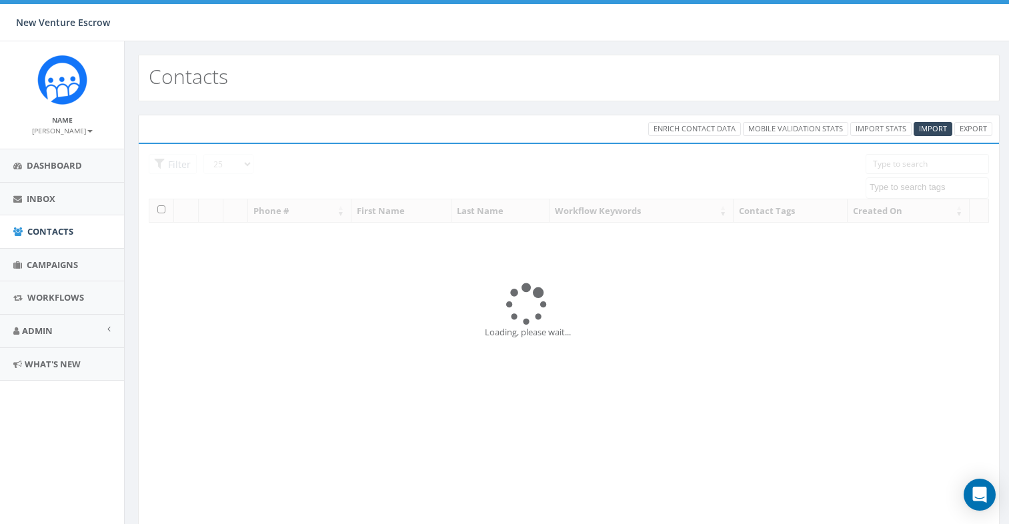
select select
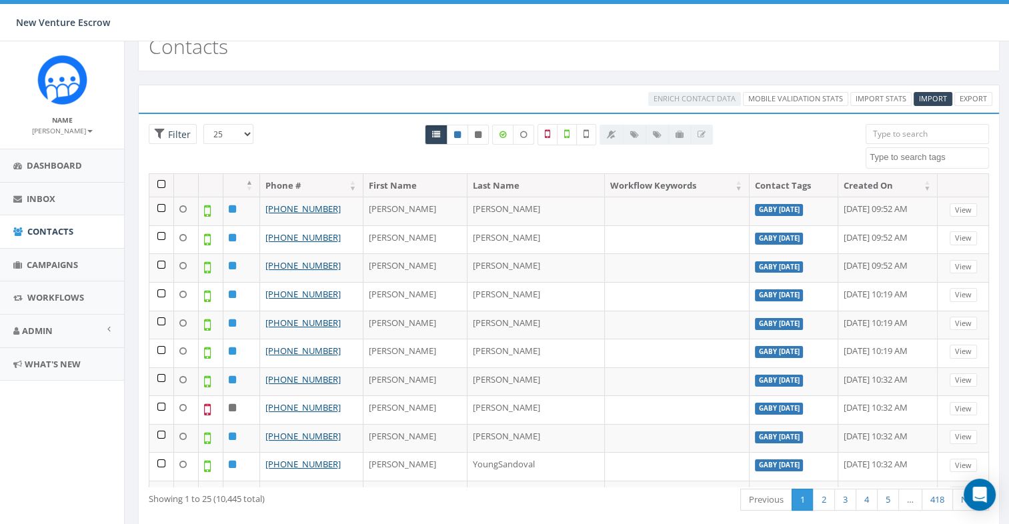
click at [921, 153] on textarea "Search" at bounding box center [929, 157] width 119 height 12
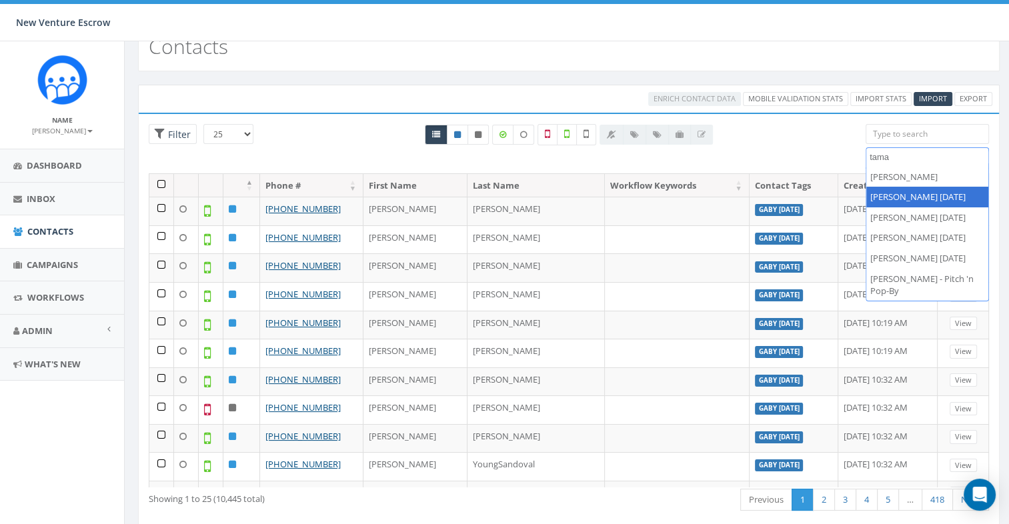
scroll to position [29, 0]
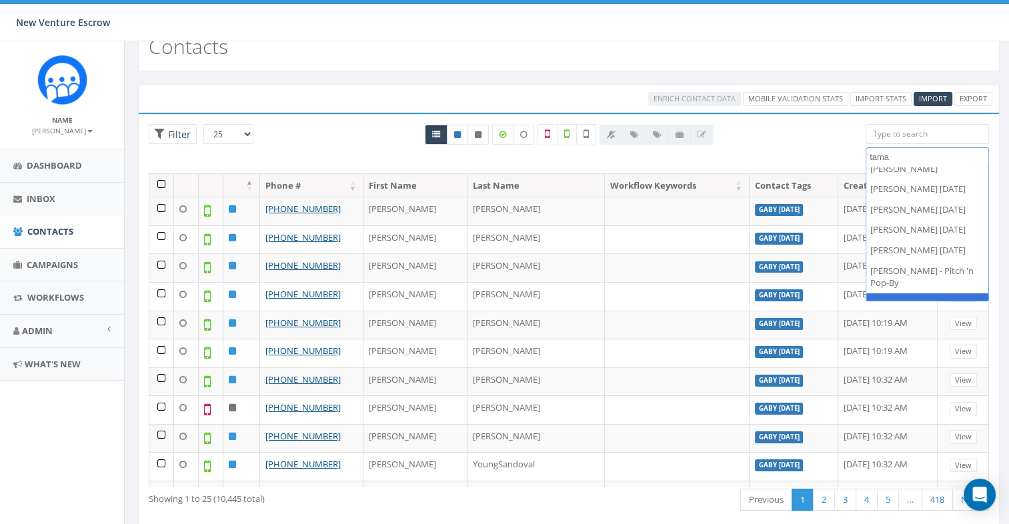
type textarea "tama"
select select "[PERSON_NAME] - PPB Attendee"
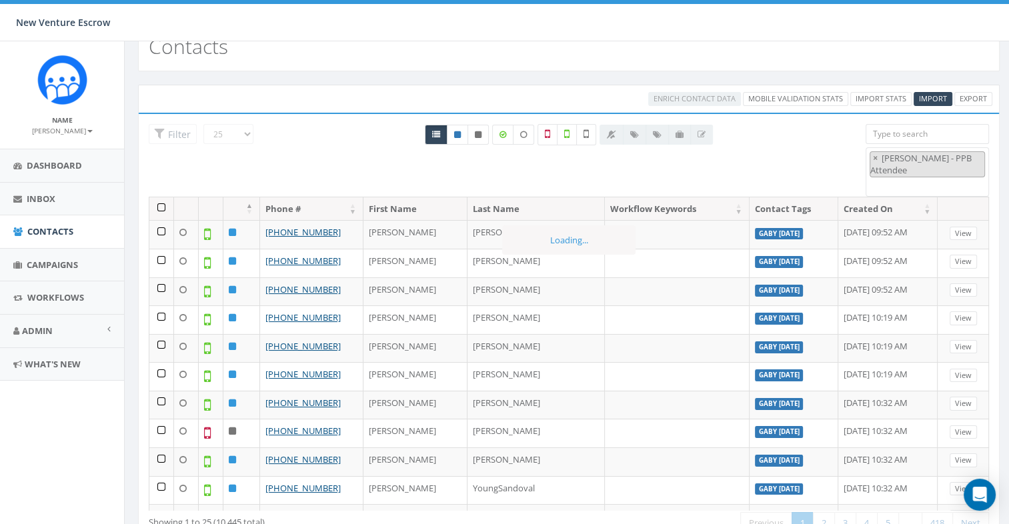
scroll to position [4072, 0]
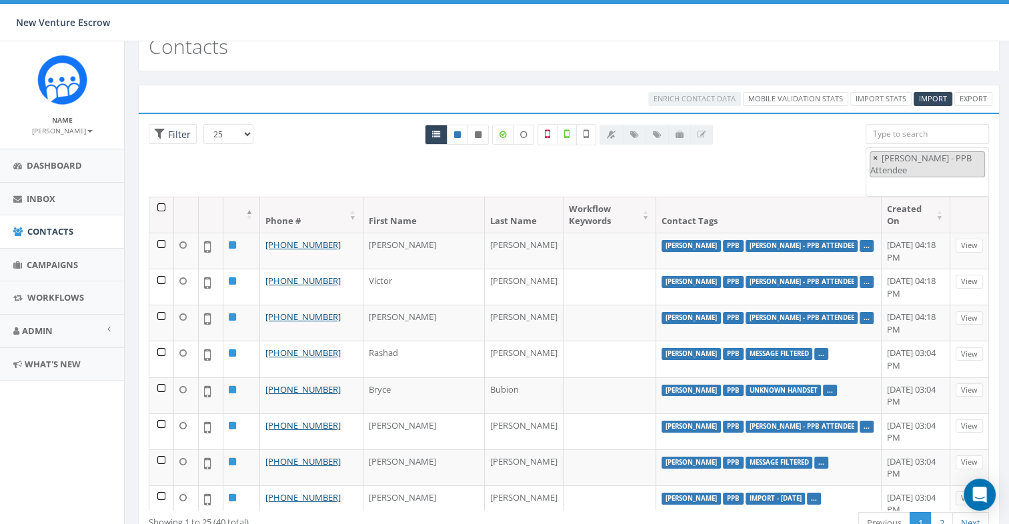
click at [875, 157] on span "×" at bounding box center [875, 158] width 5 height 12
select select
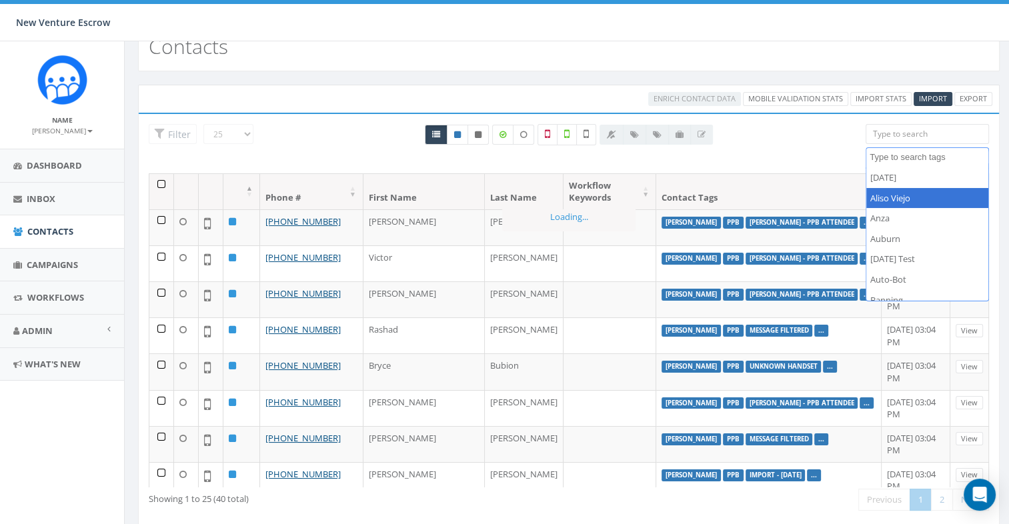
scroll to position [267, 0]
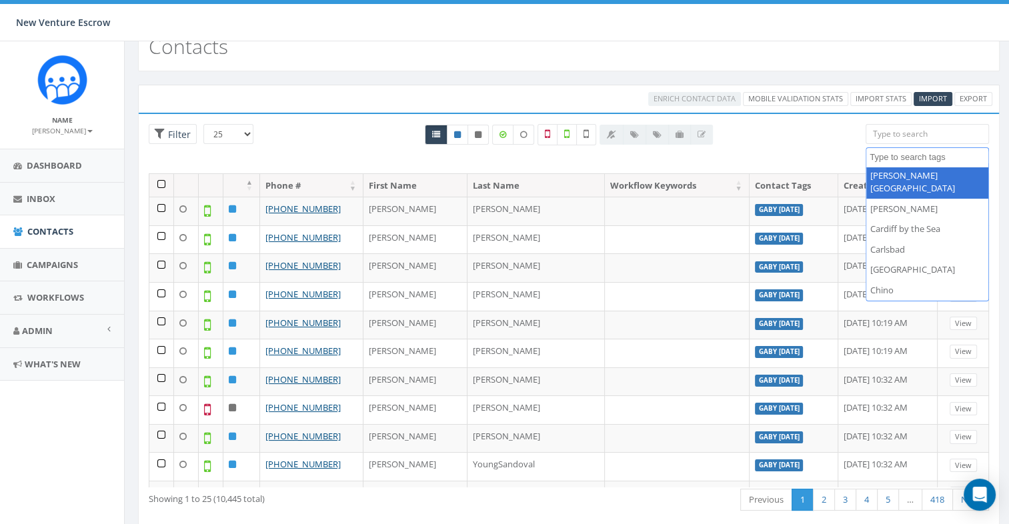
click at [927, 153] on textarea "Search" at bounding box center [929, 157] width 119 height 12
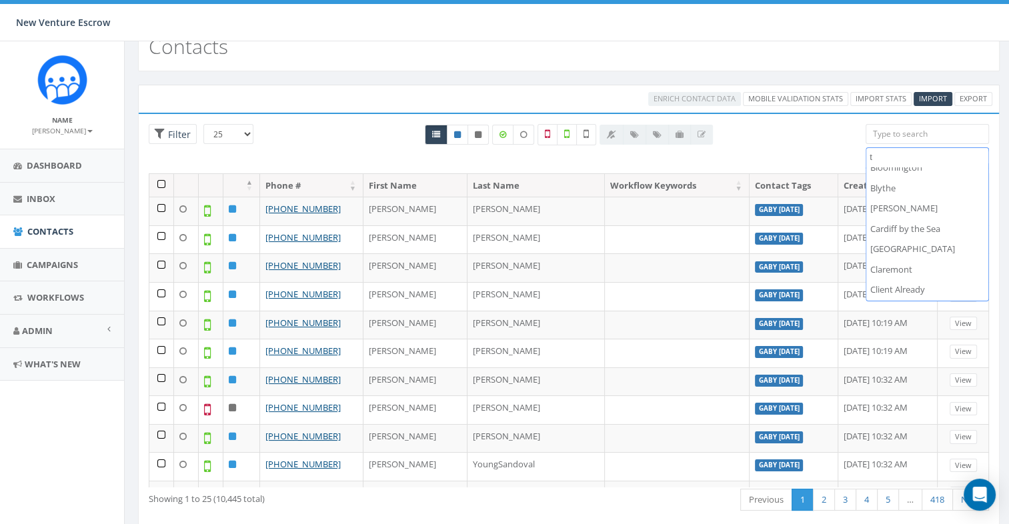
scroll to position [0, 0]
type textarea "t"
click at [916, 163] on span "t" at bounding box center [927, 157] width 123 height 21
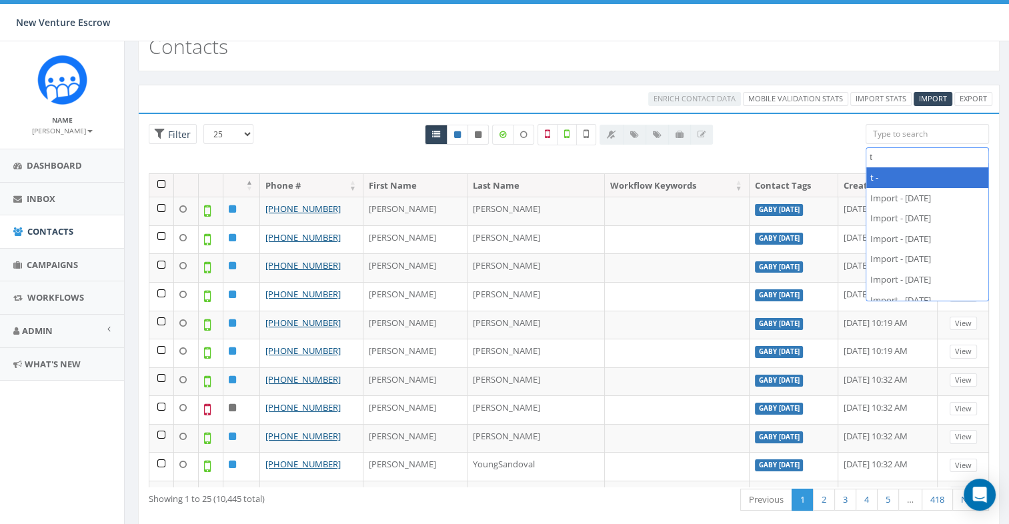
type textarea "t"
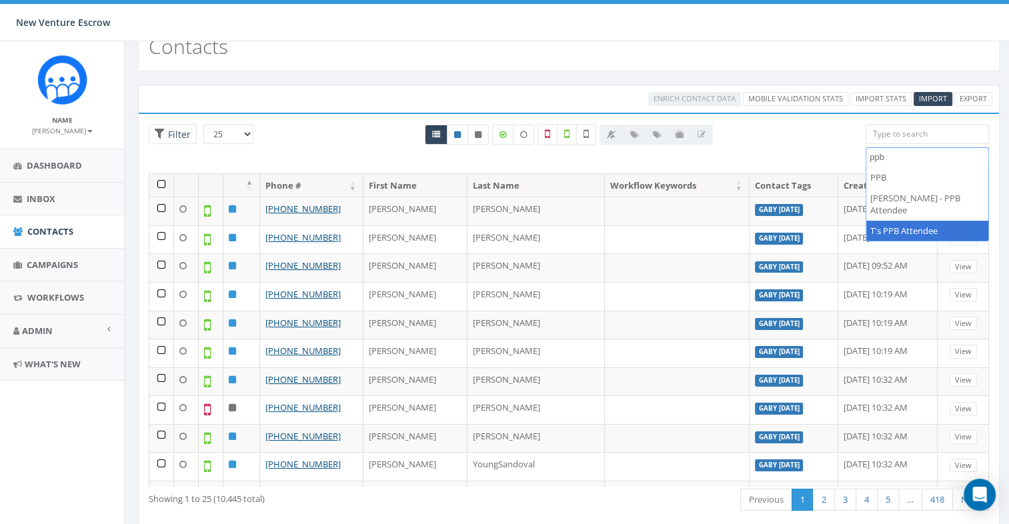
type textarea "ppb"
select select "T's PPB Attendee"
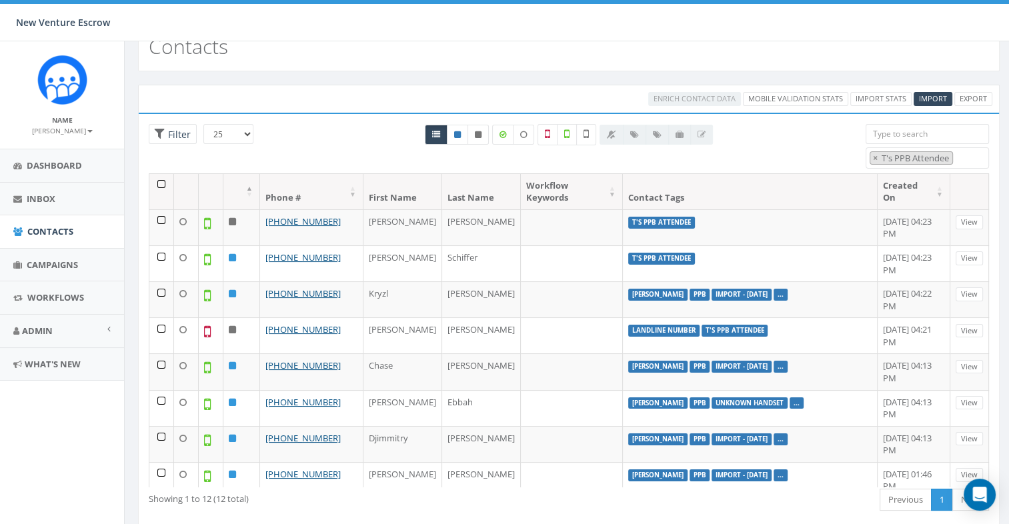
click at [160, 183] on th at bounding box center [161, 191] width 25 height 35
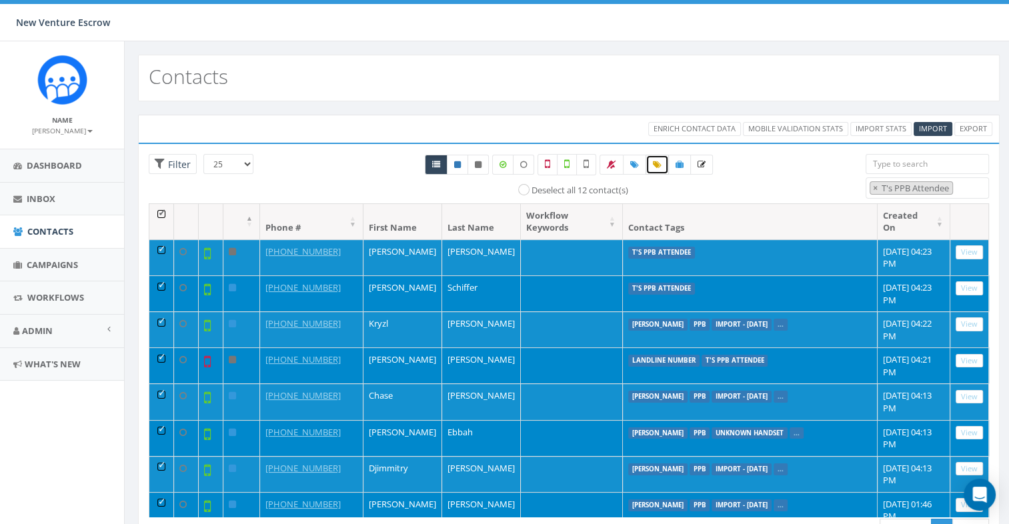
click at [656, 165] on icon at bounding box center [657, 165] width 9 height 8
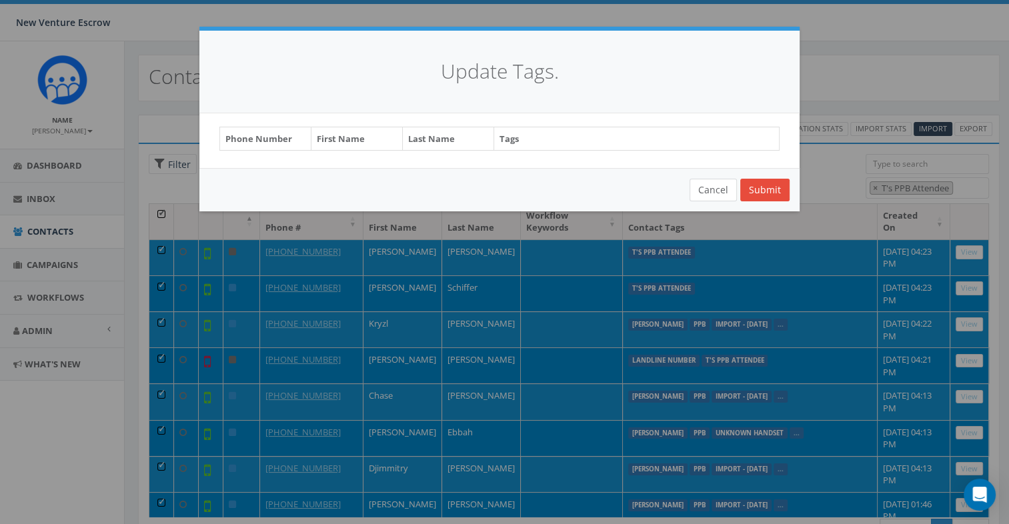
select select "T"
select select "[PERSON_NAME]"
select select "landline number"
select select "[PERSON_NAME]"
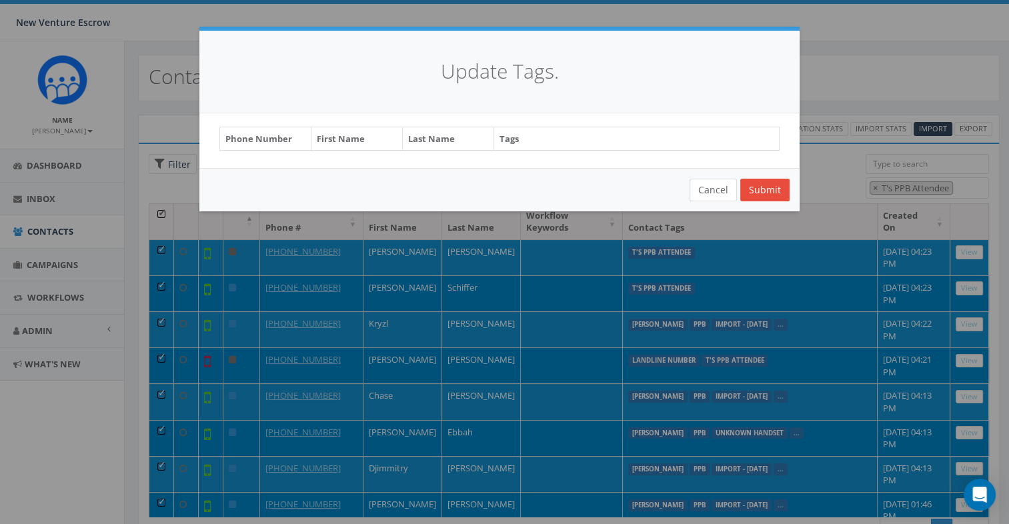
select select "[PERSON_NAME]"
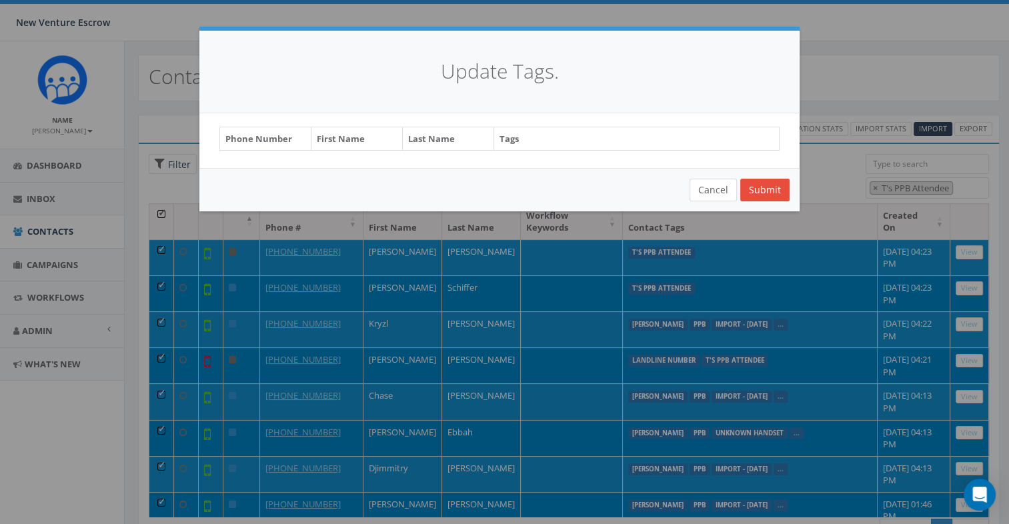
select select "[PERSON_NAME]"
select select "Import - [DATE]"
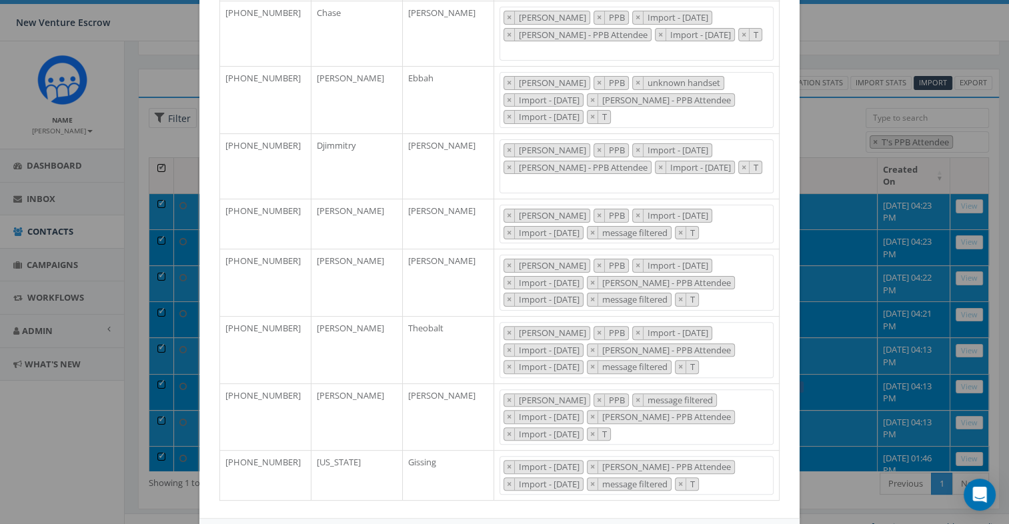
scroll to position [60, 0]
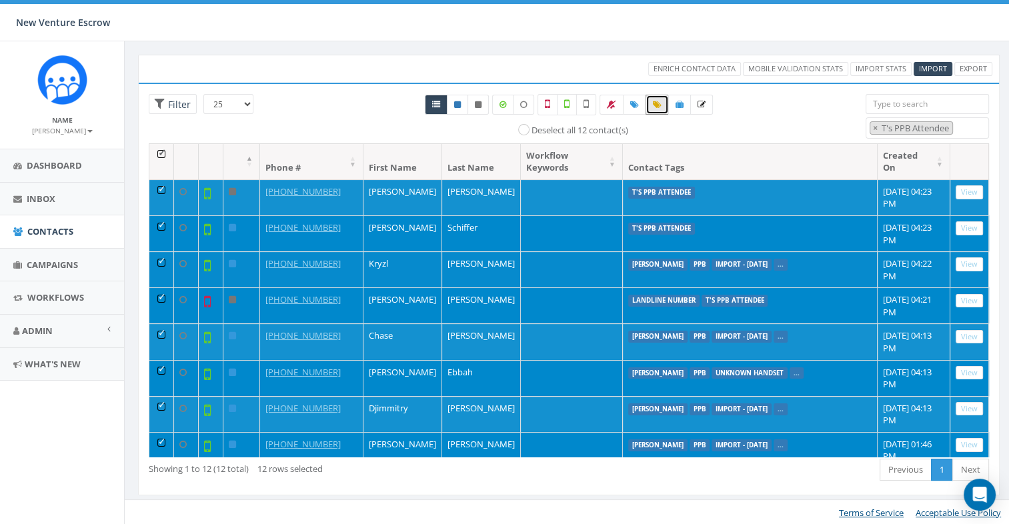
click at [774, 263] on label "..." at bounding box center [781, 265] width 14 height 12
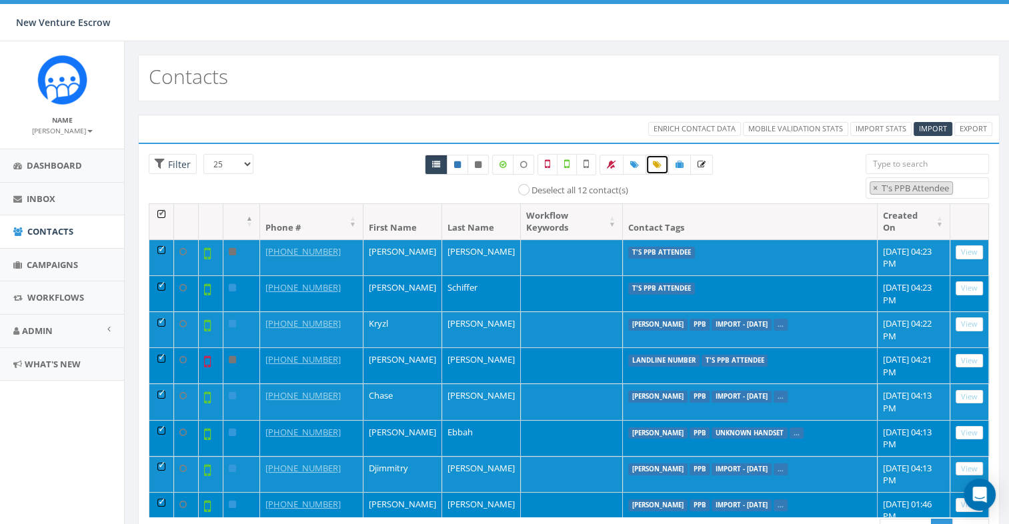
click at [656, 165] on icon at bounding box center [657, 165] width 9 height 8
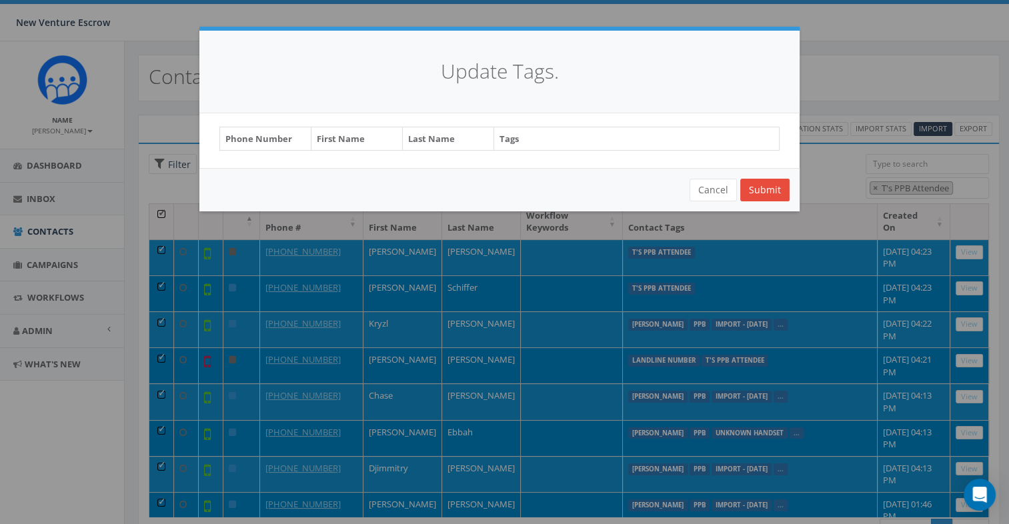
select select "T"
select select "[PERSON_NAME]"
select select "landline number"
select select "[PERSON_NAME]"
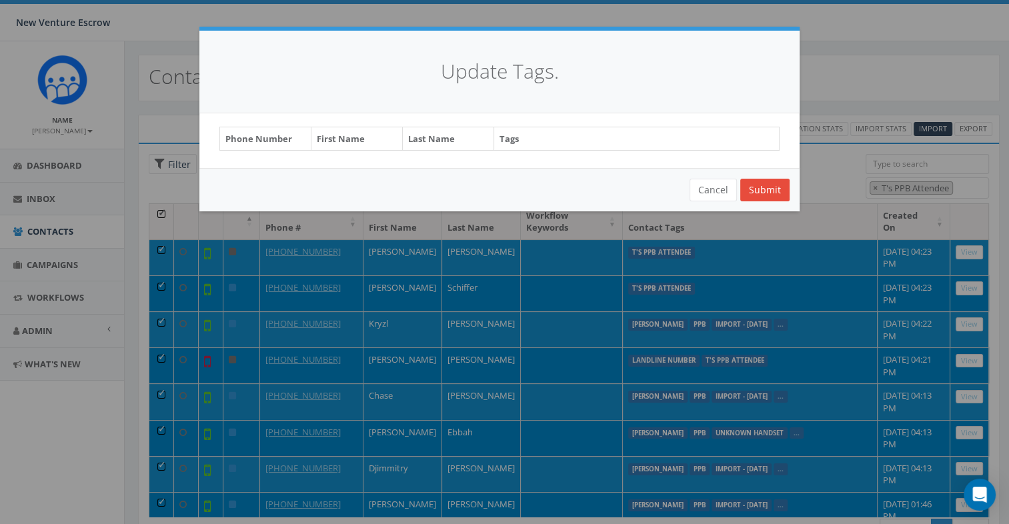
select select "[PERSON_NAME]"
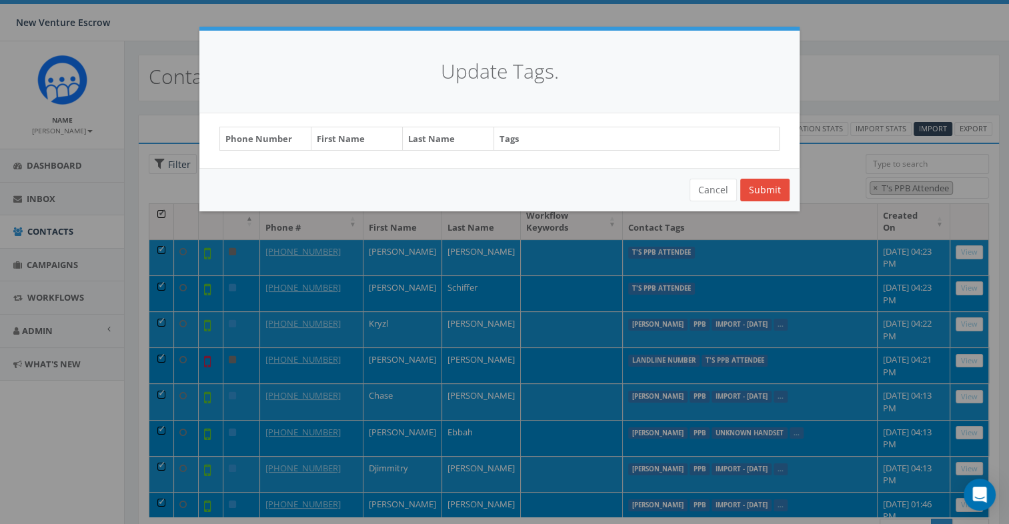
select select "[PERSON_NAME]"
select select "Import - [DATE]"
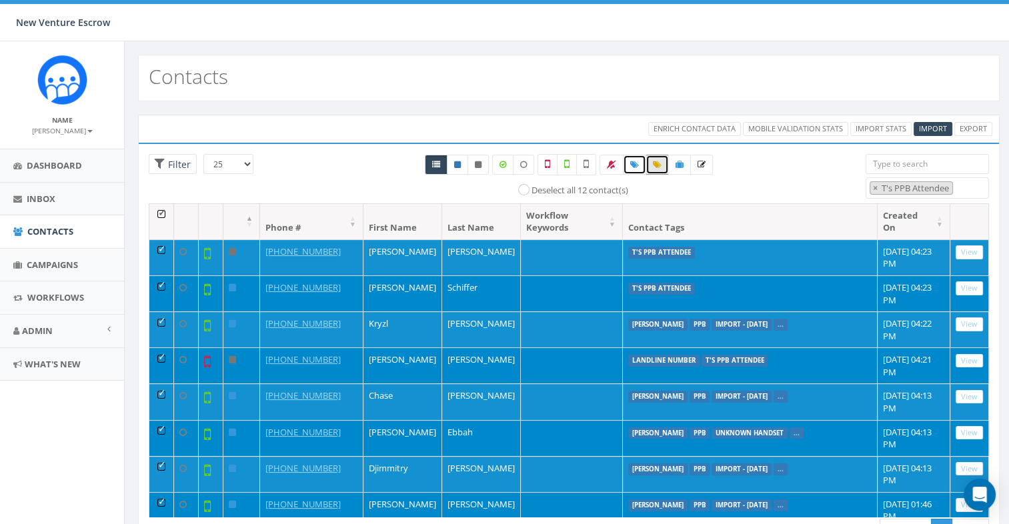
click at [627, 162] on link at bounding box center [634, 165] width 23 height 20
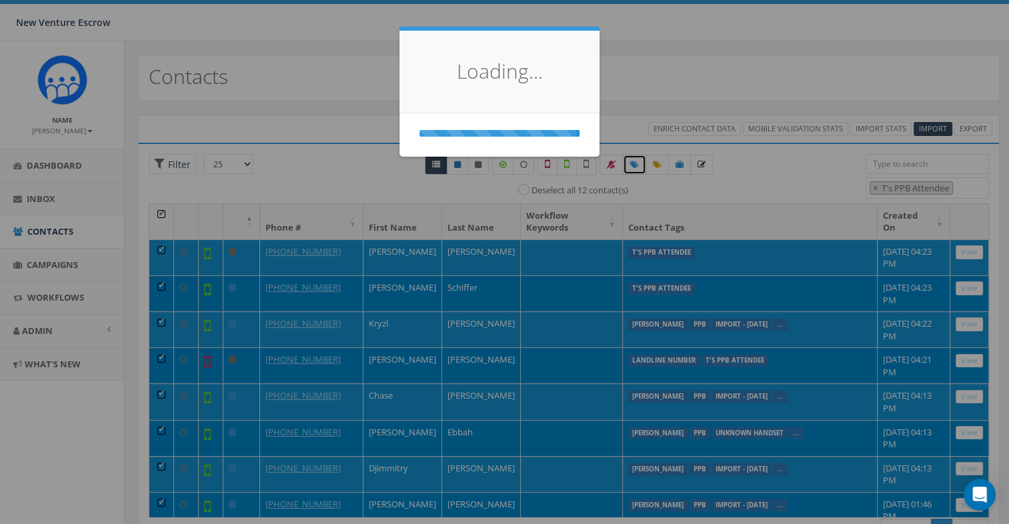
select select
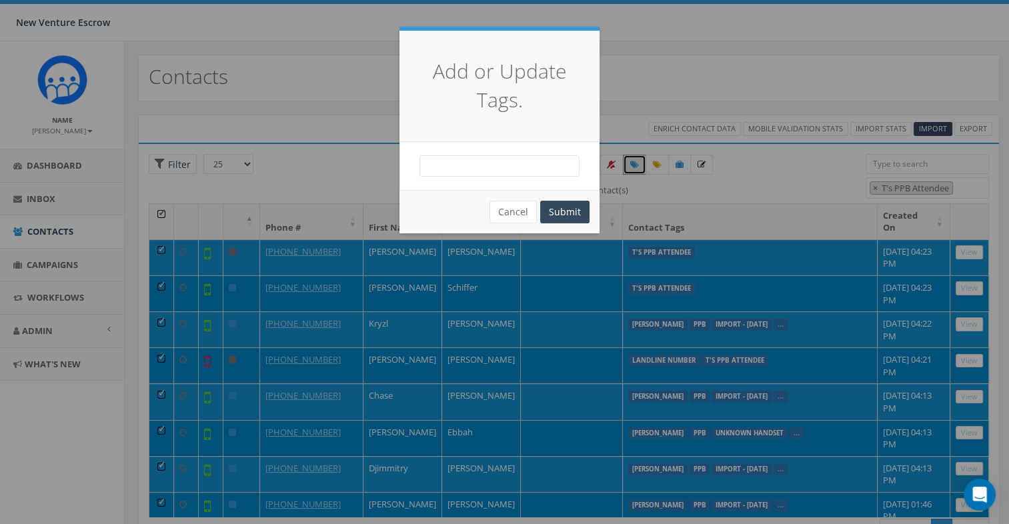
click at [517, 159] on span at bounding box center [500, 165] width 160 height 21
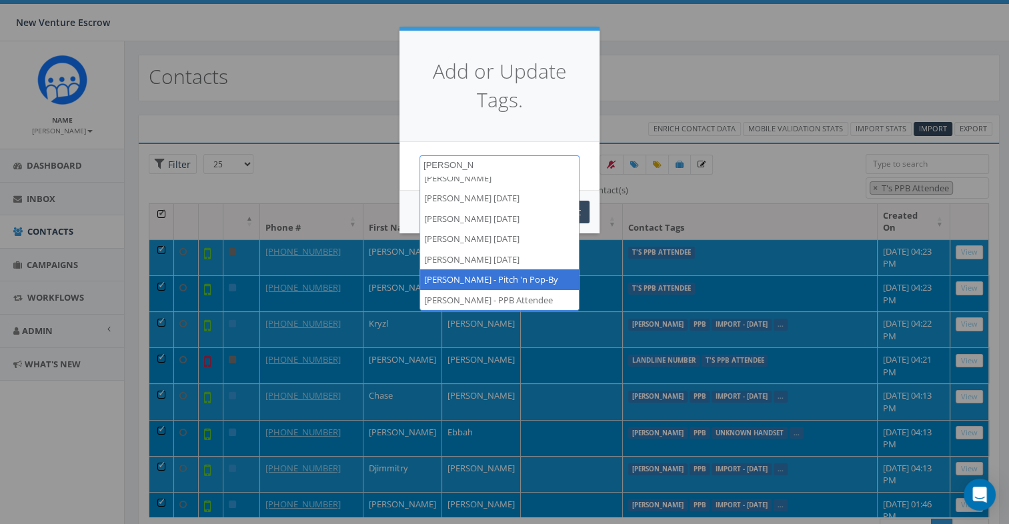
type textarea "[PERSON_NAME]"
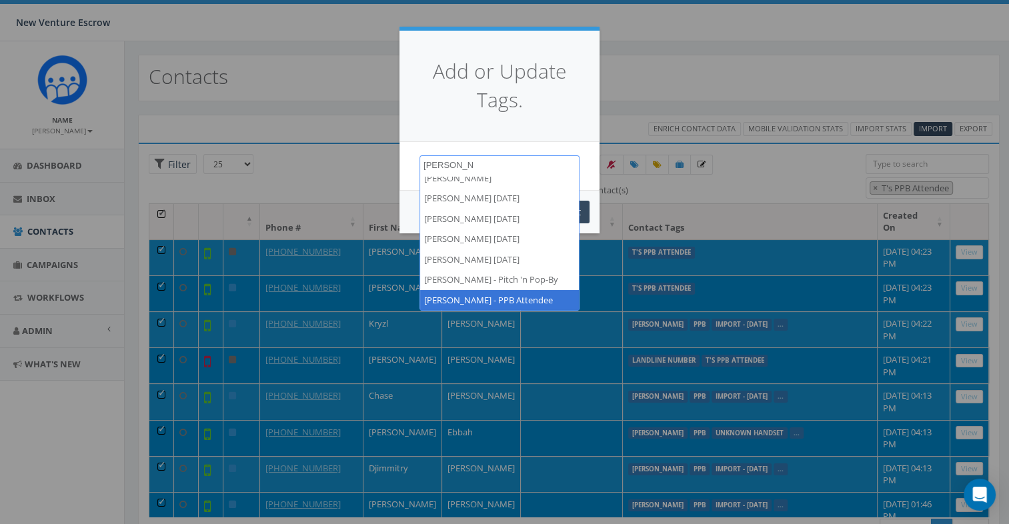
select select "[PERSON_NAME] - PPB Attendee"
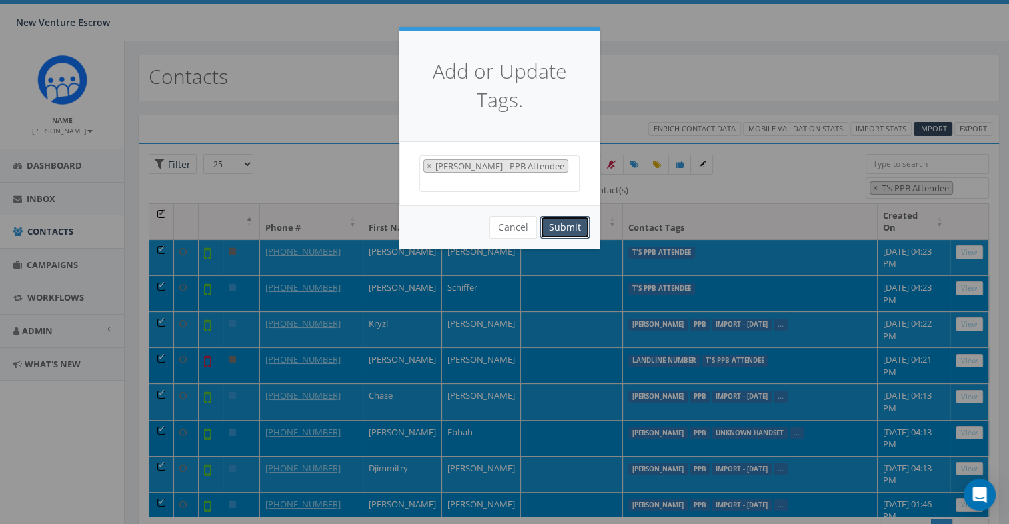
click at [573, 219] on button "Submit" at bounding box center [564, 227] width 49 height 23
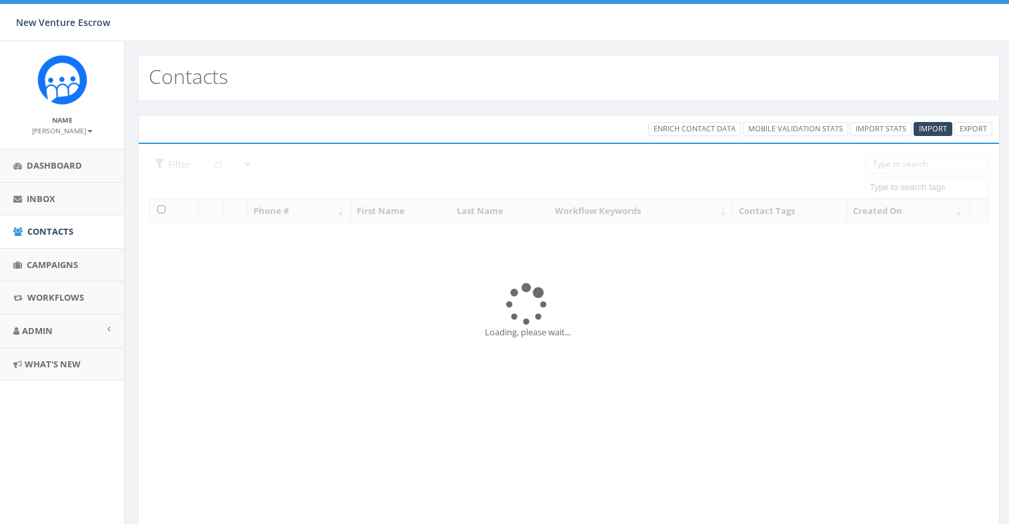
select select
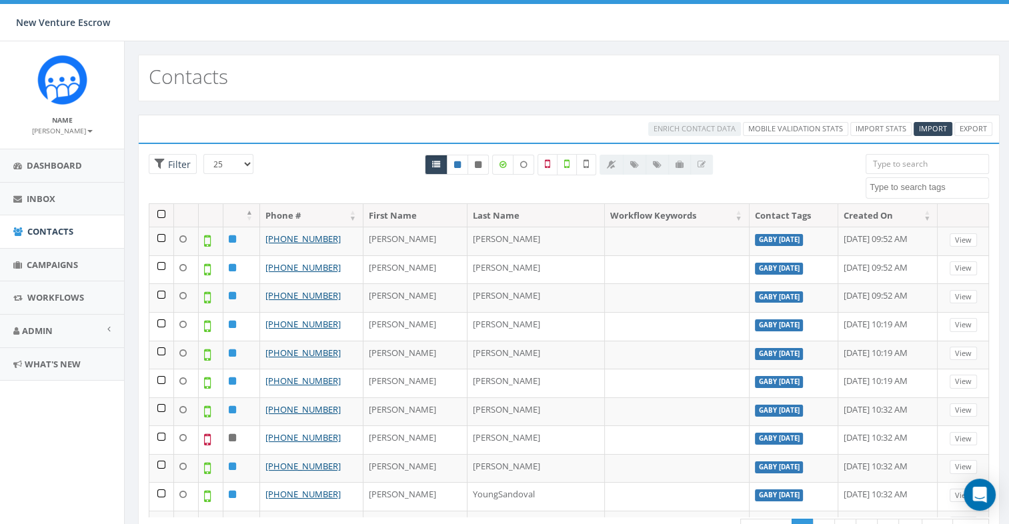
click at [929, 163] on input "search" at bounding box center [927, 164] width 123 height 20
click at [927, 177] on span at bounding box center [927, 187] width 123 height 21
type textarea "t's"
select select "T's PPB Attendee"
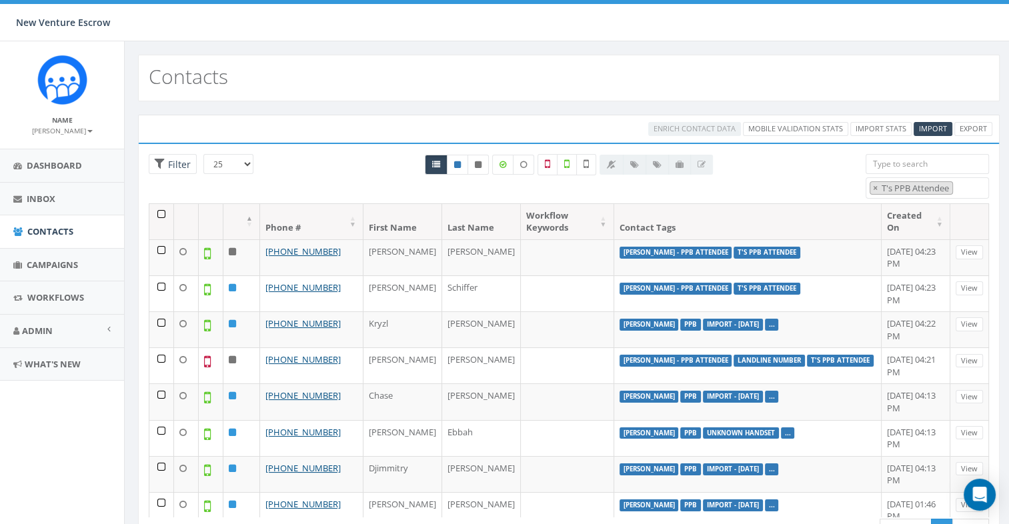
click at [755, 179] on div "All 0 contact(s) on current page All 10445 contact(s) filtered" at bounding box center [569, 178] width 574 height 49
click at [163, 210] on th at bounding box center [161, 221] width 25 height 35
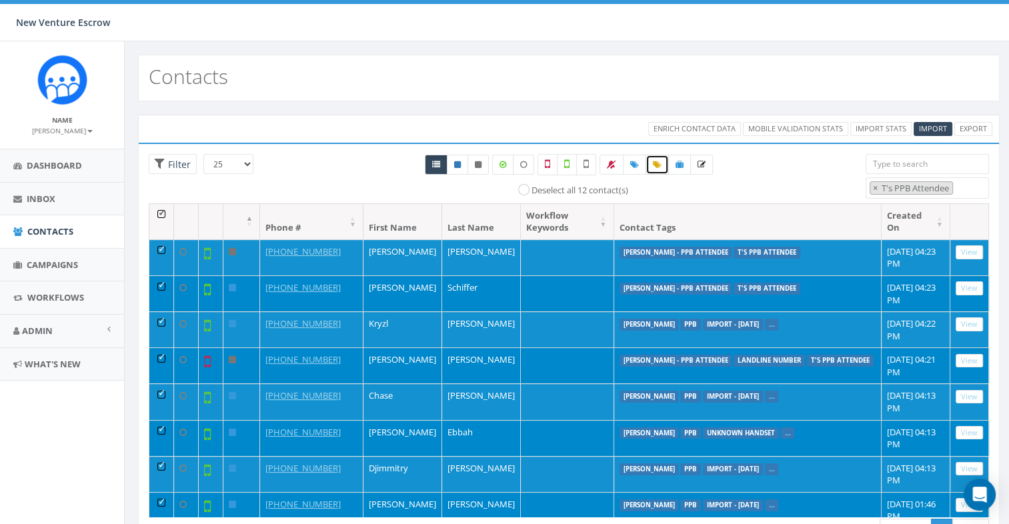
click at [659, 162] on icon at bounding box center [657, 165] width 9 height 8
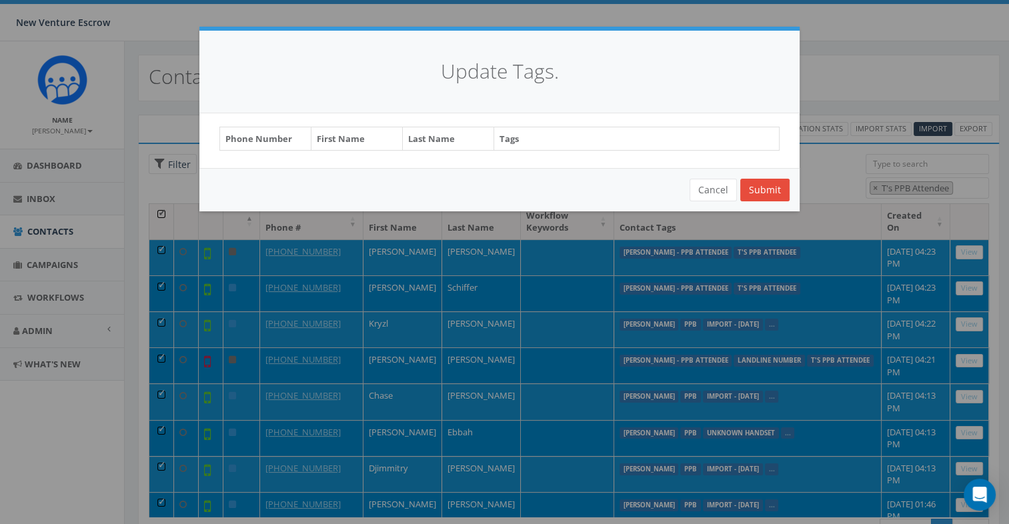
select select "[PERSON_NAME] - PPB Attendee"
select select "[PERSON_NAME]"
select select "[PERSON_NAME] - PPB Attendee"
select select "[PERSON_NAME]"
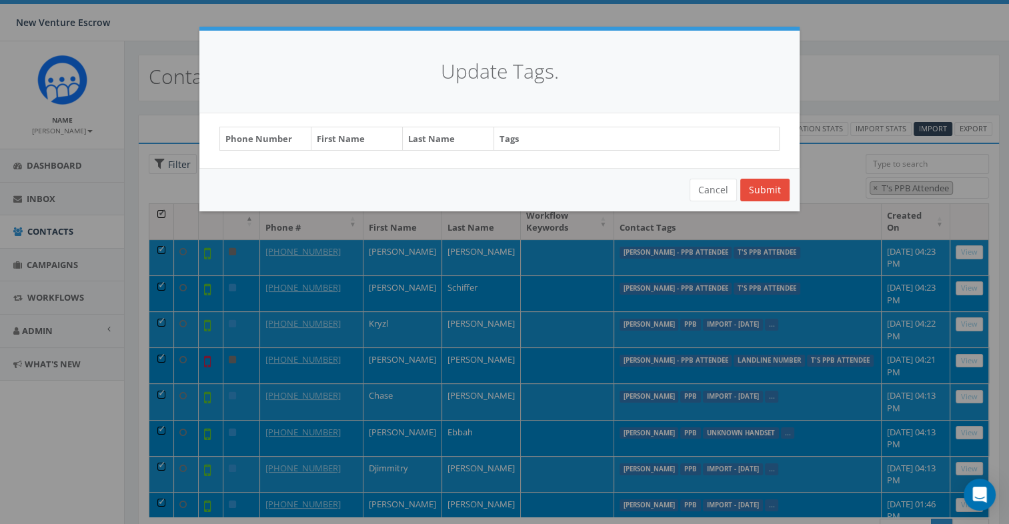
select select "[PERSON_NAME]"
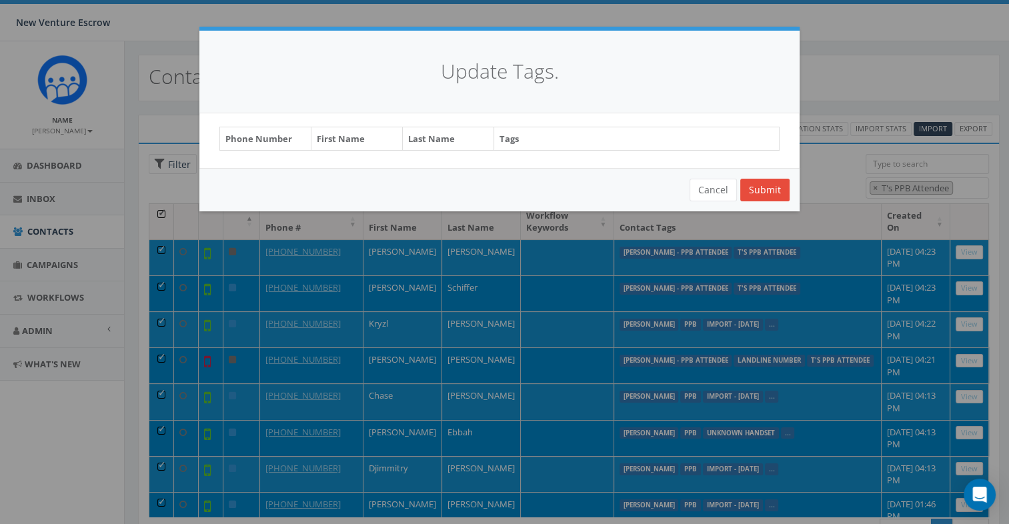
select select "[PERSON_NAME]"
select select "Import - [DATE]"
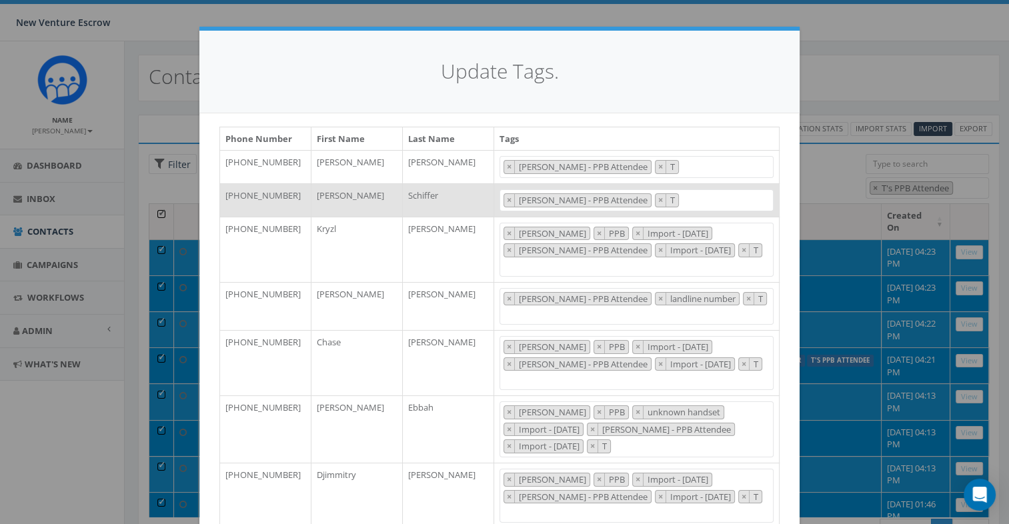
scroll to position [0, 0]
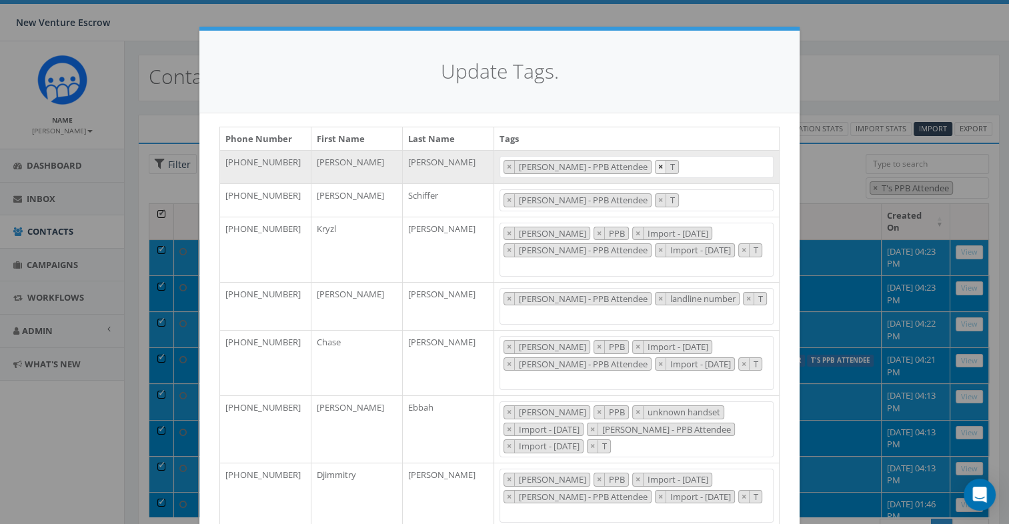
click at [658, 171] on span "×" at bounding box center [660, 167] width 5 height 12
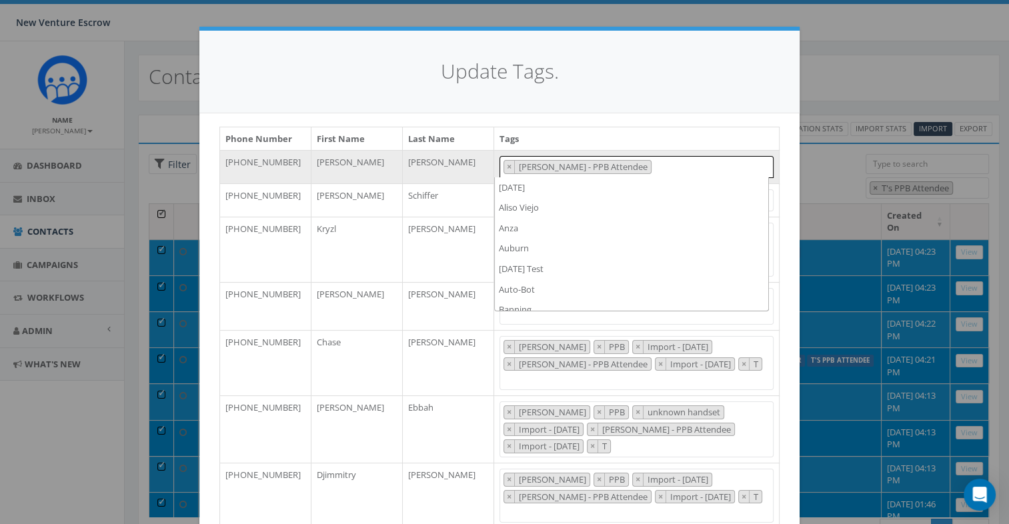
scroll to position [7675, 0]
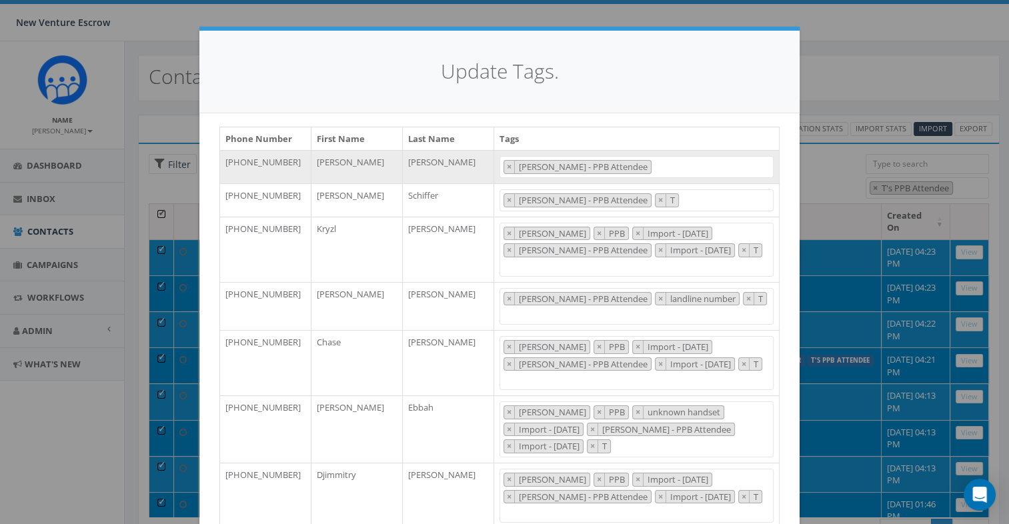
click at [664, 122] on div "Phone Number First Name Last Name Tags [PHONE_NUMBER] [PERSON_NAME] [DATE] [GEO…" at bounding box center [499, 480] width 600 height 735
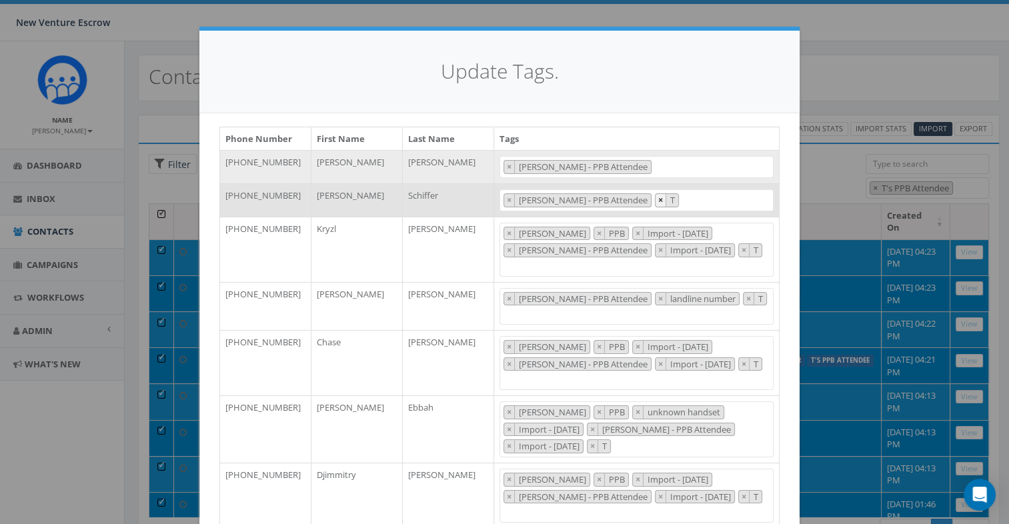
click at [656, 201] on button "×" at bounding box center [661, 200] width 11 height 13
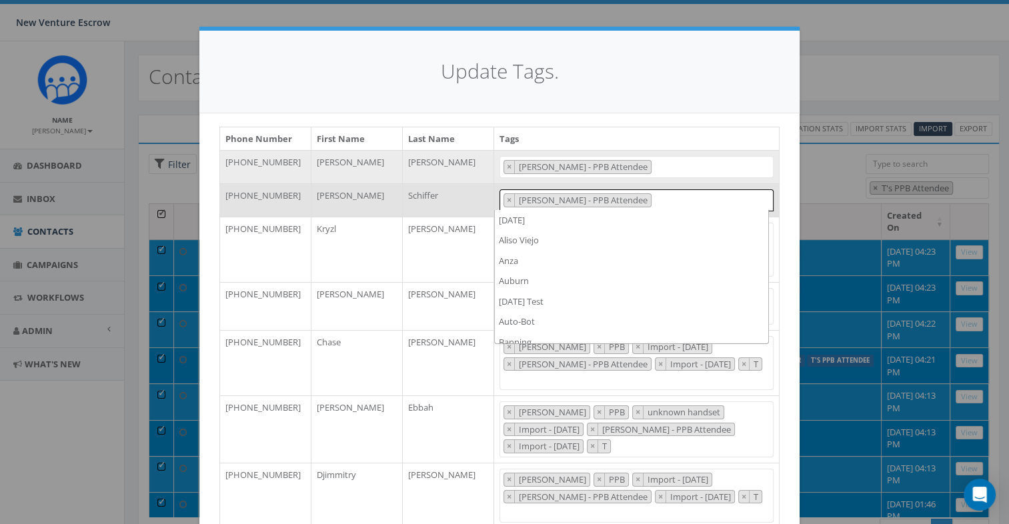
click at [668, 105] on div "Update Tags." at bounding box center [499, 72] width 600 height 83
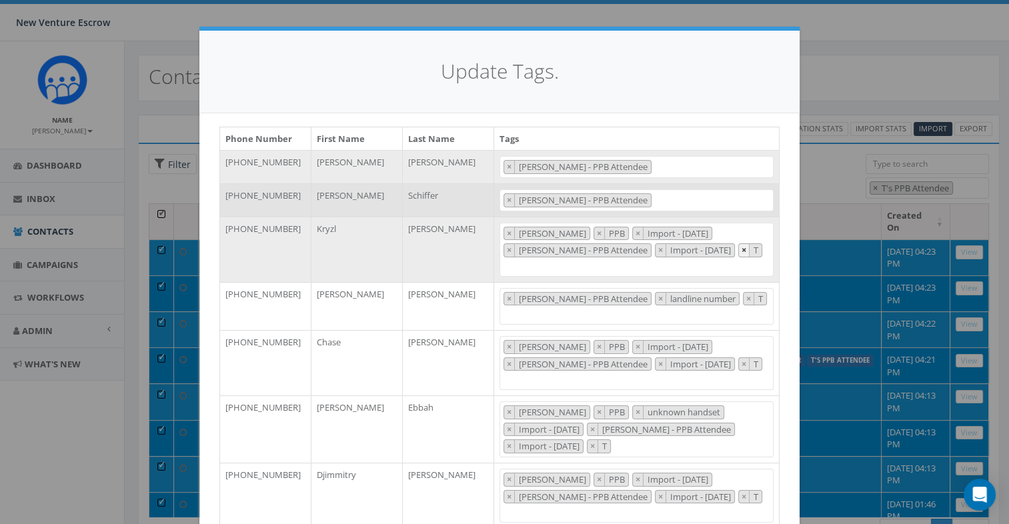
click at [742, 250] on span "×" at bounding box center [744, 250] width 5 height 12
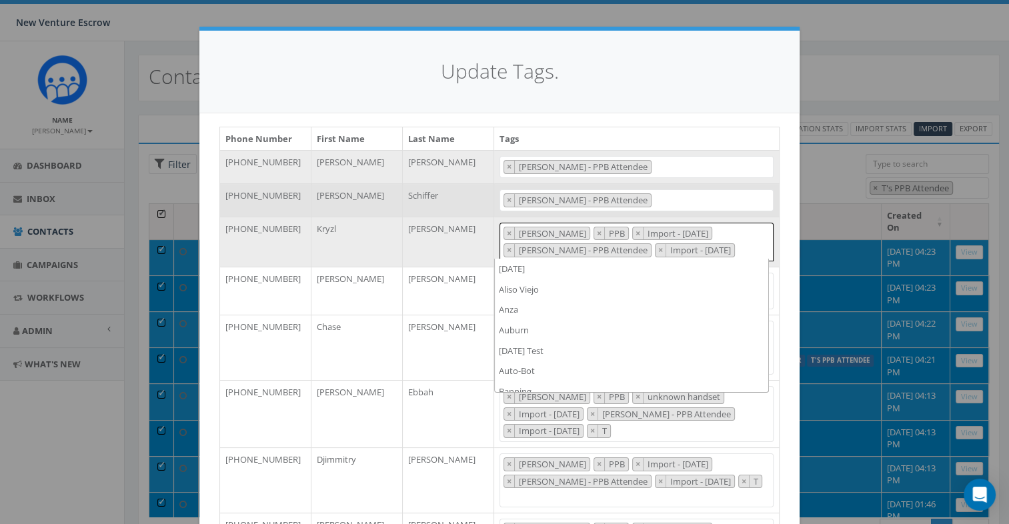
scroll to position [0, 0]
click at [696, 82] on h4 "Update Tags." at bounding box center [499, 71] width 560 height 29
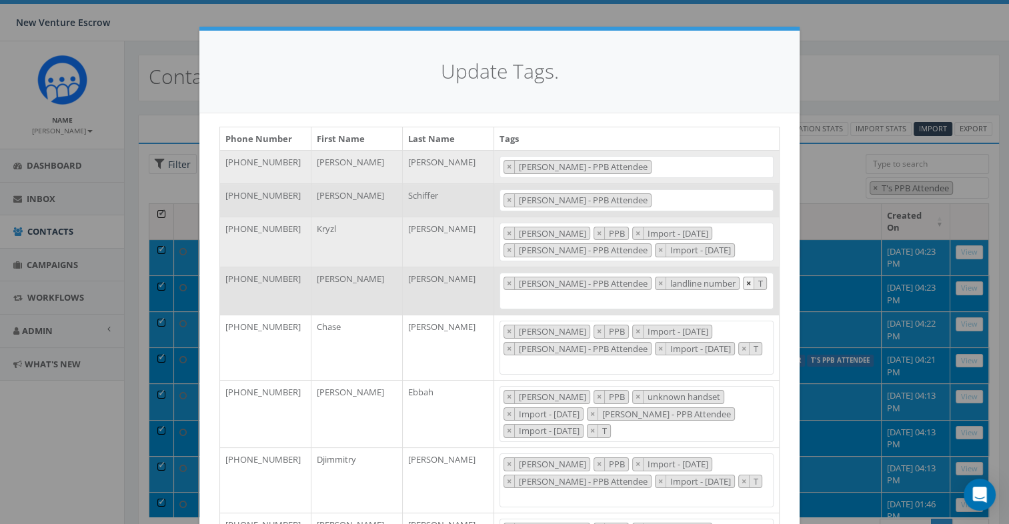
click at [744, 280] on button "×" at bounding box center [749, 284] width 11 height 13
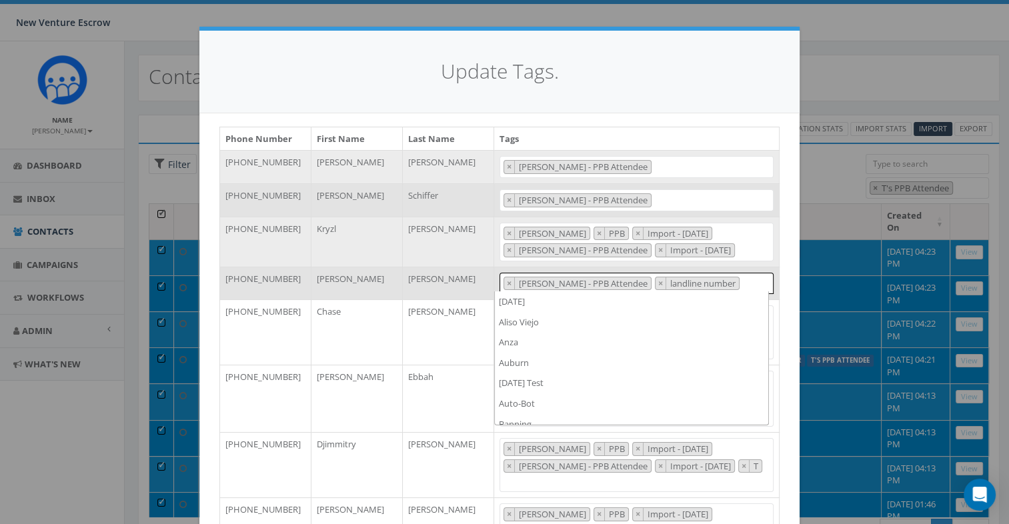
scroll to position [7696, 0]
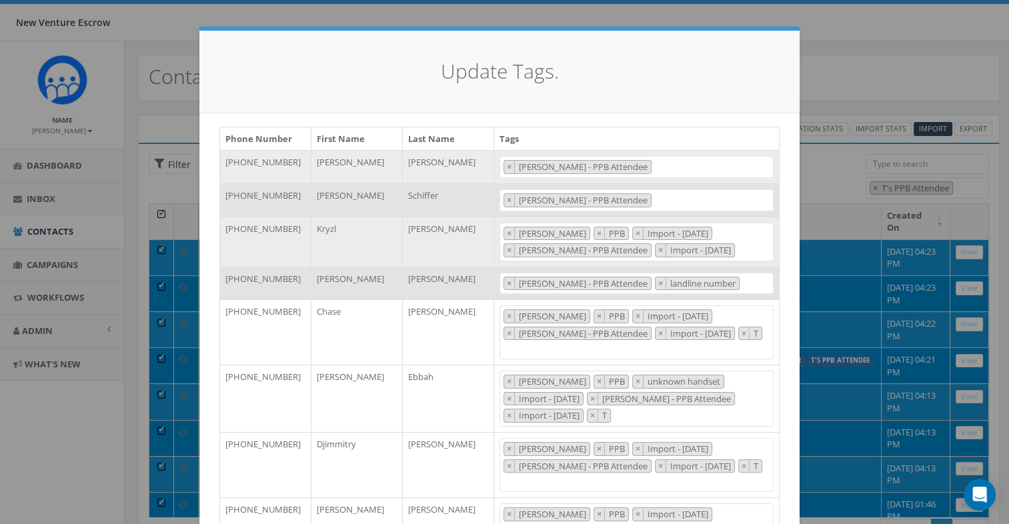
click at [718, 105] on div "Update Tags." at bounding box center [499, 72] width 600 height 83
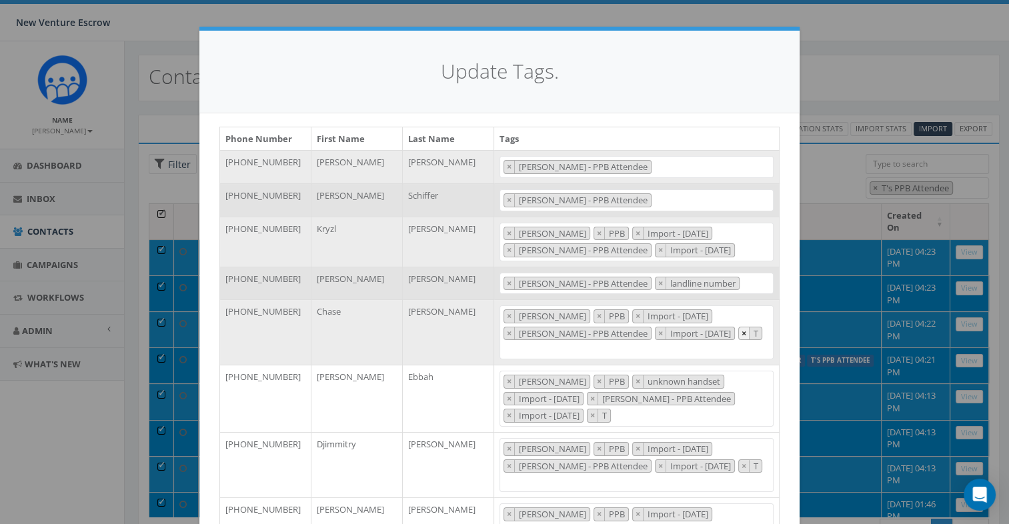
click at [742, 331] on span "×" at bounding box center [744, 334] width 5 height 12
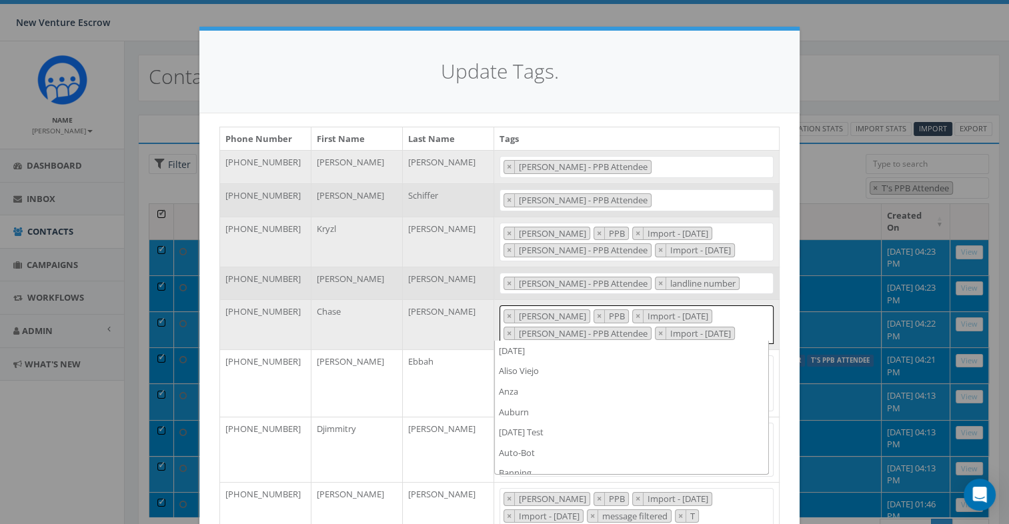
scroll to position [7727, 0]
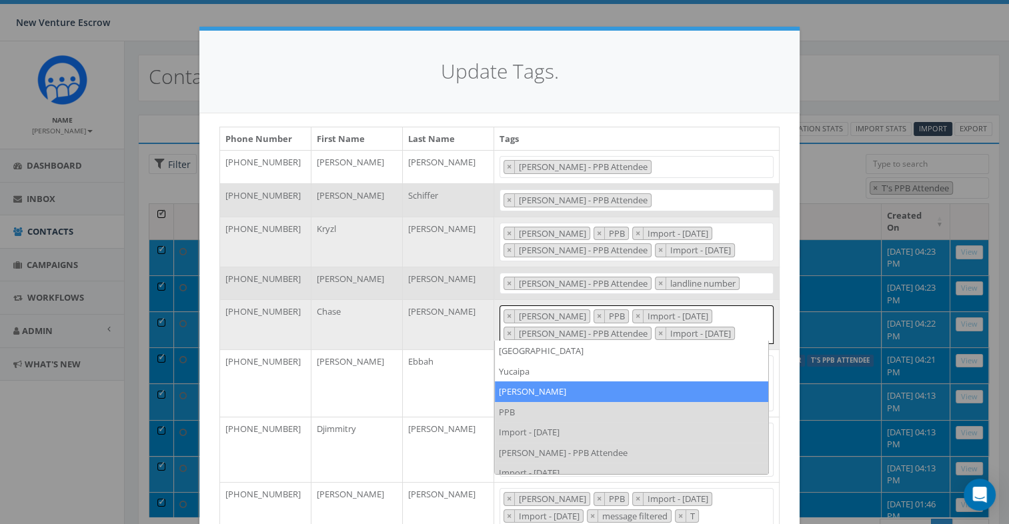
click at [682, 95] on div "Update Tags." at bounding box center [499, 72] width 600 height 83
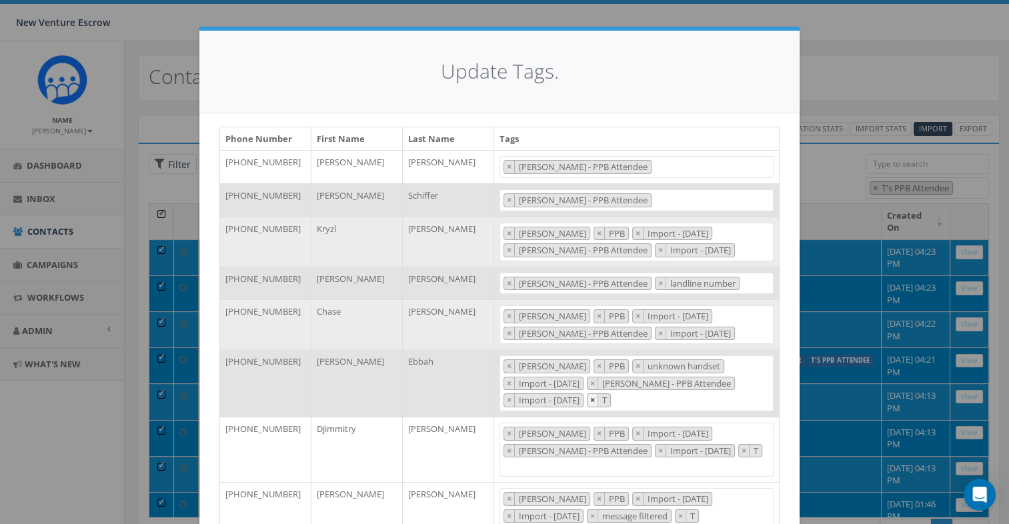
click at [595, 394] on span "×" at bounding box center [592, 400] width 5 height 12
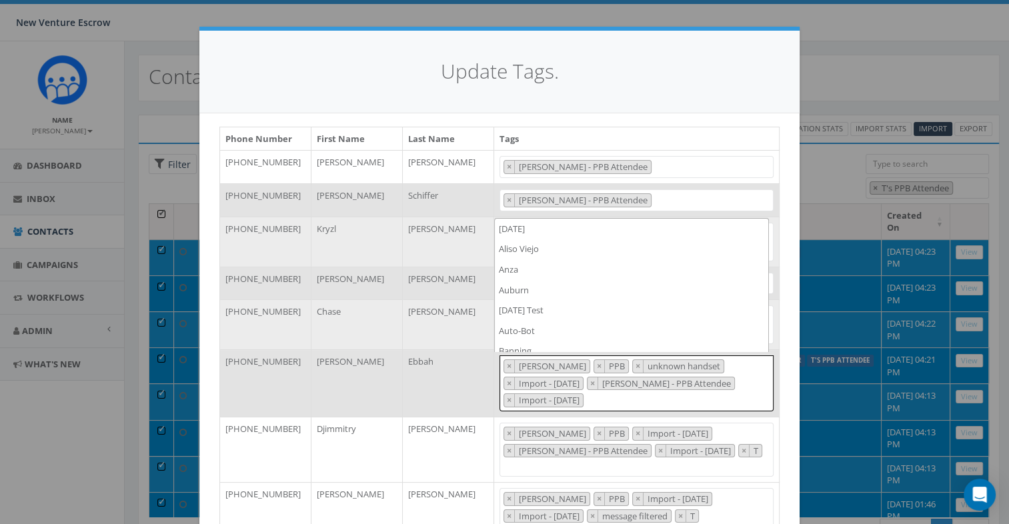
scroll to position [0, 0]
click at [685, 129] on th "Tags" at bounding box center [637, 138] width 286 height 23
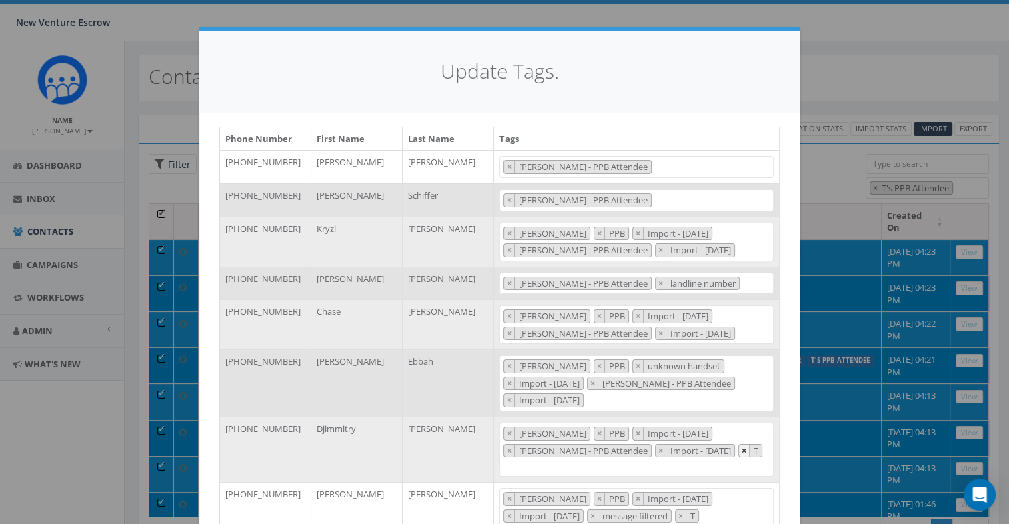
click at [742, 445] on span "×" at bounding box center [744, 451] width 5 height 12
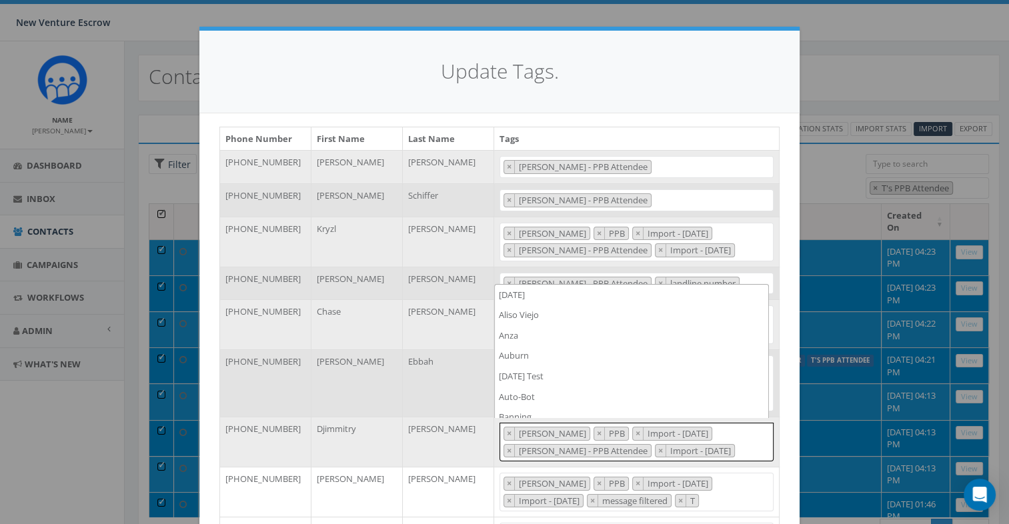
click at [691, 153] on td "2024/11/12 Aliso Viejo Anza Auburn August 28 Test Auto-Bot Banning Beaumont Bec…" at bounding box center [637, 166] width 286 height 33
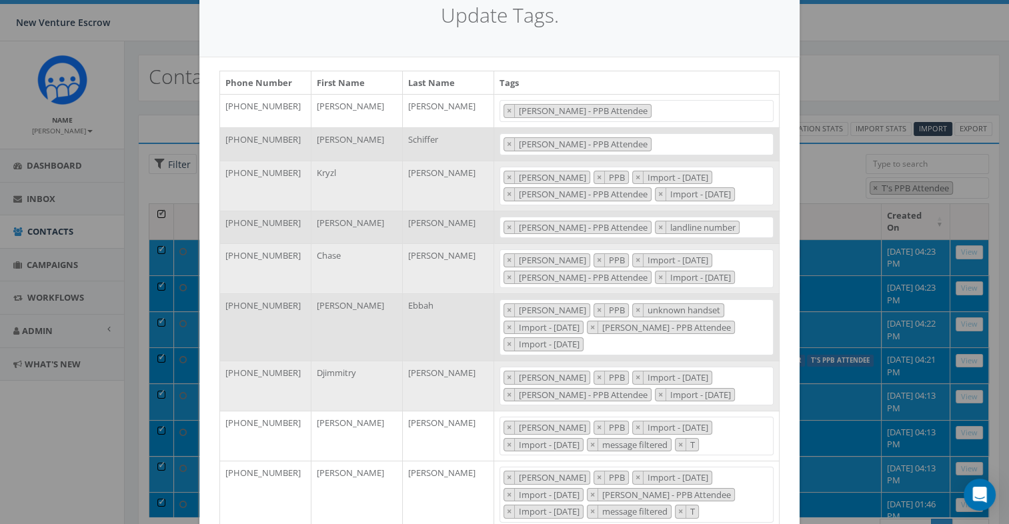
scroll to position [133, 0]
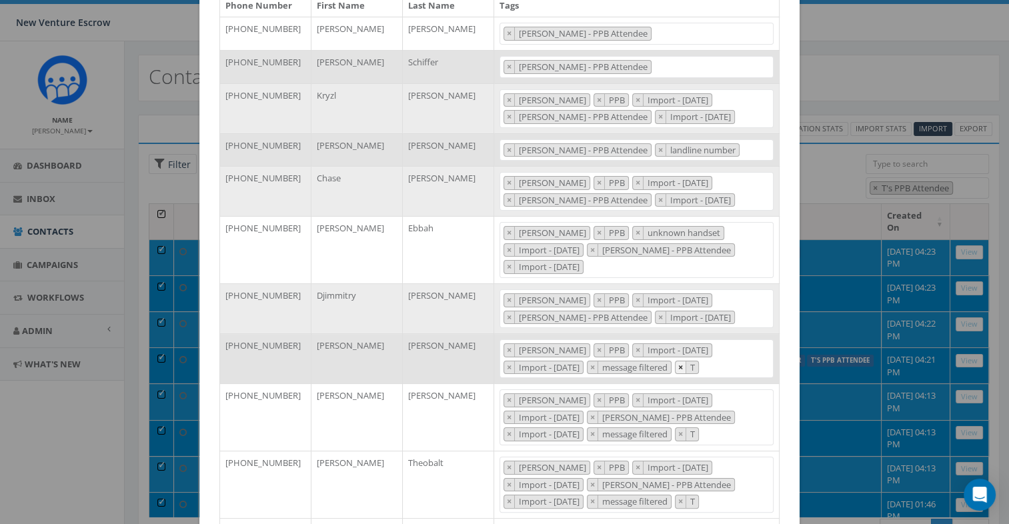
click at [683, 362] on span "×" at bounding box center [680, 368] width 5 height 12
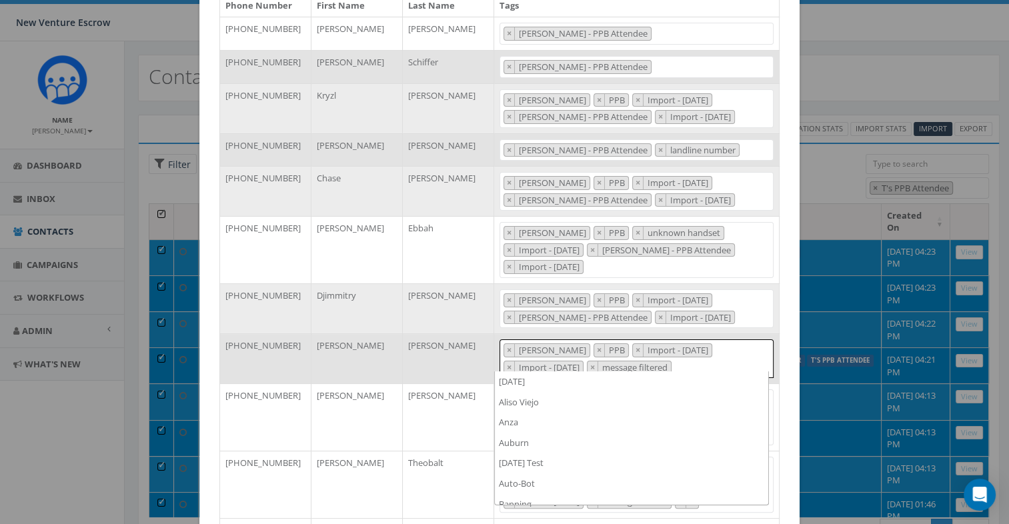
scroll to position [7727, 0]
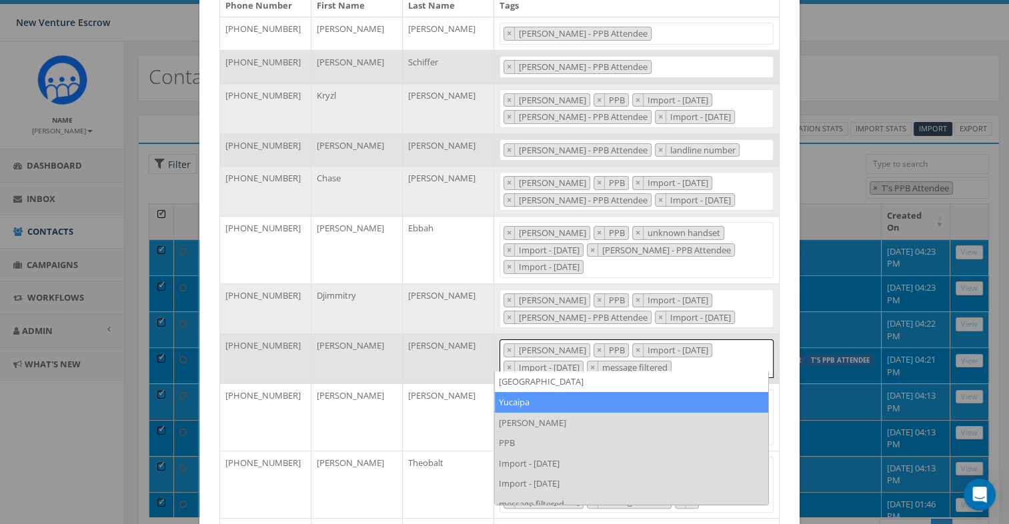
click at [779, 412] on div "Phone Number First Name Last Name Tags +19512659945 Rhett Blair 2024/11/12 Alis…" at bounding box center [499, 316] width 580 height 647
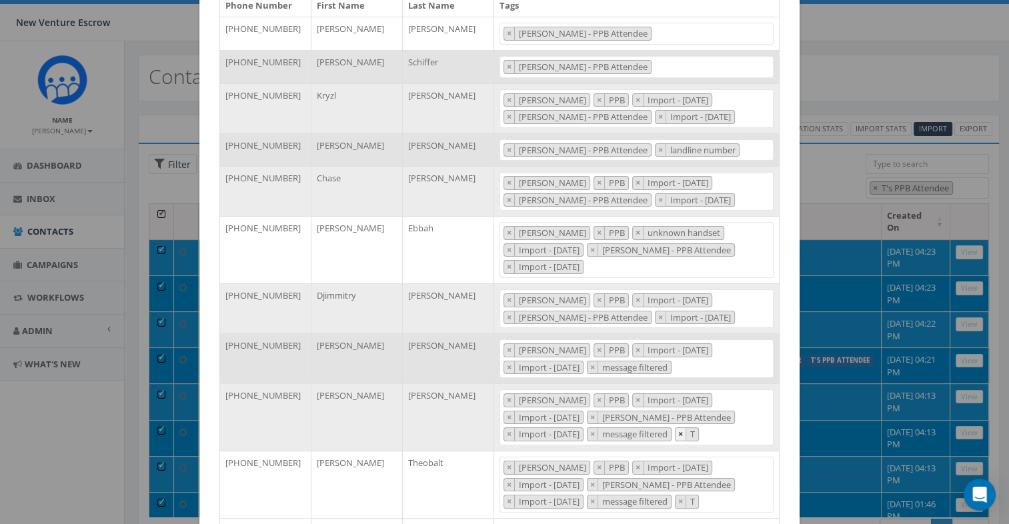
click at [683, 431] on span "×" at bounding box center [680, 434] width 5 height 12
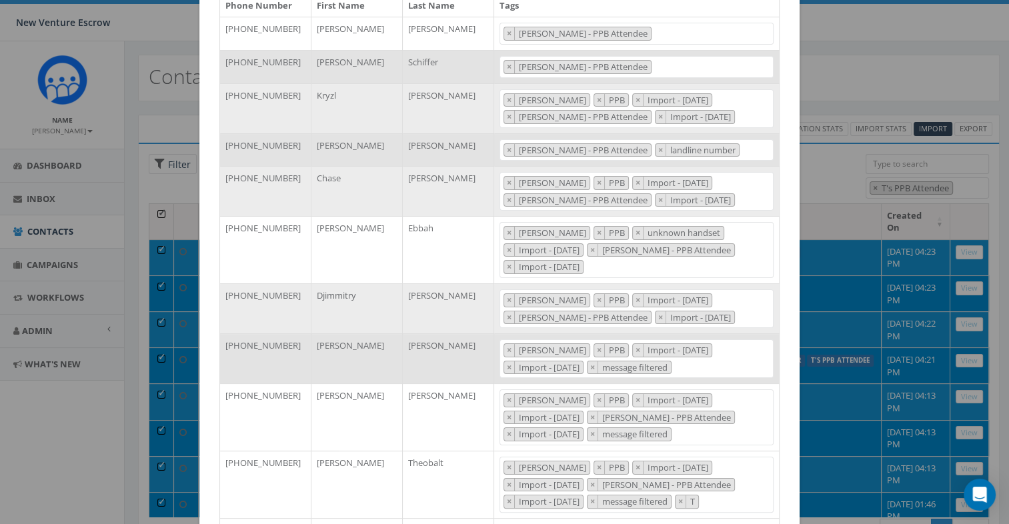
click at [785, 431] on div "Phone Number First Name Last Name Tags +19512659945 Rhett Blair 2024/11/12 Alis…" at bounding box center [499, 316] width 580 height 647
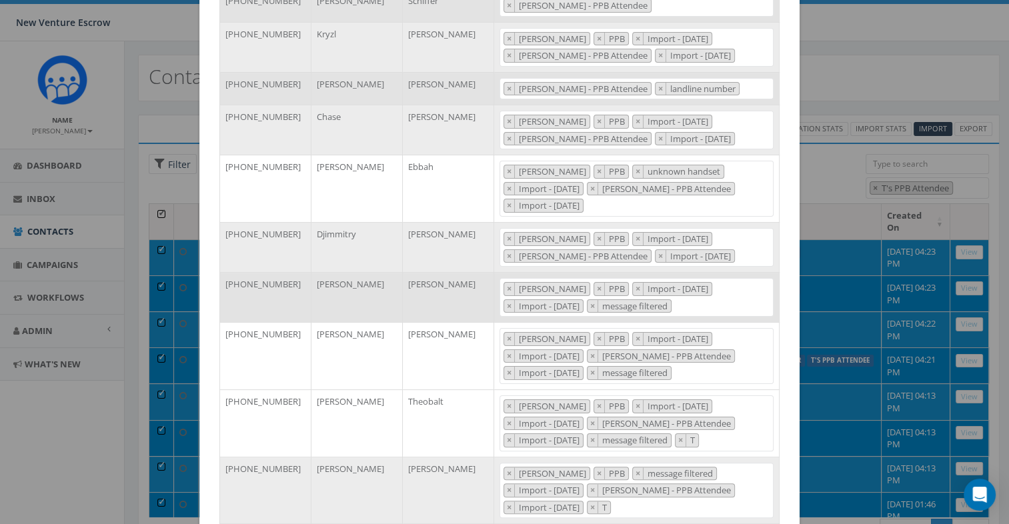
scroll to position [267, 0]
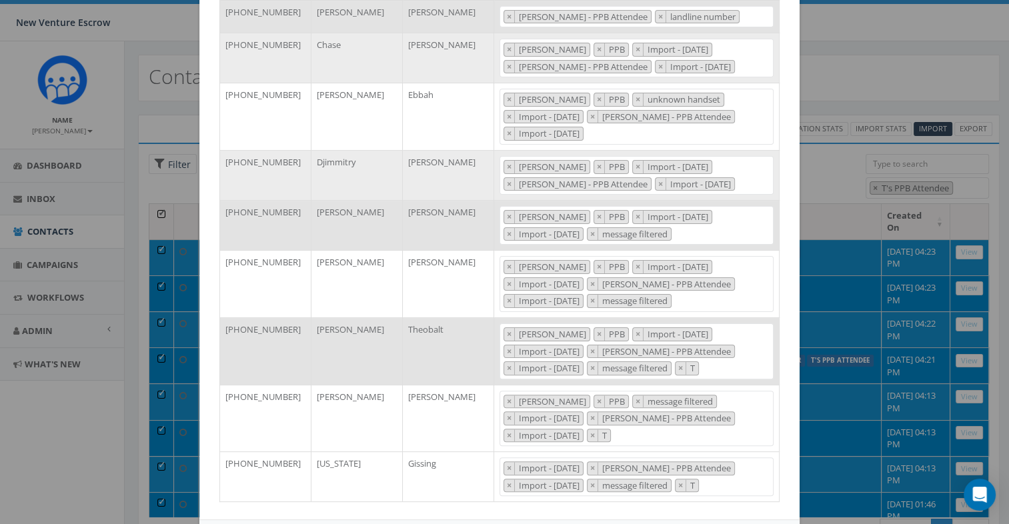
click at [695, 351] on span "× Tamarra × PPB × Import - 10/03/2025 × Import - 09/26/2025 × Tamarra - PPB Att…" at bounding box center [637, 352] width 274 height 56
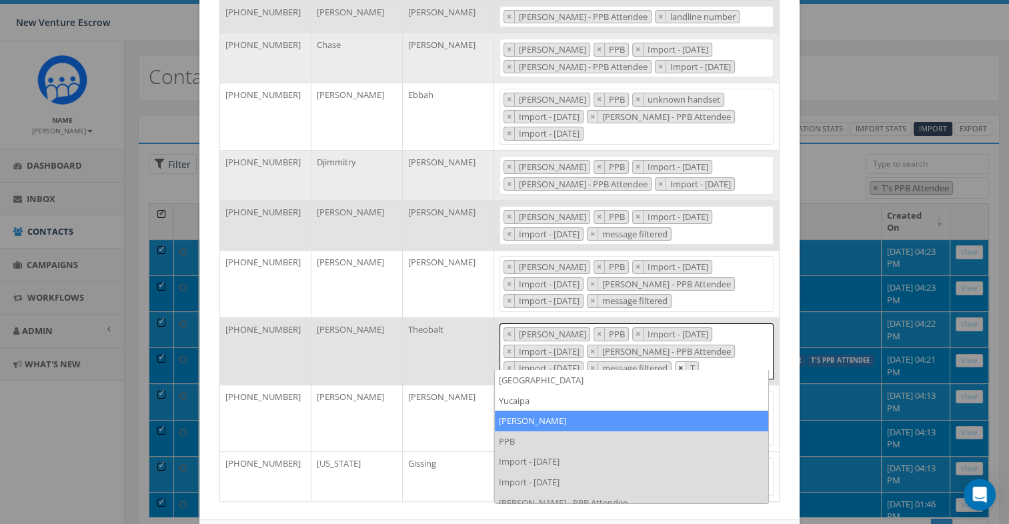
click at [683, 362] on span "×" at bounding box center [680, 368] width 5 height 12
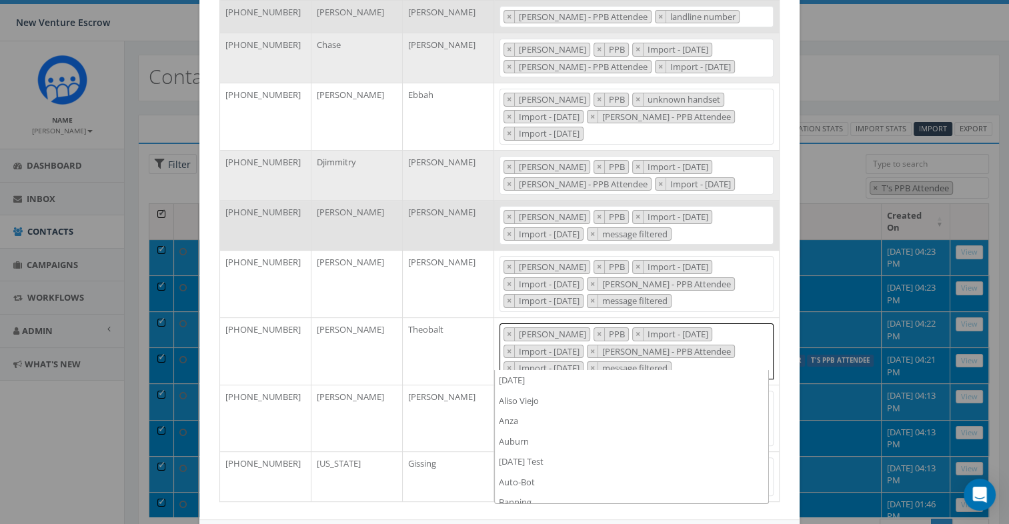
scroll to position [7747, 0]
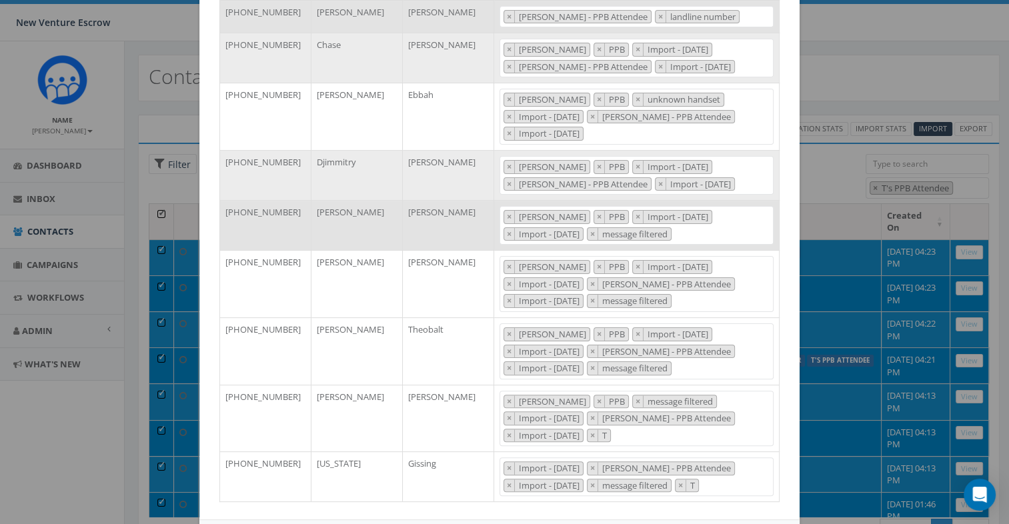
click at [790, 365] on div "Phone Number First Name Last Name Tags +19512659945 Rhett Blair 2024/11/12 Alis…" at bounding box center [499, 184] width 600 height 674
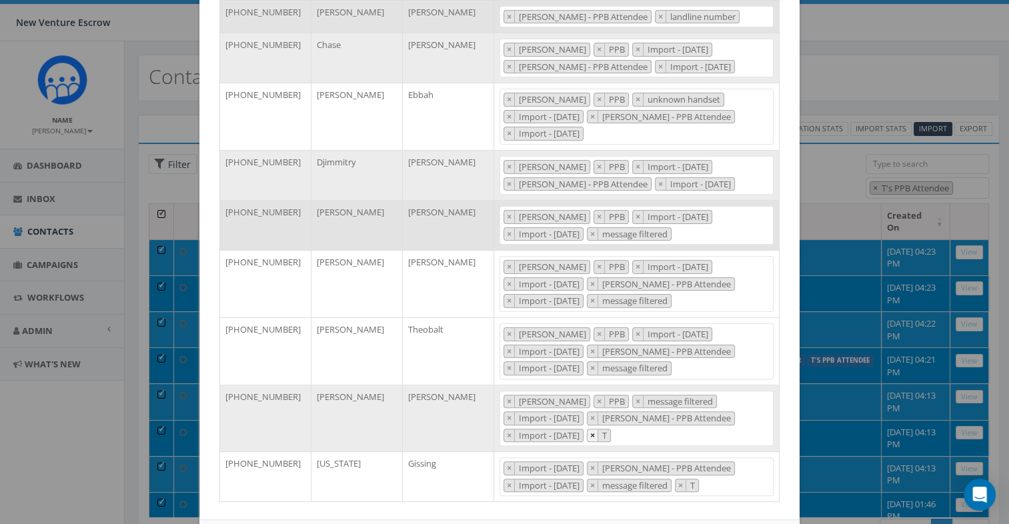
click at [598, 430] on button "×" at bounding box center [593, 436] width 11 height 13
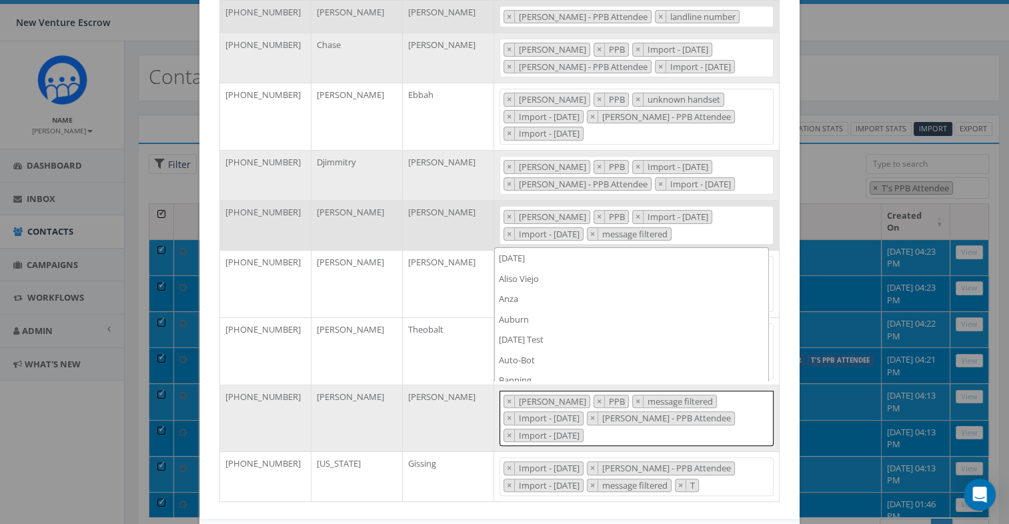
scroll to position [7727, 0]
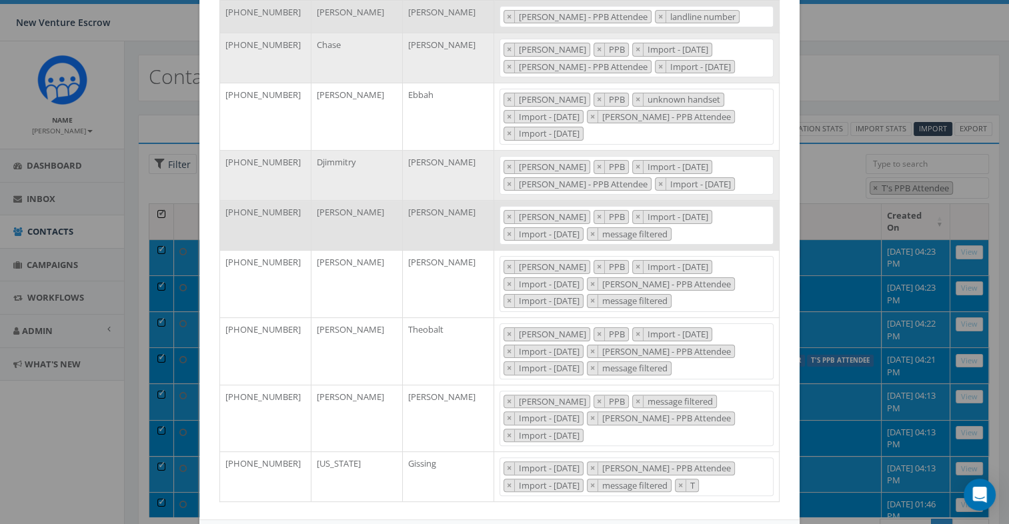
click at [785, 396] on div "Phone Number First Name Last Name Tags +19512659945 Rhett Blair 2024/11/12 Alis…" at bounding box center [499, 184] width 600 height 674
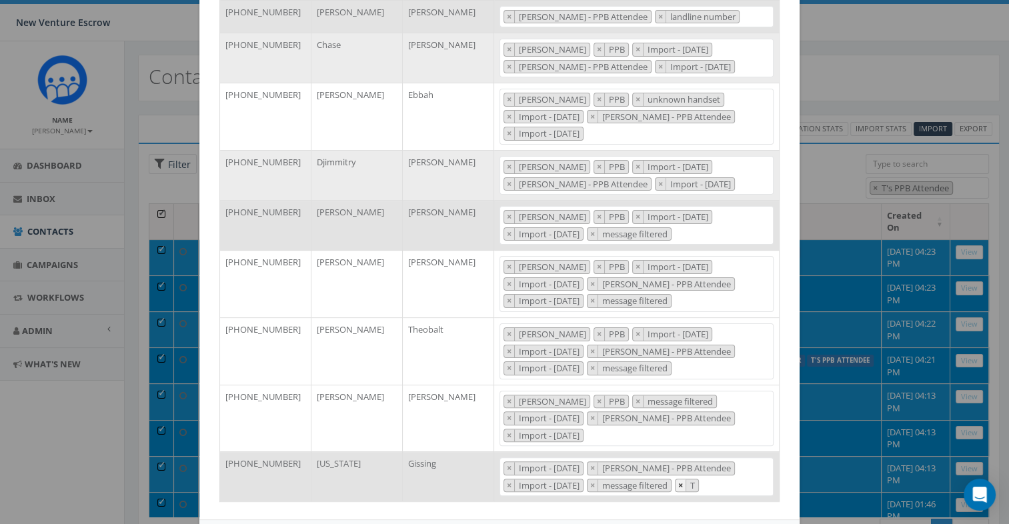
click at [683, 480] on span "×" at bounding box center [680, 486] width 5 height 12
click at [779, 442] on div "Phone Number First Name Last Name Tags +19512659945 Rhett Blair 2024/11/12 Alis…" at bounding box center [499, 183] width 580 height 647
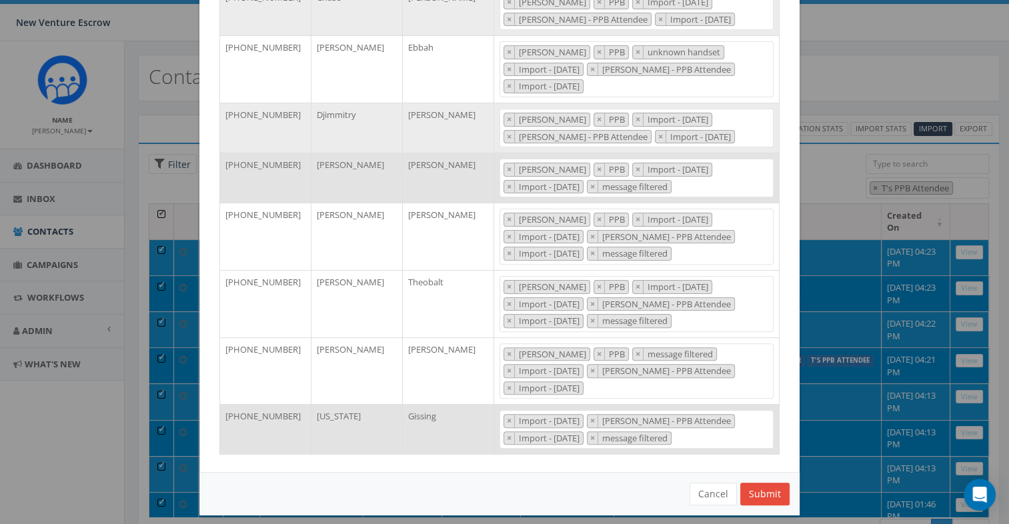
scroll to position [160, 0]
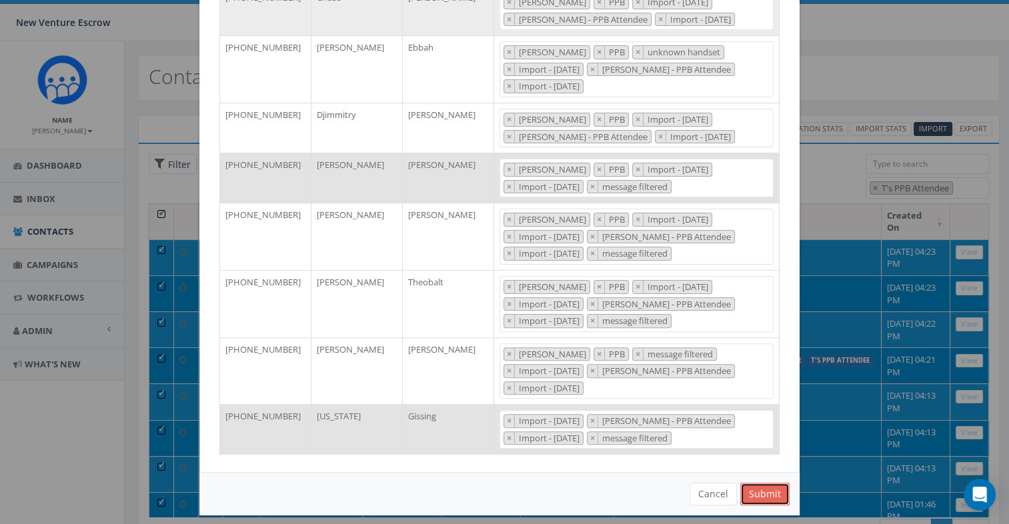
click at [753, 483] on button "Submit" at bounding box center [765, 494] width 49 height 23
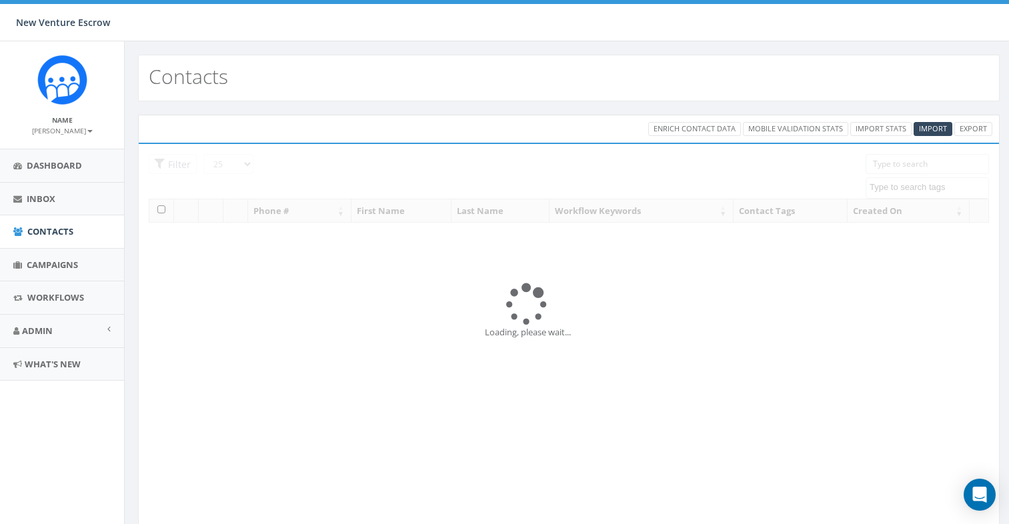
select select
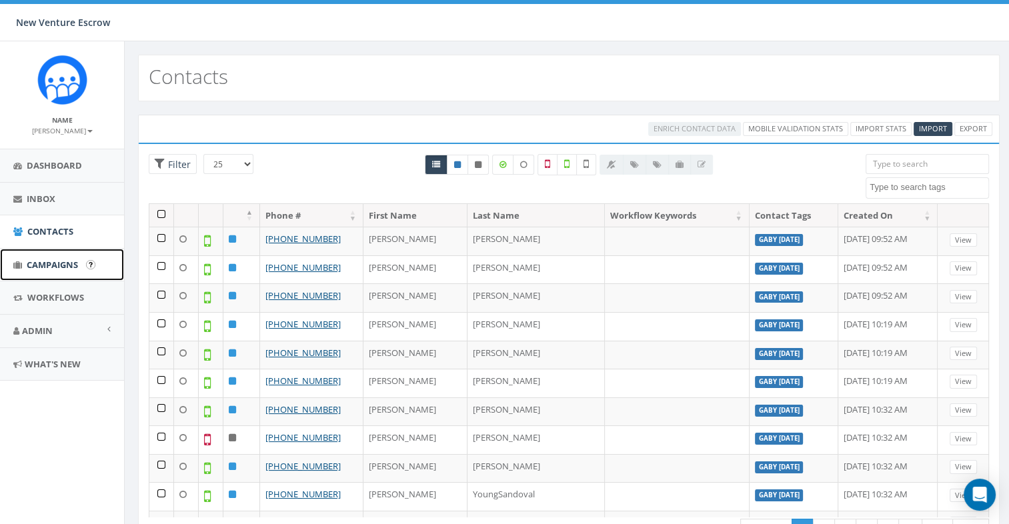
click at [43, 263] on span "Campaigns" at bounding box center [52, 265] width 51 height 12
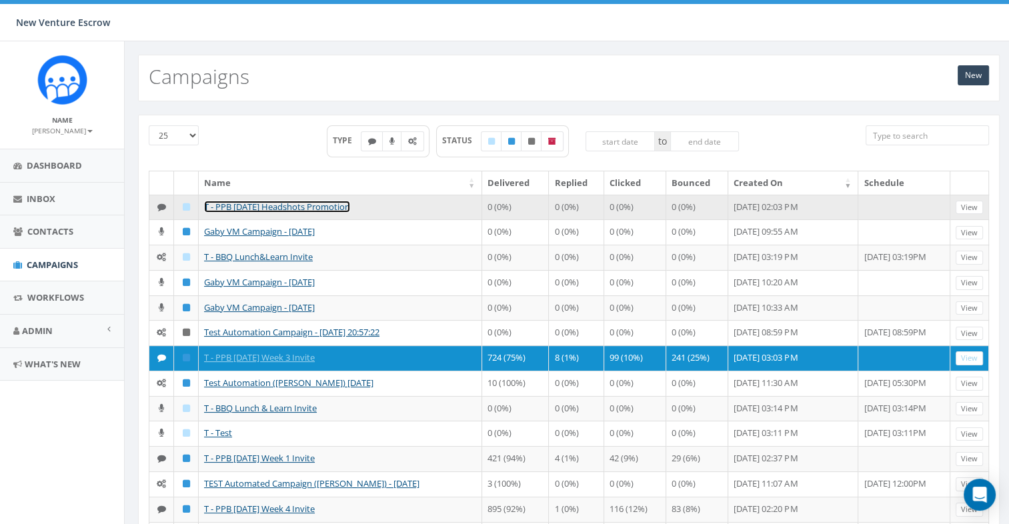
click at [325, 204] on link "T - PPB [DATE] Headshots Promotion" at bounding box center [277, 207] width 146 height 12
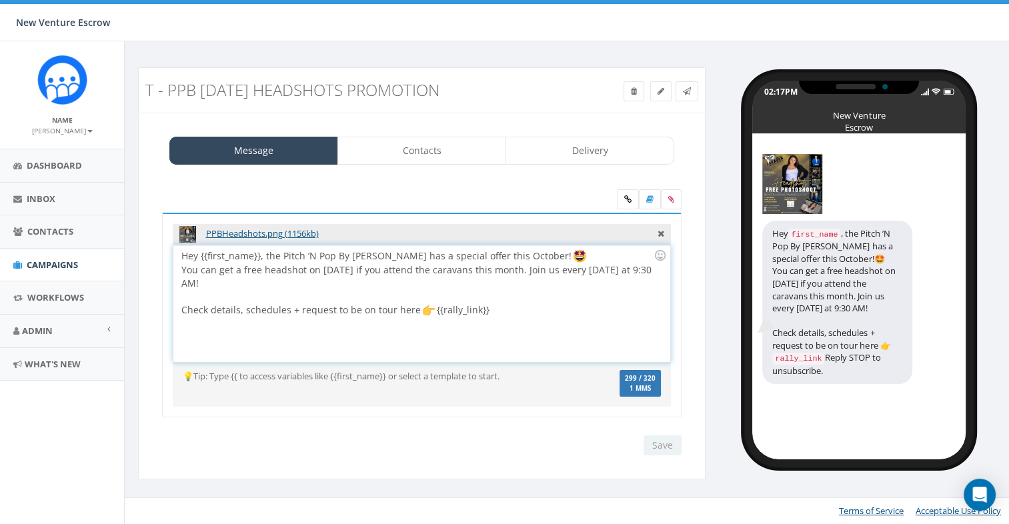
click at [472, 278] on div "Hey {{first_name}}, the Pitch ’N Pop By [PERSON_NAME] has a special offer this …" at bounding box center [421, 304] width 496 height 117
click at [445, 148] on link "Contacts" at bounding box center [422, 151] width 169 height 28
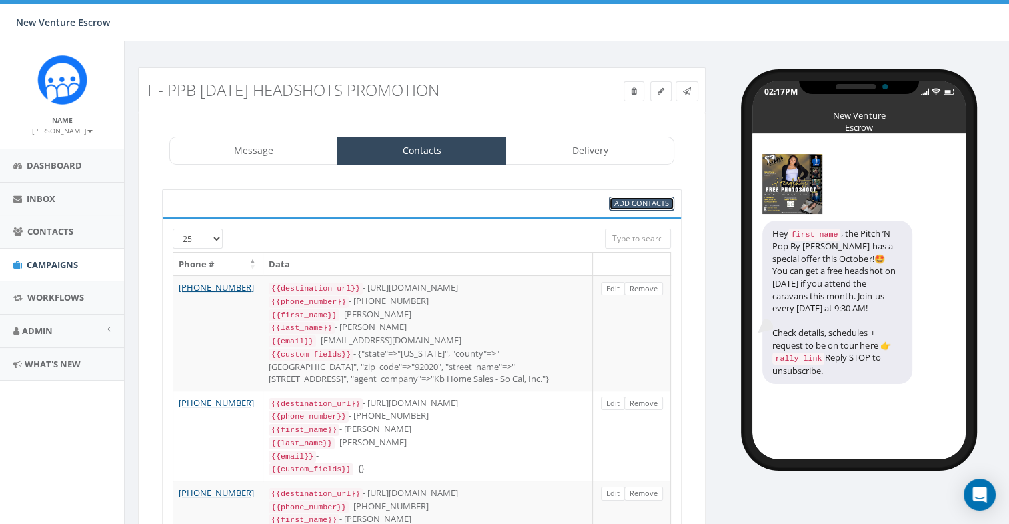
click at [638, 203] on span "Add Contacts" at bounding box center [641, 203] width 55 height 10
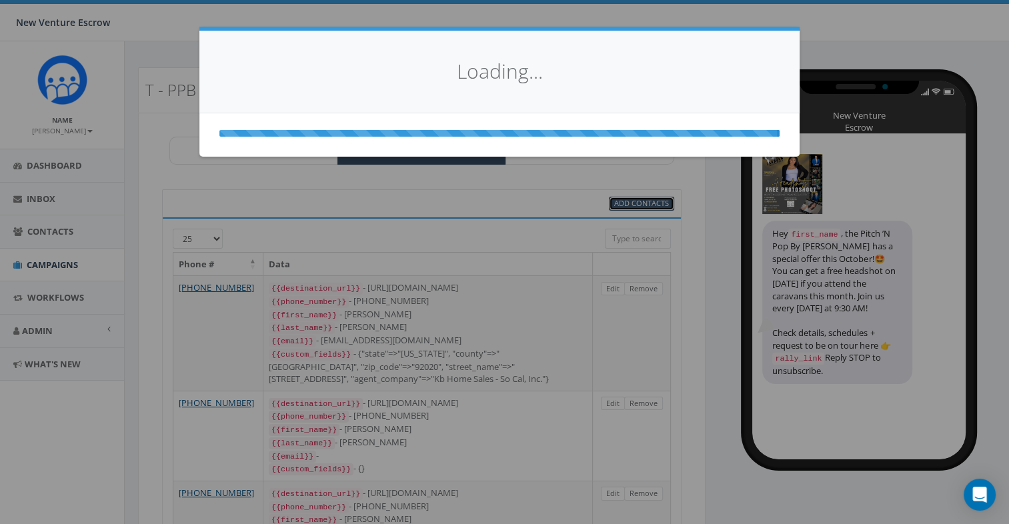
select select
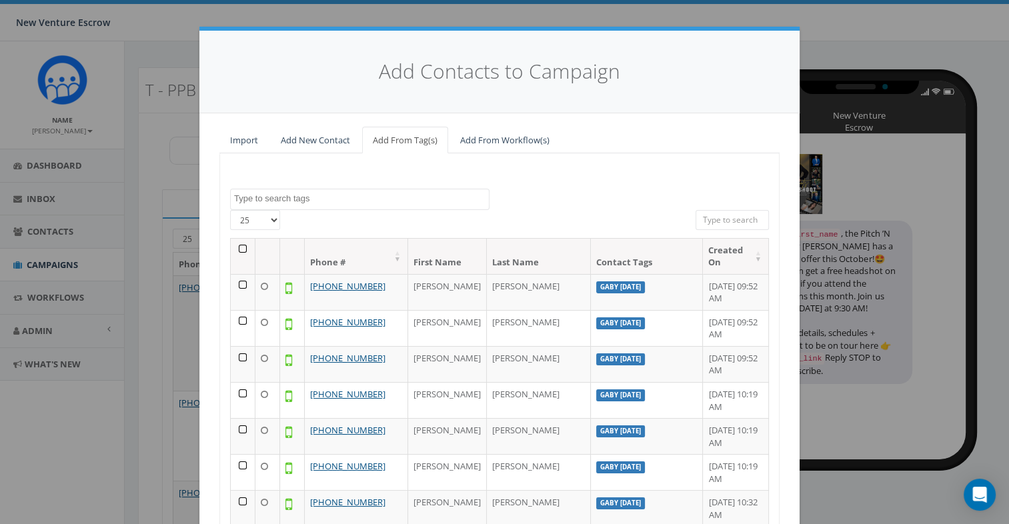
click at [355, 203] on textarea "Search" at bounding box center [361, 199] width 255 height 12
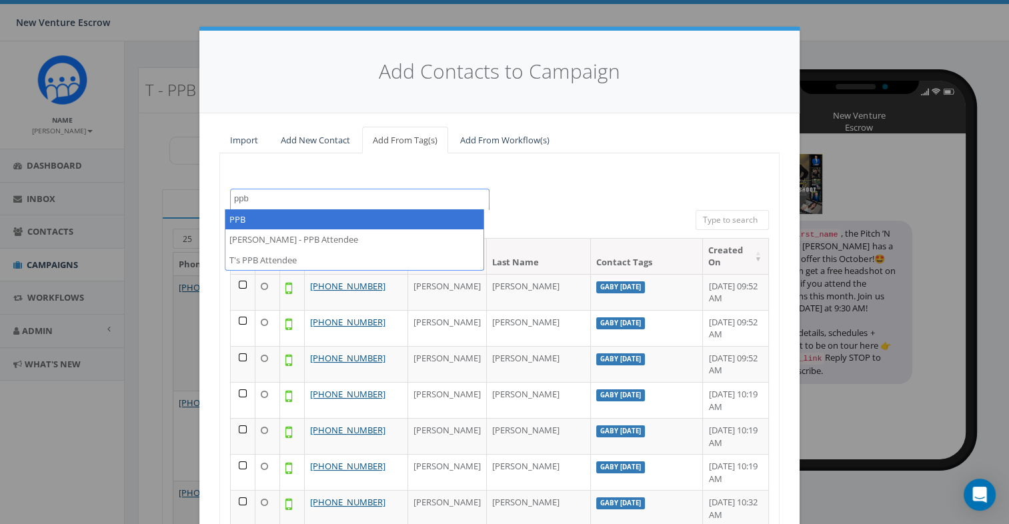
type textarea "ppb"
select select "PPB"
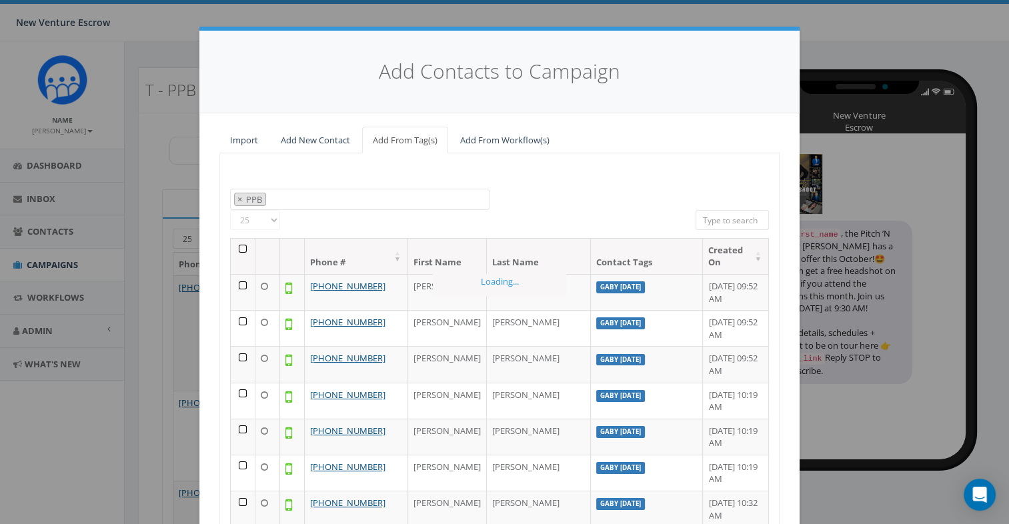
scroll to position [3776, 0]
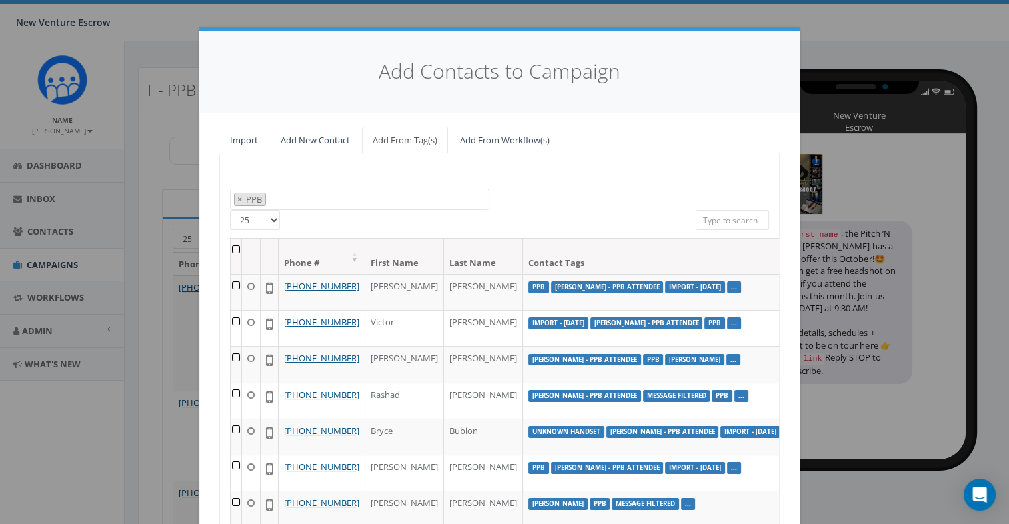
click at [231, 246] on th at bounding box center [236, 256] width 11 height 35
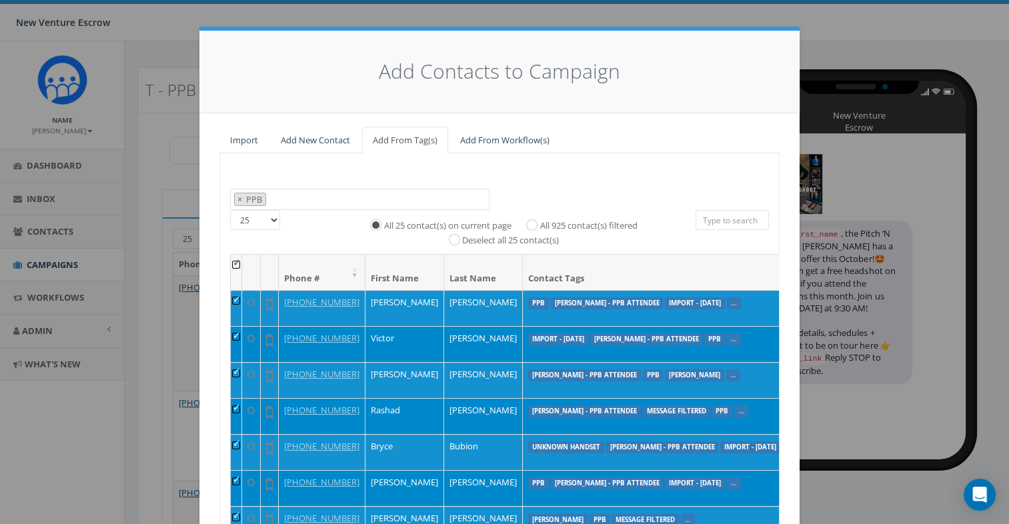
click at [540, 225] on label "All 925 contact(s) filtered" at bounding box center [588, 225] width 97 height 13
click at [538, 225] on input "All 925 contact(s) filtered" at bounding box center [535, 223] width 9 height 9
radio input "true"
click at [600, 185] on div "2024/11/12 Aliso Viejo Anza Auburn August 28 Test Auto-Bot Banning Beaumont Bec…" at bounding box center [499, 391] width 560 height 476
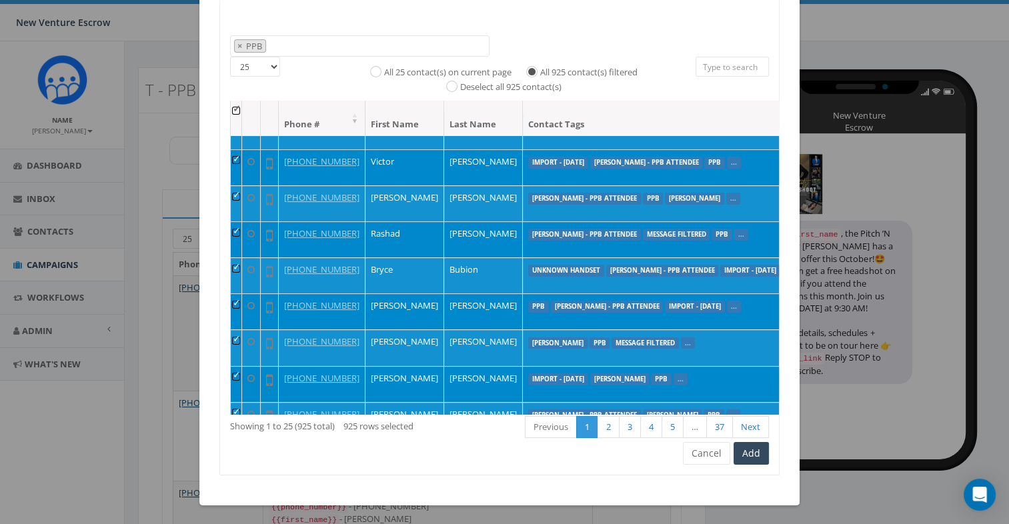
scroll to position [0, 0]
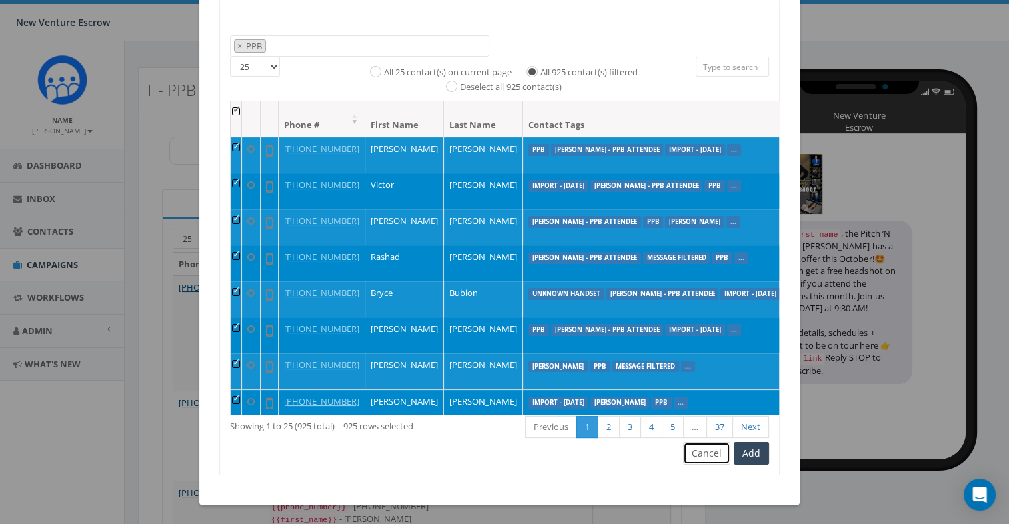
click at [702, 462] on button "Cancel" at bounding box center [706, 453] width 47 height 23
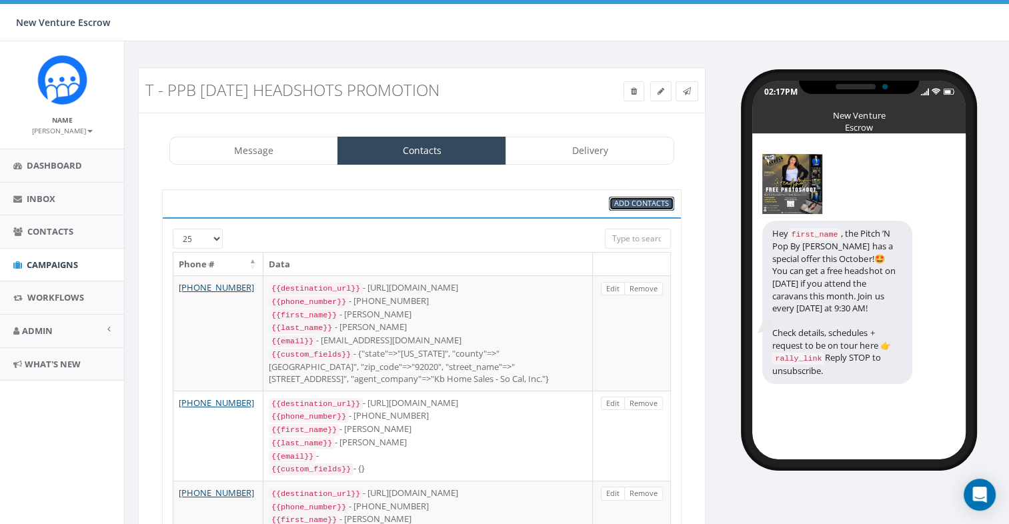
click at [658, 201] on span "Add Contacts" at bounding box center [641, 203] width 55 height 10
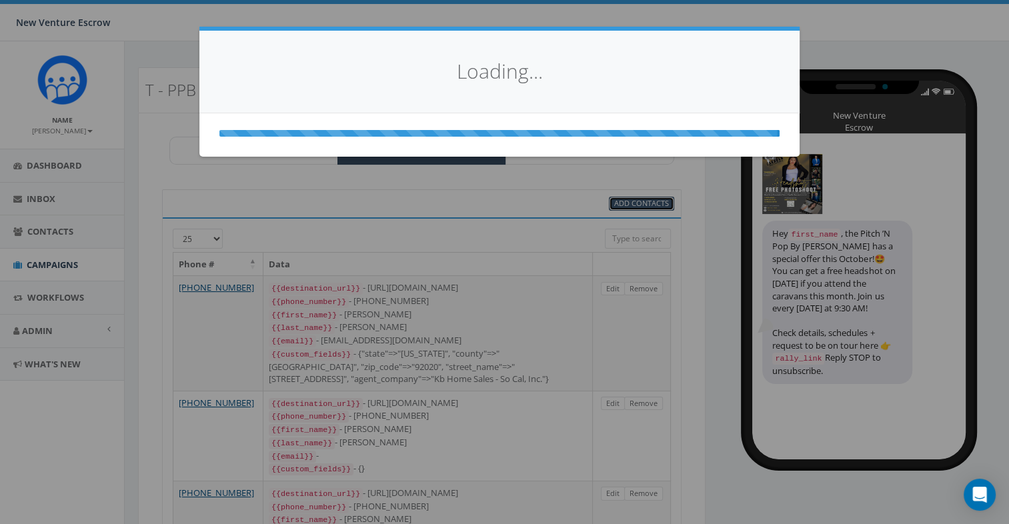
select select
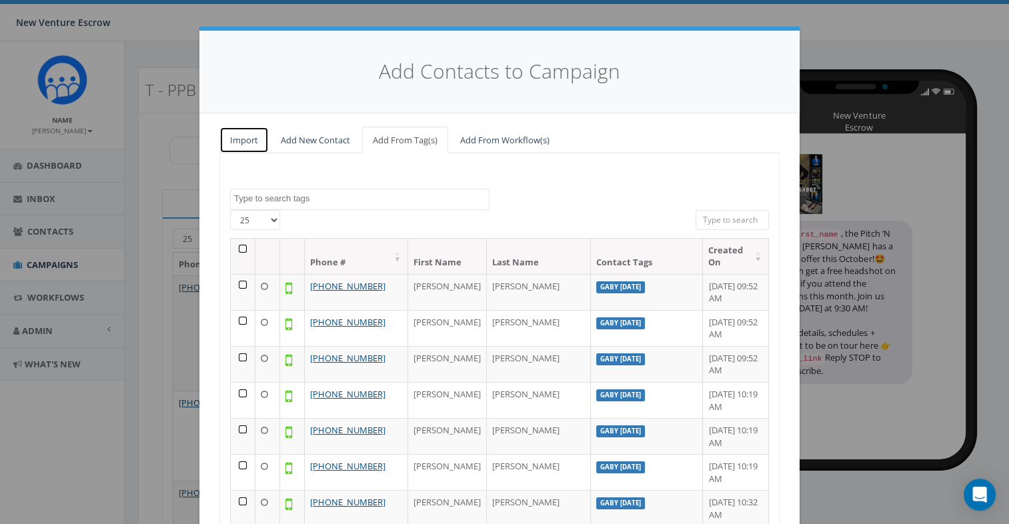
click at [258, 145] on link "Import" at bounding box center [243, 140] width 49 height 27
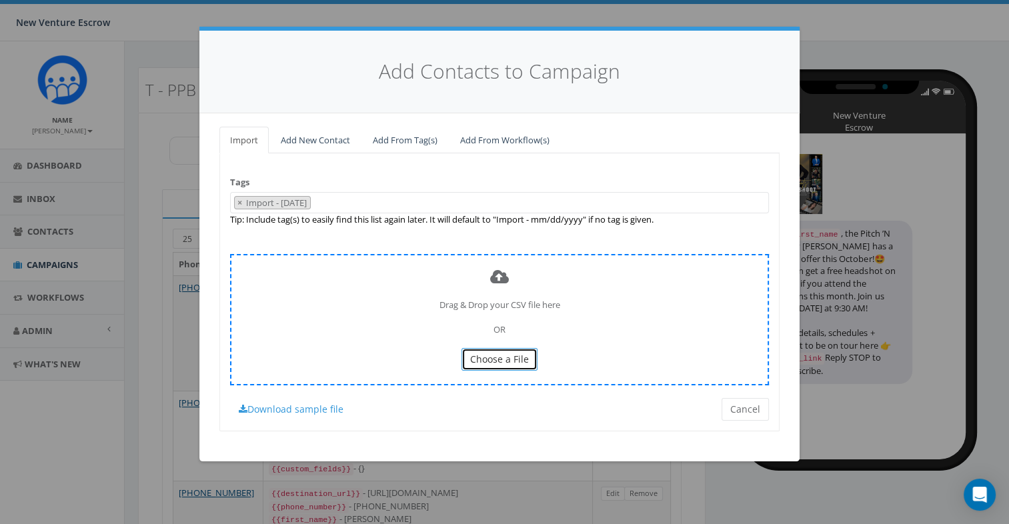
click at [475, 356] on span "Choose a File" at bounding box center [499, 359] width 59 height 13
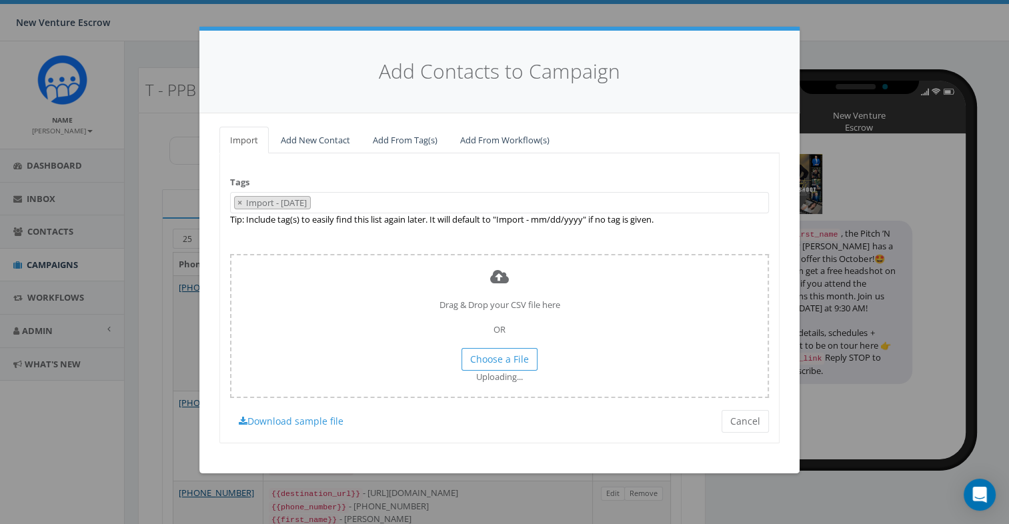
click at [459, 193] on span "× Import - 10/15/2025" at bounding box center [499, 203] width 539 height 22
click at [461, 201] on span "× Import - 10/15/2025" at bounding box center [499, 203] width 539 height 22
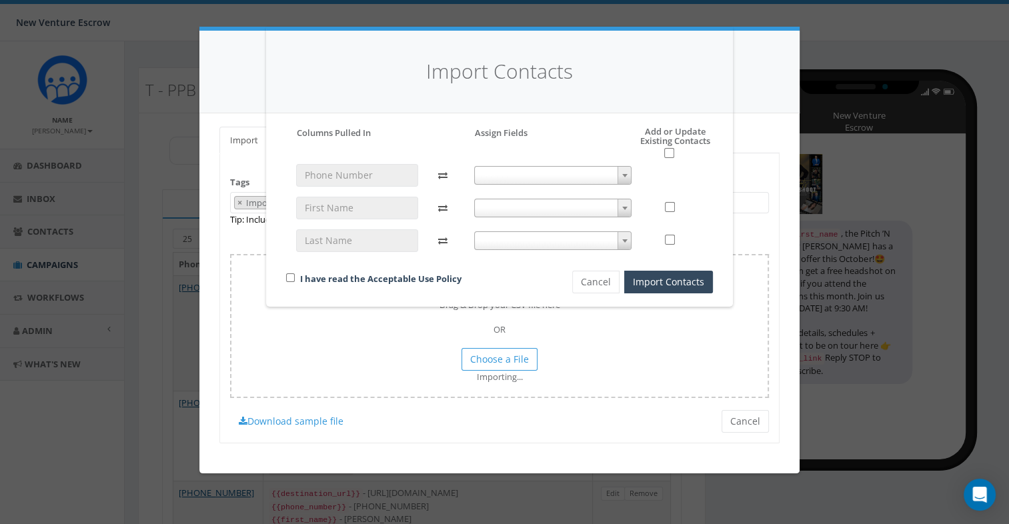
click at [488, 173] on span at bounding box center [553, 175] width 158 height 19
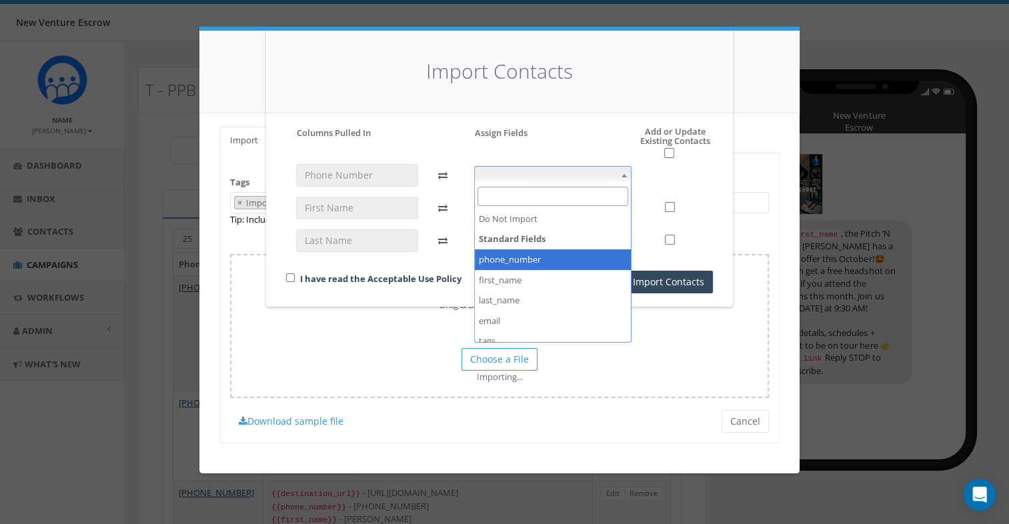
select select "phone_number"
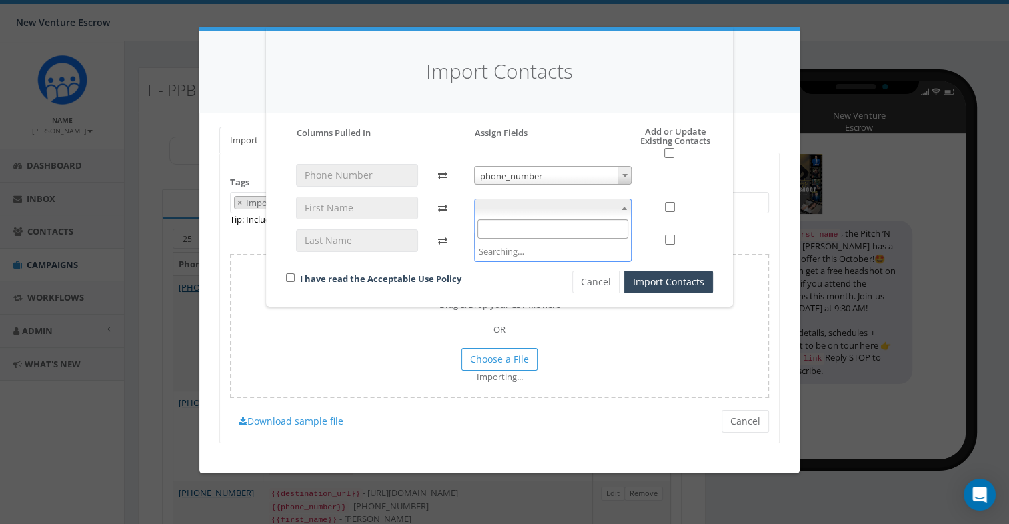
click at [586, 209] on span at bounding box center [553, 208] width 158 height 19
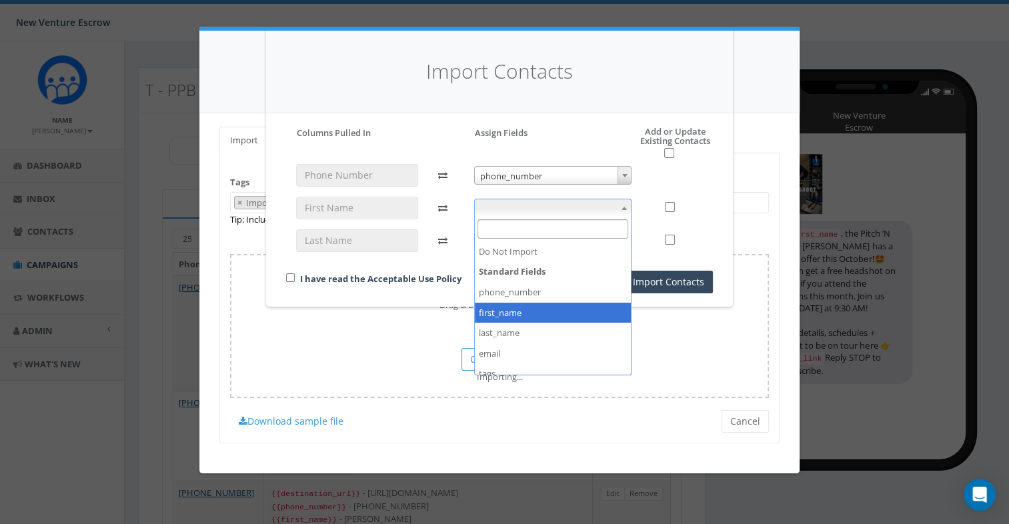
drag, startPoint x: 579, startPoint y: 308, endPoint x: 579, endPoint y: 288, distance: 19.3
select select "first_name"
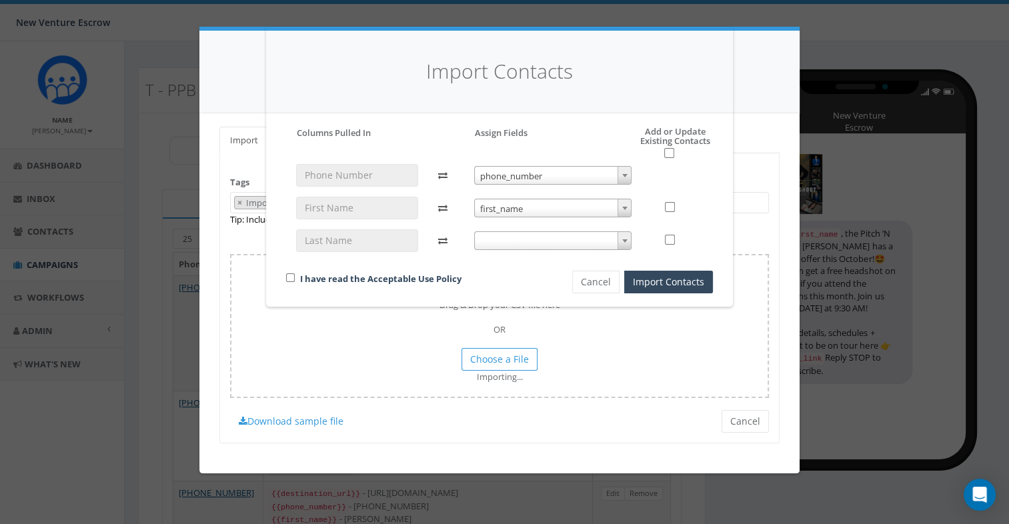
click at [585, 238] on span at bounding box center [553, 240] width 158 height 19
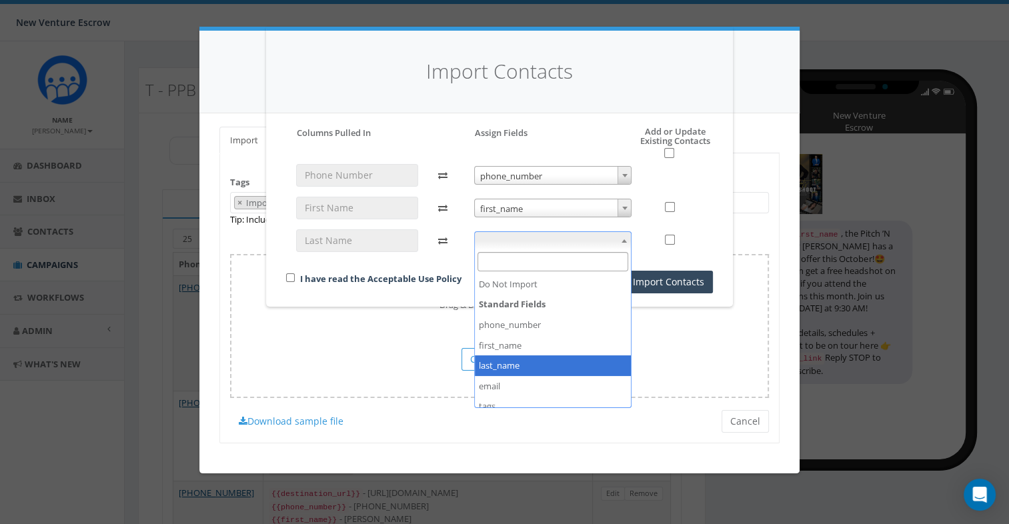
select select "last_name"
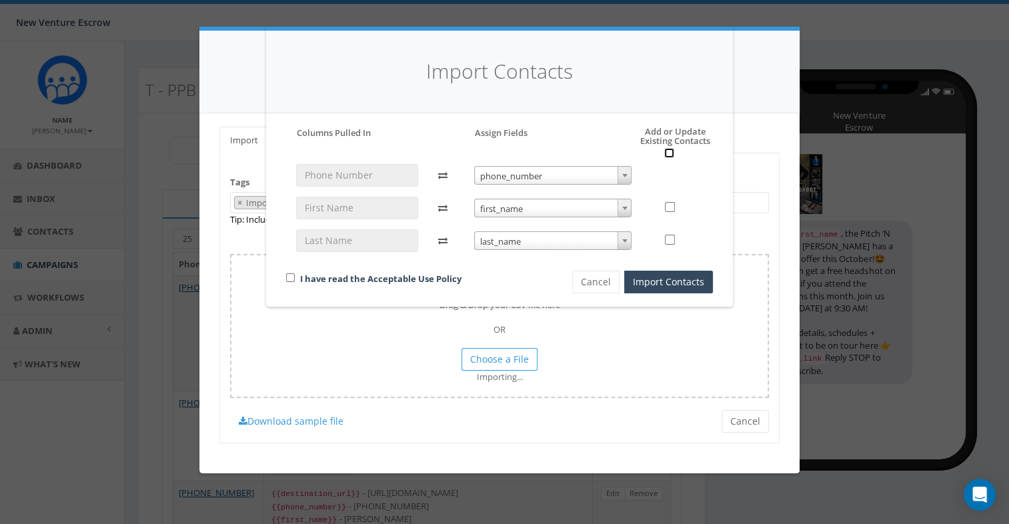
click at [667, 157] on input "checkbox" at bounding box center [669, 153] width 10 height 10
checkbox input "true"
click at [291, 276] on input "checkbox" at bounding box center [290, 278] width 9 height 9
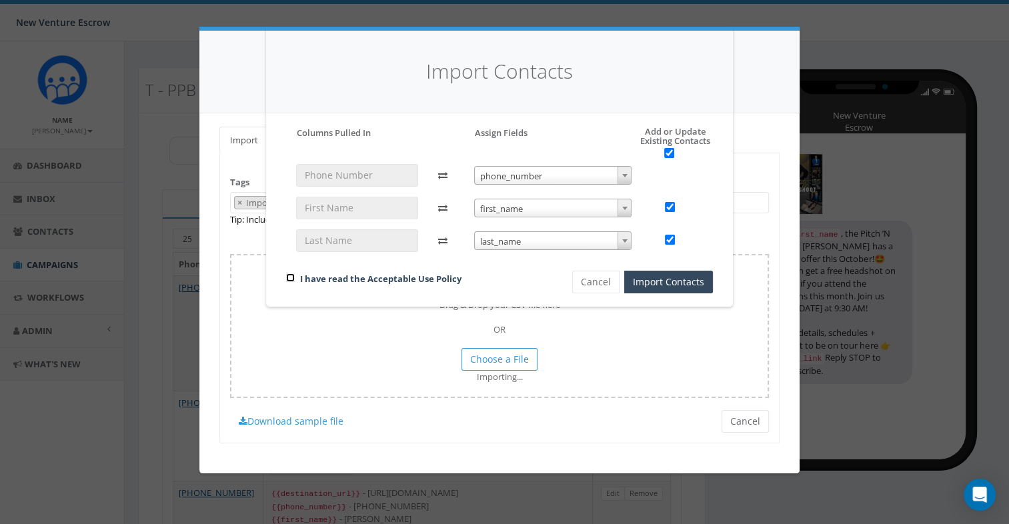
checkbox input "true"
click at [607, 282] on button "Cancel" at bounding box center [595, 282] width 47 height 23
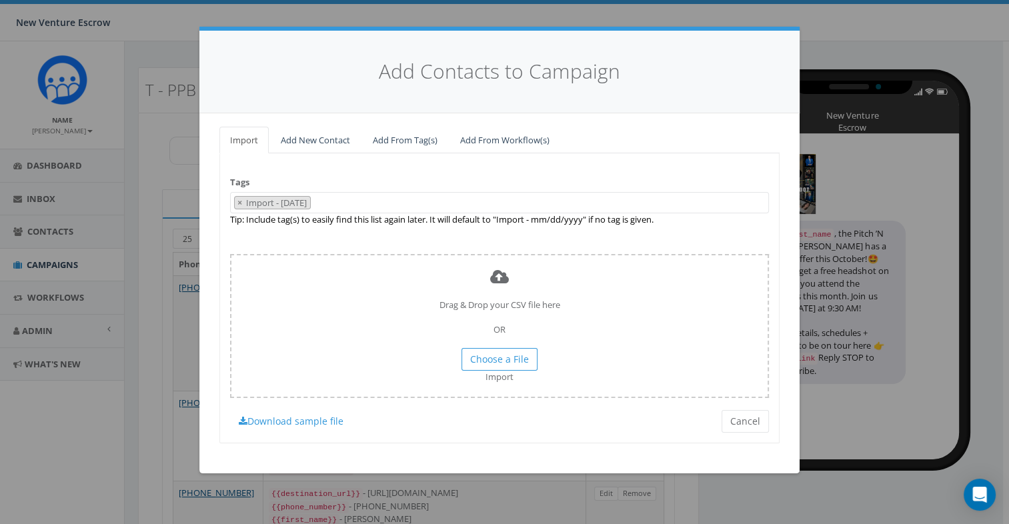
click at [390, 210] on span "× Import - 10/15/2025" at bounding box center [499, 203] width 539 height 22
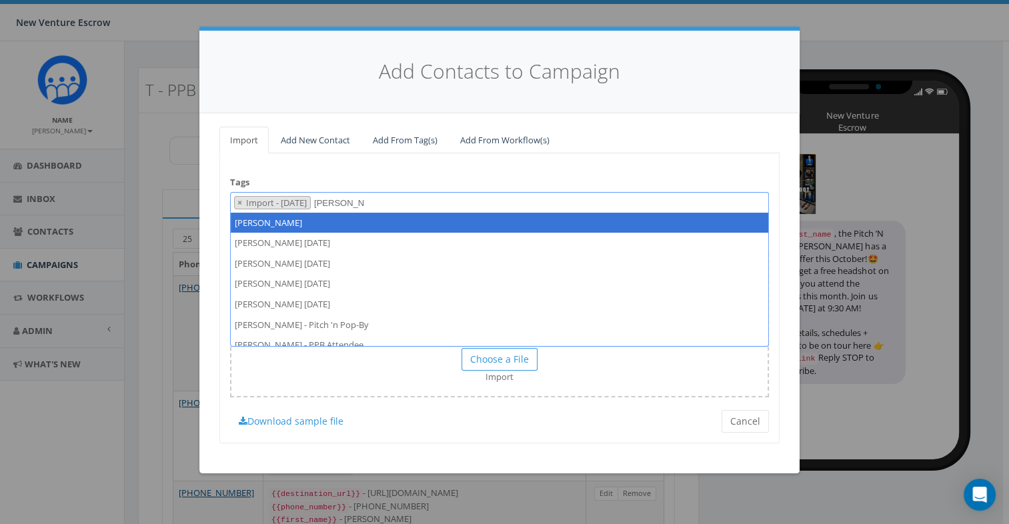
type textarea "tamarra"
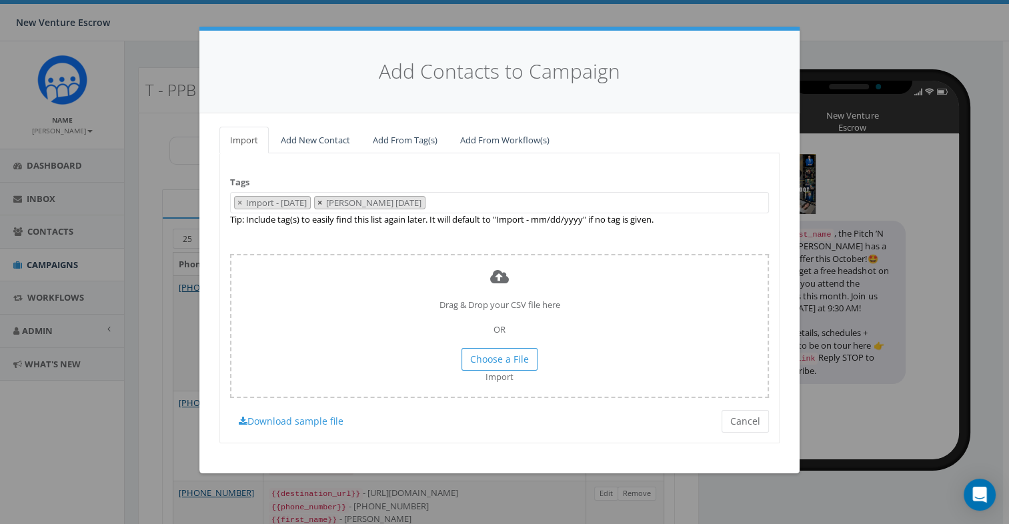
click at [325, 204] on button "×" at bounding box center [320, 203] width 10 height 13
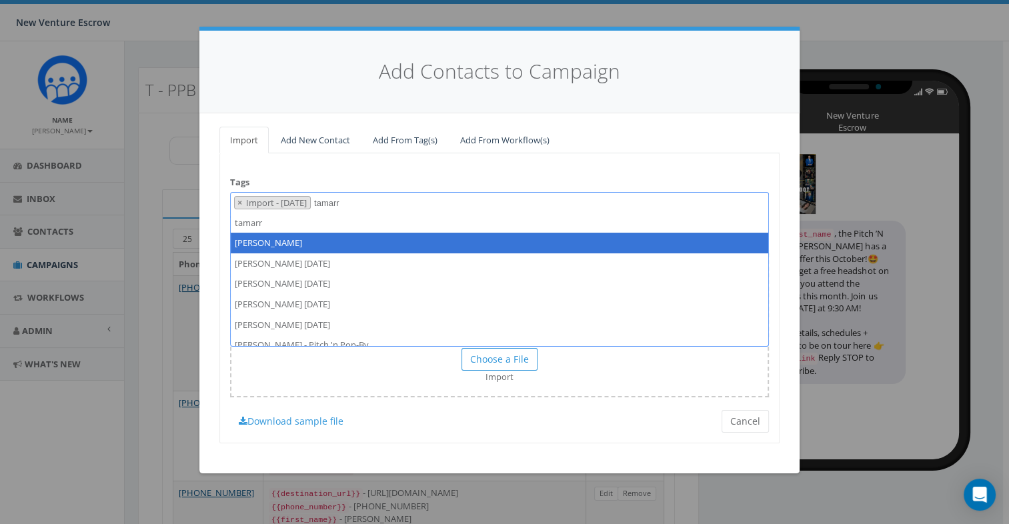
type textarea "tamarr"
drag, startPoint x: 344, startPoint y: 231, endPoint x: 362, endPoint y: 223, distance: 20.3
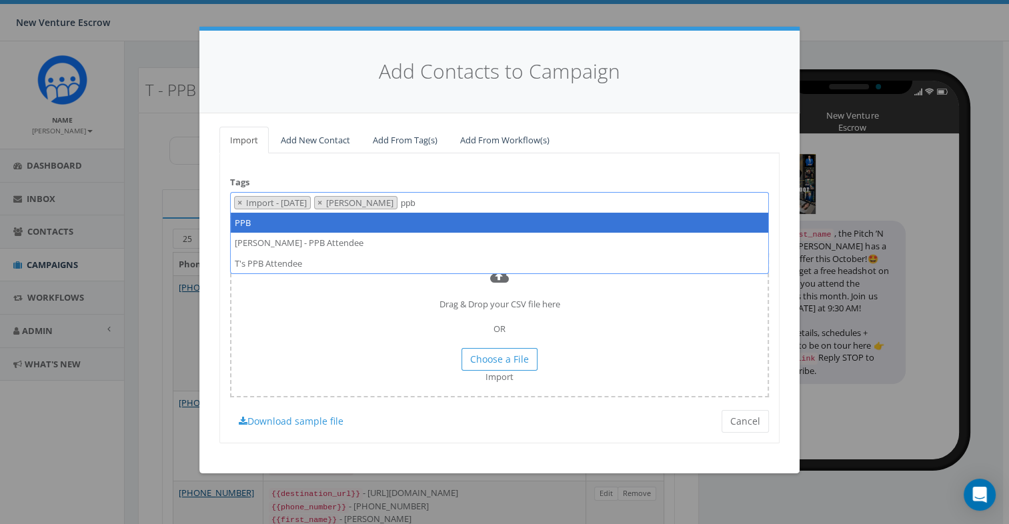
type textarea "ppb"
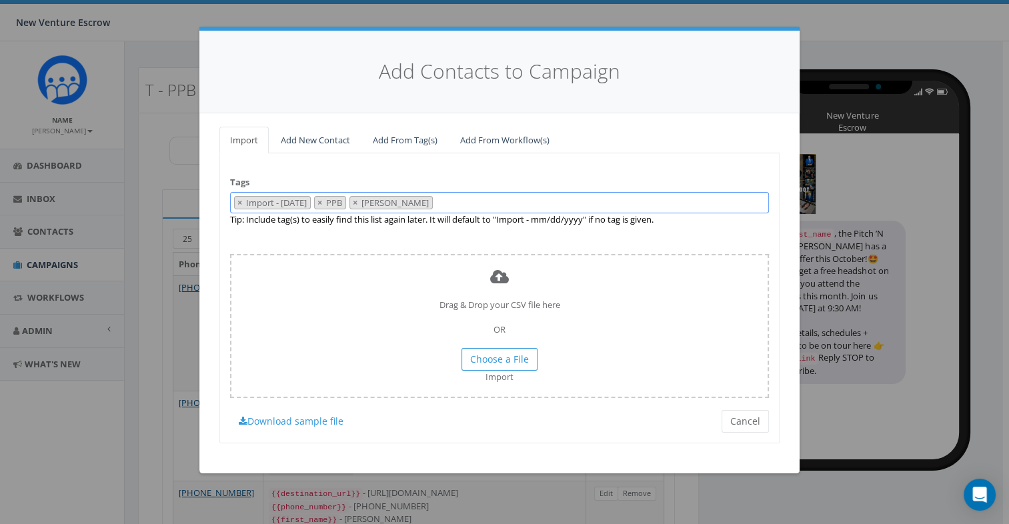
click at [485, 202] on span "× Import - 10/15/2025 × PPB × Tamarra" at bounding box center [499, 203] width 539 height 22
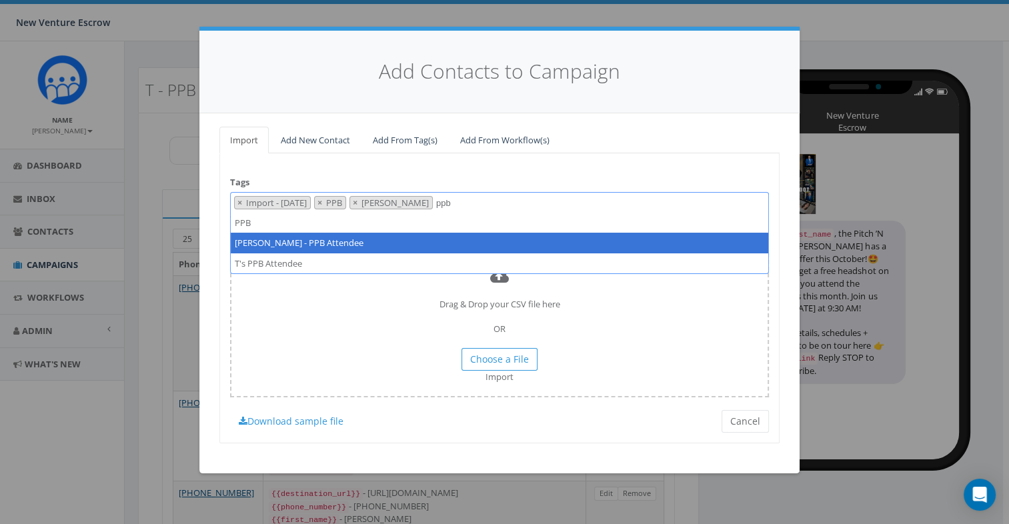
type textarea "ppb"
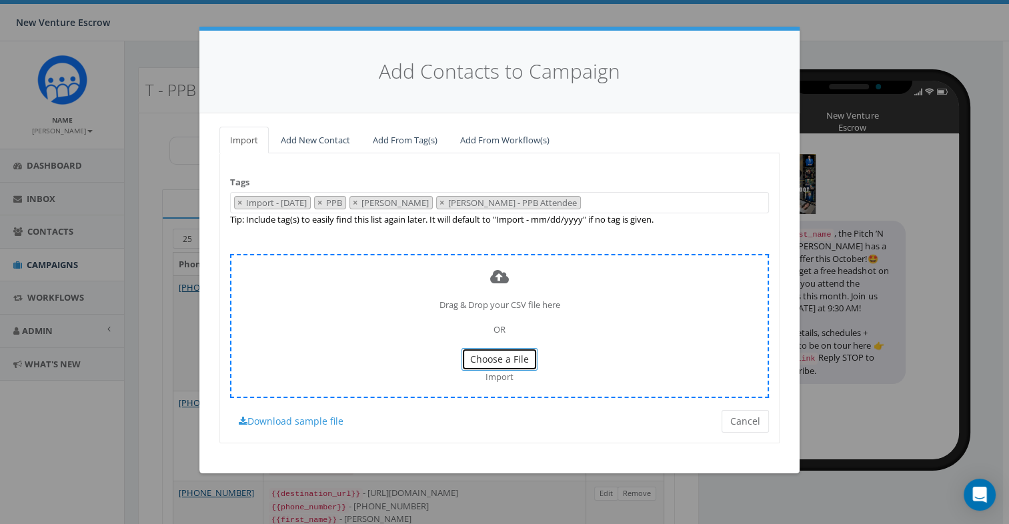
click at [510, 356] on span "Choose a File" at bounding box center [499, 359] width 59 height 13
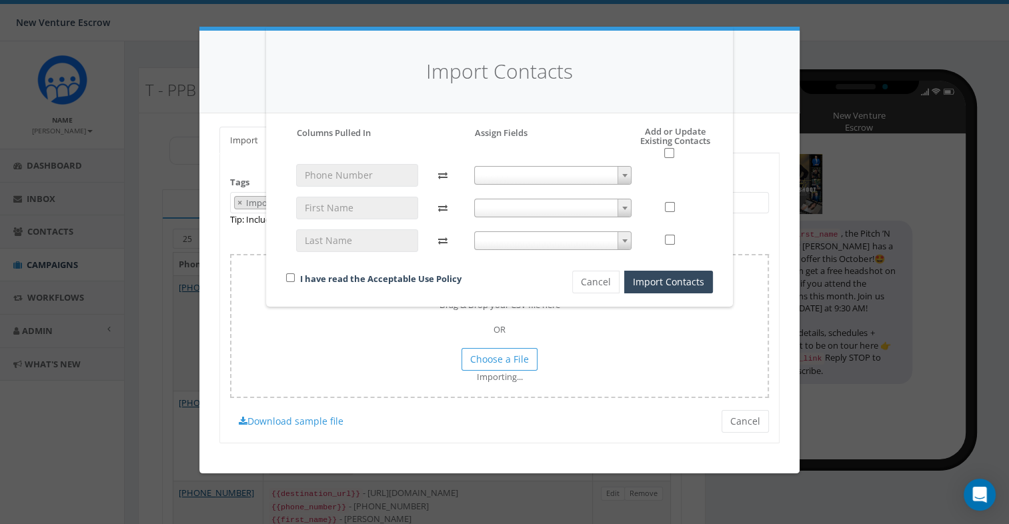
click at [551, 183] on span at bounding box center [553, 175] width 158 height 19
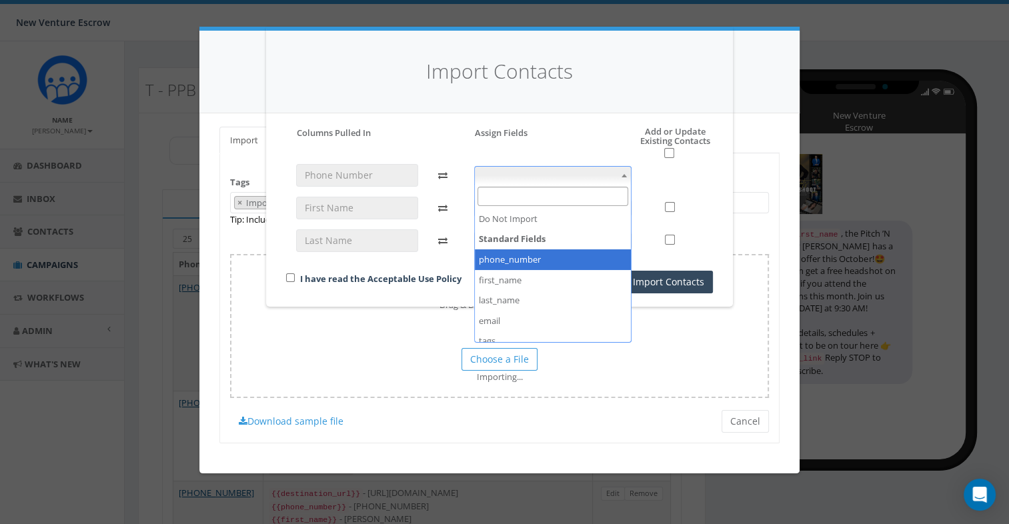
select select "phone_number"
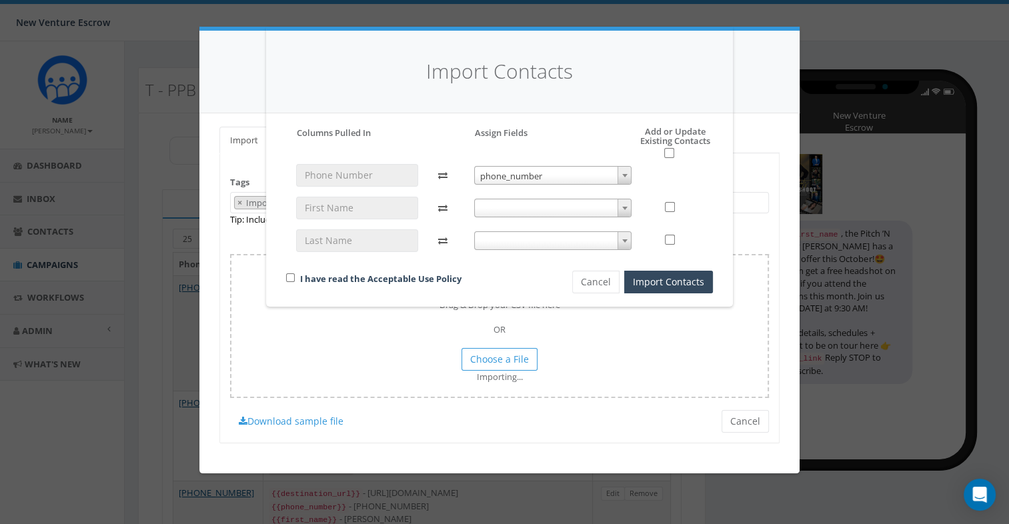
click at [571, 203] on span at bounding box center [553, 208] width 158 height 19
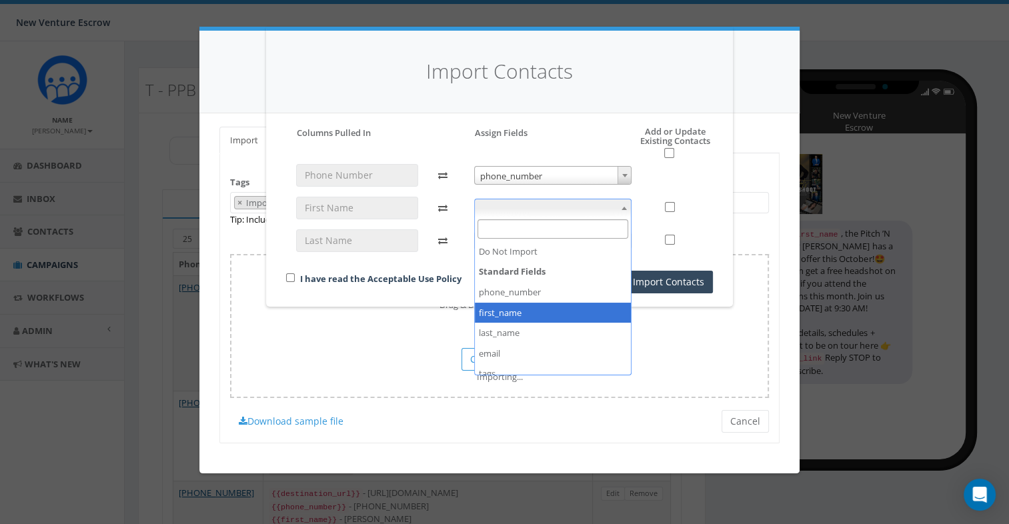
drag, startPoint x: 559, startPoint y: 308, endPoint x: 564, endPoint y: 270, distance: 37.7
select select "first_name"
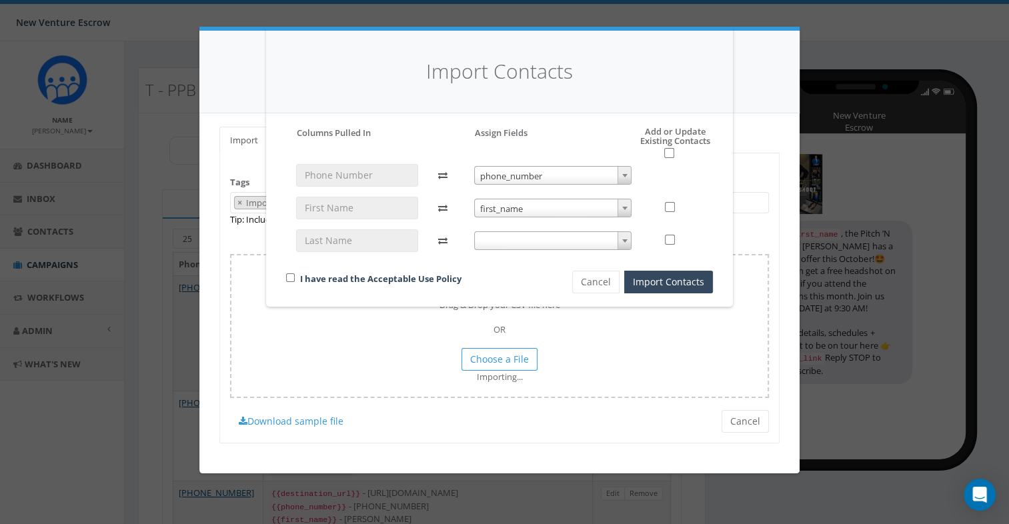
click at [565, 246] on span at bounding box center [553, 240] width 158 height 19
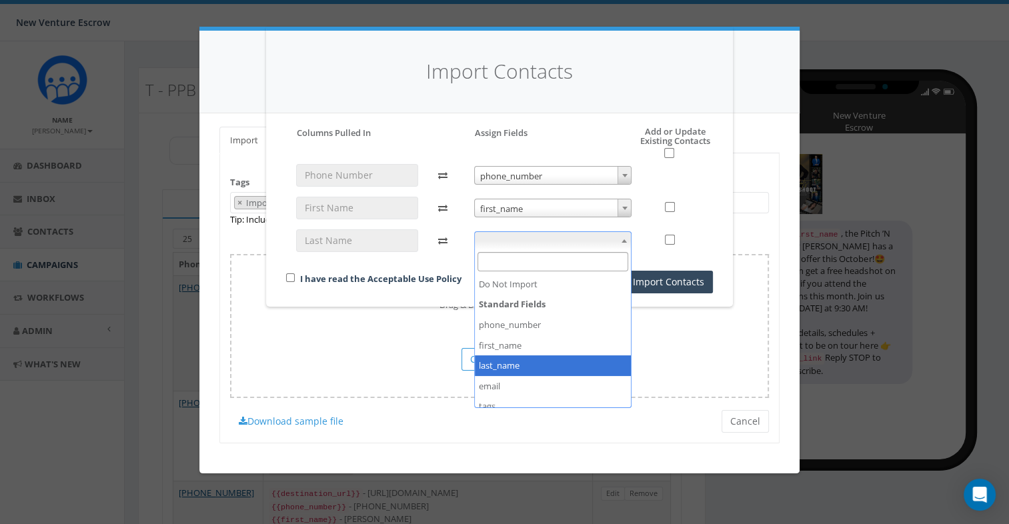
select select "last_name"
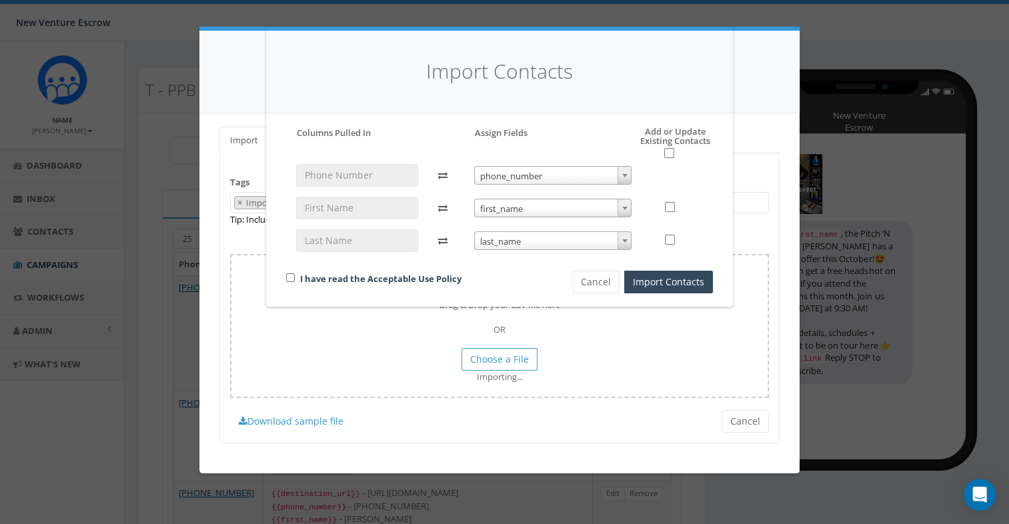
click at [668, 161] on div "Please accept policy to proceed Please map phone number field to proceed Column…" at bounding box center [499, 210] width 427 height 167
click at [670, 153] on input "checkbox" at bounding box center [669, 153] width 10 height 10
checkbox input "true"
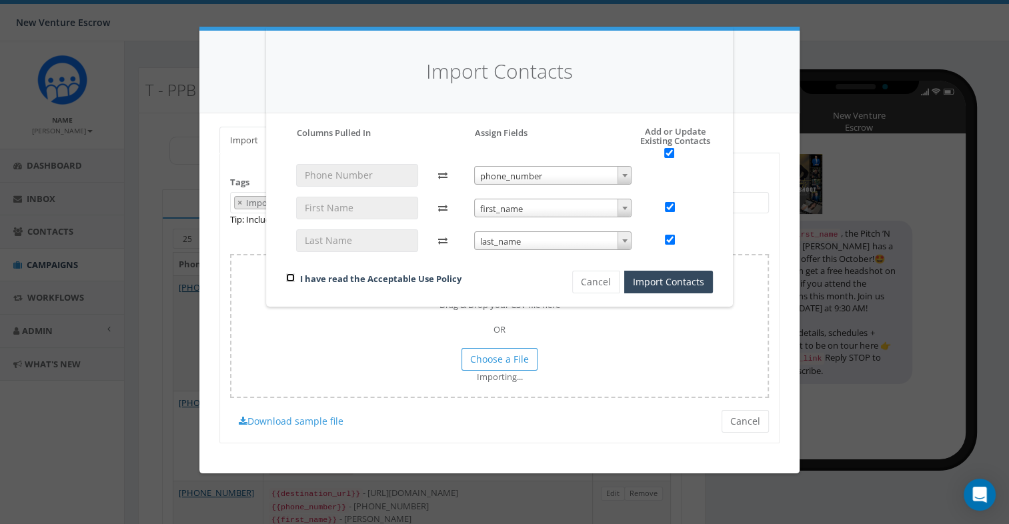
click at [288, 274] on input "checkbox" at bounding box center [290, 278] width 9 height 9
checkbox input "true"
click at [662, 281] on button "Import Contacts" at bounding box center [668, 282] width 89 height 23
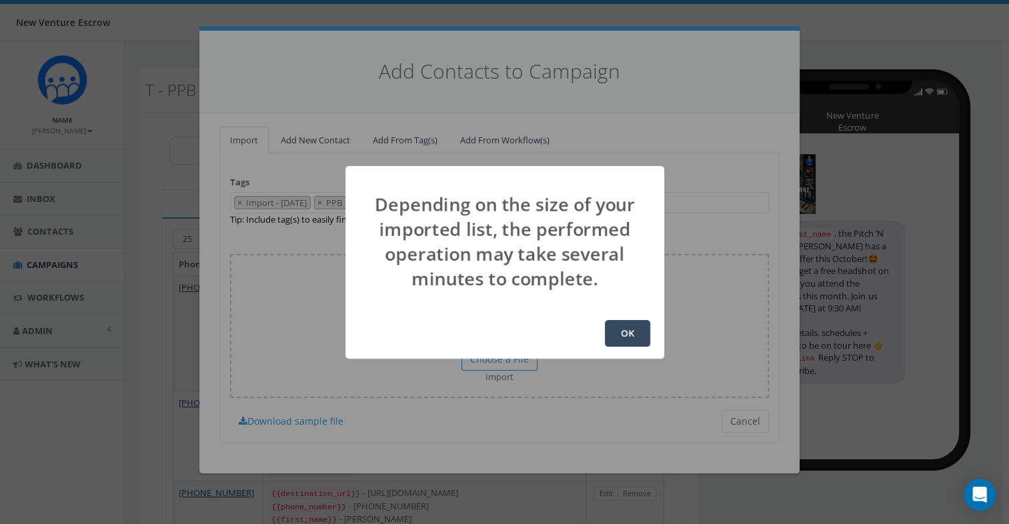
click at [616, 337] on button "OK" at bounding box center [627, 333] width 45 height 27
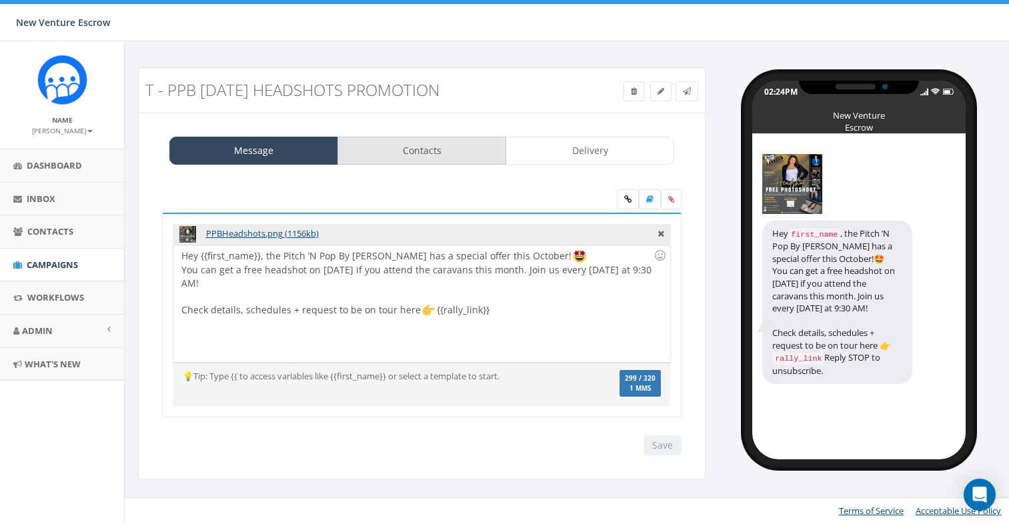
click at [476, 154] on link "Contacts" at bounding box center [422, 151] width 169 height 28
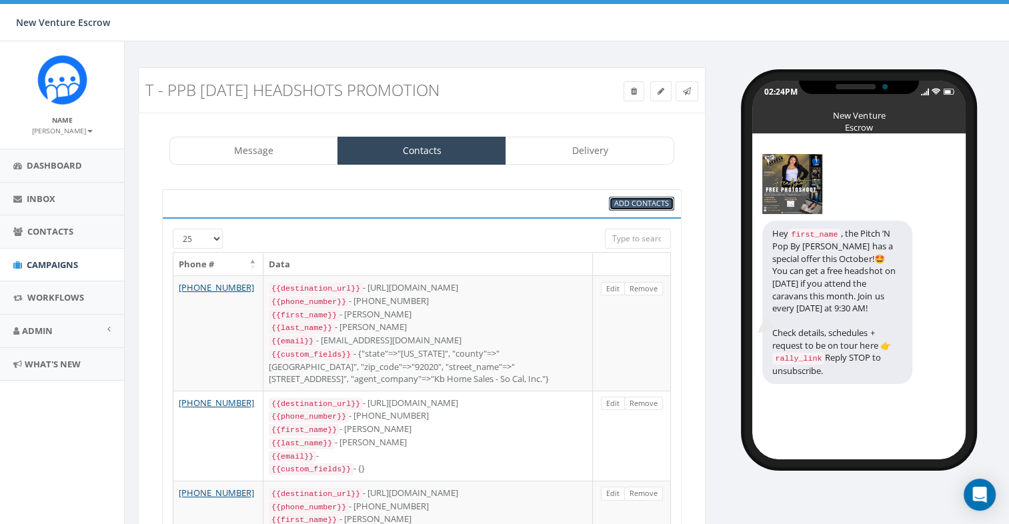
click at [618, 205] on span "Add Contacts" at bounding box center [641, 203] width 55 height 10
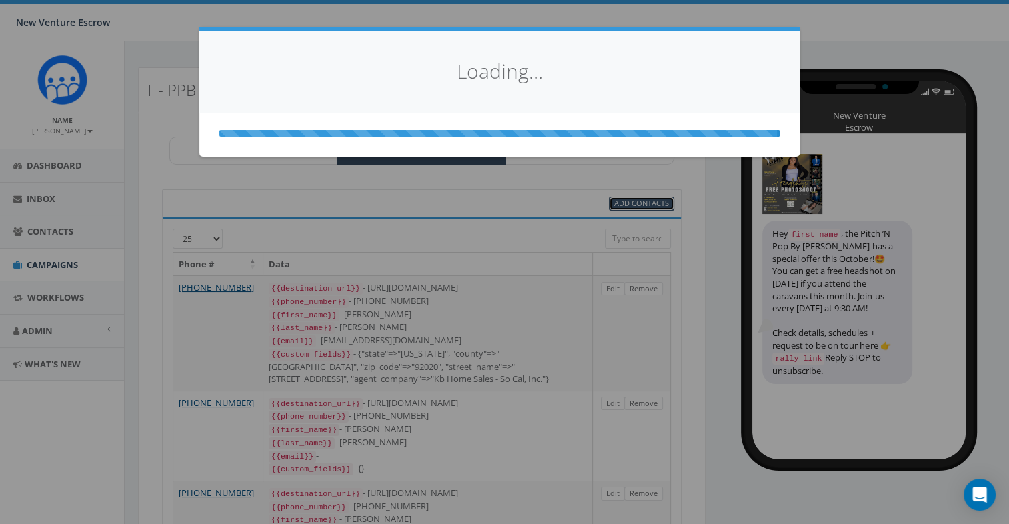
select select
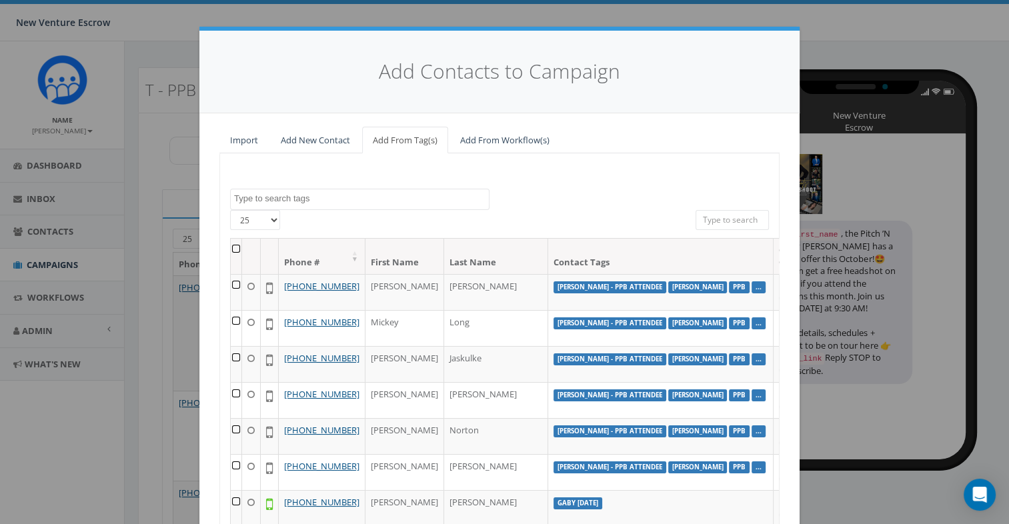
click at [328, 196] on textarea "Search" at bounding box center [361, 199] width 255 height 12
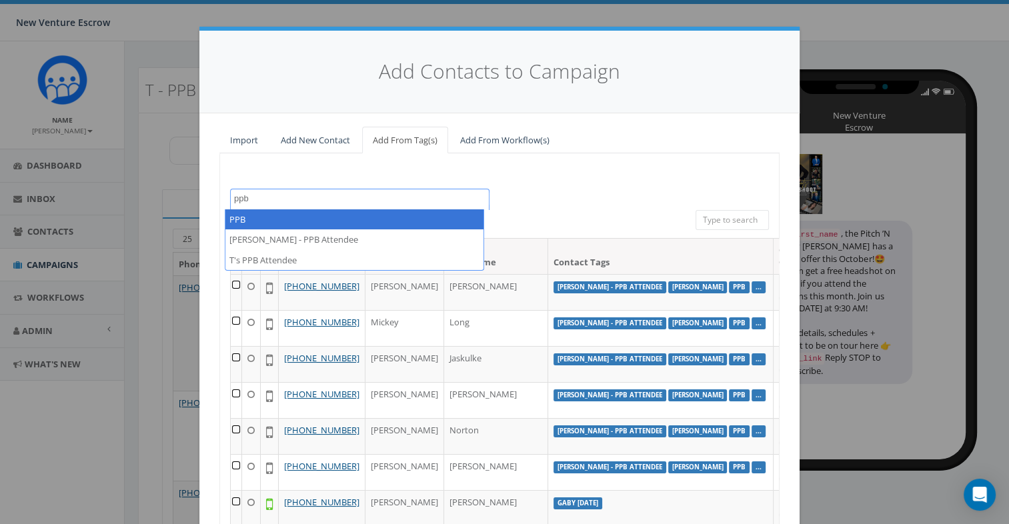
type textarea "ppb"
select select "PPB"
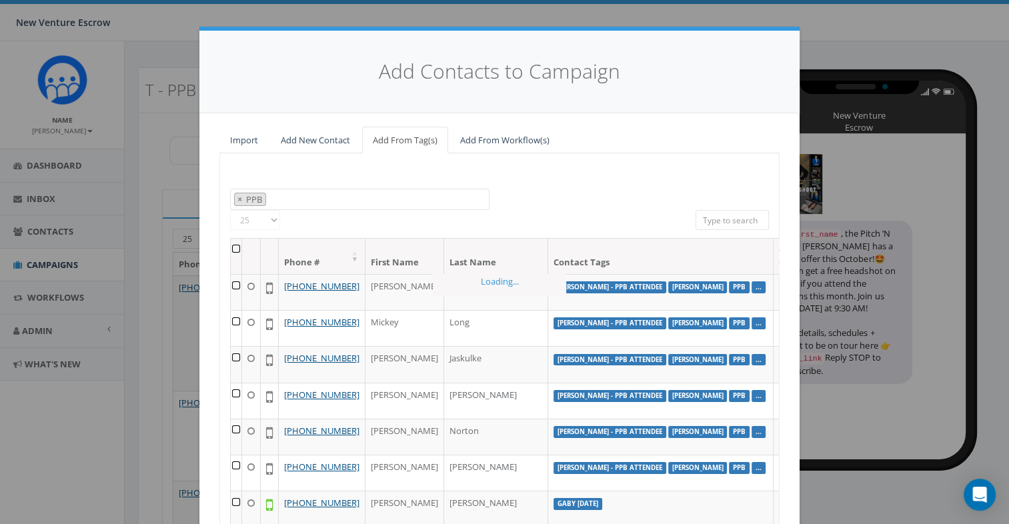
scroll to position [3788, 0]
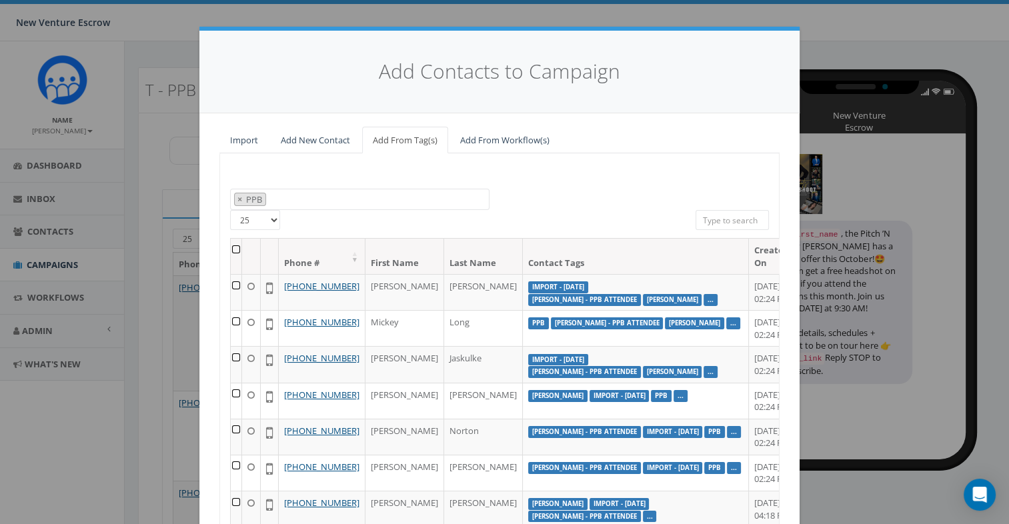
drag, startPoint x: 229, startPoint y: 250, endPoint x: 257, endPoint y: 243, distance: 29.0
click at [231, 250] on th at bounding box center [236, 256] width 11 height 35
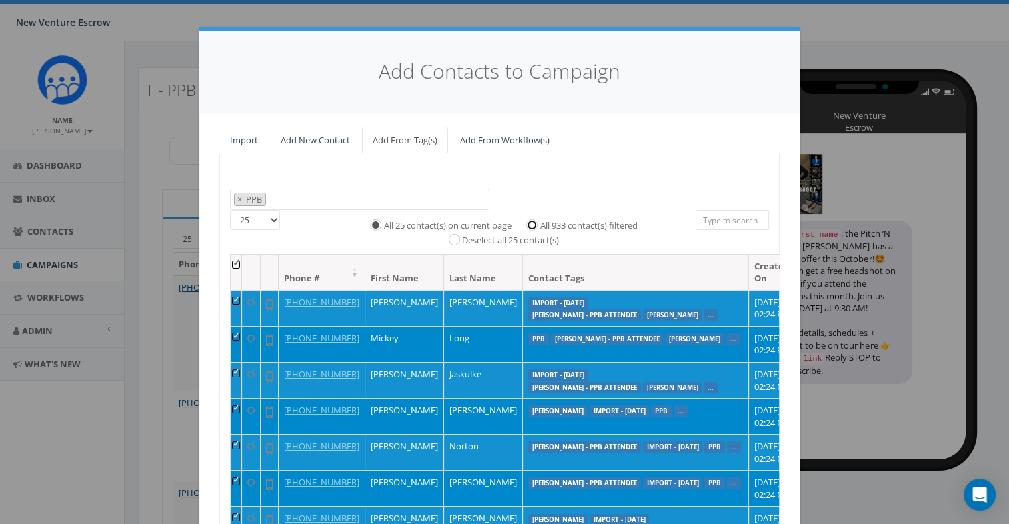
drag, startPoint x: 528, startPoint y: 222, endPoint x: 545, endPoint y: 219, distance: 17.0
click at [531, 223] on input "All 933 contact(s) filtered" at bounding box center [535, 223] width 9 height 9
radio input "true"
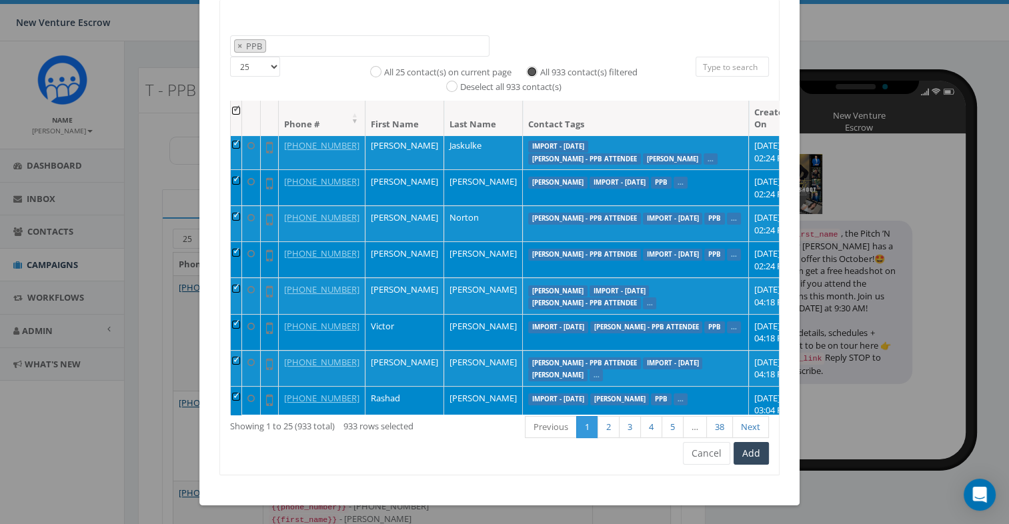
scroll to position [133, 0]
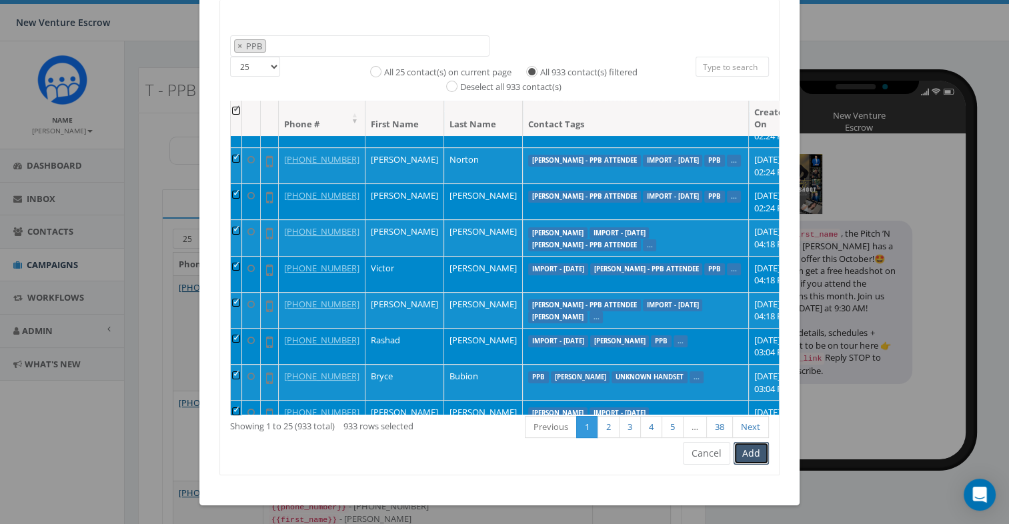
click at [753, 452] on button "Add" at bounding box center [751, 453] width 35 height 23
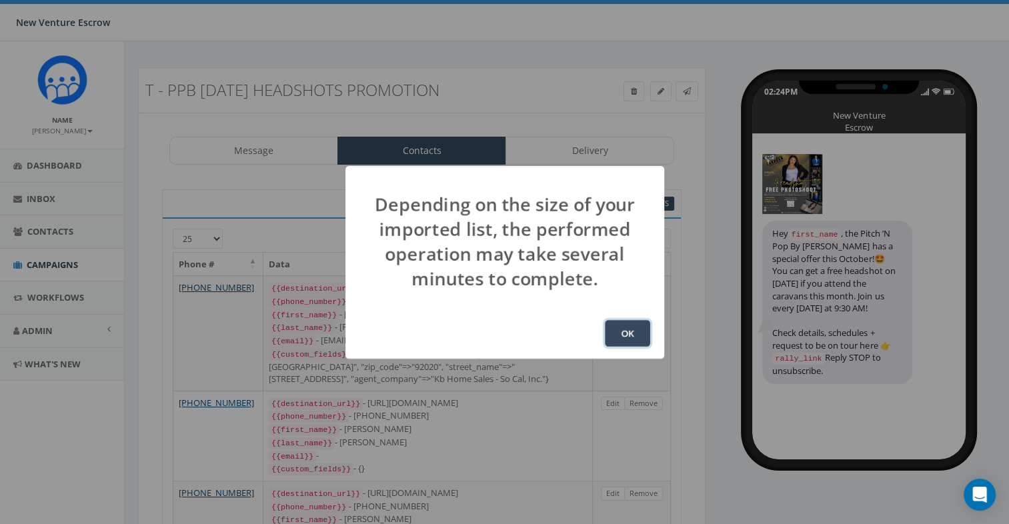
click at [618, 340] on button "OK" at bounding box center [627, 333] width 45 height 27
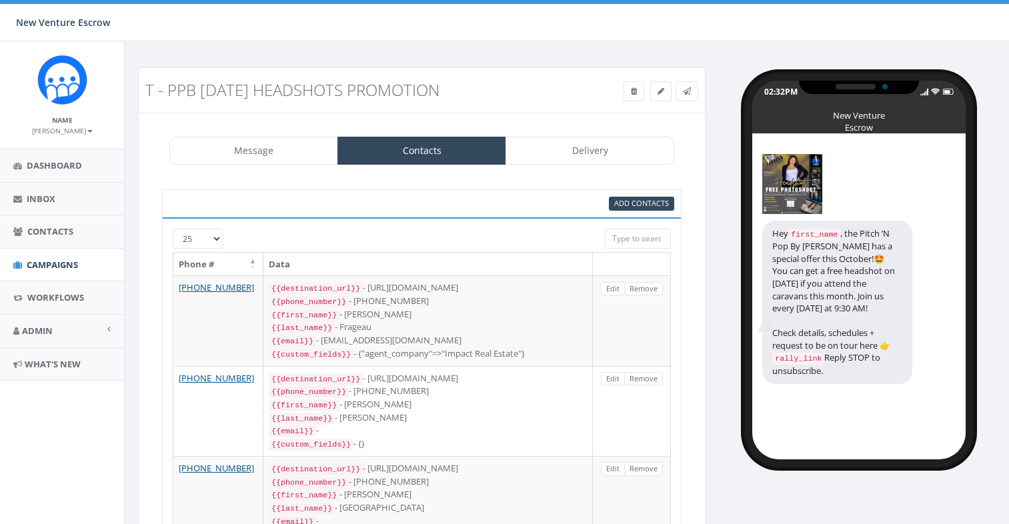
select select "1718"
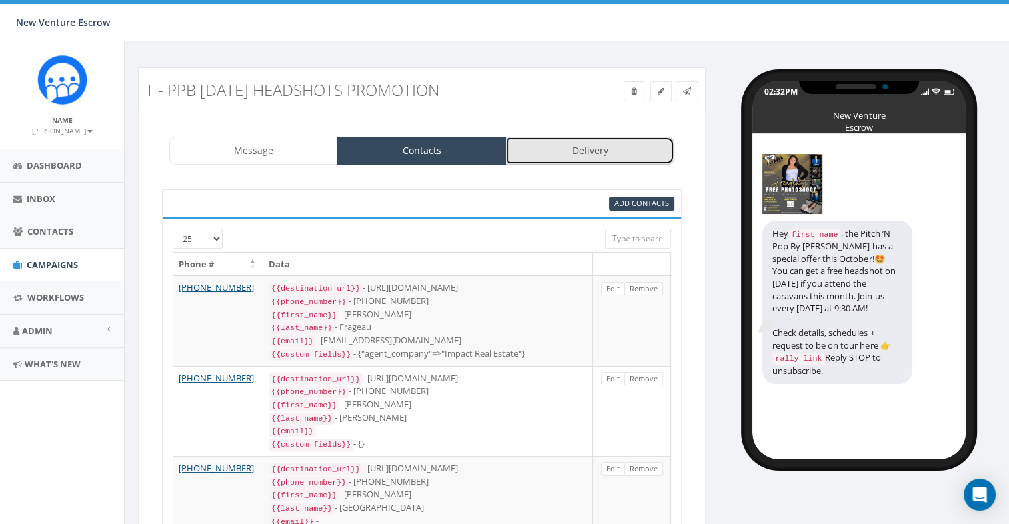
click at [610, 141] on link "Delivery" at bounding box center [590, 151] width 169 height 28
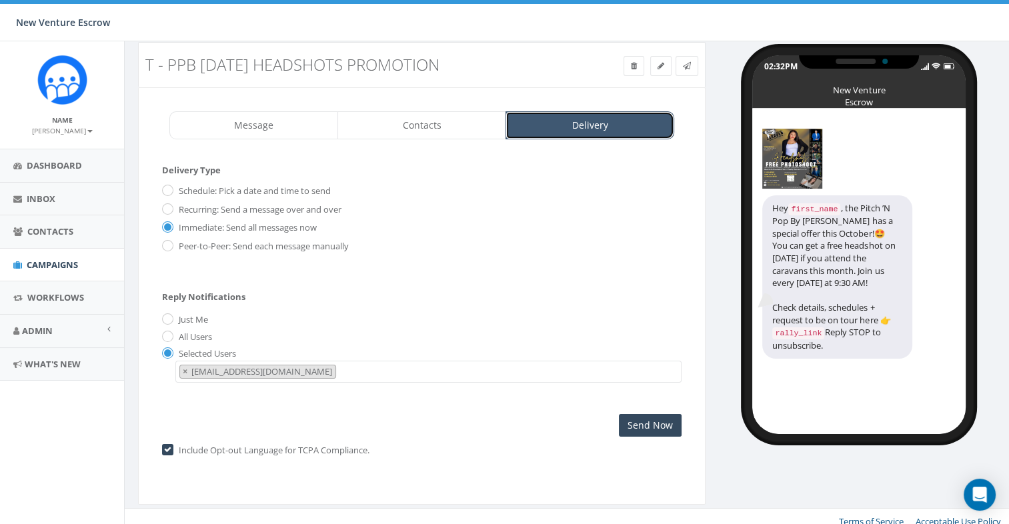
scroll to position [32, 0]
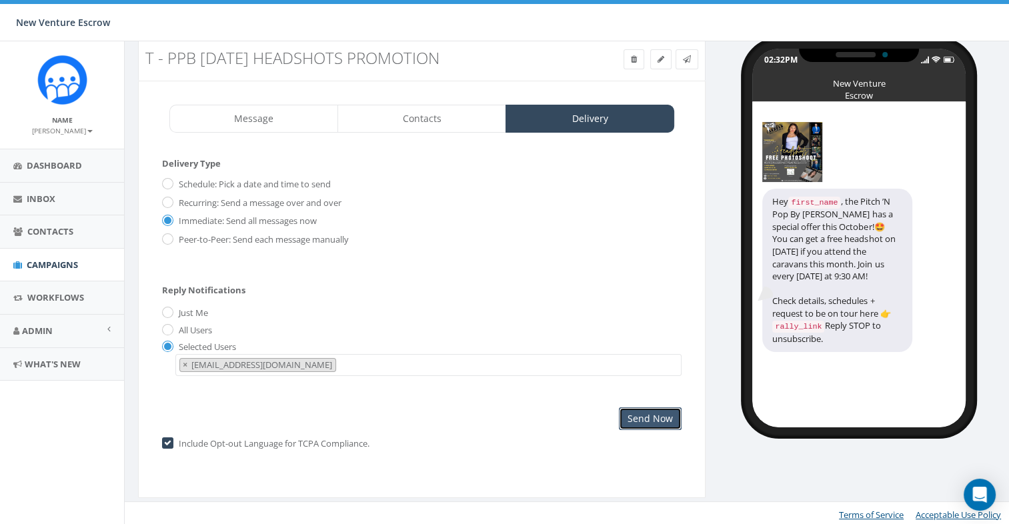
click at [661, 408] on input "Send Now" at bounding box center [650, 419] width 63 height 23
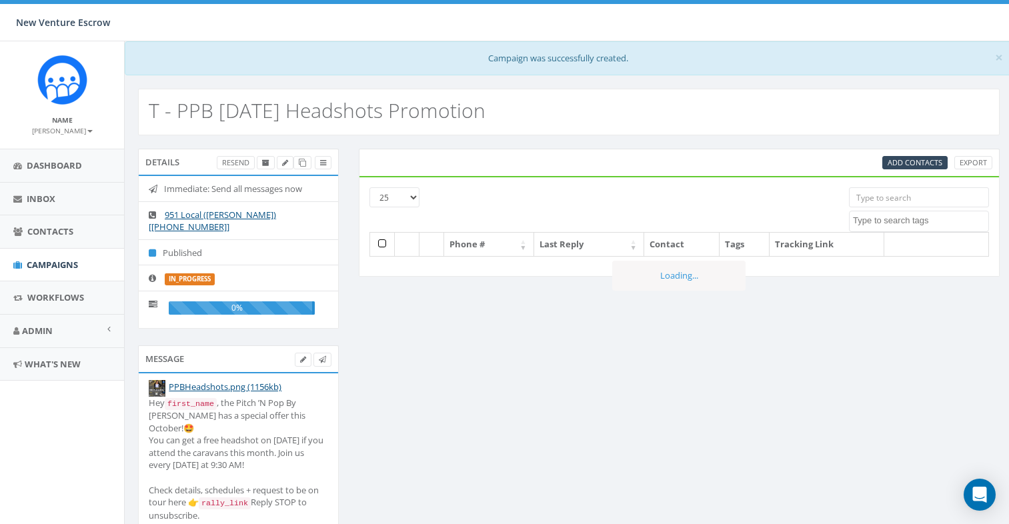
select select
